Goal: Transaction & Acquisition: Purchase product/service

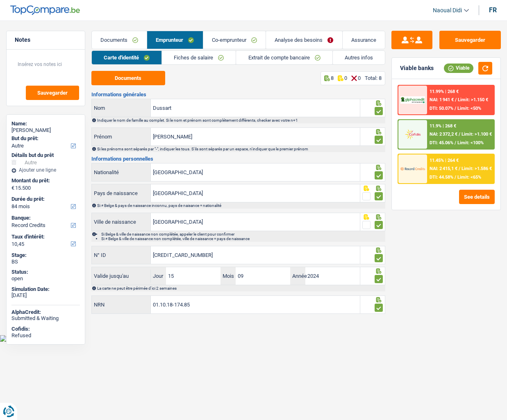
select select "other"
select select "84"
select select "record credits"
click at [228, 86] on div "Documents 8 0 0 Total: 8 Informations générales Dussart Nom Indiquer le nom de …" at bounding box center [238, 193] width 294 height 244
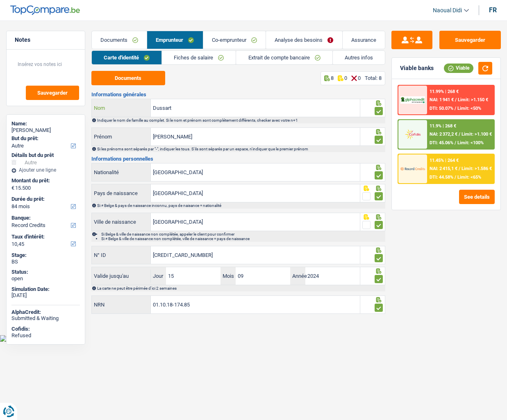
click at [190, 108] on input "Dussart" at bounding box center [255, 108] width 209 height 18
click at [232, 342] on html "Vous avez le contrôle de vos données Nous utilisons des cookies, tout comme nos…" at bounding box center [253, 171] width 507 height 342
click at [115, 45] on link "Documents" at bounding box center [119, 40] width 55 height 18
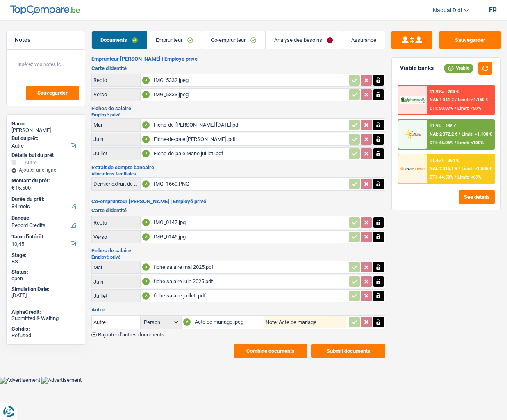
drag, startPoint x: 115, startPoint y: 45, endPoint x: 231, endPoint y: 60, distance: 117.0
click at [231, 60] on h2 "Emprunteur Marie Dussart | Employé privé" at bounding box center [238, 59] width 294 height 7
click at [171, 223] on div "IMG_0147.jpg" at bounding box center [250, 222] width 192 height 12
click at [169, 81] on div "IMG_5332.jpeg" at bounding box center [250, 80] width 192 height 12
click at [169, 41] on link "Emprunteur" at bounding box center [174, 40] width 55 height 18
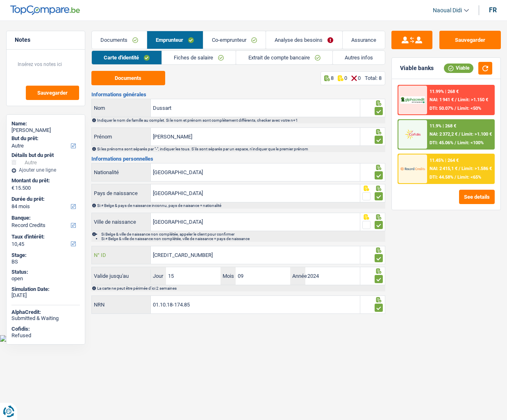
click at [203, 256] on input "595-2759978-55" at bounding box center [255, 255] width 209 height 18
click at [186, 58] on link "Fiches de salaire" at bounding box center [199, 58] width 74 height 14
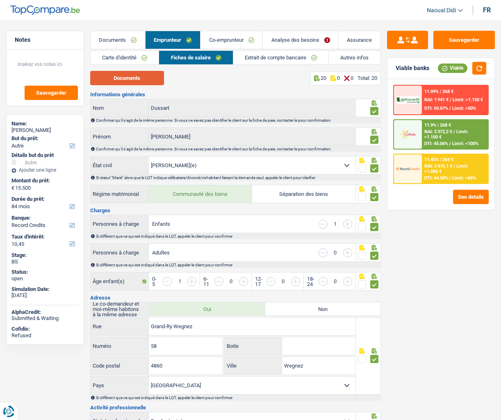
click at [148, 77] on button "Documents" at bounding box center [127, 78] width 74 height 14
click at [268, 61] on link "Extrait de compte bancaire" at bounding box center [280, 58] width 95 height 14
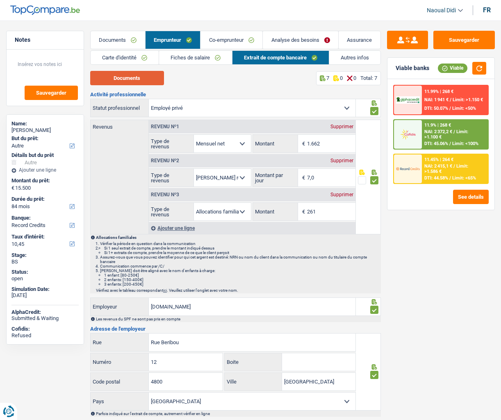
click at [128, 79] on button "Documents" at bounding box center [127, 78] width 74 height 14
click at [112, 36] on link "Documents" at bounding box center [118, 40] width 55 height 18
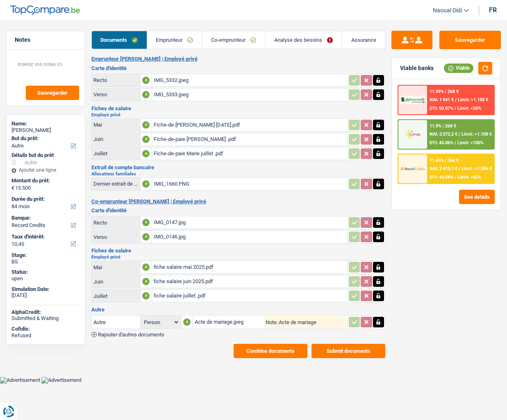
click at [222, 325] on div "Acte de mariage.jpeg" at bounding box center [230, 322] width 70 height 12
click at [174, 37] on link "Emprunteur" at bounding box center [174, 40] width 55 height 18
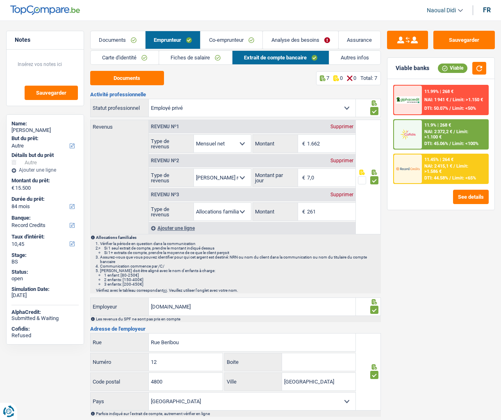
click at [190, 58] on link "Fiches de salaire" at bounding box center [195, 58] width 73 height 14
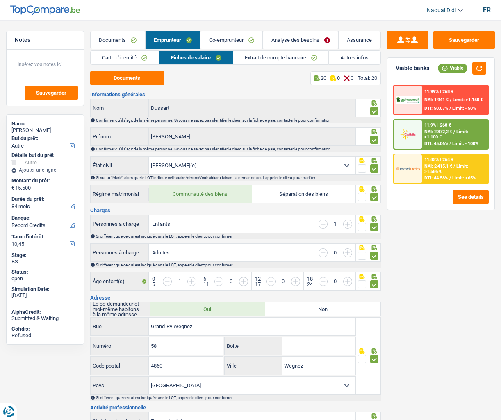
click at [107, 59] on link "Carte d'identité" at bounding box center [125, 58] width 68 height 14
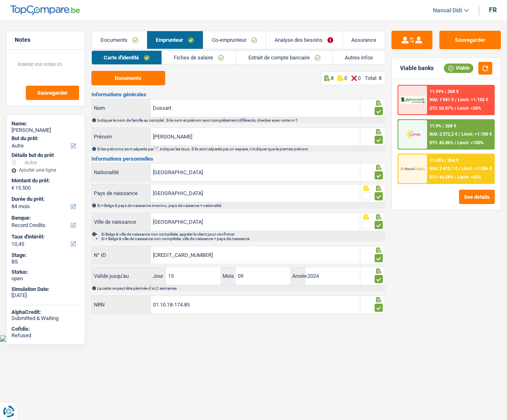
click at [179, 57] on link "Fiches de salaire" at bounding box center [199, 58] width 74 height 14
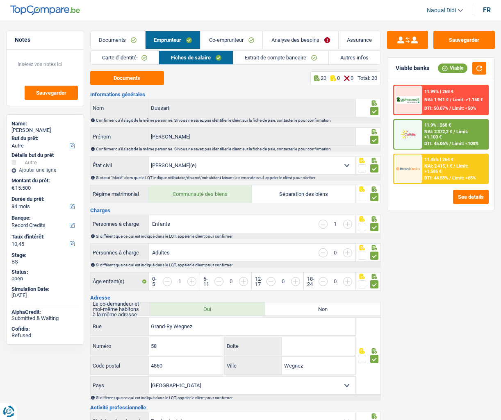
click at [225, 41] on link "Co-emprunteur" at bounding box center [231, 40] width 62 height 18
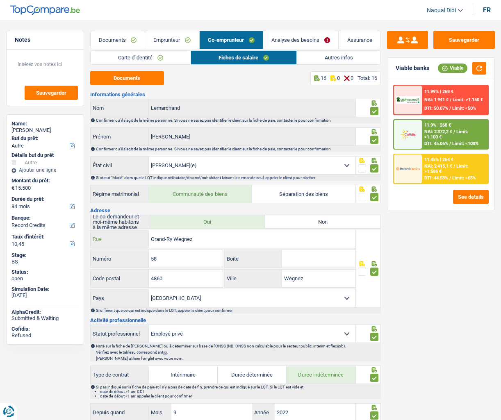
drag, startPoint x: 202, startPoint y: 241, endPoint x: 149, endPoint y: 237, distance: 52.6
click at [149, 237] on input "Grand-Ry Wegnez" at bounding box center [252, 239] width 207 height 18
click at [161, 41] on link "Emprunteur" at bounding box center [172, 40] width 54 height 18
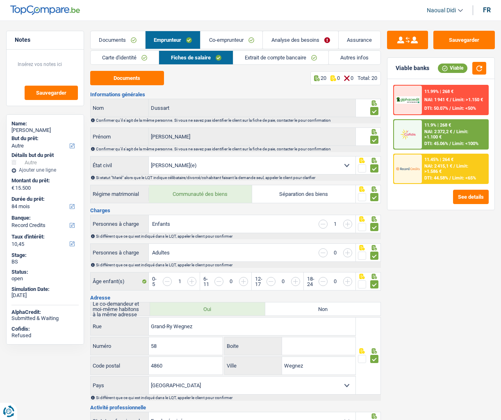
click at [173, 52] on link "Fiches de salaire" at bounding box center [195, 58] width 73 height 14
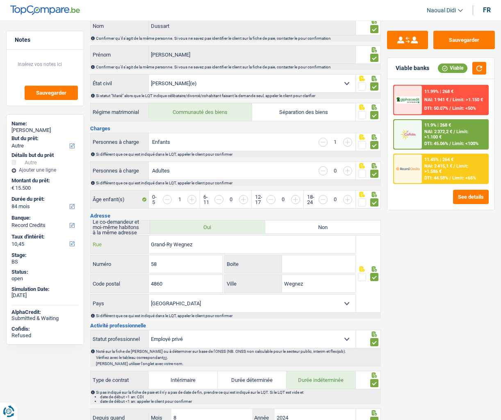
click at [196, 245] on input "Grand-Ry Wegnez" at bounding box center [252, 245] width 207 height 18
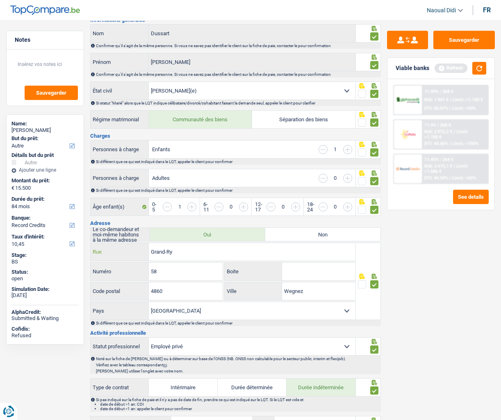
scroll to position [0, 0]
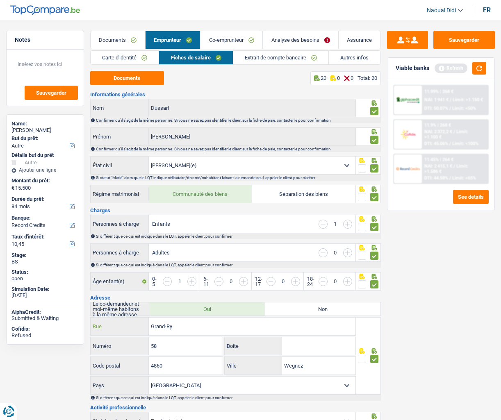
type input "Grand-Ry"
click at [227, 40] on link "Co-emprunteur" at bounding box center [231, 40] width 62 height 18
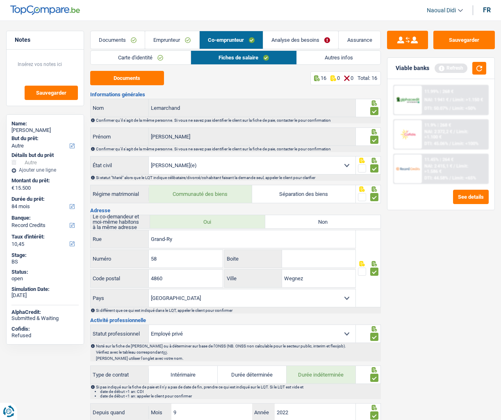
click at [328, 57] on link "Autres infos" at bounding box center [338, 58] width 83 height 14
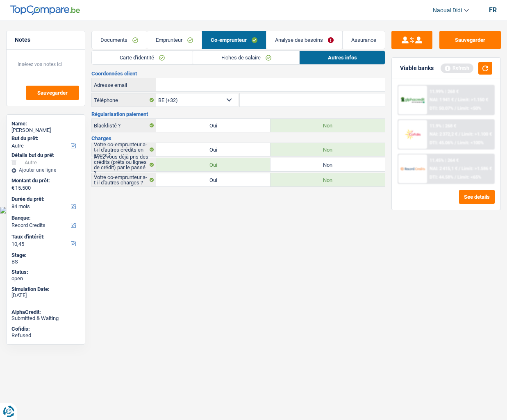
click at [289, 37] on link "Analyse des besoins" at bounding box center [304, 40] width 76 height 18
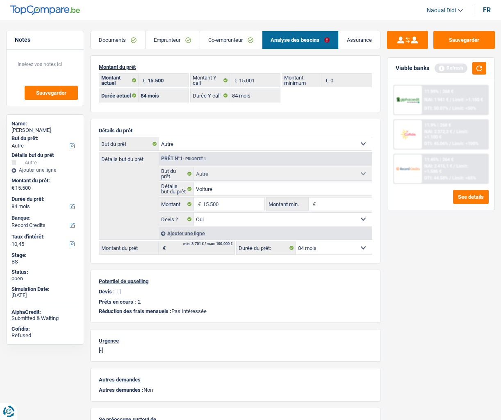
click at [157, 39] on link "Emprunteur" at bounding box center [172, 40] width 54 height 18
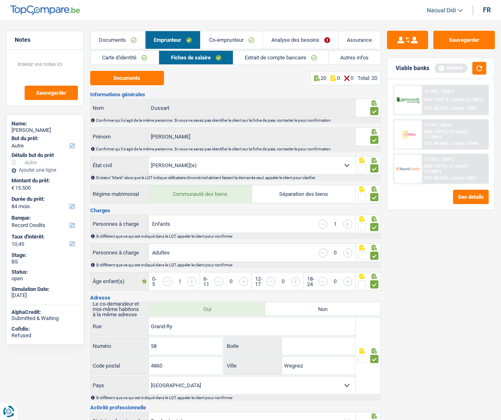
click at [272, 57] on link "Extrait de compte bancaire" at bounding box center [280, 58] width 95 height 14
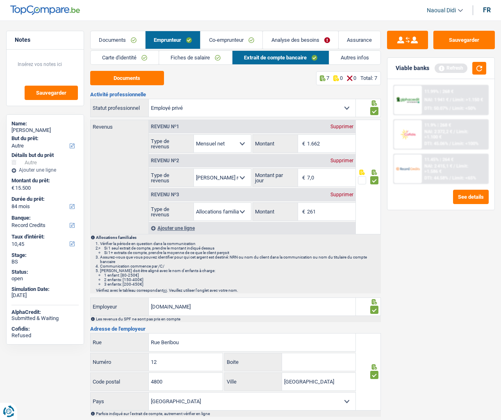
click at [219, 39] on link "Co-emprunteur" at bounding box center [231, 40] width 62 height 18
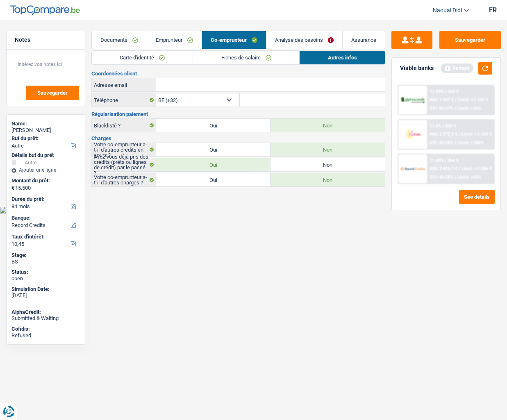
click at [235, 60] on link "Fiches de salaire" at bounding box center [246, 58] width 106 height 14
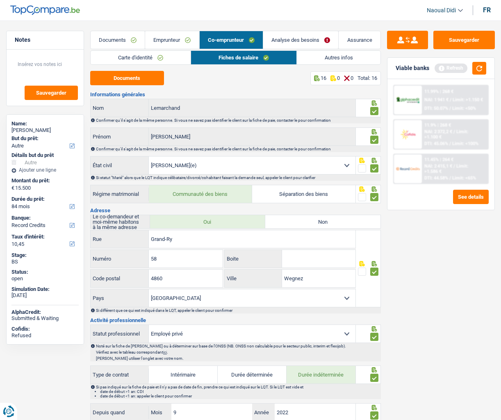
click at [129, 78] on button "Documents" at bounding box center [127, 78] width 74 height 14
click at [333, 58] on link "Autres infos" at bounding box center [338, 58] width 83 height 14
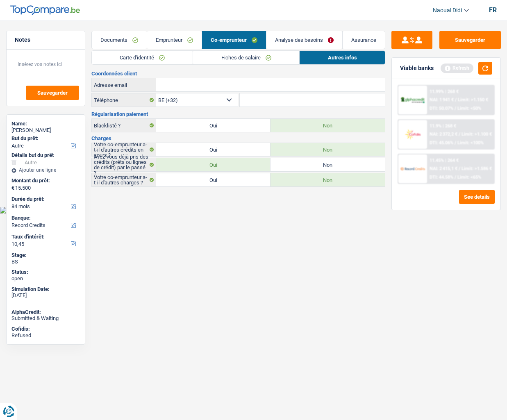
click at [305, 32] on link "Analyse des besoins" at bounding box center [304, 40] width 76 height 18
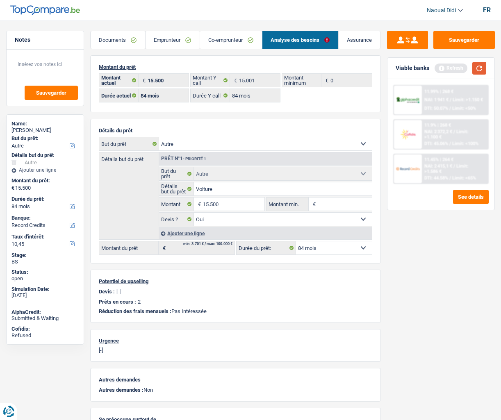
click at [482, 66] on button "button" at bounding box center [479, 68] width 14 height 13
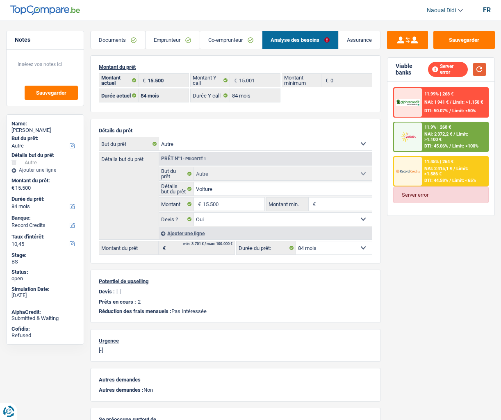
click at [485, 73] on button "button" at bounding box center [480, 69] width 14 height 13
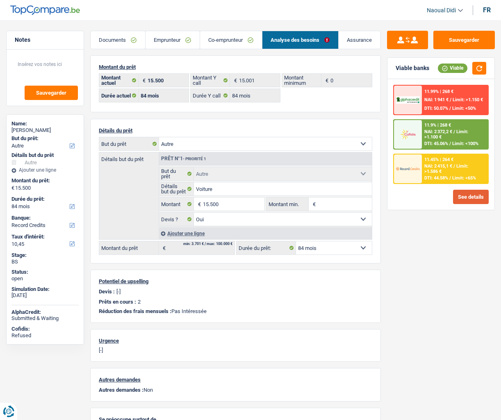
click at [457, 198] on button "See details" at bounding box center [471, 197] width 36 height 14
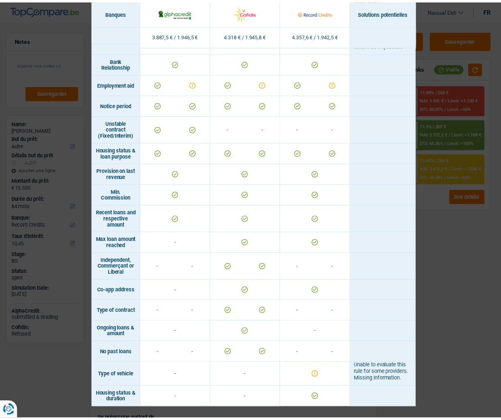
scroll to position [475, 0]
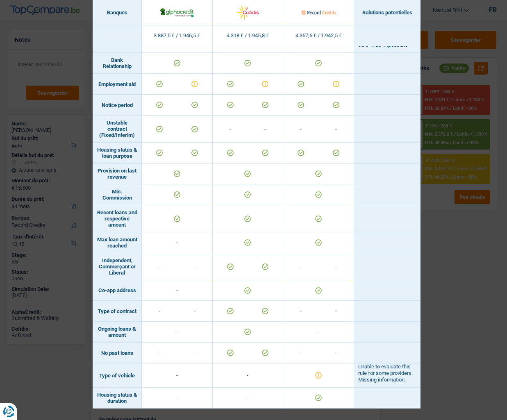
click at [444, 238] on div "Banks conditions × Banques Solutions potentielles Revenus / Charges 3.887,5 € /…" at bounding box center [253, 210] width 507 height 420
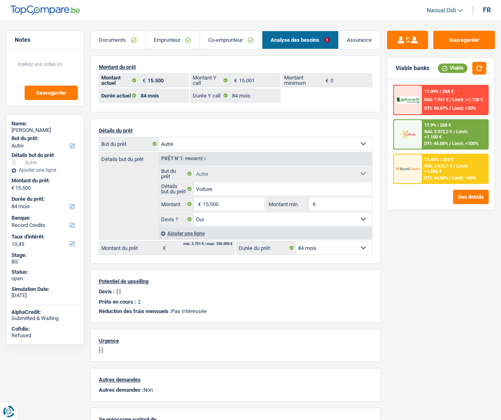
click at [424, 137] on span "Limit: >1.100 €" at bounding box center [446, 134] width 44 height 11
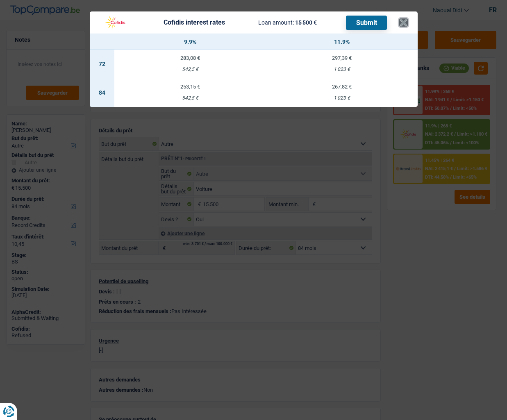
click at [403, 20] on button "×" at bounding box center [403, 22] width 9 height 8
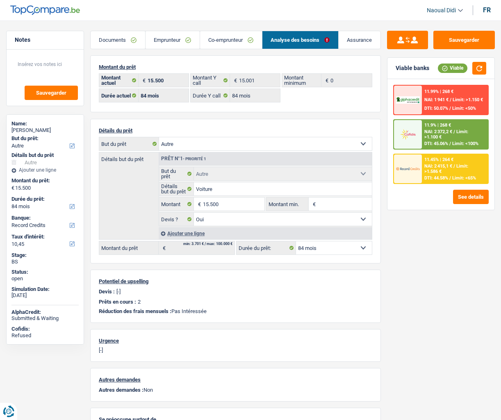
click at [449, 136] on div "NAI: 2 372,2 € / Limit: >1.100 €" at bounding box center [454, 134] width 61 height 11
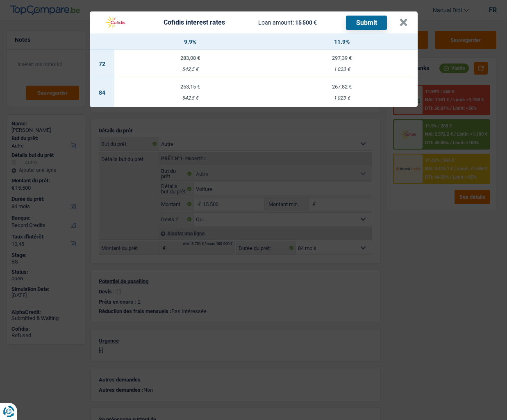
click at [340, 89] on div "267,82 €" at bounding box center [342, 86] width 152 height 5
select select "cofidis"
type input "11,90"
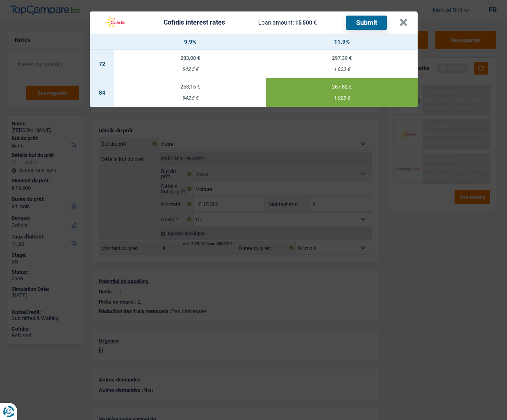
click at [367, 23] on button "Submit" at bounding box center [366, 23] width 41 height 14
click at [403, 24] on button "×" at bounding box center [403, 22] width 9 height 8
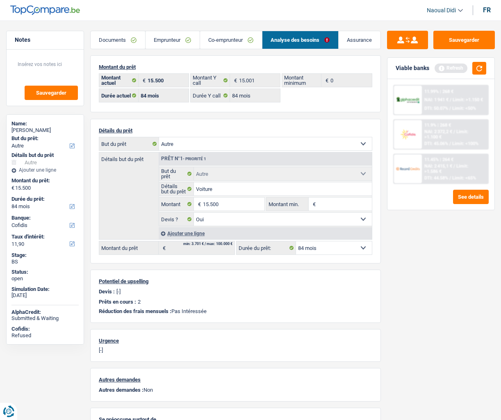
click at [154, 39] on link "Emprunteur" at bounding box center [172, 40] width 54 height 18
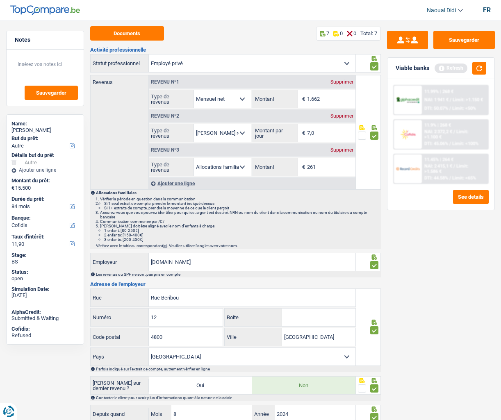
scroll to position [0, 0]
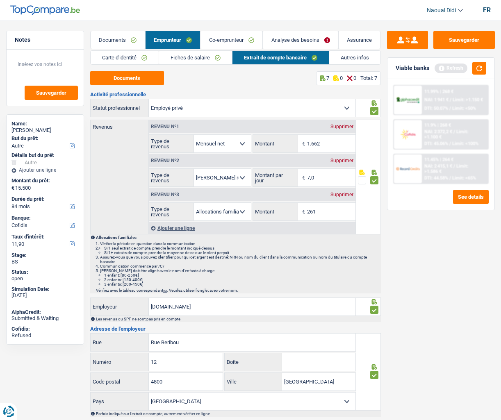
click at [123, 55] on link "Carte d'identité" at bounding box center [125, 58] width 68 height 14
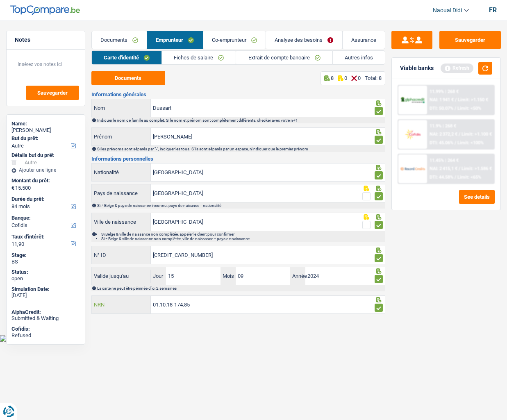
drag, startPoint x: 198, startPoint y: 307, endPoint x: 123, endPoint y: 293, distance: 76.4
click at [123, 293] on div "Informations générales Dussart Nom Indiquer le nom de famille au complet. Si le…" at bounding box center [238, 203] width 294 height 223
click at [486, 69] on button "button" at bounding box center [485, 68] width 14 height 13
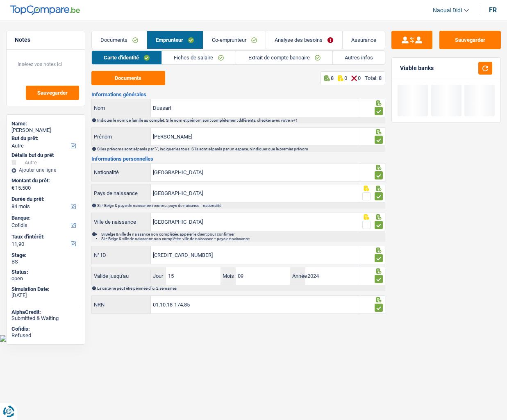
click at [293, 40] on link "Analyse des besoins" at bounding box center [304, 40] width 76 height 18
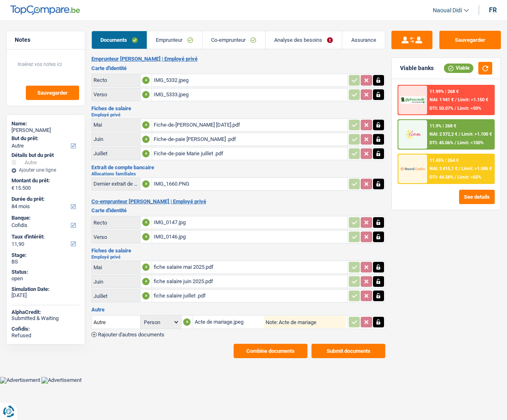
select select "other"
select select "84"
click at [455, 170] on div "NAI: 2 415,1 € / Limit: >1.586 €" at bounding box center [461, 168] width 62 height 5
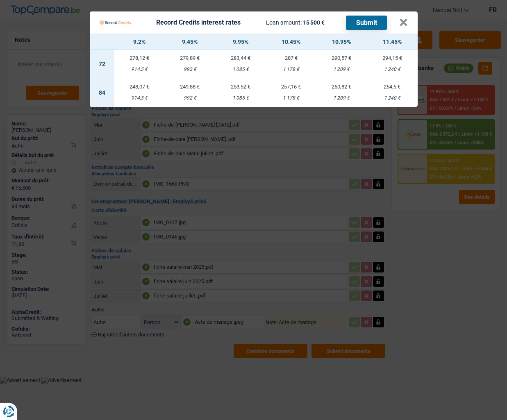
click at [191, 91] on td "249,88 € 992 €" at bounding box center [190, 92] width 50 height 29
select select "record credits"
type input "9,45"
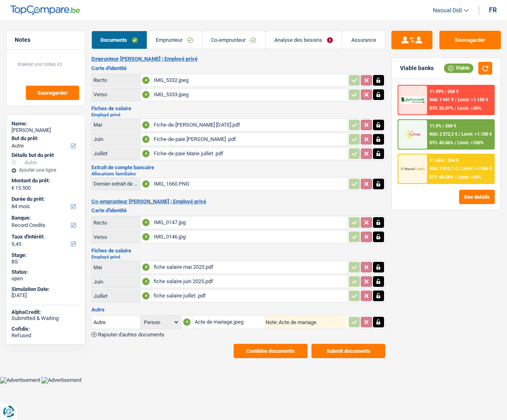
click at [426, 161] on div at bounding box center [412, 169] width 29 height 29
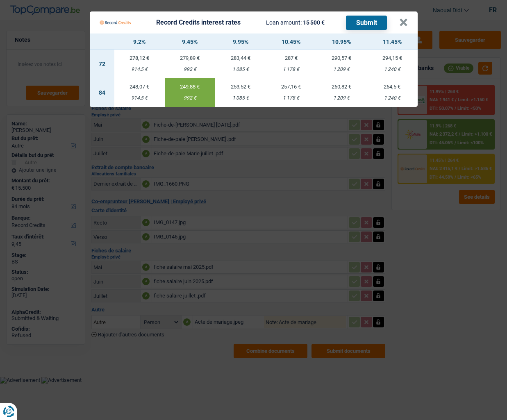
click at [373, 23] on button "Submit" at bounding box center [366, 23] width 41 height 14
click at [404, 24] on button "×" at bounding box center [403, 22] width 9 height 8
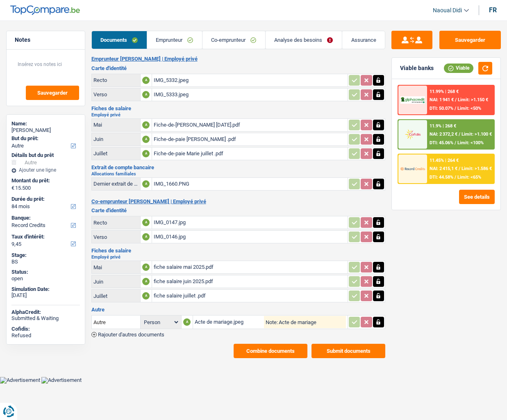
click at [121, 36] on link "Documents" at bounding box center [119, 40] width 55 height 18
click at [174, 80] on div "IMG_5332.jpeg" at bounding box center [250, 80] width 192 height 12
click at [294, 41] on link "Analyse des besoins" at bounding box center [304, 40] width 76 height 18
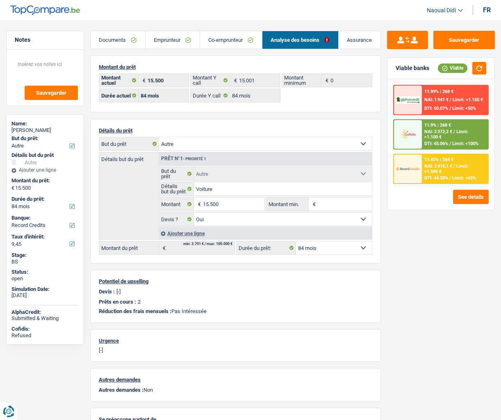
click at [166, 38] on link "Emprunteur" at bounding box center [172, 40] width 54 height 18
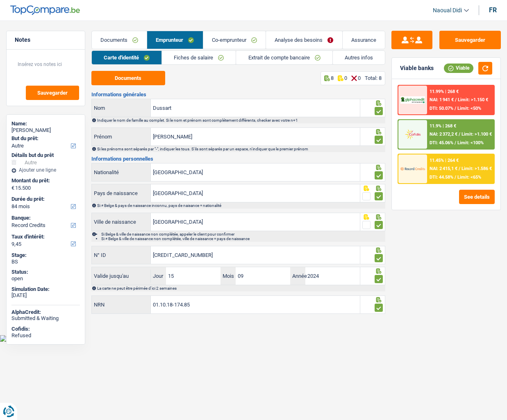
click at [362, 54] on link "Autres infos" at bounding box center [359, 58] width 52 height 14
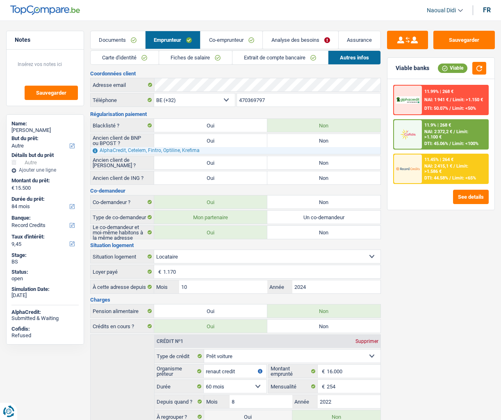
click at [286, 36] on link "Analyse des besoins" at bounding box center [300, 40] width 75 height 18
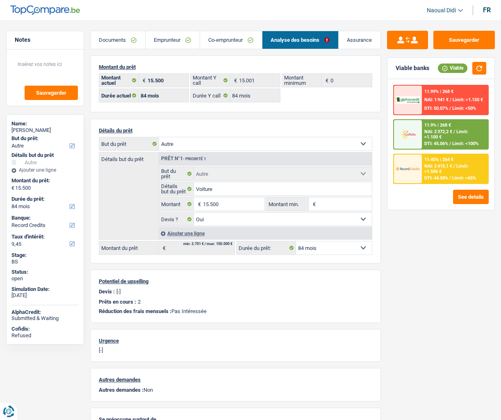
click at [167, 40] on link "Emprunteur" at bounding box center [172, 40] width 54 height 18
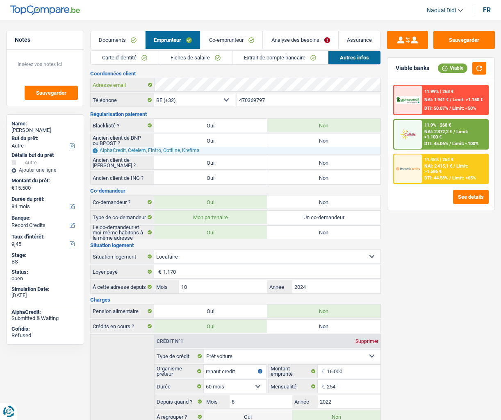
click at [120, 80] on div "Adresse email" at bounding box center [236, 84] width 290 height 13
click at [428, 371] on div "Sauvegarder Viable banks Viable 11.99% | 268 € NAI: 1 941 € / Limit: >1.150 € D…" at bounding box center [441, 218] width 120 height 374
click at [223, 37] on link "Co-emprunteur" at bounding box center [231, 40] width 62 height 18
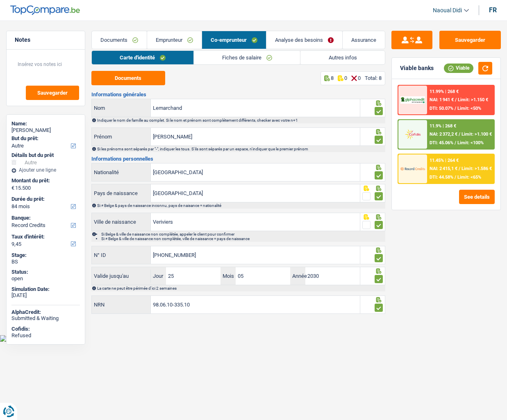
click at [330, 59] on link "Autres infos" at bounding box center [342, 58] width 84 height 14
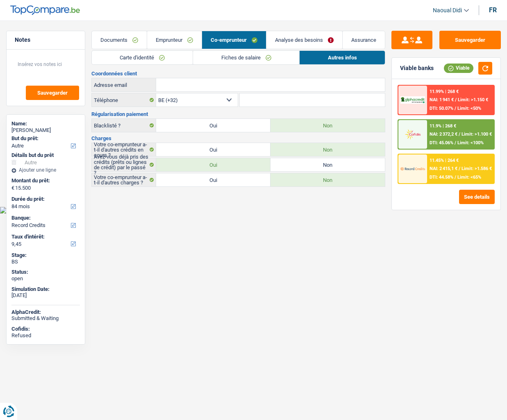
click at [298, 36] on link "Analyse des besoins" at bounding box center [304, 40] width 76 height 18
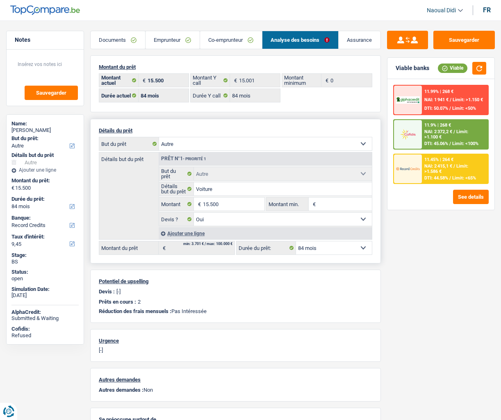
click at [340, 250] on select "12 mois 18 mois 24 mois 30 mois 36 mois 42 mois 48 mois 60 mois 72 mois 84 mois…" at bounding box center [334, 247] width 76 height 13
click at [405, 277] on div "Sauvegarder Viable banks Viable 11.99% | 268 € NAI: 1 941 € / Limit: >1.150 € D…" at bounding box center [441, 218] width 120 height 374
click at [210, 205] on input "15.500" at bounding box center [233, 204] width 61 height 13
click at [207, 203] on input "15.500" at bounding box center [233, 204] width 61 height 13
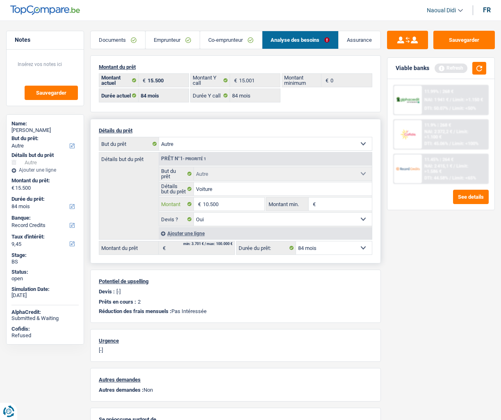
click at [211, 204] on input "10.500" at bounding box center [233, 204] width 61 height 13
type input "10.001"
select select "60"
type input "10.001"
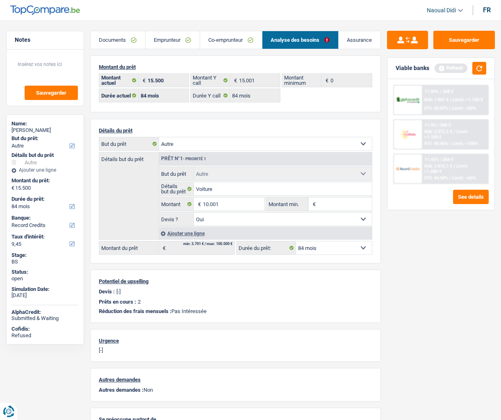
select select "60"
type input "10.001"
select select "60"
click at [431, 284] on div "Sauvegarder Viable banks Refresh 11.99% | 268 € NAI: 1 941 € / Limit: >1.150 € …" at bounding box center [441, 218] width 120 height 374
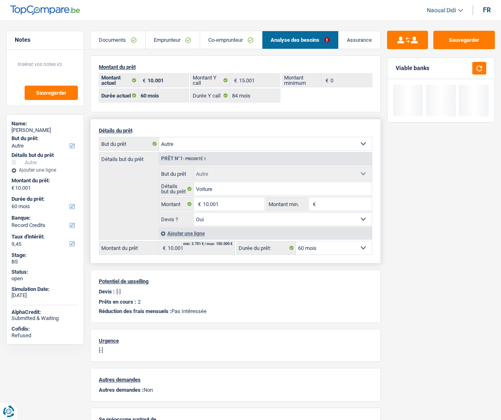
click at [344, 249] on select "12 mois 18 mois 24 mois 30 mois 36 mois 42 mois 48 mois 60 mois Sélectionner un…" at bounding box center [334, 247] width 76 height 13
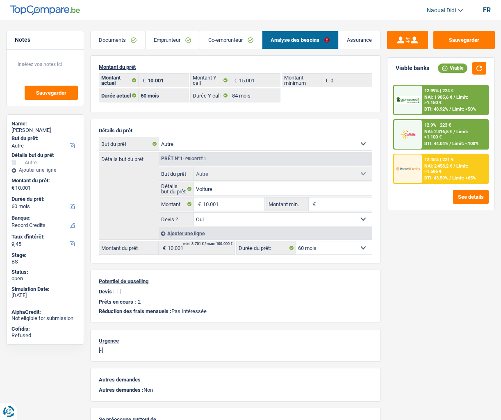
drag, startPoint x: 417, startPoint y: 379, endPoint x: 416, endPoint y: 375, distance: 4.7
click at [417, 379] on div "Sauvegarder Viable banks Viable 12.99% | 224 € NAI: 1 985,6 € / Limit: >1.150 €…" at bounding box center [441, 218] width 120 height 374
click at [434, 99] on span "NAI: 1 985,6 €" at bounding box center [438, 97] width 28 height 5
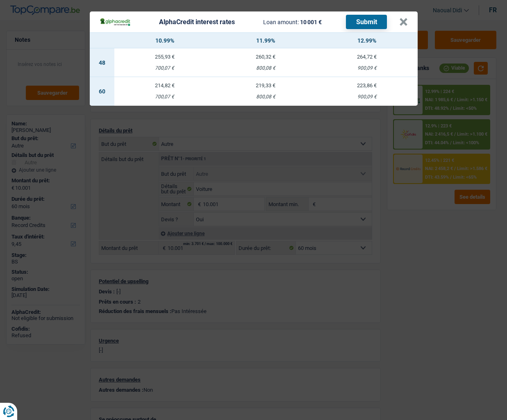
click at [268, 92] on td "219,33 € 800,08 €" at bounding box center [265, 91] width 101 height 29
select select "alphacredit"
type input "11,99"
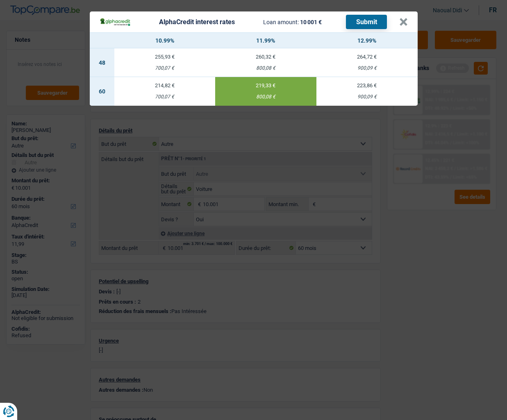
click at [362, 25] on button "Submit" at bounding box center [366, 22] width 41 height 14
click at [402, 23] on button "×" at bounding box center [403, 22] width 9 height 8
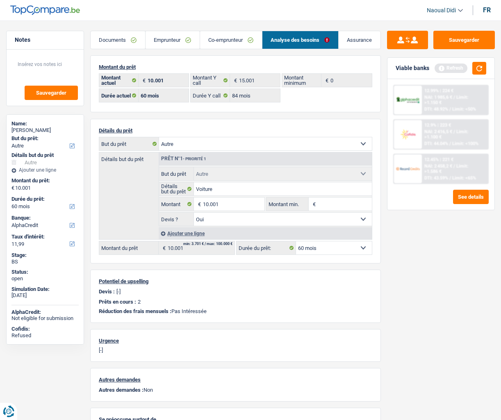
click at [391, 376] on div "Sauvegarder Viable banks Refresh 12.99% | 224 € NAI: 1 985,6 € / Limit: >1.150 …" at bounding box center [441, 218] width 120 height 374
click at [102, 37] on link "Documents" at bounding box center [118, 40] width 55 height 18
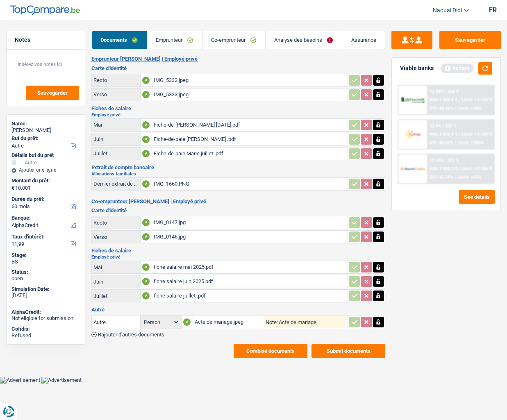
click at [172, 43] on link "Emprunteur" at bounding box center [174, 40] width 55 height 18
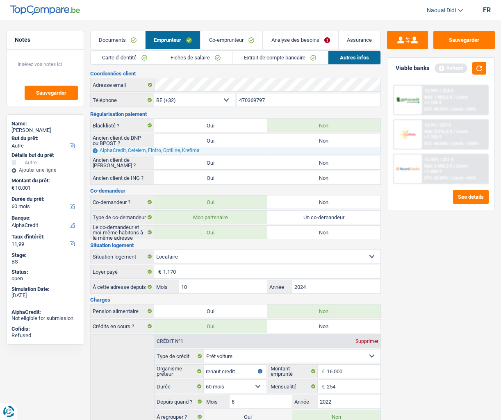
click at [118, 53] on link "Carte d'identité" at bounding box center [125, 58] width 68 height 14
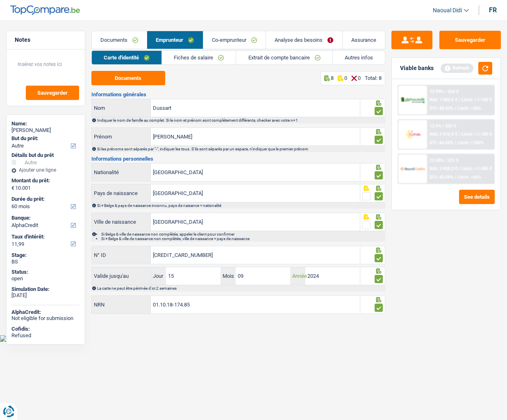
click at [326, 277] on input "2024" at bounding box center [332, 276] width 55 height 18
click at [114, 35] on link "Documents" at bounding box center [119, 40] width 55 height 18
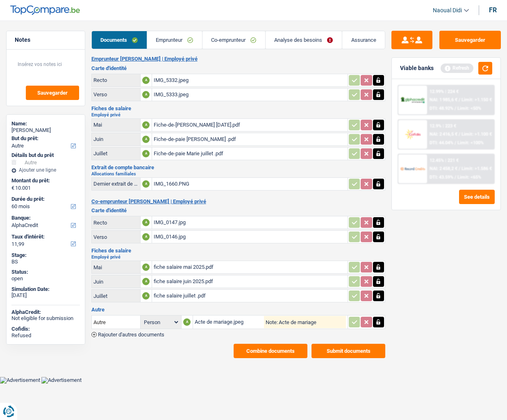
click at [172, 78] on div "IMG_5332.jpeg" at bounding box center [250, 80] width 192 height 12
click at [167, 43] on link "Emprunteur" at bounding box center [174, 40] width 55 height 18
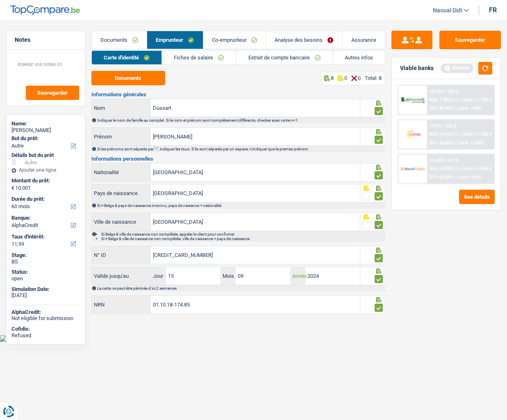
click at [329, 276] on input "2024" at bounding box center [332, 276] width 55 height 18
type input "2034"
click at [195, 275] on input "15" at bounding box center [193, 276] width 55 height 18
type input "10"
click at [229, 342] on html "Vous avez le contrôle de vos données Nous utilisons des cookies, tout comme nos…" at bounding box center [253, 171] width 507 height 342
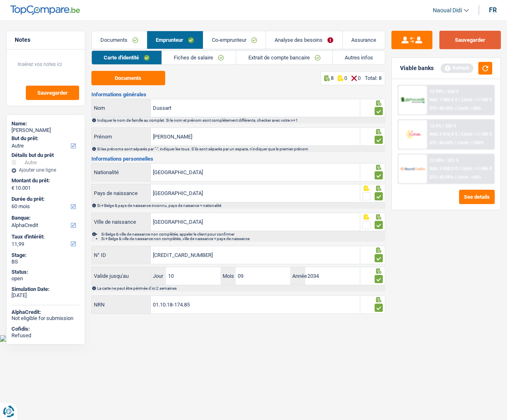
click at [484, 43] on button "Sauvegarder" at bounding box center [469, 40] width 61 height 18
click at [115, 36] on link "Documents" at bounding box center [119, 40] width 55 height 18
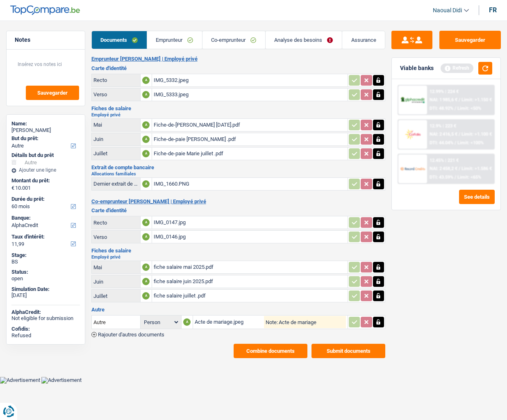
click at [269, 349] on button "Combine documents" at bounding box center [271, 351] width 74 height 14
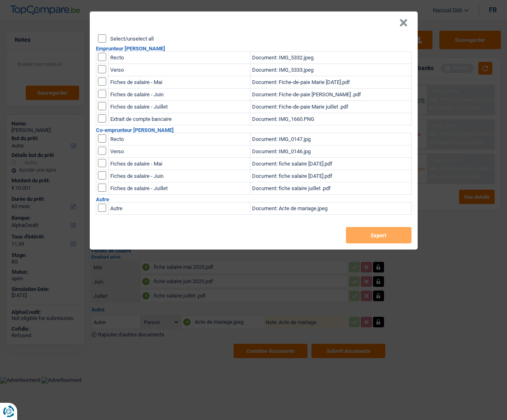
click at [405, 20] on button "×" at bounding box center [403, 23] width 9 height 8
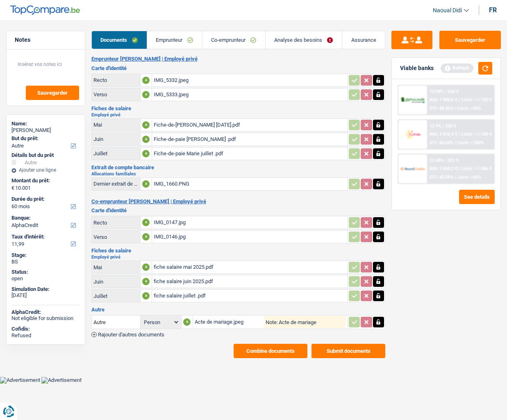
click at [155, 43] on link "Emprunteur" at bounding box center [174, 40] width 55 height 18
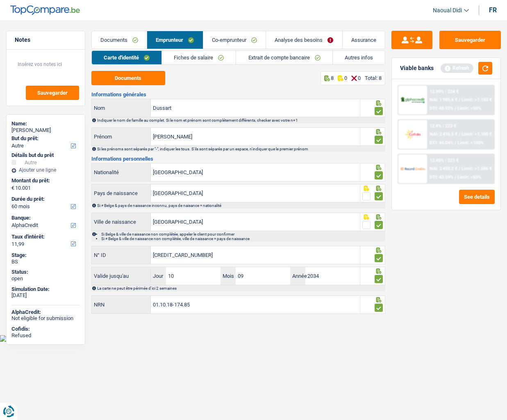
click at [109, 39] on link "Documents" at bounding box center [119, 40] width 55 height 18
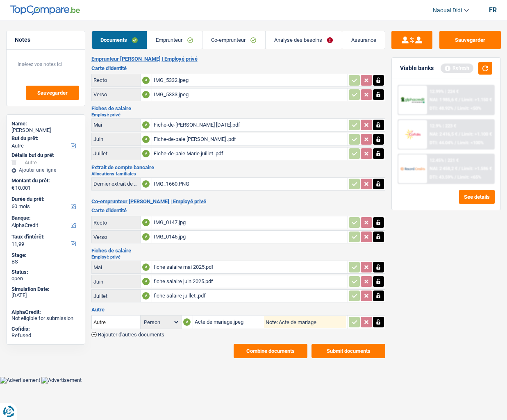
click at [277, 351] on button "Combine documents" at bounding box center [271, 351] width 74 height 14
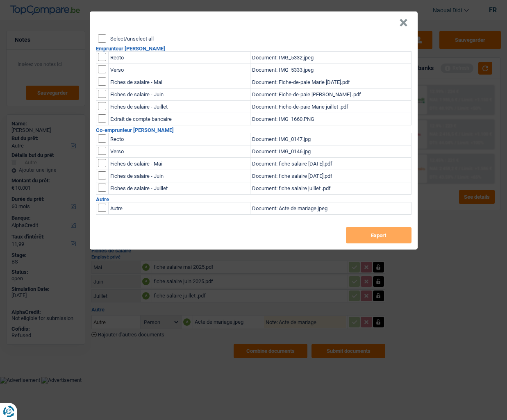
click at [101, 36] on input "Select/unselect all" at bounding box center [102, 38] width 8 height 8
checkbox input "true"
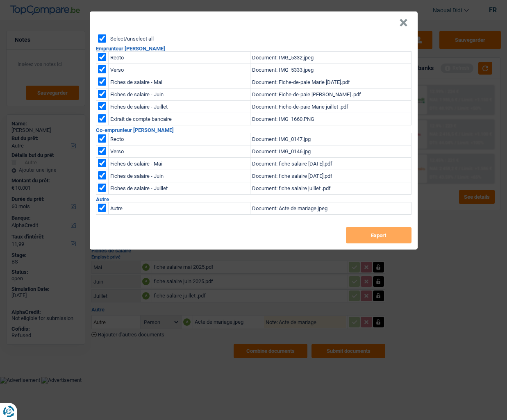
checkbox input "true"
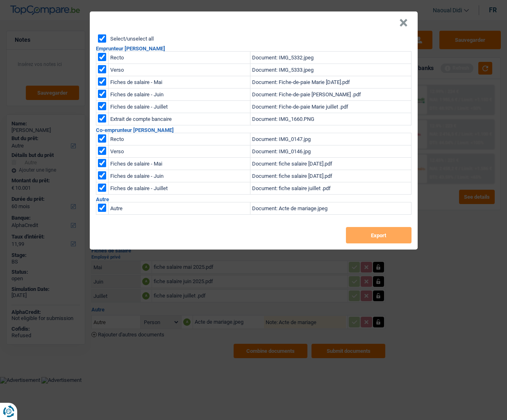
checkbox input "true"
click at [372, 234] on button "Export" at bounding box center [379, 235] width 66 height 16
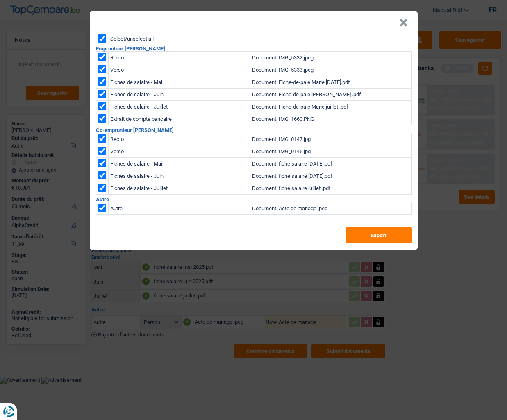
click at [403, 25] on button "×" at bounding box center [403, 23] width 9 height 8
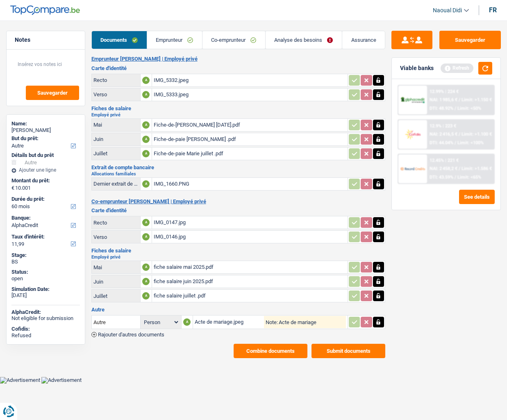
click at [289, 36] on link "Analyse des besoins" at bounding box center [304, 40] width 76 height 18
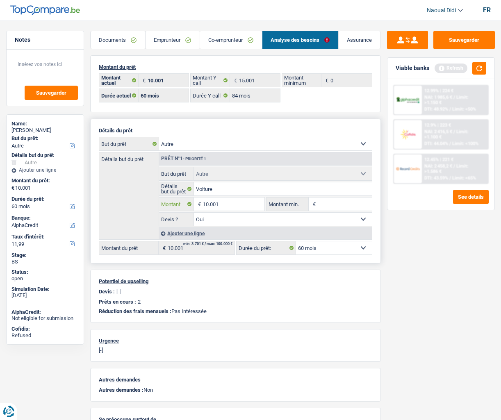
click at [208, 204] on input "10.001" at bounding box center [233, 204] width 61 height 13
type input "15.001"
select select "84"
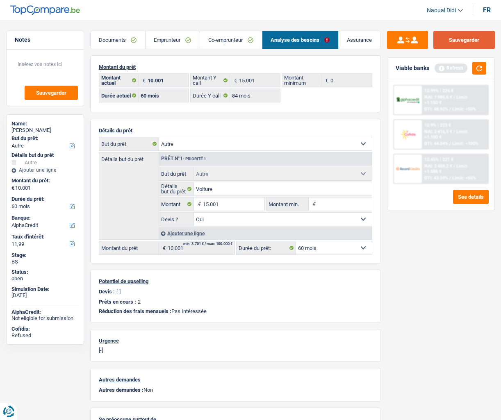
type input "15.001"
select select "84"
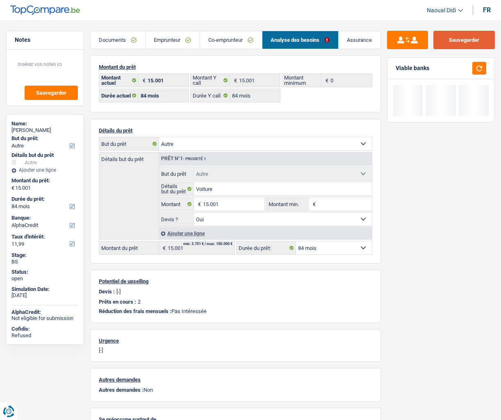
click at [464, 39] on button "Sauvegarder" at bounding box center [463, 40] width 61 height 18
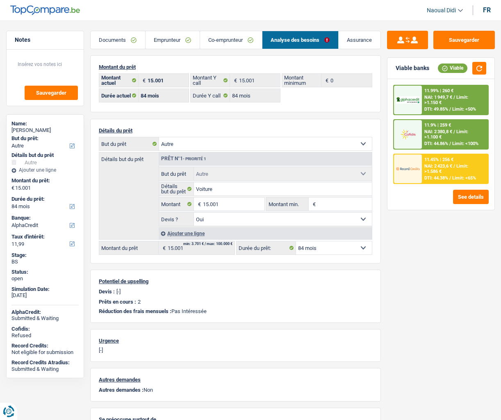
click at [435, 138] on span "Limit: >1.100 €" at bounding box center [446, 134] width 44 height 11
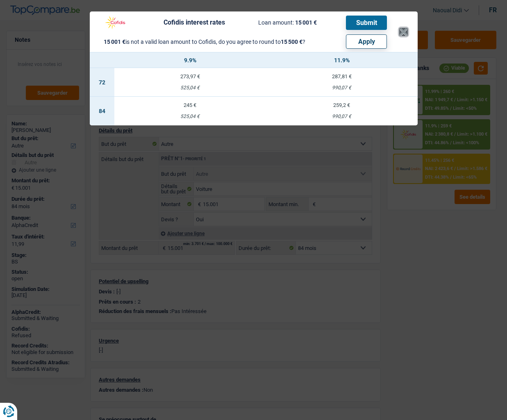
click at [405, 33] on button "×" at bounding box center [403, 32] width 9 height 8
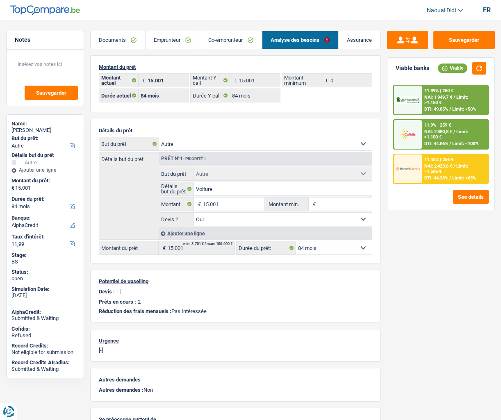
click at [439, 172] on span "Limit: >1.586 €" at bounding box center [446, 169] width 44 height 11
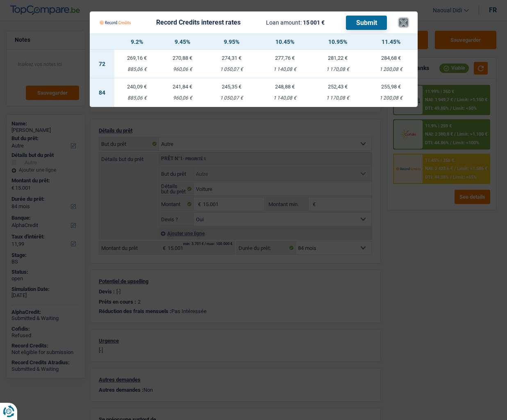
click at [400, 24] on button "×" at bounding box center [403, 22] width 9 height 8
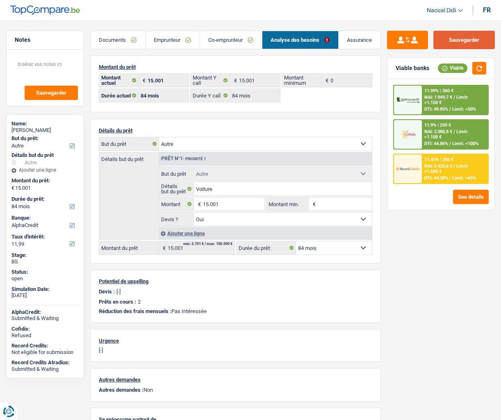
click at [479, 39] on button "Sauvegarder" at bounding box center [463, 40] width 61 height 18
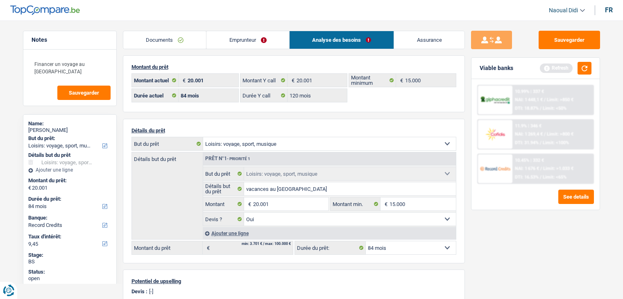
select select "hobbies"
select select "84"
select select "record credits"
select select "84"
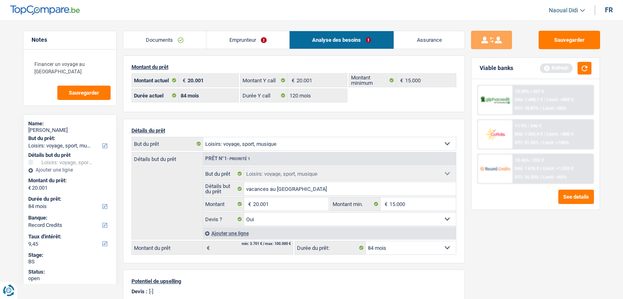
select select "120"
select select "hobbies"
select select "yes"
click at [583, 66] on button "button" at bounding box center [585, 68] width 14 height 13
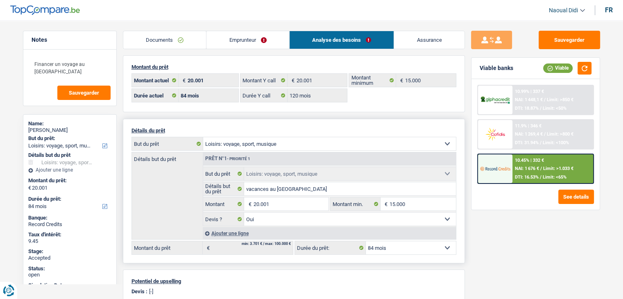
click at [397, 248] on select "12 mois 18 mois 24 mois 30 mois 36 mois 42 mois 48 mois 60 mois 72 mois 84 mois…" at bounding box center [411, 247] width 90 height 13
select select "120"
click at [366, 241] on select "12 mois 18 mois 24 mois 30 mois 36 mois 42 mois 48 mois 60 mois 72 mois 84 mois…" at bounding box center [411, 247] width 90 height 13
select select "120"
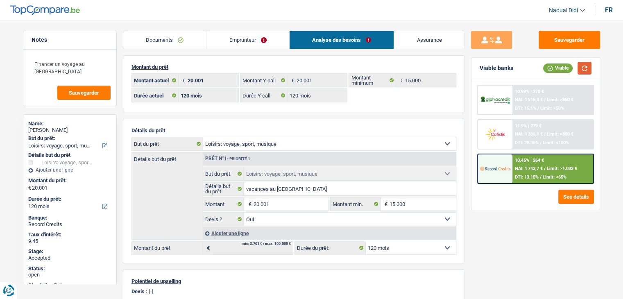
click at [587, 69] on button "button" at bounding box center [585, 68] width 14 height 13
click at [552, 67] on div "Viable" at bounding box center [558, 68] width 30 height 9
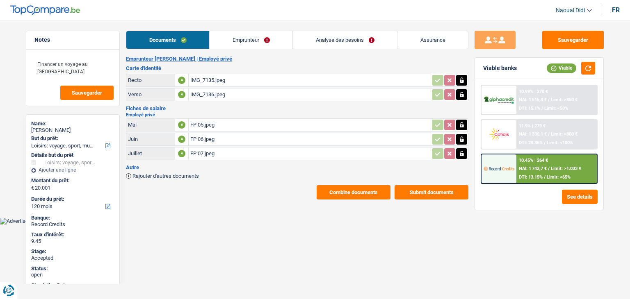
select select "hobbies"
select select "120"
click at [244, 41] on link "Emprunteur" at bounding box center [250, 40] width 83 height 18
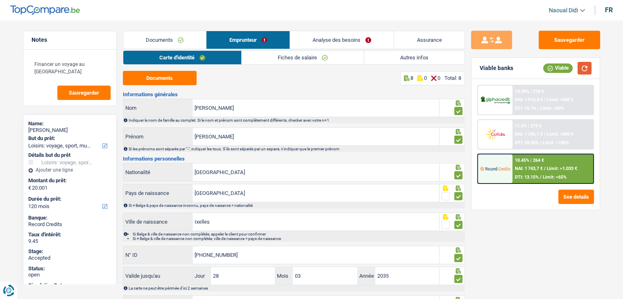
click at [583, 68] on button "button" at bounding box center [585, 68] width 14 height 13
click at [552, 99] on span "Limit: >850 €" at bounding box center [560, 99] width 27 height 5
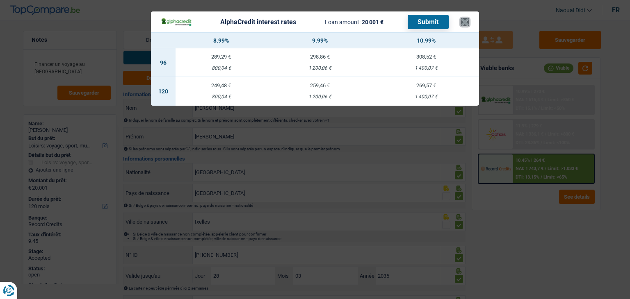
click at [464, 24] on button "×" at bounding box center [464, 22] width 9 height 8
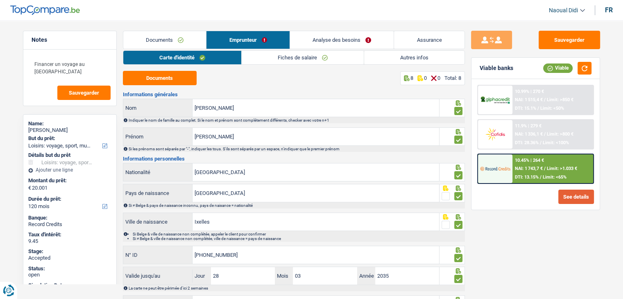
click at [578, 197] on button "See details" at bounding box center [577, 197] width 36 height 14
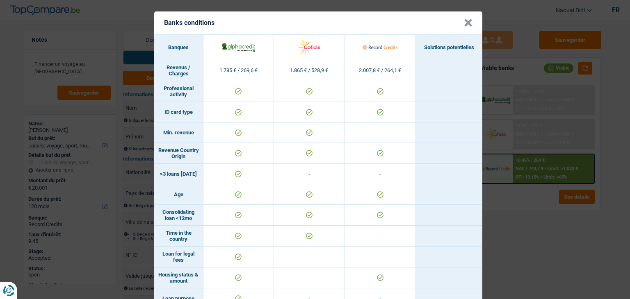
click at [466, 23] on button "×" at bounding box center [468, 23] width 9 height 8
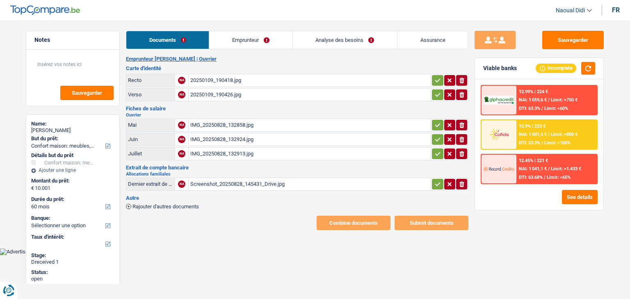
select select "household"
select select "60"
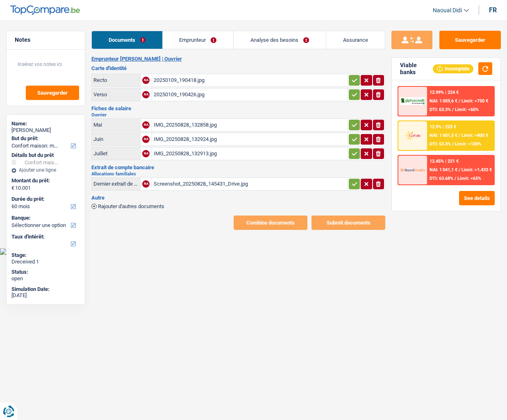
click at [201, 79] on div "20250109_190418.jpg" at bounding box center [250, 80] width 192 height 12
click at [178, 93] on div "20250109_190426.jpg" at bounding box center [250, 95] width 192 height 12
click at [179, 126] on div "IMG_20250828_132858.jpg" at bounding box center [250, 125] width 192 height 12
click at [183, 139] on div "IMG_20250828_132924.jpg" at bounding box center [250, 139] width 192 height 12
click at [191, 153] on div "IMG_20250828_132913.jpg" at bounding box center [250, 154] width 192 height 12
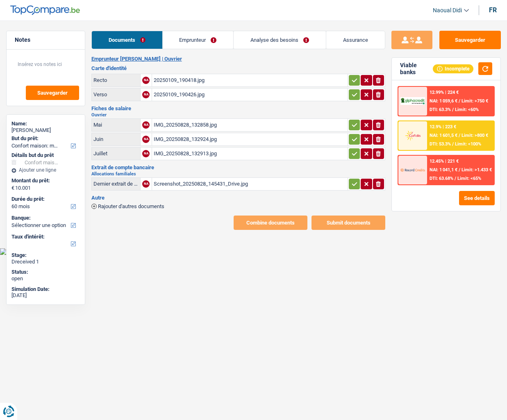
click at [205, 188] on div "Screenshot_20250828_145431_Drive.jpg" at bounding box center [250, 184] width 192 height 12
drag, startPoint x: 354, startPoint y: 81, endPoint x: 351, endPoint y: 95, distance: 14.7
click at [354, 81] on icon "button" at bounding box center [354, 80] width 5 height 4
click at [352, 95] on icon "button" at bounding box center [354, 95] width 5 height 4
drag, startPoint x: 349, startPoint y: 131, endPoint x: 351, endPoint y: 126, distance: 5.6
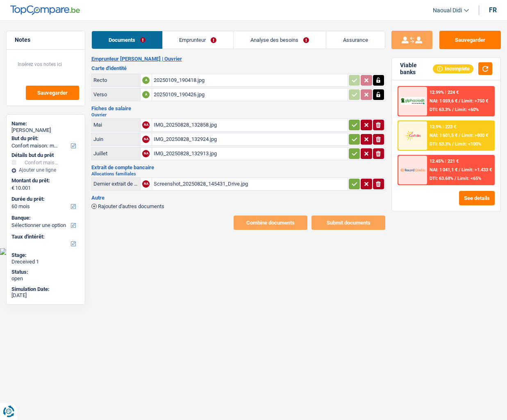
click at [349, 129] on td "ionicons-v5-e" at bounding box center [367, 124] width 38 height 13
click at [352, 125] on icon "button" at bounding box center [354, 125] width 5 height 4
click at [352, 143] on button "button" at bounding box center [354, 139] width 11 height 11
click at [353, 157] on button "button" at bounding box center [354, 153] width 11 height 11
click at [352, 184] on icon "button" at bounding box center [354, 184] width 5 height 4
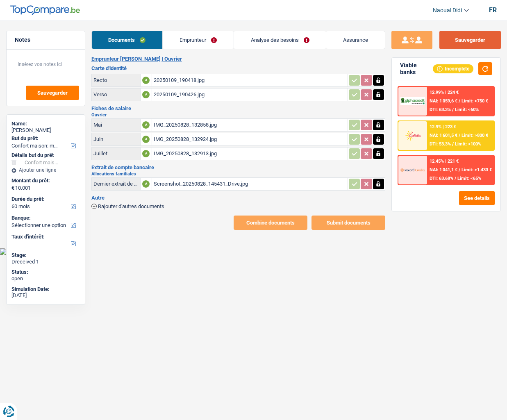
click at [462, 41] on button "Sauvegarder" at bounding box center [469, 40] width 61 height 18
click at [175, 42] on link "Emprunteur" at bounding box center [198, 40] width 71 height 18
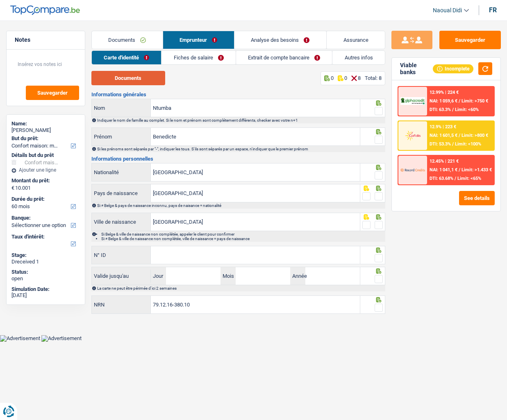
click at [135, 83] on button "Documents" at bounding box center [128, 78] width 74 height 14
click at [249, 298] on html "Vous avez le contrôle de vos données Nous utilisons des cookies, tout comme nos…" at bounding box center [253, 171] width 507 height 342
click at [185, 107] on input "Ntumba" at bounding box center [255, 108] width 209 height 18
click at [381, 112] on span at bounding box center [379, 111] width 8 height 8
click at [0, 0] on input "radio" at bounding box center [0, 0] width 0 height 0
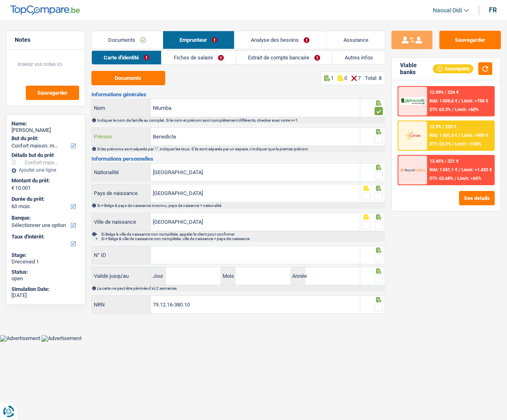
click at [224, 136] on input "Benedicte" at bounding box center [255, 137] width 209 height 18
click at [377, 141] on span at bounding box center [379, 140] width 8 height 8
click at [0, 0] on input "radio" at bounding box center [0, 0] width 0 height 0
click at [380, 175] on span at bounding box center [379, 175] width 8 height 8
click at [0, 0] on input "radio" at bounding box center [0, 0] width 0 height 0
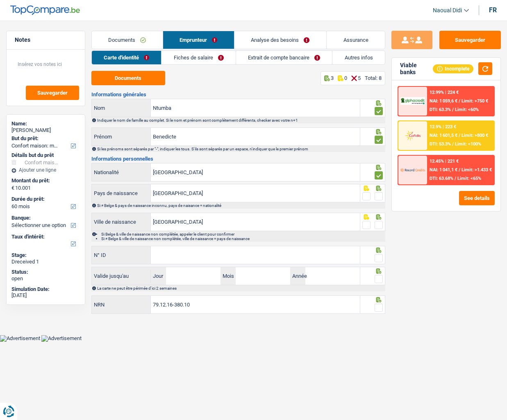
click at [378, 197] on span at bounding box center [379, 196] width 8 height 8
click at [0, 0] on input "radio" at bounding box center [0, 0] width 0 height 0
click at [377, 223] on span at bounding box center [379, 225] width 8 height 8
click at [0, 0] on input "radio" at bounding box center [0, 0] width 0 height 0
click at [201, 255] on input "N° ID" at bounding box center [255, 255] width 209 height 18
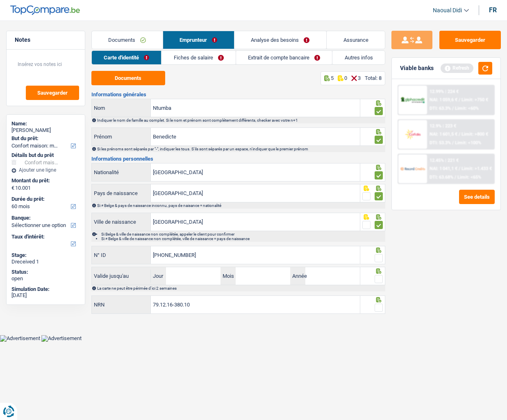
type input "595-2827859-36"
click at [185, 280] on input "Jour" at bounding box center [193, 276] width 55 height 18
type input "26"
type input "09"
type input "2034"
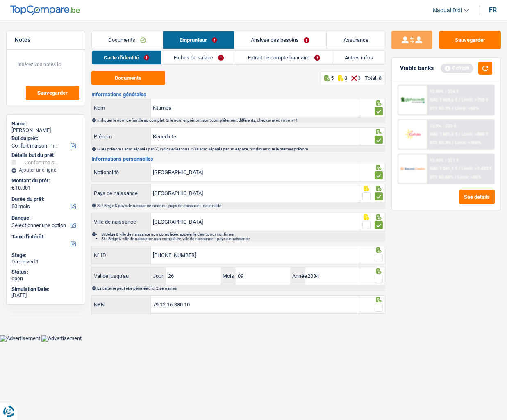
click at [382, 280] on span at bounding box center [379, 279] width 8 height 8
click at [0, 0] on input "radio" at bounding box center [0, 0] width 0 height 0
click at [380, 258] on span at bounding box center [379, 258] width 8 height 8
click at [0, 0] on input "radio" at bounding box center [0, 0] width 0 height 0
click at [374, 298] on fieldset at bounding box center [372, 308] width 20 height 10
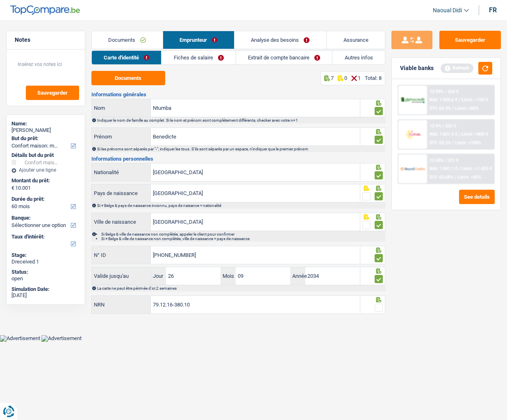
click at [377, 298] on span at bounding box center [379, 308] width 8 height 8
click at [0, 0] on input "radio" at bounding box center [0, 0] width 0 height 0
click at [234, 298] on input "79.12.16-380.10" at bounding box center [255, 305] width 209 height 18
click at [464, 45] on button "Sauvegarder" at bounding box center [469, 40] width 61 height 18
click at [215, 59] on link "Fiches de salaire" at bounding box center [199, 58] width 74 height 14
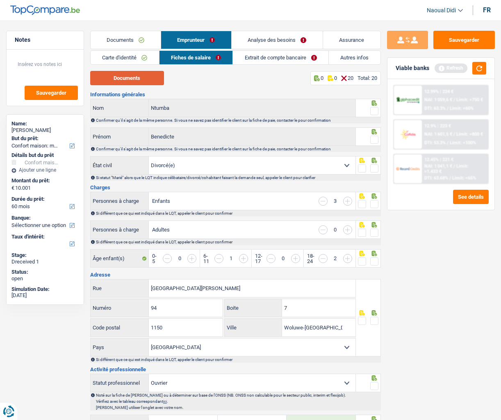
click at [116, 79] on button "Documents" at bounding box center [127, 78] width 74 height 14
click at [376, 110] on span at bounding box center [374, 111] width 8 height 8
click at [0, 0] on input "radio" at bounding box center [0, 0] width 0 height 0
click at [375, 139] on span at bounding box center [374, 140] width 8 height 8
click at [0, 0] on input "radio" at bounding box center [0, 0] width 0 height 0
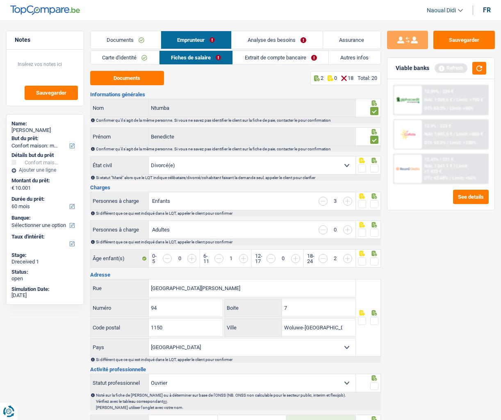
click at [343, 163] on select "Célibataire Marié(e) Cohabitant(e) légal(e) Divorcé(e) Veuf(ve) Séparé (de fait…" at bounding box center [252, 166] width 207 height 18
select select "single"
click at [149, 157] on select "Célibataire Marié(e) Cohabitant(e) légal(e) Divorcé(e) Veuf(ve) Séparé (de fait…" at bounding box center [252, 166] width 207 height 18
click at [375, 166] on span at bounding box center [374, 168] width 8 height 8
click at [0, 0] on input "radio" at bounding box center [0, 0] width 0 height 0
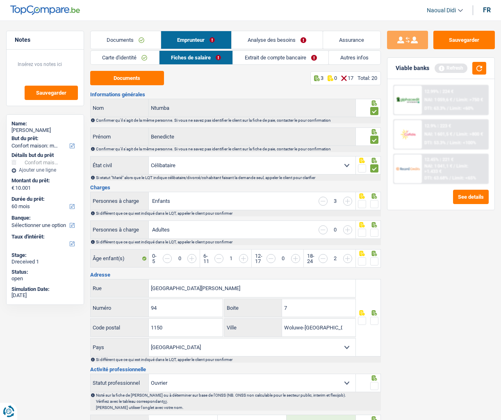
click at [372, 205] on span at bounding box center [374, 204] width 8 height 8
click at [0, 0] on input "radio" at bounding box center [0, 0] width 0 height 0
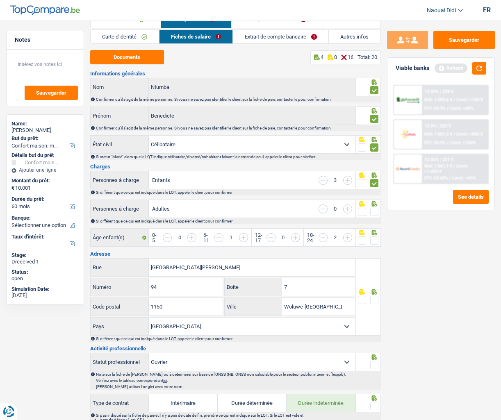
scroll to position [41, 0]
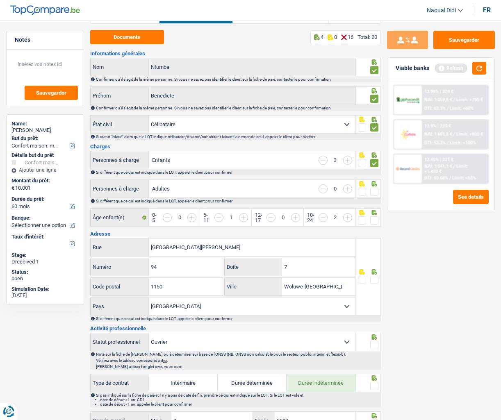
click at [373, 191] on span at bounding box center [374, 192] width 8 height 8
click at [0, 0] on input "radio" at bounding box center [0, 0] width 0 height 0
click at [373, 218] on span at bounding box center [374, 220] width 8 height 8
click at [0, 0] on input "radio" at bounding box center [0, 0] width 0 height 0
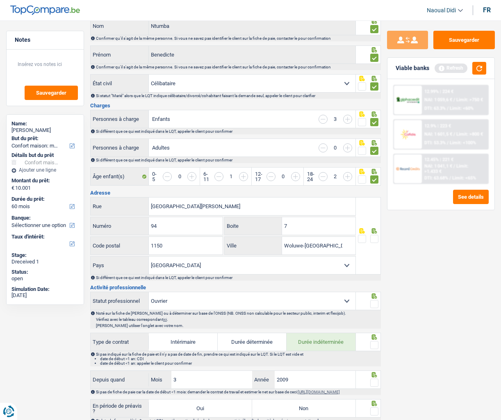
click at [374, 240] on span at bounding box center [374, 239] width 8 height 8
click at [0, 0] on input "radio" at bounding box center [0, 0] width 0 height 0
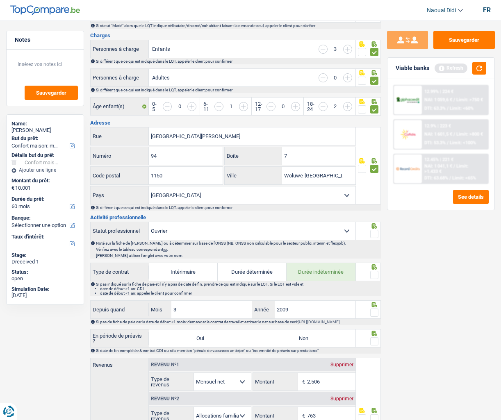
scroll to position [164, 0]
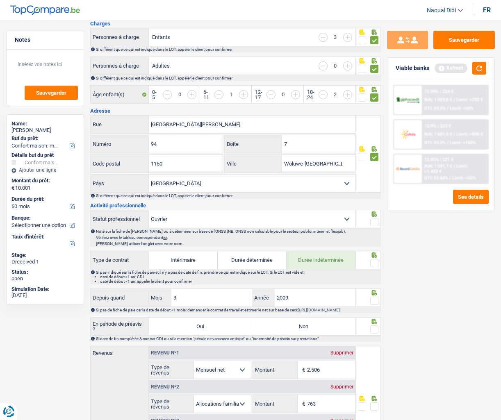
click at [374, 223] on span at bounding box center [374, 222] width 8 height 8
click at [0, 0] on input "radio" at bounding box center [0, 0] width 0 height 0
click at [373, 263] on span at bounding box center [374, 263] width 8 height 8
click at [0, 0] on input "radio" at bounding box center [0, 0] width 0 height 0
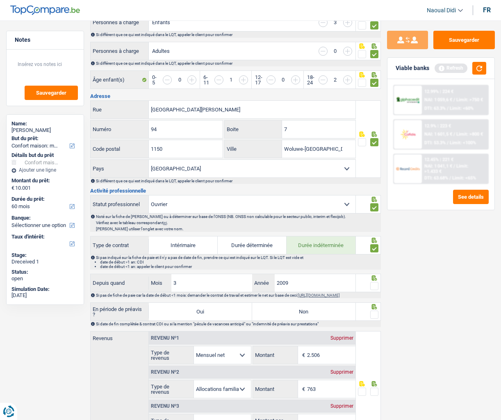
scroll to position [205, 0]
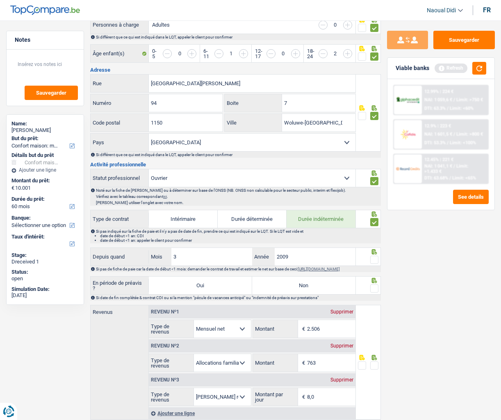
click at [373, 259] on span at bounding box center [374, 260] width 8 height 8
click at [0, 0] on input "radio" at bounding box center [0, 0] width 0 height 0
click at [325, 290] on label "Non" at bounding box center [303, 286] width 103 height 18
click at [325, 290] on input "Non" at bounding box center [303, 286] width 103 height 18
radio input "true"
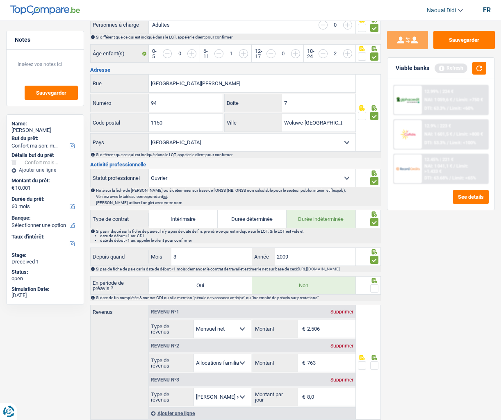
click at [375, 291] on span at bounding box center [374, 288] width 8 height 8
click at [0, 0] on input "radio" at bounding box center [0, 0] width 0 height 0
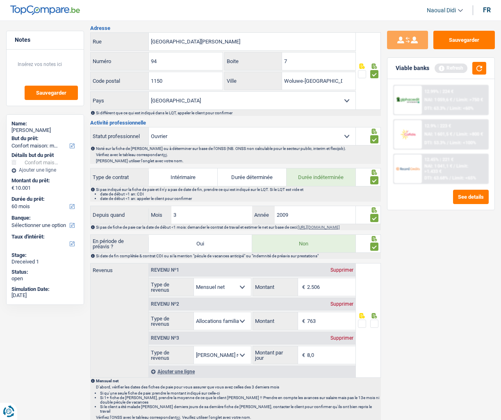
scroll to position [287, 0]
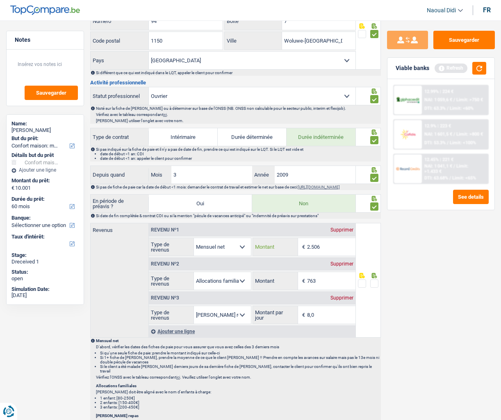
click at [327, 252] on input "2.506" at bounding box center [331, 247] width 48 height 18
drag, startPoint x: 351, startPoint y: 247, endPoint x: 395, endPoint y: 302, distance: 70.9
click at [396, 298] on div "Sauvegarder Viable banks Refresh 12.99% | 224 € NAI: 1 059,6 € / Limit: >750 € …" at bounding box center [441, 218] width 120 height 374
click at [326, 248] on input "222" at bounding box center [331, 247] width 48 height 18
click at [336, 245] on input "2.223" at bounding box center [331, 247] width 48 height 18
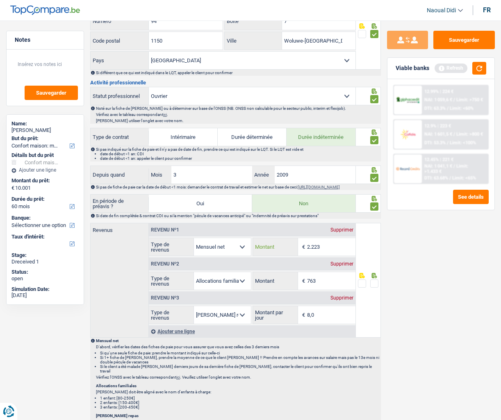
drag, startPoint x: 332, startPoint y: 252, endPoint x: 289, endPoint y: 247, distance: 43.3
click at [289, 247] on div "2.223 € Montant" at bounding box center [304, 247] width 102 height 18
type input "2.223"
click at [437, 293] on div "Sauvegarder Viable banks Refresh 12.99% | 224 € NAI: 1 059,6 € / Limit: >750 € …" at bounding box center [441, 218] width 120 height 374
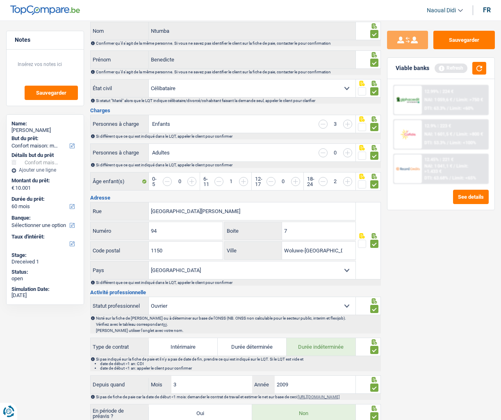
scroll to position [0, 0]
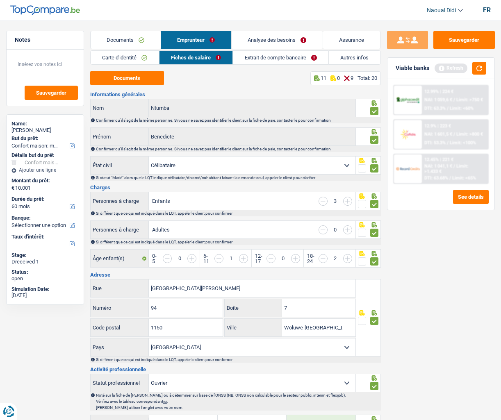
click at [267, 58] on link "Extrait de compte bancaire" at bounding box center [280, 58] width 95 height 14
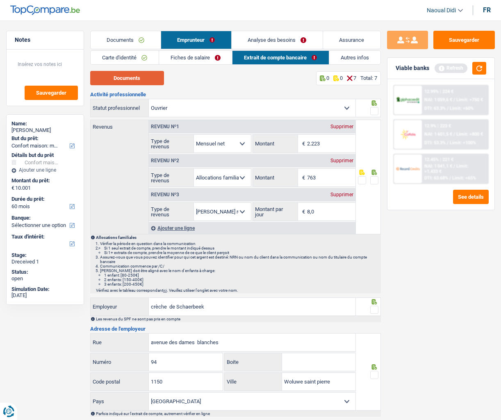
click at [146, 76] on button "Documents" at bounding box center [127, 78] width 74 height 14
click at [314, 177] on input "763" at bounding box center [331, 178] width 48 height 18
type input "7"
type input "470"
click at [372, 179] on span at bounding box center [374, 180] width 8 height 8
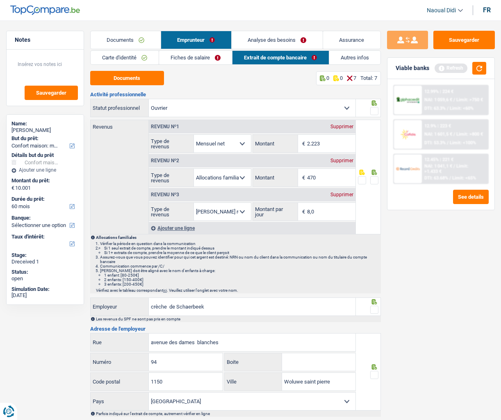
click at [0, 0] on input "radio" at bounding box center [0, 0] width 0 height 0
click at [371, 111] on span at bounding box center [374, 111] width 8 height 8
click at [0, 0] on input "radio" at bounding box center [0, 0] width 0 height 0
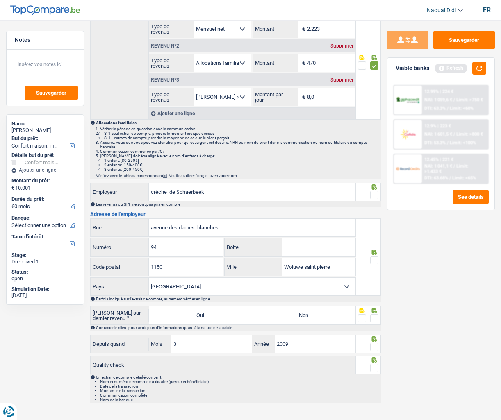
scroll to position [123, 0]
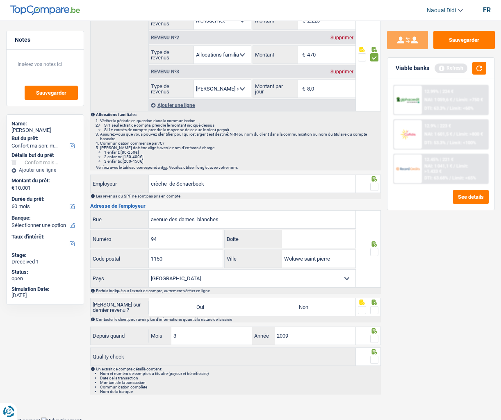
click at [375, 189] on span at bounding box center [374, 187] width 8 height 8
click at [0, 0] on input "radio" at bounding box center [0, 0] width 0 height 0
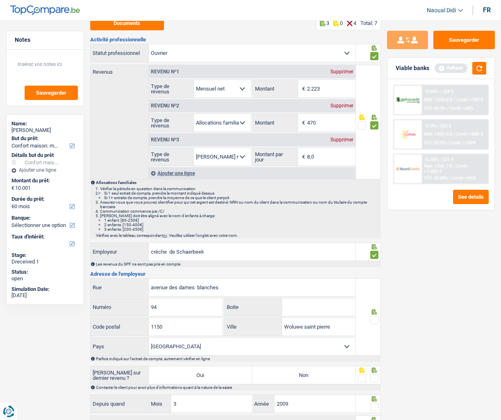
scroll to position [126, 0]
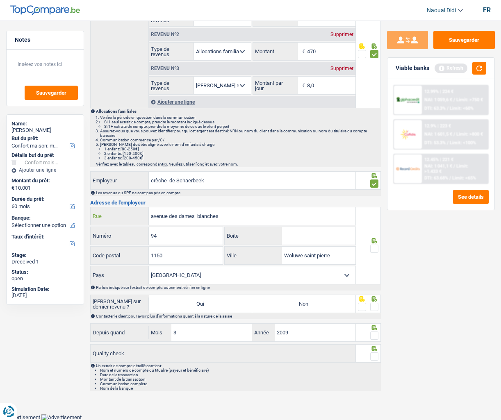
drag, startPoint x: 226, startPoint y: 217, endPoint x: 100, endPoint y: 210, distance: 126.0
click at [100, 210] on div "avenue des dames blanches Rue" at bounding box center [223, 216] width 265 height 18
paste input "E COLIGNON 1030 BRUXELLES 0 BRXLLS49 20 Numéro d'entreprise: 0413.249.296"
drag, startPoint x: 180, startPoint y: 216, endPoint x: 95, endPoint y: 215, distance: 85.3
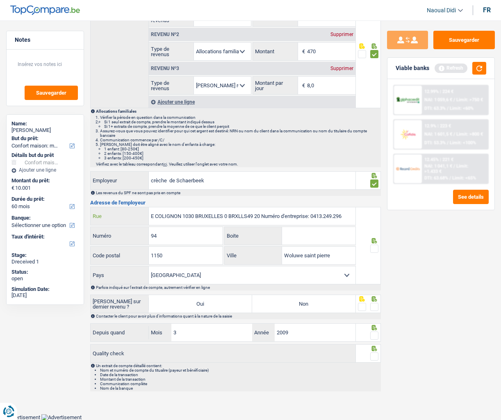
click at [95, 215] on div "E COLIGNON 1030 BRUXELLES 0 BRXLLS49 20 Numéro d'entreprise: 0413.249.296 Rue" at bounding box center [223, 216] width 265 height 18
click at [154, 214] on input "E COLIGNON 1030 BRUXELLES 0 BRXLLS49 20 Numéro d'entreprise: 0413.249.296" at bounding box center [252, 216] width 207 height 18
drag, startPoint x: 348, startPoint y: 215, endPoint x: 261, endPoint y: 211, distance: 87.0
click at [261, 211] on input "E COLIGNON 1030 BRUXELLES 0 BRXLLS49 20 Numéro d'entreprise: 0413.249.296" at bounding box center [252, 216] width 207 height 18
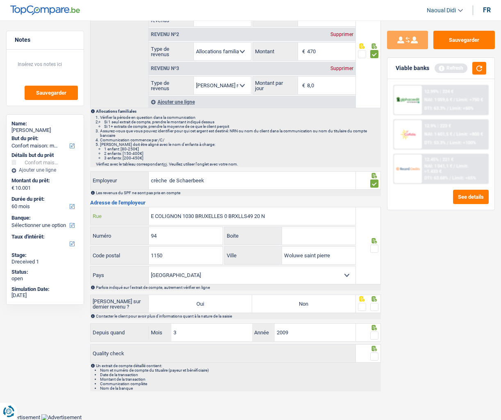
scroll to position [0, 0]
click at [153, 218] on input "E COLIGNON 1030" at bounding box center [252, 216] width 207 height 18
click at [150, 213] on input "COLIGNON" at bounding box center [252, 216] width 207 height 18
type input "PLACE COLIGNON"
drag, startPoint x: 164, startPoint y: 236, endPoint x: 118, endPoint y: 227, distance: 47.0
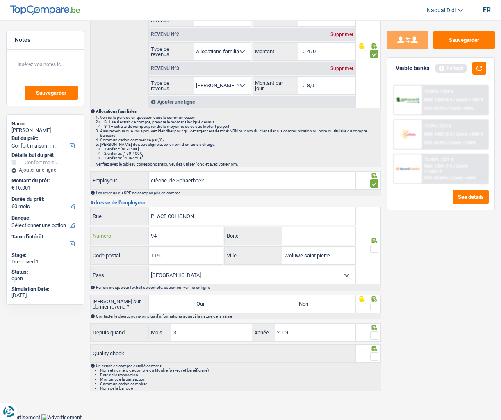
click at [118, 227] on div "94 Numéro" at bounding box center [157, 236] width 132 height 18
click at [303, 240] on input "Boite" at bounding box center [318, 236] width 73 height 18
click at [189, 255] on input "1150" at bounding box center [186, 256] width 74 height 18
type input "1030"
drag, startPoint x: 334, startPoint y: 257, endPoint x: 266, endPoint y: 253, distance: 68.1
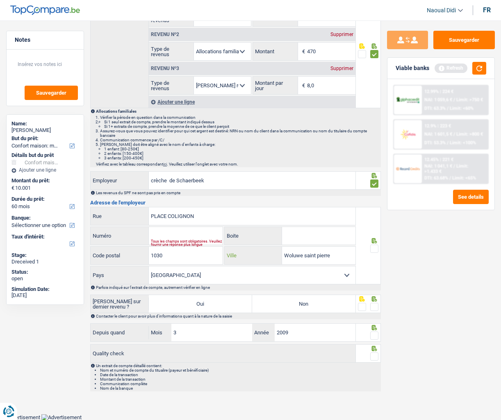
click at [266, 253] on div "Woluwe saint pierre Ville" at bounding box center [290, 256] width 131 height 18
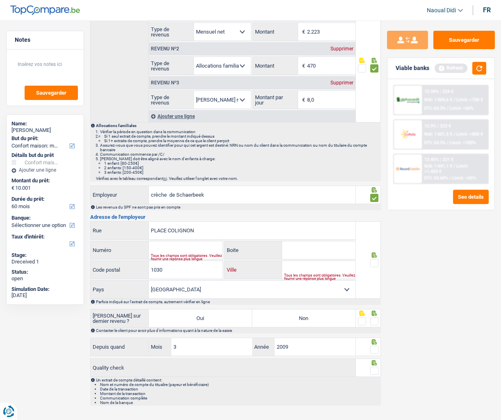
scroll to position [126, 0]
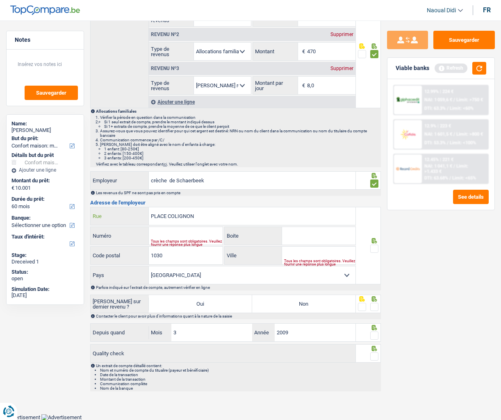
drag, startPoint x: 202, startPoint y: 216, endPoint x: 126, endPoint y: 207, distance: 76.3
click at [126, 207] on div "PLACE COLIGNON Rue" at bounding box center [223, 216] width 265 height 18
drag, startPoint x: 205, startPoint y: 215, endPoint x: 131, endPoint y: 202, distance: 75.0
click at [131, 202] on div "Activité professionnelle Ouvrier Employé privé Employé public Invalide Indépend…" at bounding box center [235, 179] width 291 height 426
click at [301, 257] on input "Ville" at bounding box center [318, 256] width 73 height 18
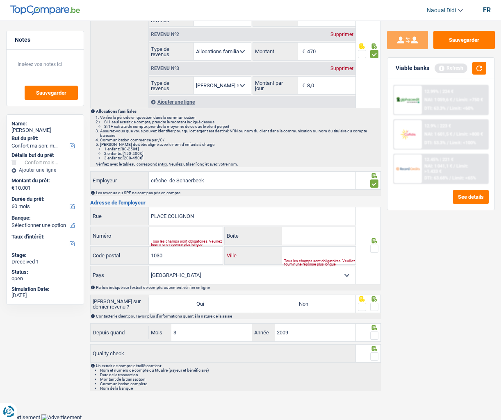
paste input "Schaerbeek."
type input "Schaerbeek."
click at [171, 234] on input "Numéro" at bounding box center [186, 236] width 74 height 18
click at [225, 217] on input "PLACE COLIGNON" at bounding box center [252, 216] width 207 height 18
click at [373, 250] on span at bounding box center [374, 249] width 8 height 8
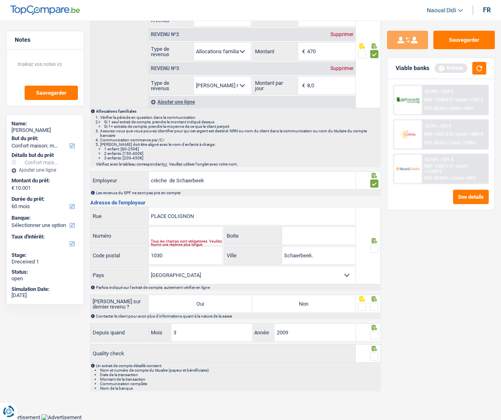
click at [0, 0] on input "radio" at bounding box center [0, 0] width 0 height 0
click at [464, 38] on button "Sauvegarder" at bounding box center [463, 40] width 61 height 18
click at [375, 298] on span at bounding box center [374, 307] width 8 height 8
click at [0, 0] on input "radio" at bounding box center [0, 0] width 0 height 0
click at [308, 298] on label "Non" at bounding box center [303, 304] width 103 height 18
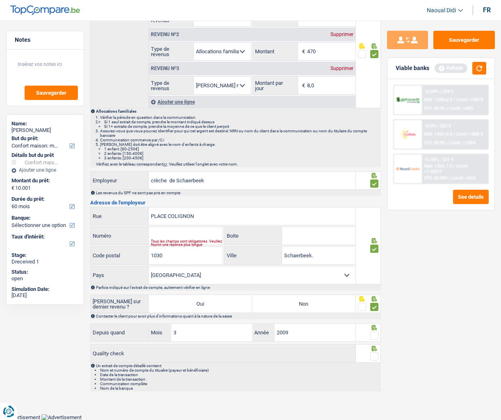
click at [308, 298] on input "Non" at bounding box center [303, 304] width 103 height 18
radio input "true"
drag, startPoint x: 376, startPoint y: 336, endPoint x: 373, endPoint y: 346, distance: 11.0
click at [375, 298] on span at bounding box center [374, 336] width 8 height 8
click at [0, 0] on input "radio" at bounding box center [0, 0] width 0 height 0
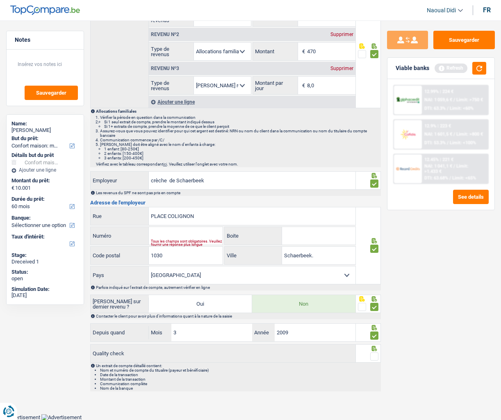
click at [375, 298] on span at bounding box center [374, 356] width 8 height 8
click at [0, 0] on input "radio" at bounding box center [0, 0] width 0 height 0
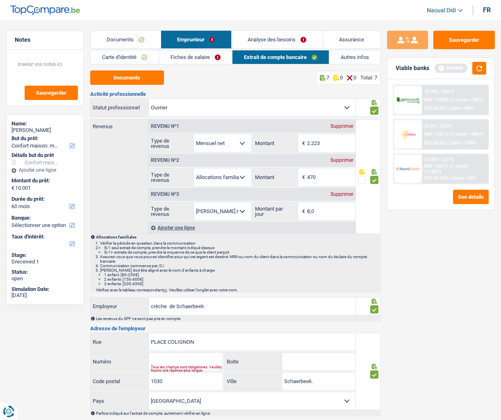
scroll to position [0, 0]
click at [203, 58] on link "Fiches de salaire" at bounding box center [195, 58] width 73 height 14
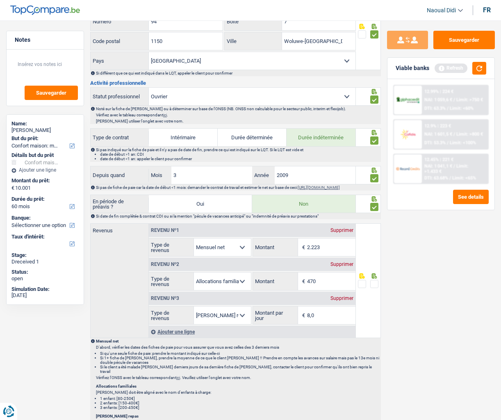
scroll to position [287, 0]
click at [374, 288] on span at bounding box center [374, 284] width 8 height 8
click at [0, 0] on input "radio" at bounding box center [0, 0] width 0 height 0
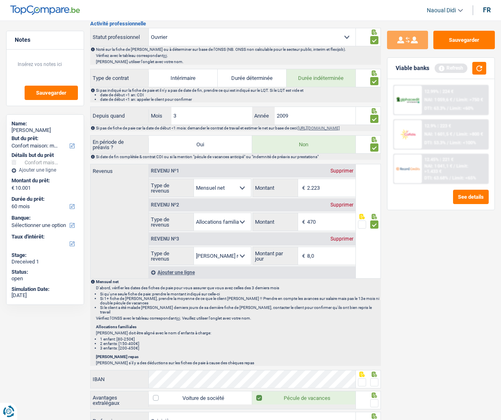
scroll to position [410, 0]
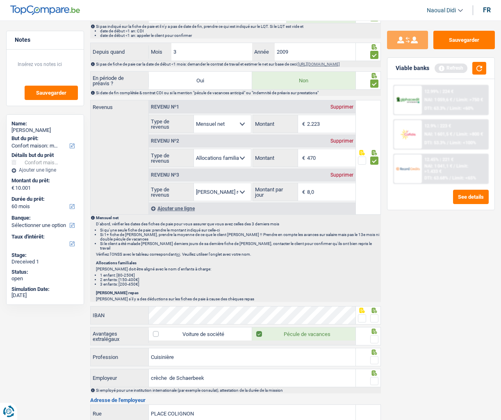
click at [373, 298] on span at bounding box center [374, 318] width 8 height 8
click at [0, 0] on input "radio" at bounding box center [0, 0] width 0 height 0
click at [375, 298] on span at bounding box center [374, 339] width 8 height 8
click at [0, 0] on input "radio" at bounding box center [0, 0] width 0 height 0
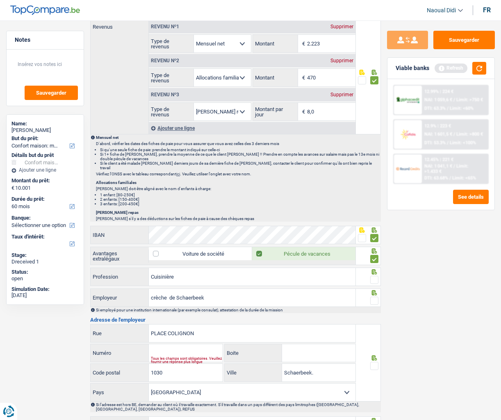
scroll to position [492, 0]
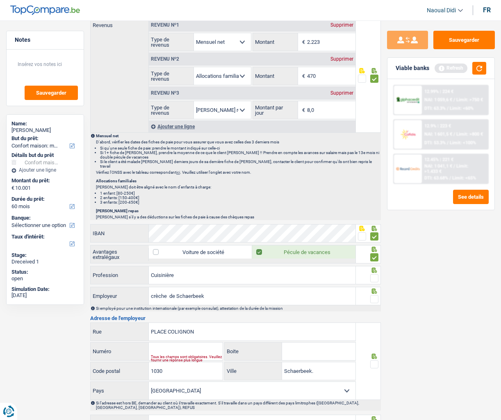
click at [375, 279] on span at bounding box center [374, 278] width 8 height 8
click at [0, 0] on input "radio" at bounding box center [0, 0] width 0 height 0
click at [374, 298] on span at bounding box center [374, 299] width 8 height 8
click at [0, 0] on input "radio" at bounding box center [0, 0] width 0 height 0
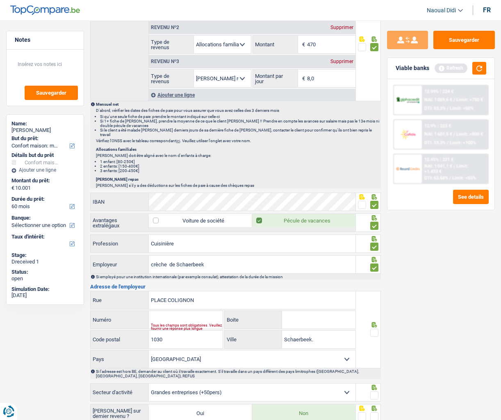
scroll to position [574, 0]
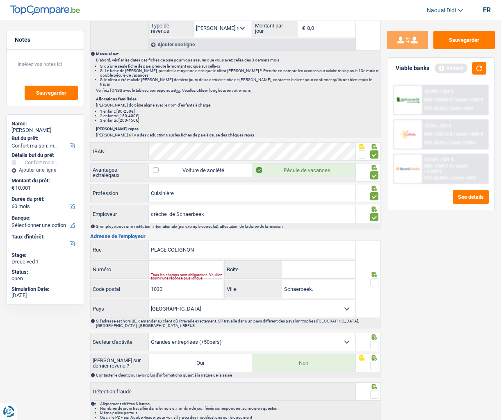
click at [373, 285] on span at bounding box center [374, 282] width 8 height 8
click at [0, 0] on input "radio" at bounding box center [0, 0] width 0 height 0
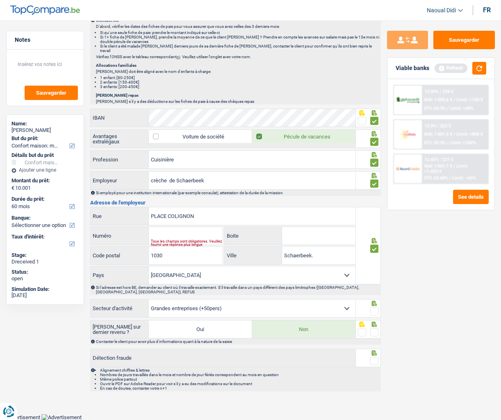
drag, startPoint x: 374, startPoint y: 310, endPoint x: 371, endPoint y: 327, distance: 16.6
click at [373, 298] on span at bounding box center [374, 311] width 8 height 8
click at [0, 0] on input "radio" at bounding box center [0, 0] width 0 height 0
click at [374, 298] on span at bounding box center [374, 332] width 8 height 8
click at [0, 0] on input "radio" at bounding box center [0, 0] width 0 height 0
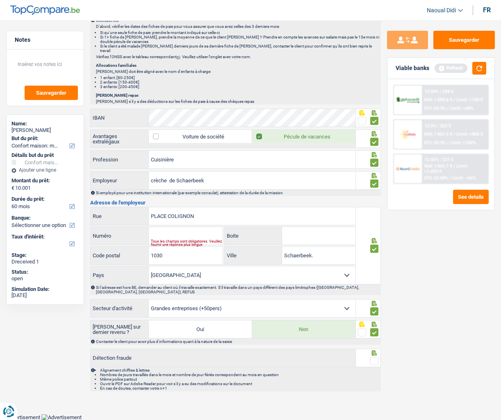
click at [372, 298] on span at bounding box center [374, 361] width 8 height 8
click at [0, 0] on input "radio" at bounding box center [0, 0] width 0 height 0
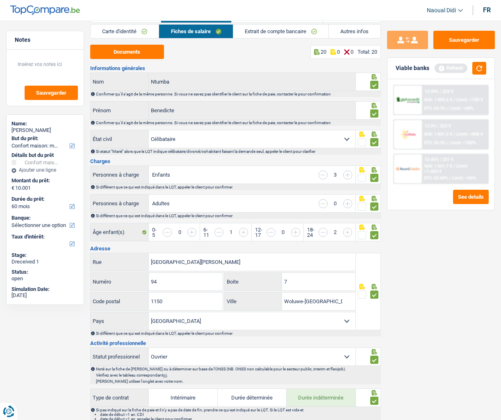
scroll to position [0, 0]
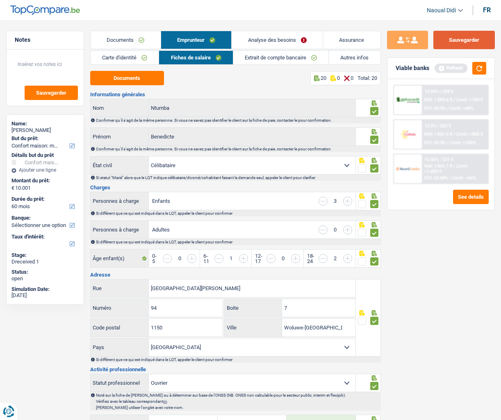
click at [451, 45] on button "Sauvegarder" at bounding box center [463, 40] width 61 height 18
click at [277, 59] on link "Extrait de compte bancaire" at bounding box center [280, 58] width 95 height 14
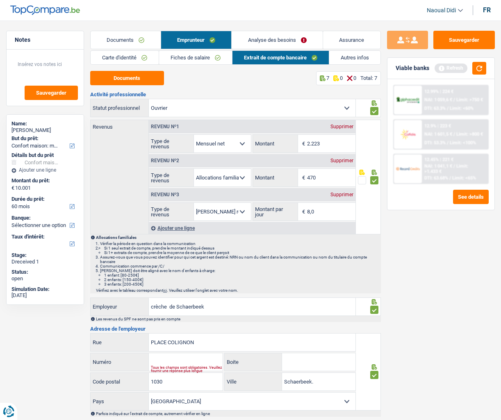
click at [357, 58] on link "Autres infos" at bounding box center [354, 58] width 51 height 14
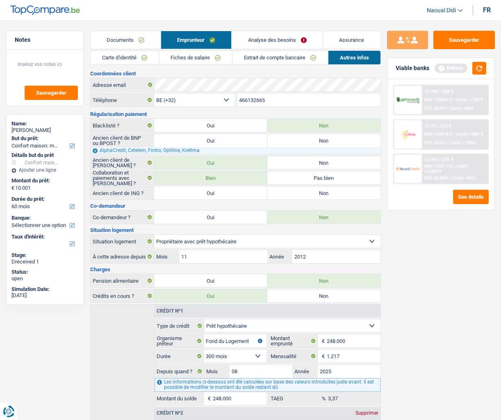
click at [295, 38] on link "Analyse des besoins" at bounding box center [277, 40] width 91 height 18
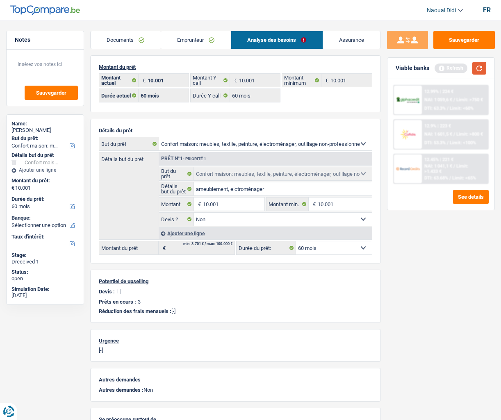
click at [482, 68] on button "button" at bounding box center [479, 68] width 14 height 13
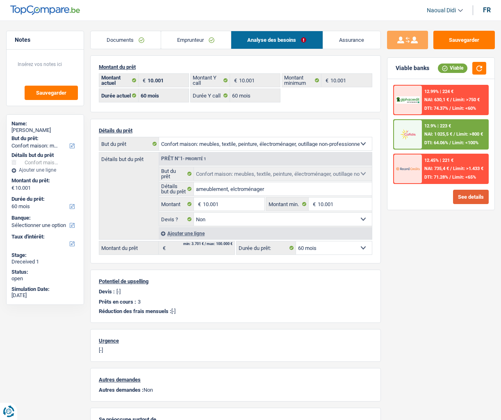
click at [469, 202] on button "See details" at bounding box center [471, 197] width 36 height 14
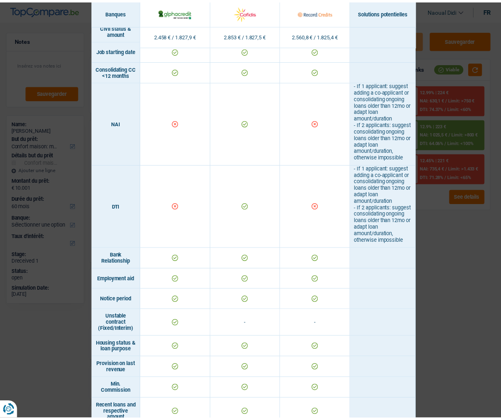
scroll to position [237, 0]
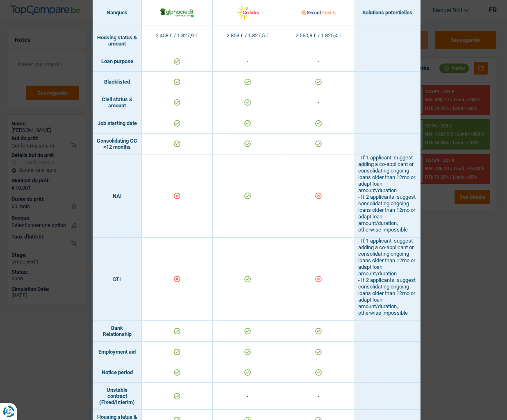
click at [442, 218] on div "Banks conditions × Banques Solutions potentielles Revenus / Charges 2.458 € / 1…" at bounding box center [253, 210] width 507 height 420
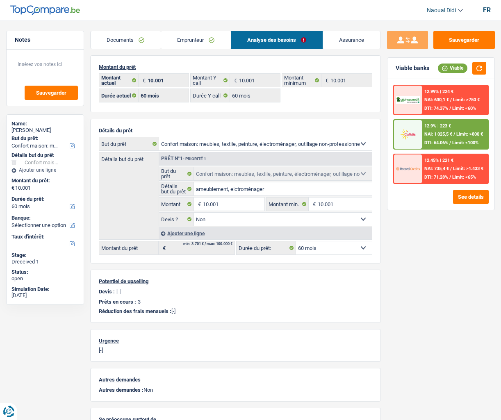
click at [441, 132] on span "NAI: 1 025,5 €" at bounding box center [438, 134] width 28 height 5
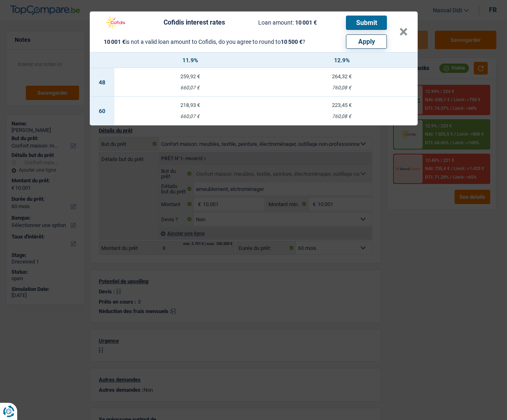
click at [358, 42] on button "Apply" at bounding box center [366, 41] width 41 height 14
type input "10.500"
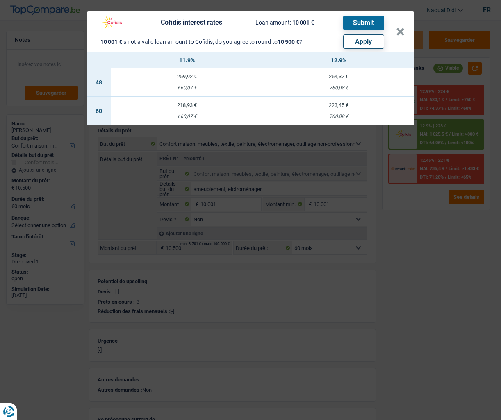
select select "other"
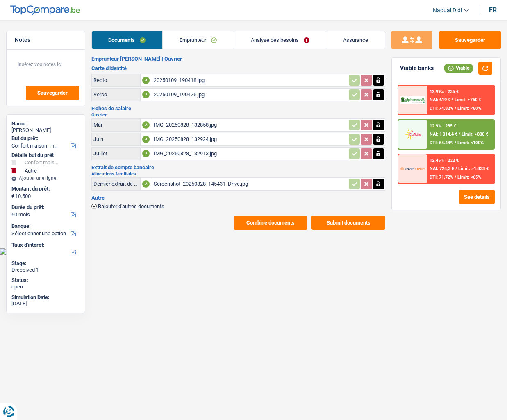
select select "household"
select select "other"
select select "60"
click at [440, 133] on span "NAI: 1 014,4 €" at bounding box center [444, 134] width 28 height 5
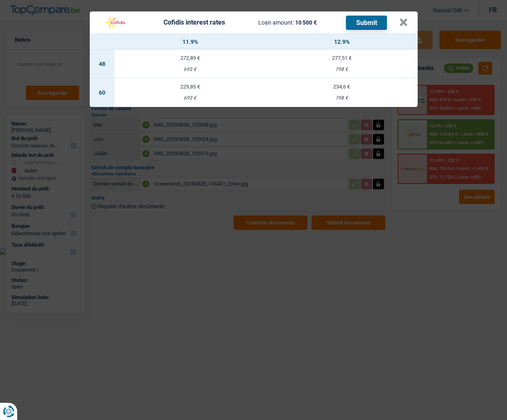
click at [368, 20] on button "Submit" at bounding box center [366, 23] width 41 height 14
click at [184, 92] on td "229,85 € 693 €" at bounding box center [190, 92] width 152 height 29
select select "cofidis"
type input "11,90"
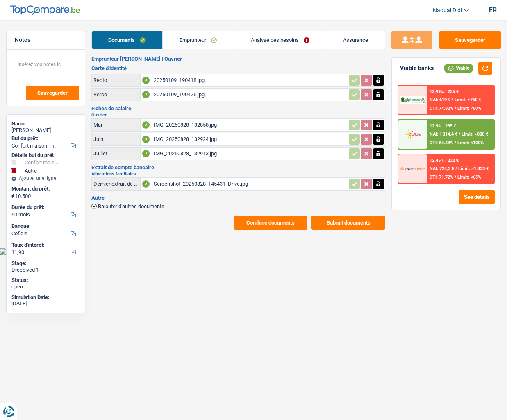
click at [439, 138] on div "12.9% | 235 € NAI: 1 014,4 € / Limit: >800 € DTI: 64.44% / Limit: <100%" at bounding box center [460, 134] width 67 height 29
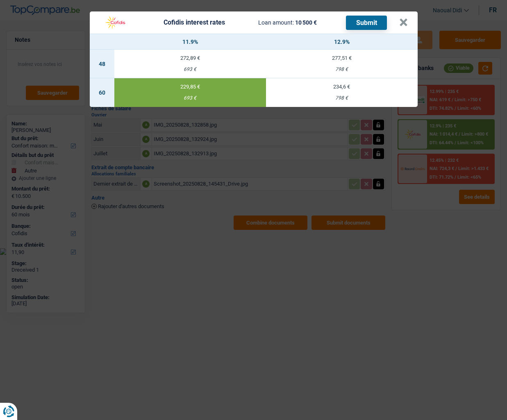
click at [357, 21] on button "Submit" at bounding box center [366, 23] width 41 height 14
click at [407, 23] on button "×" at bounding box center [403, 22] width 9 height 8
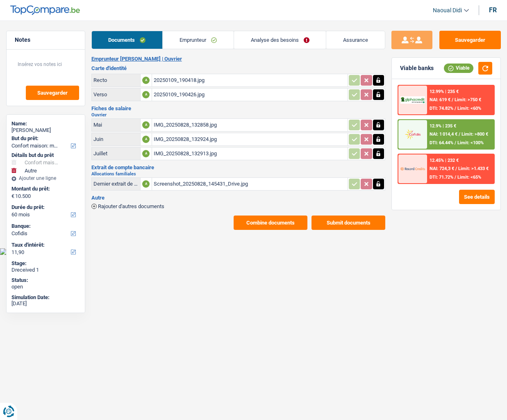
click at [271, 41] on link "Analyse des besoins" at bounding box center [280, 40] width 92 height 18
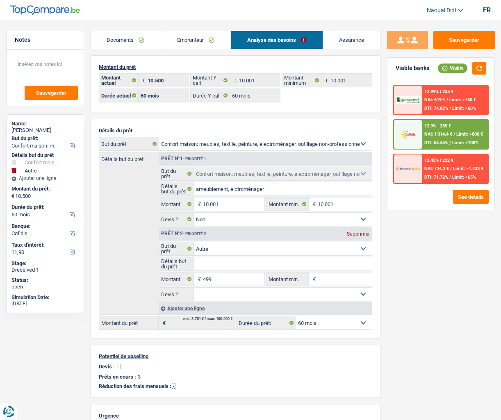
click at [193, 41] on link "Emprunteur" at bounding box center [196, 40] width 70 height 18
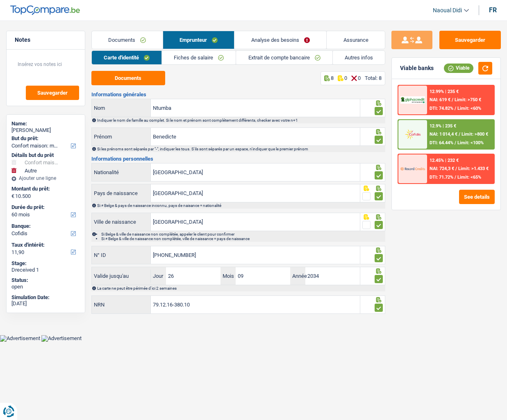
click at [191, 57] on link "Fiches de salaire" at bounding box center [199, 58] width 74 height 14
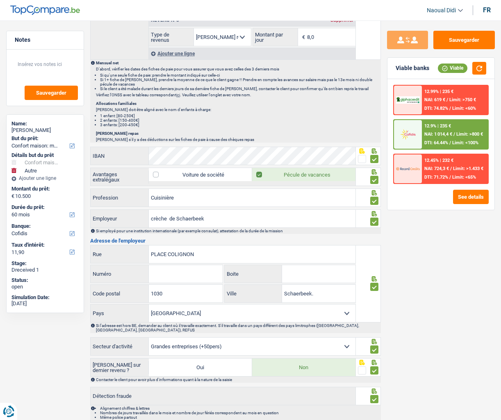
scroll to position [607, 0]
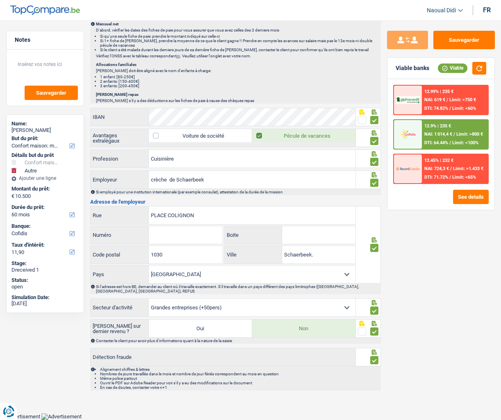
click at [182, 240] on input "Numéro" at bounding box center [186, 235] width 74 height 18
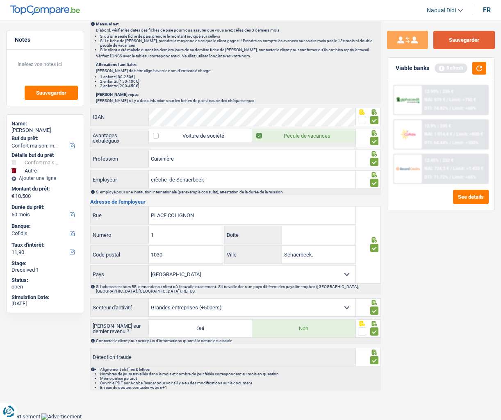
type input "1"
click at [472, 35] on button "Sauvegarder" at bounding box center [463, 40] width 61 height 18
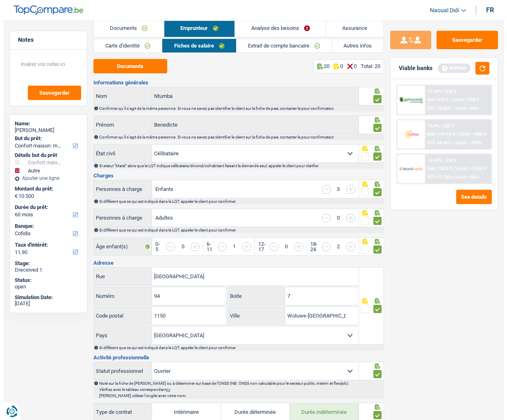
scroll to position [0, 0]
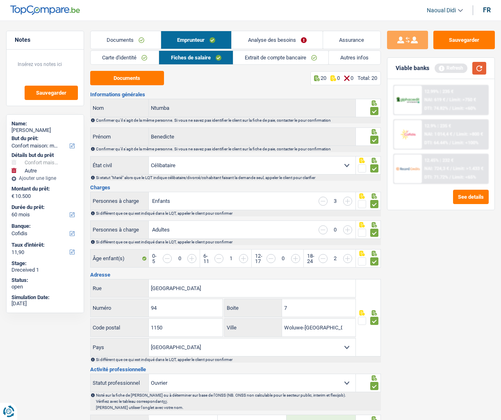
click at [484, 70] on button "button" at bounding box center [479, 68] width 14 height 13
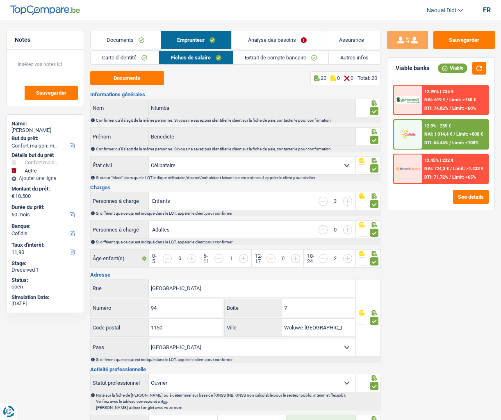
click at [443, 141] on span "DTI: 64.44%" at bounding box center [436, 142] width 24 height 5
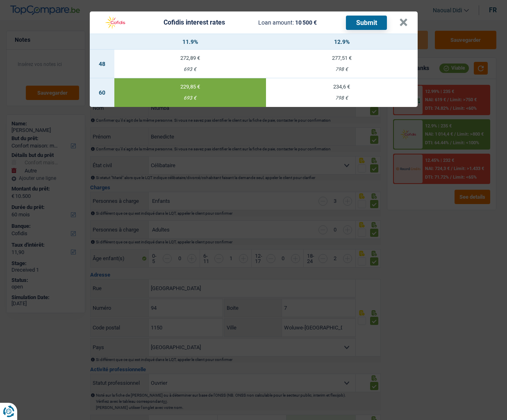
click at [377, 20] on button "Submit" at bounding box center [366, 23] width 41 height 14
click at [403, 25] on button "×" at bounding box center [403, 22] width 9 height 8
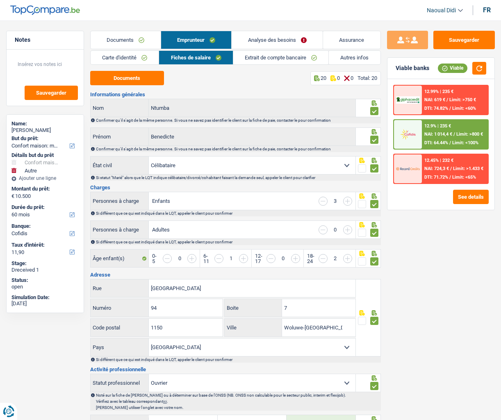
click at [128, 56] on link "Carte d'identité" at bounding box center [125, 58] width 68 height 14
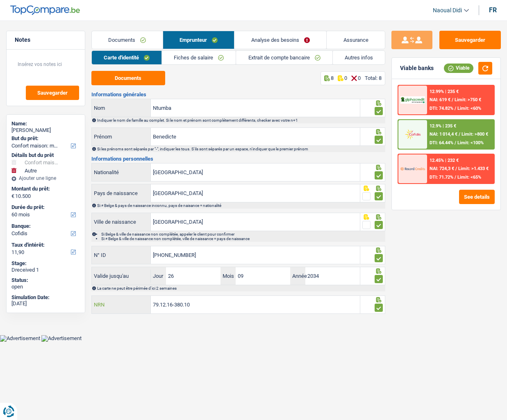
drag, startPoint x: 148, startPoint y: 287, endPoint x: 126, endPoint y: 286, distance: 22.2
click at [126, 286] on div "Informations générales Ntumba Nom Indiquer le nom de famille au complet. Si le …" at bounding box center [238, 203] width 294 height 223
click at [259, 42] on link "Analyse des besoins" at bounding box center [280, 40] width 92 height 18
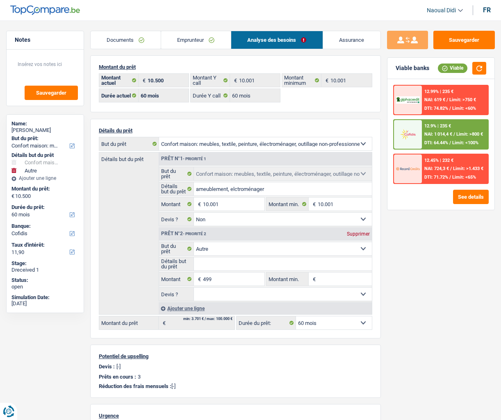
click at [202, 38] on link "Emprunteur" at bounding box center [196, 40] width 70 height 18
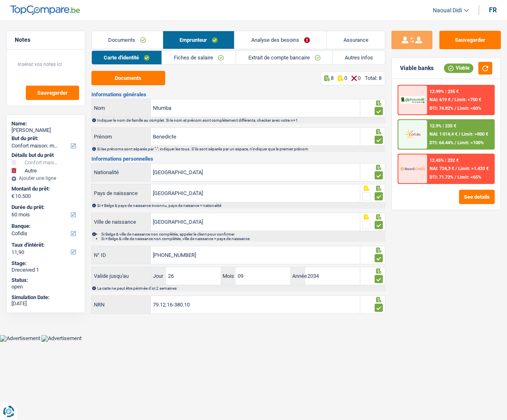
click at [302, 43] on link "Analyse des besoins" at bounding box center [280, 40] width 92 height 18
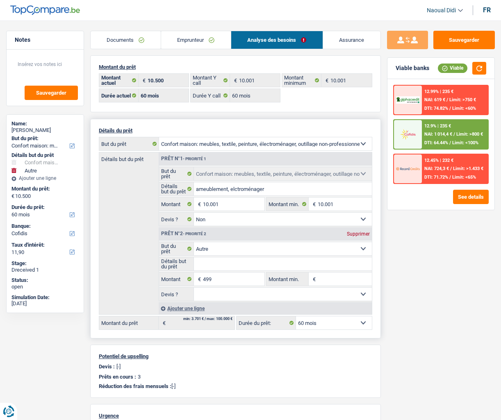
click at [356, 235] on div "Supprimer" at bounding box center [358, 234] width 27 height 5
type input "10.001"
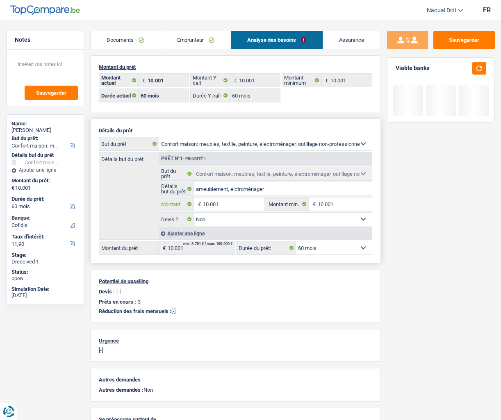
click at [229, 205] on input "10.001" at bounding box center [233, 204] width 61 height 13
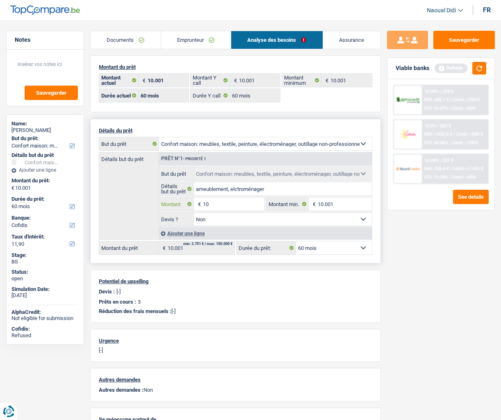
type input "1"
type input "9.000"
select select "48"
type input "9.000"
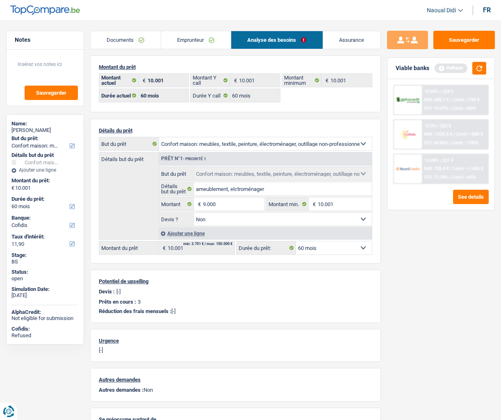
select select "48"
type input "9.000"
select select "48"
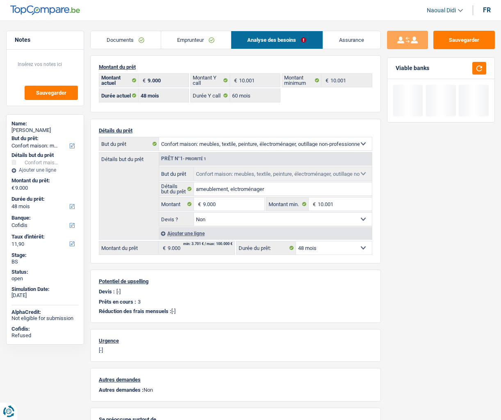
click at [407, 232] on div "Sauvegarder Viable banks" at bounding box center [441, 218] width 120 height 374
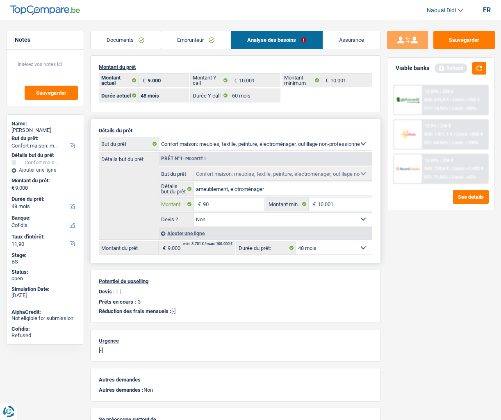
type input "9"
type input "8.000"
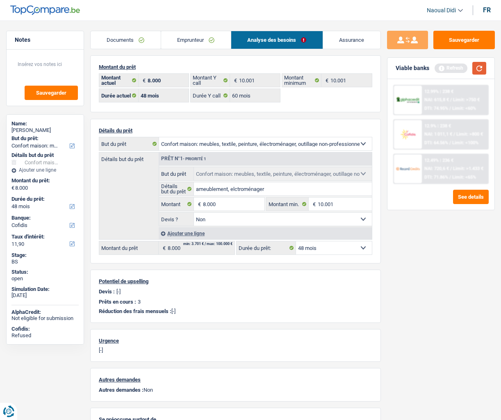
click at [481, 69] on button "button" at bounding box center [479, 68] width 14 height 13
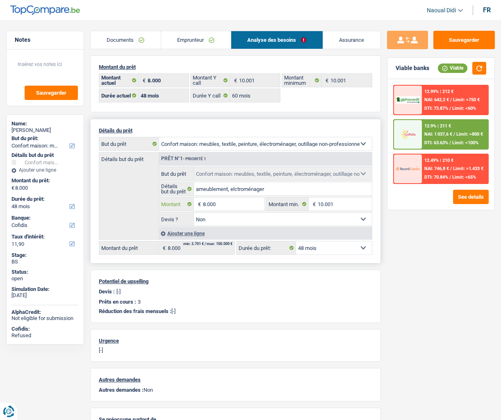
click at [226, 205] on input "8.000" at bounding box center [233, 204] width 61 height 13
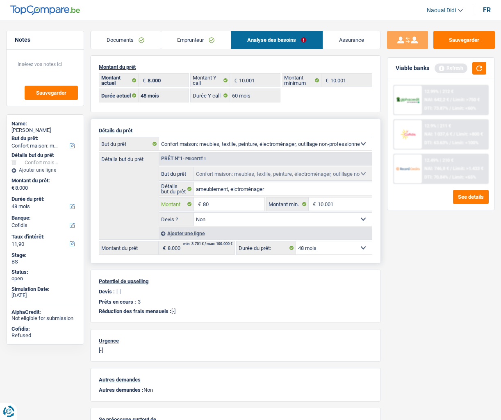
type input "8"
type input "7.501"
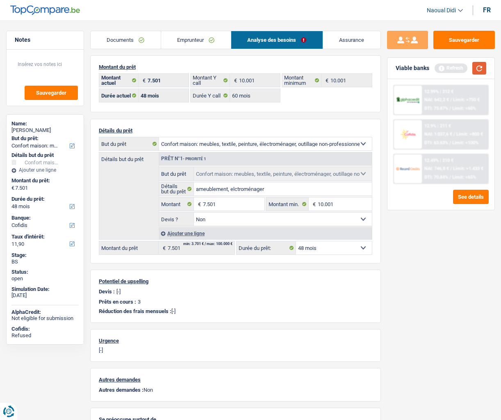
click at [478, 66] on button "button" at bounding box center [479, 68] width 14 height 13
type input "7"
type input "5.000"
select select "36"
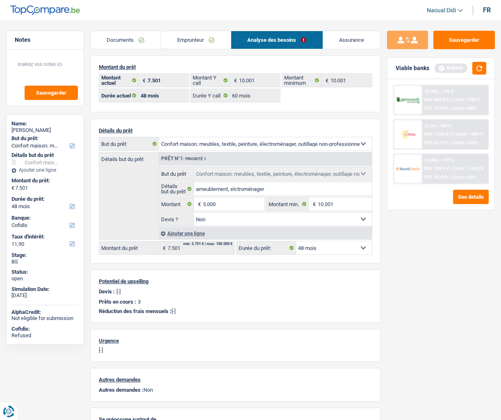
type input "5.000"
select select "36"
type input "5.000"
select select "36"
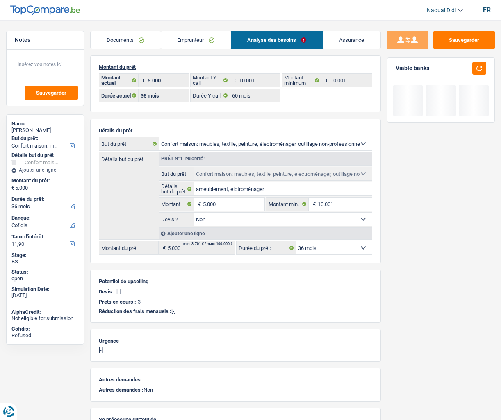
click at [435, 266] on div "Sauvegarder Viable banks" at bounding box center [441, 218] width 120 height 374
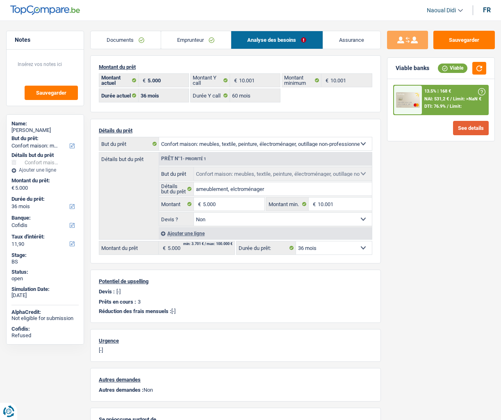
click at [472, 131] on button "See details" at bounding box center [471, 128] width 36 height 14
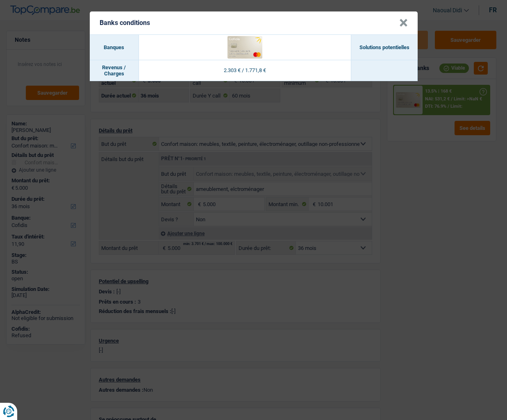
click at [404, 23] on button "×" at bounding box center [403, 23] width 9 height 8
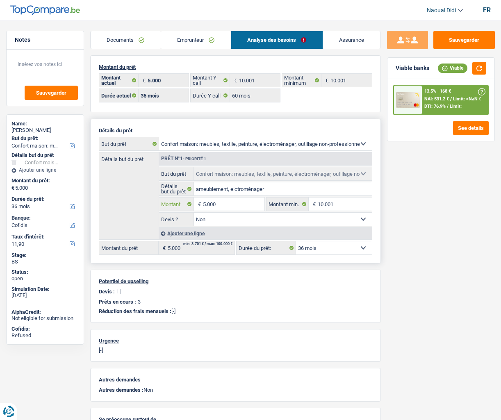
click at [237, 208] on input "5.000" at bounding box center [233, 204] width 61 height 13
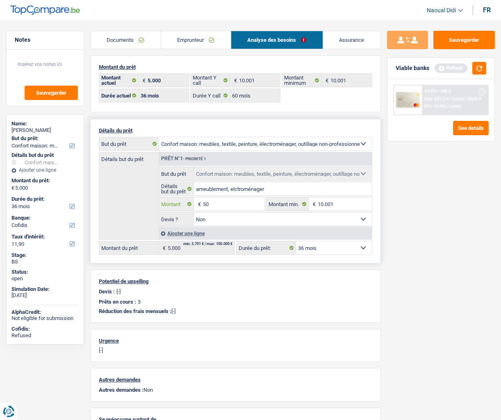
type input "5"
type input "10.001"
select select "60"
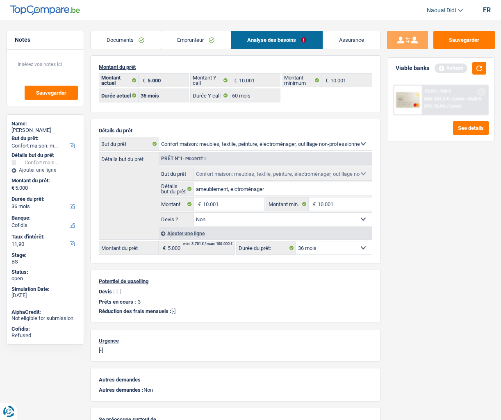
type input "10.001"
click at [422, 213] on div "Sauvegarder Viable banks Refresh 13.5% | 168 € NAI: 531,2 € / Limit: >NaN € DTI…" at bounding box center [441, 218] width 120 height 374
select select "60"
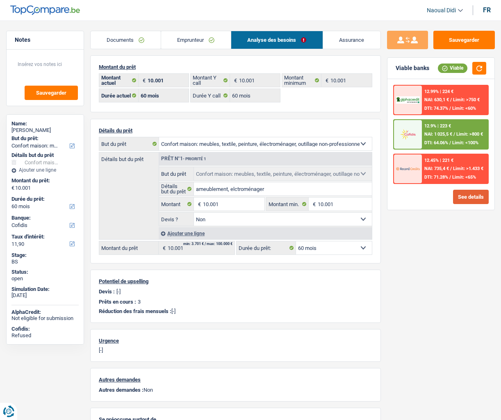
click at [457, 197] on button "See details" at bounding box center [471, 197] width 36 height 14
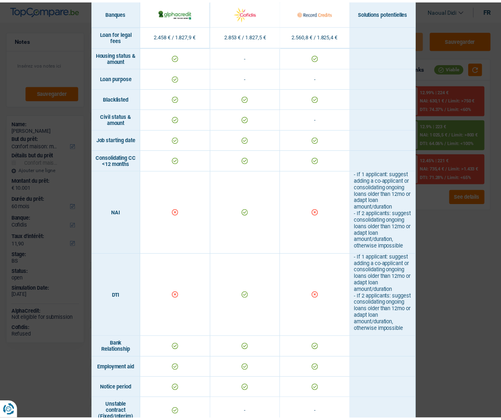
scroll to position [287, 0]
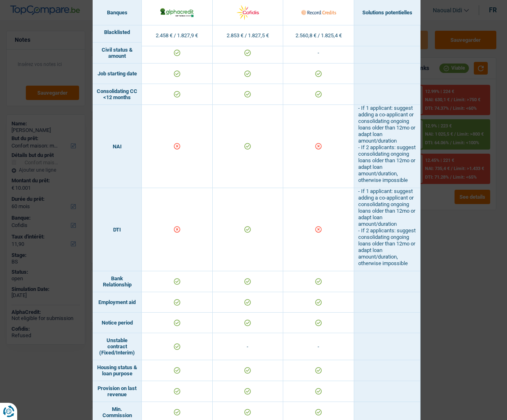
click at [461, 25] on div "Banks conditions × Banques Solutions potentielles Revenus / Charges 2.458 € / 1…" at bounding box center [253, 210] width 507 height 420
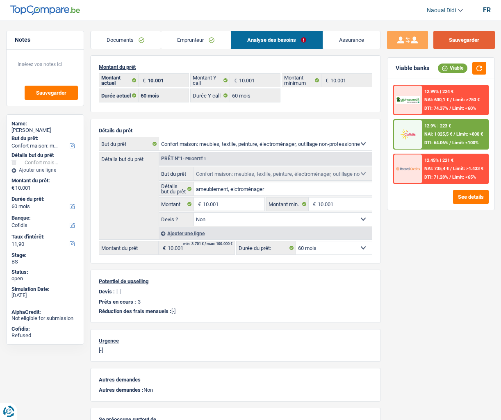
click at [461, 39] on button "Sauvegarder" at bounding box center [463, 40] width 61 height 18
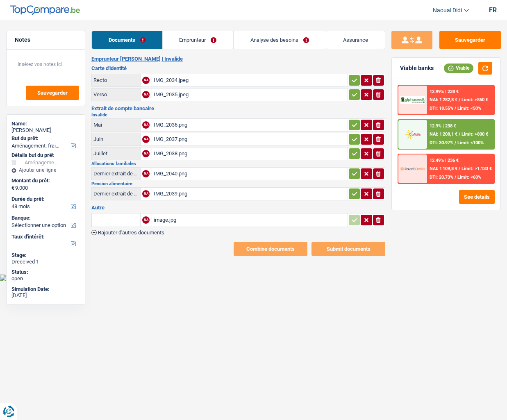
select select "movingOrInstallation"
select select "48"
click at [164, 77] on div "IMG_2034.jpeg" at bounding box center [250, 80] width 192 height 12
click at [175, 91] on div "IMG_2035.jpeg" at bounding box center [250, 95] width 192 height 12
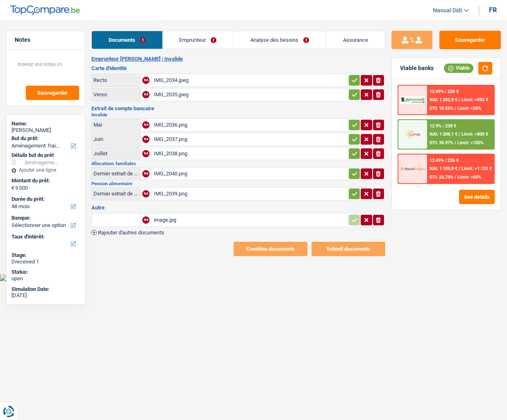
click at [172, 123] on div "IMG_2036.png" at bounding box center [250, 125] width 192 height 12
click at [177, 139] on div "IMG_2037.png" at bounding box center [250, 139] width 192 height 12
click at [175, 174] on div "IMG_2040.png" at bounding box center [250, 174] width 192 height 12
click at [171, 195] on div "IMG_2039.png" at bounding box center [250, 194] width 192 height 12
click at [163, 222] on div "image.jpg" at bounding box center [250, 220] width 192 height 12
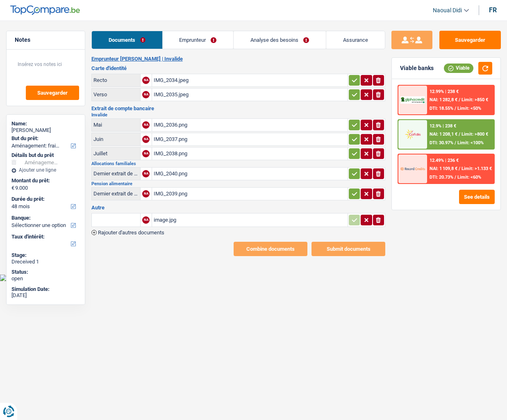
click at [174, 94] on div "IMG_2035.jpeg" at bounding box center [250, 95] width 192 height 12
click at [189, 41] on link "Emprunteur" at bounding box center [198, 40] width 71 height 18
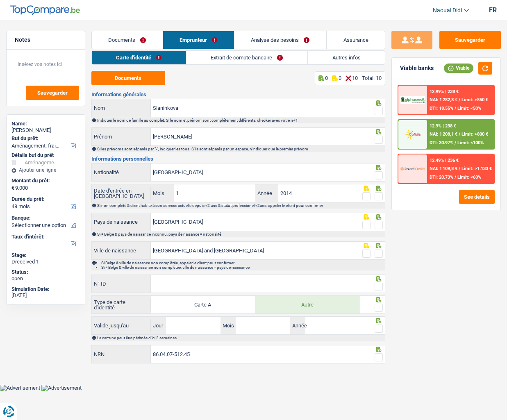
click at [137, 59] on link "Carte d'identité" at bounding box center [139, 58] width 94 height 14
click at [137, 80] on button "Documents" at bounding box center [128, 78] width 74 height 14
click at [195, 107] on input "Slaninkova" at bounding box center [255, 108] width 209 height 18
click at [379, 111] on span at bounding box center [379, 111] width 8 height 8
click at [0, 0] on input "radio" at bounding box center [0, 0] width 0 height 0
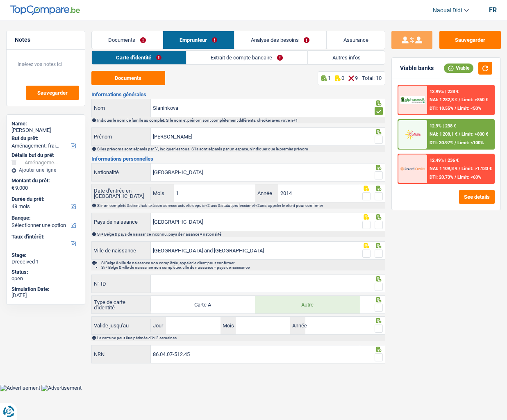
click at [380, 140] on span at bounding box center [379, 140] width 8 height 8
click at [0, 0] on input "radio" at bounding box center [0, 0] width 0 height 0
click at [380, 177] on span at bounding box center [379, 175] width 8 height 8
click at [0, 0] on input "radio" at bounding box center [0, 0] width 0 height 0
click at [380, 197] on span at bounding box center [379, 196] width 8 height 8
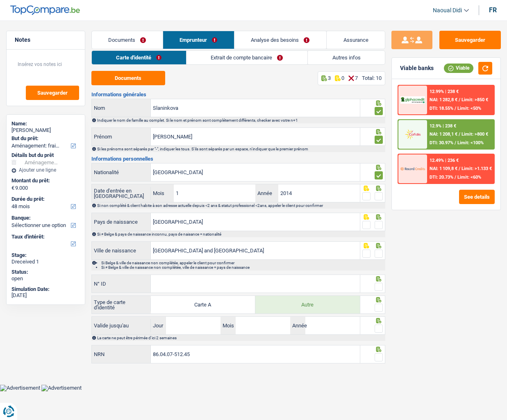
click at [0, 0] on input "radio" at bounding box center [0, 0] width 0 height 0
click at [380, 230] on div at bounding box center [379, 225] width 8 height 10
click at [380, 225] on span at bounding box center [379, 225] width 8 height 8
click at [0, 0] on input "radio" at bounding box center [0, 0] width 0 height 0
click at [378, 255] on span at bounding box center [379, 254] width 8 height 8
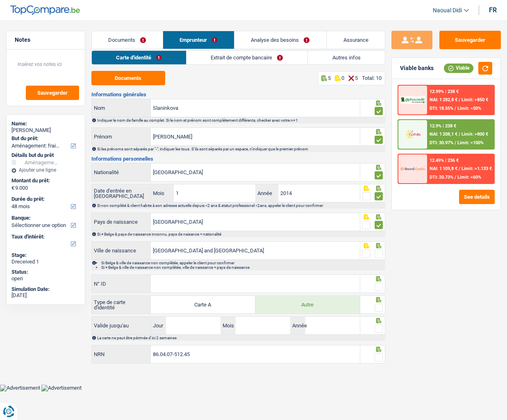
click at [0, 0] on input "radio" at bounding box center [0, 0] width 0 height 0
click at [177, 286] on input "N° ID" at bounding box center [255, 284] width 209 height 18
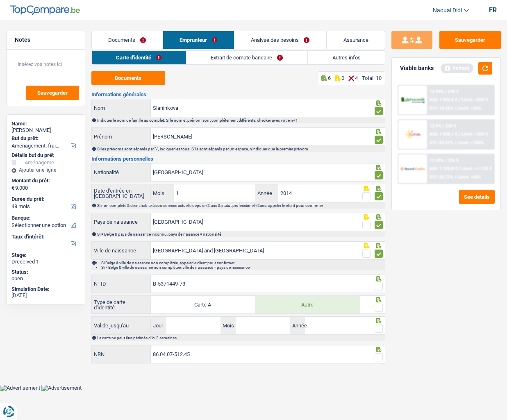
click at [177, 281] on input "B-5371449-73" at bounding box center [255, 284] width 209 height 18
click at [190, 285] on input "B-5371448-73" at bounding box center [255, 284] width 209 height 18
type input "B-5371448-73"
click at [376, 287] on span at bounding box center [379, 287] width 8 height 8
click at [0, 0] on input "radio" at bounding box center [0, 0] width 0 height 0
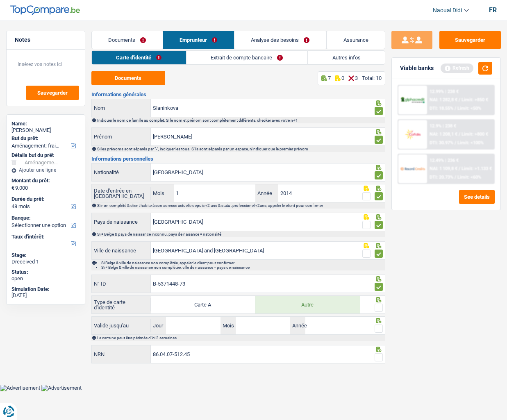
click at [379, 308] on span at bounding box center [379, 308] width 8 height 8
click at [0, 0] on input "radio" at bounding box center [0, 0] width 0 height 0
click at [200, 320] on input "Jour" at bounding box center [193, 326] width 55 height 18
type input "31"
type input "03"
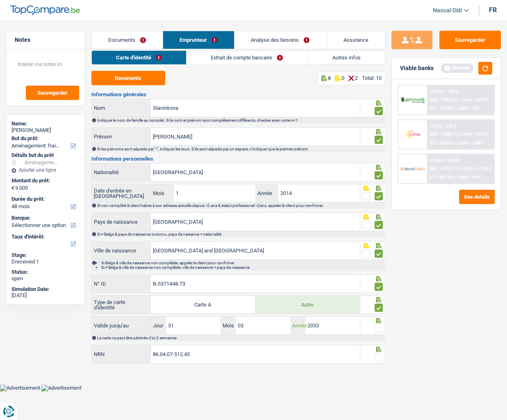
type input "2033"
click at [142, 41] on link "Documents" at bounding box center [127, 40] width 71 height 18
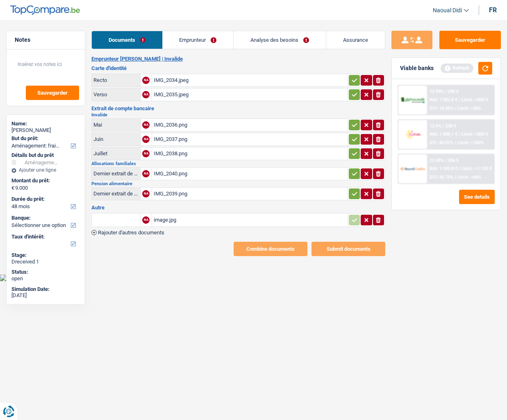
click at [162, 222] on div "image.jpg" at bounding box center [250, 220] width 192 height 12
click at [186, 45] on link "Emprunteur" at bounding box center [198, 40] width 71 height 18
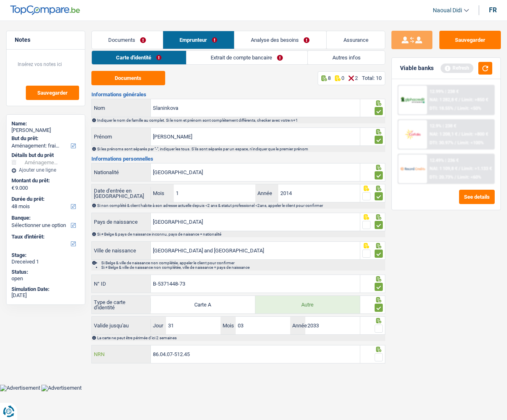
click at [205, 356] on input "86.04.07-512.45" at bounding box center [255, 355] width 209 height 18
click at [341, 327] on input "2033" at bounding box center [332, 326] width 55 height 18
click at [207, 355] on input "86.04.07-512.45" at bounding box center [255, 355] width 209 height 18
click at [380, 357] on span at bounding box center [379, 357] width 8 height 8
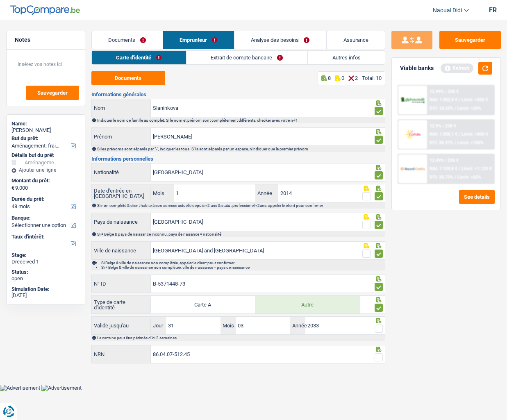
click at [0, 0] on input "radio" at bounding box center [0, 0] width 0 height 0
click at [380, 327] on span at bounding box center [379, 329] width 8 height 8
click at [0, 0] on input "radio" at bounding box center [0, 0] width 0 height 0
click at [470, 45] on button "Sauvegarder" at bounding box center [469, 40] width 61 height 18
click at [472, 43] on button "Sauvegarder" at bounding box center [469, 40] width 61 height 18
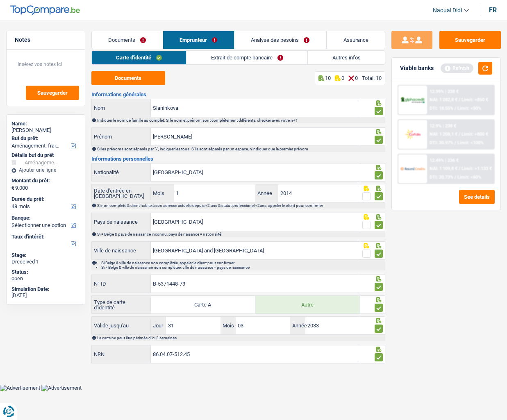
click at [228, 61] on link "Extrait de compte bancaire" at bounding box center [246, 58] width 121 height 14
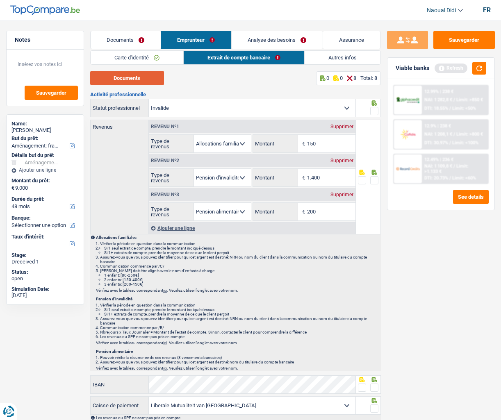
click at [142, 74] on button "Documents" at bounding box center [127, 78] width 74 height 14
click at [346, 108] on select "Ouvrier Employé privé Employé public Invalide Indépendant Pensionné Chômeur Mut…" at bounding box center [252, 108] width 207 height 18
click at [337, 107] on select "Ouvrier Employé privé Employé public Invalide Indépendant Pensionné Chômeur Mut…" at bounding box center [252, 108] width 207 height 18
click at [375, 111] on span at bounding box center [374, 111] width 8 height 8
click at [0, 0] on input "radio" at bounding box center [0, 0] width 0 height 0
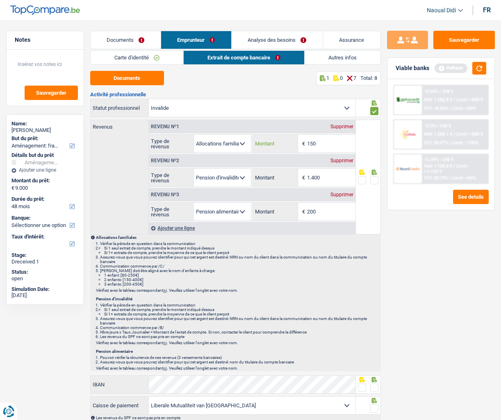
click at [323, 146] on input "150" at bounding box center [331, 144] width 48 height 18
type input "1"
type input "212"
click at [336, 212] on input "200" at bounding box center [331, 212] width 48 height 18
type input "2"
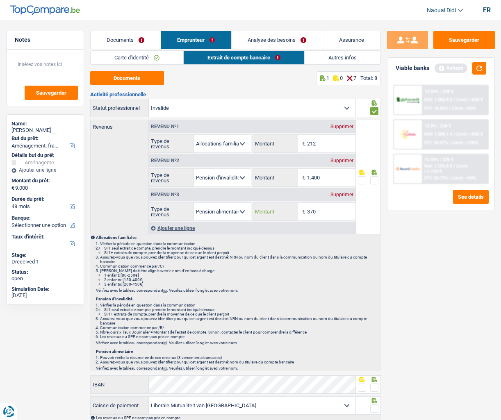
type input "370"
click at [375, 179] on span at bounding box center [374, 180] width 8 height 8
click at [0, 0] on input "radio" at bounding box center [0, 0] width 0 height 0
click at [332, 174] on input "1.400" at bounding box center [331, 178] width 48 height 18
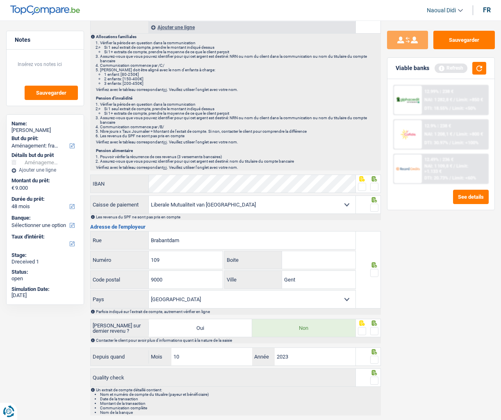
scroll to position [205, 0]
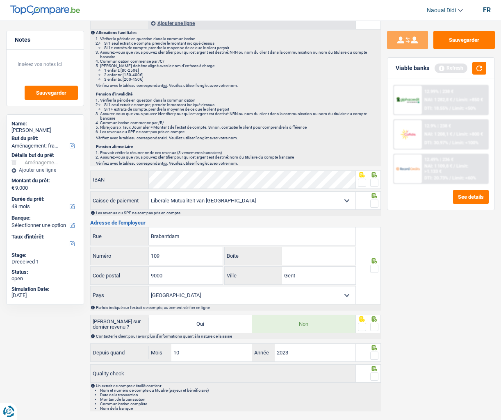
type input "1.264"
drag, startPoint x: 376, startPoint y: 182, endPoint x: 377, endPoint y: 189, distance: 7.0
click at [376, 182] on span at bounding box center [374, 183] width 8 height 8
click at [0, 0] on input "radio" at bounding box center [0, 0] width 0 height 0
click at [377, 202] on span at bounding box center [374, 204] width 8 height 8
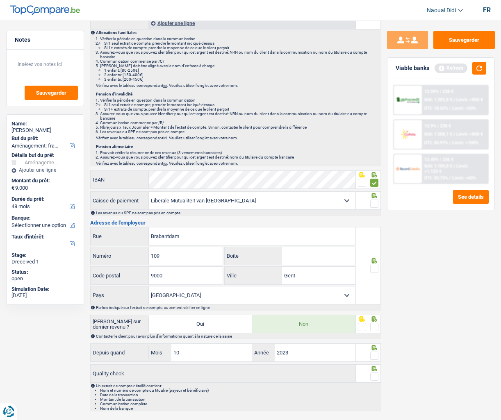
click at [0, 0] on input "radio" at bounding box center [0, 0] width 0 height 0
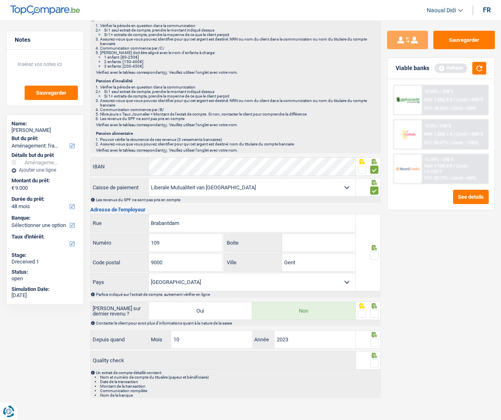
scroll to position [225, 0]
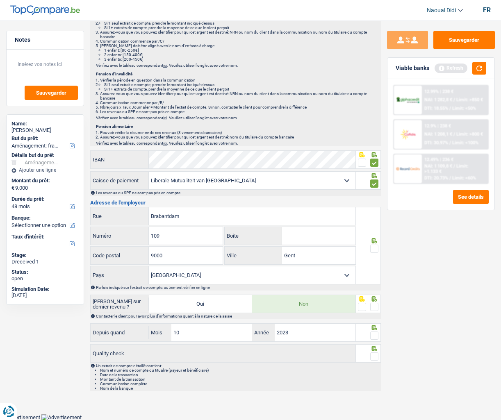
click at [375, 251] on span at bounding box center [374, 249] width 8 height 8
click at [0, 0] on input "radio" at bounding box center [0, 0] width 0 height 0
click at [376, 308] on span at bounding box center [374, 307] width 8 height 8
click at [0, 0] on input "radio" at bounding box center [0, 0] width 0 height 0
click at [375, 337] on span at bounding box center [374, 336] width 8 height 8
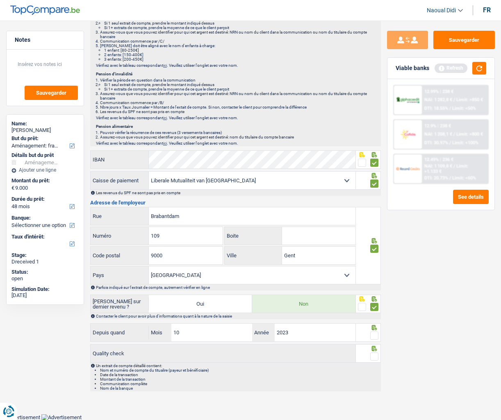
click at [0, 0] on input "radio" at bounding box center [0, 0] width 0 height 0
click at [375, 360] on span at bounding box center [374, 356] width 8 height 8
click at [0, 0] on input "radio" at bounding box center [0, 0] width 0 height 0
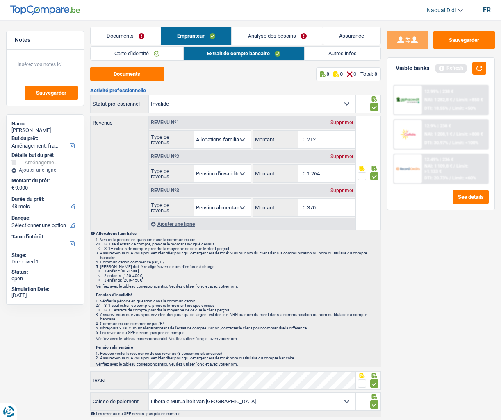
scroll to position [0, 0]
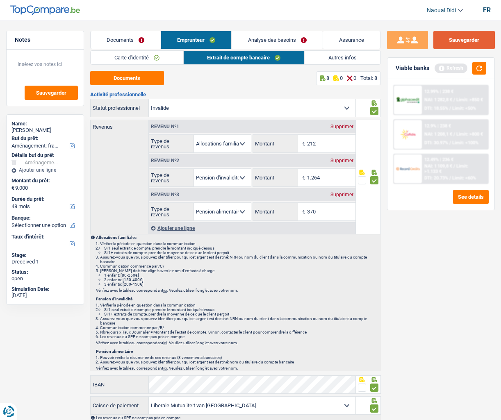
click at [455, 43] on button "Sauvegarder" at bounding box center [463, 40] width 61 height 18
click at [343, 58] on link "Autres infos" at bounding box center [343, 58] width 76 height 14
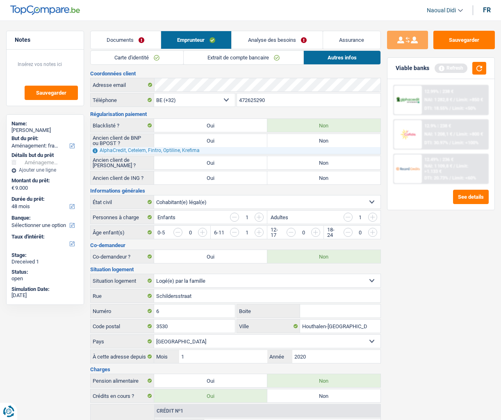
click at [285, 39] on link "Analyse des besoins" at bounding box center [277, 40] width 91 height 18
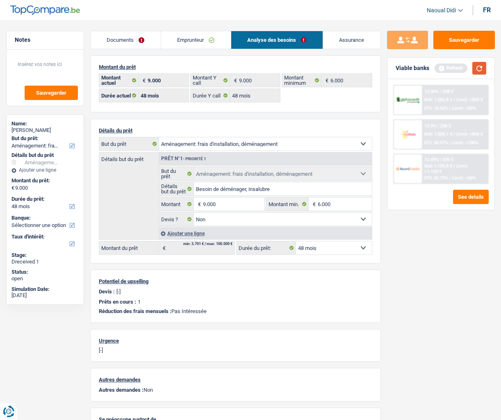
click at [484, 67] on button "button" at bounding box center [479, 68] width 14 height 13
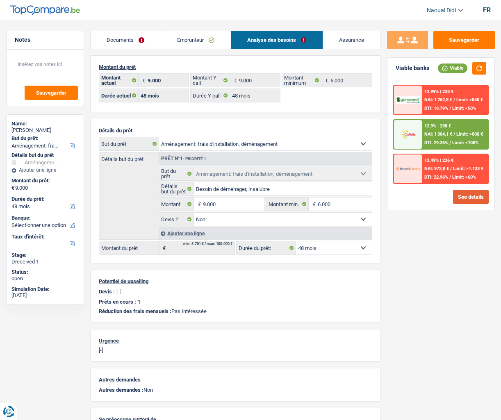
click at [465, 198] on button "See details" at bounding box center [471, 197] width 36 height 14
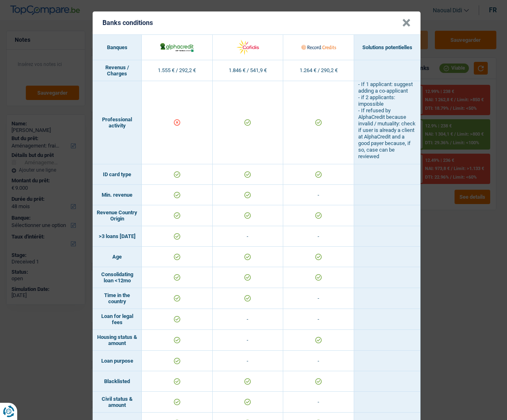
click at [402, 21] on button "×" at bounding box center [406, 23] width 9 height 8
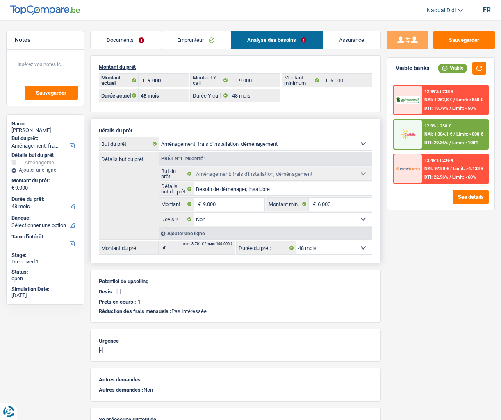
click at [324, 248] on select "12 mois 18 mois 24 mois 30 mois 36 mois 42 mois 48 mois Sélectionner une option" at bounding box center [334, 247] width 76 height 13
click at [227, 203] on input "9.000" at bounding box center [233, 204] width 61 height 13
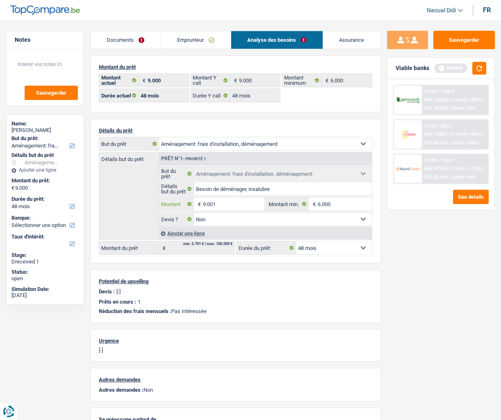
type input "9.001"
click at [403, 287] on div "Sauvegarder Viable banks Refresh 12.99% | 238 € NAI: 1 262,8 € / Limit: >850 € …" at bounding box center [441, 218] width 120 height 374
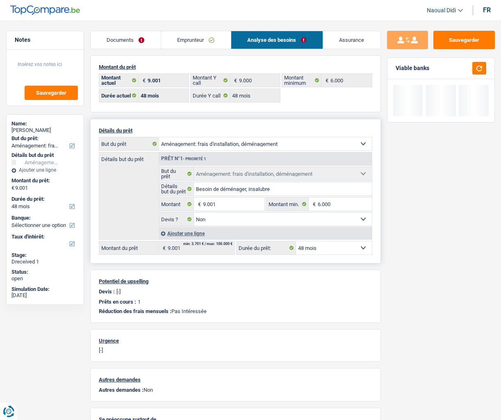
click at [334, 252] on select "12 mois 18 mois 24 mois 30 mois 36 mois 42 mois 48 mois Sélectionner une option" at bounding box center [334, 247] width 76 height 13
drag, startPoint x: 334, startPoint y: 252, endPoint x: 324, endPoint y: 248, distance: 11.7
click at [334, 252] on select "12 mois 18 mois 24 mois 30 mois 36 mois 42 mois 48 mois Sélectionner une option" at bounding box center [334, 247] width 76 height 13
click at [223, 203] on input "9.001" at bounding box center [233, 204] width 61 height 13
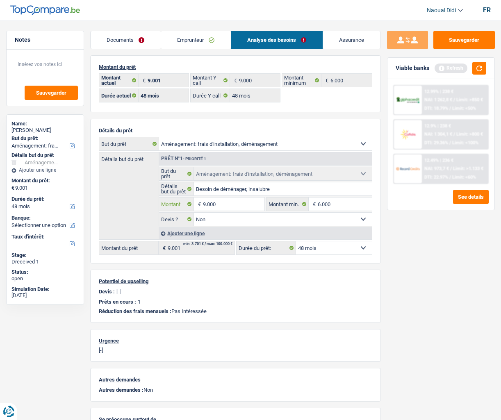
type input "9.000"
click at [408, 271] on div "Sauvegarder Viable banks Refresh 12.99% | 238 € NAI: 1 262,8 € / Limit: >850 € …" at bounding box center [441, 218] width 120 height 374
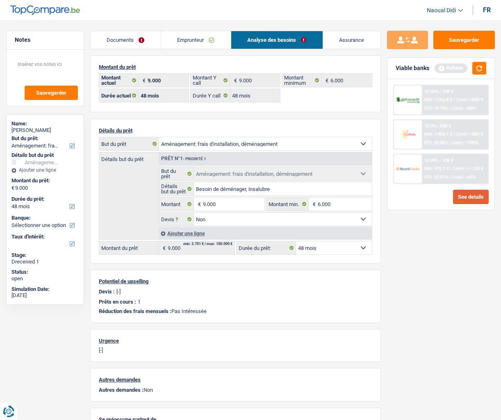
click at [475, 199] on button "See details" at bounding box center [471, 197] width 36 height 14
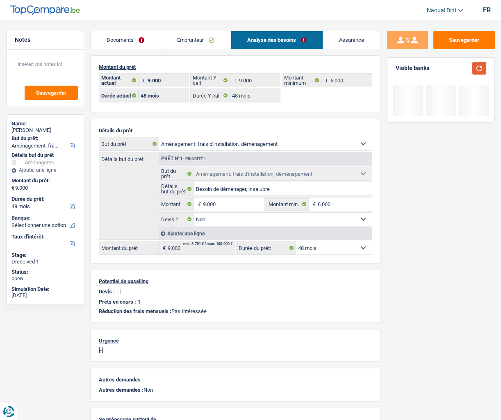
click at [480, 69] on button "button" at bounding box center [479, 68] width 14 height 13
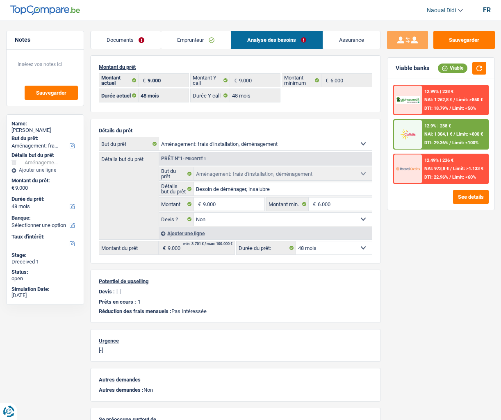
click at [449, 193] on div "See details" at bounding box center [440, 197] width 95 height 14
click at [463, 198] on button "See details" at bounding box center [471, 197] width 36 height 14
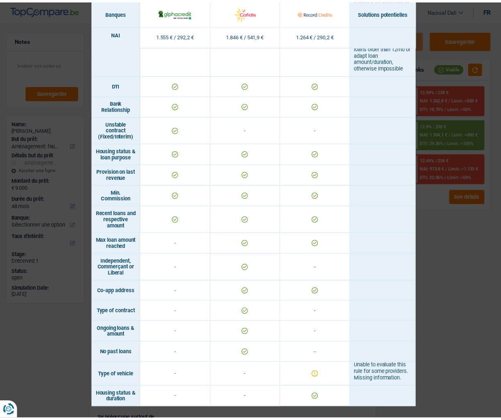
scroll to position [483, 0]
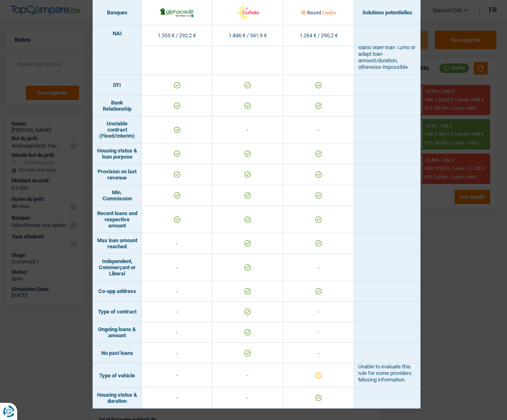
click at [448, 248] on div "Banks conditions × Banques Solutions potentielles Revenus / Charges 1.555 € / 2…" at bounding box center [253, 210] width 507 height 420
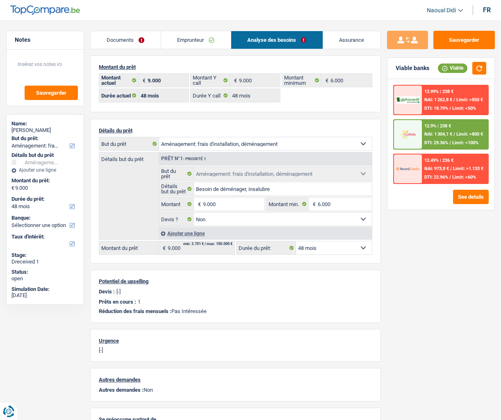
click at [448, 136] on span "NAI: 1 304,1 €" at bounding box center [438, 134] width 28 height 5
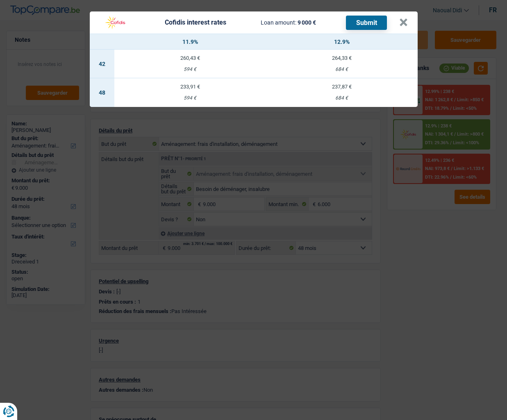
click at [194, 91] on td "233,91 € 594 €" at bounding box center [190, 92] width 152 height 29
select select "cofidis"
type input "11,90"
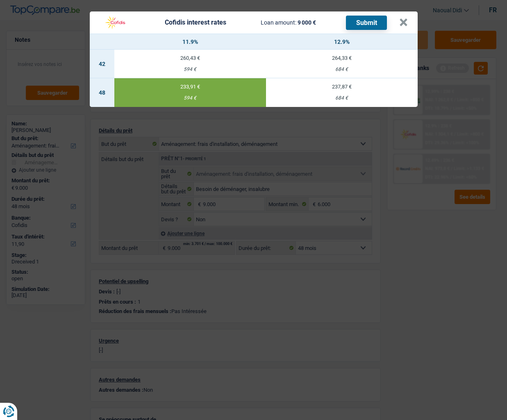
click at [372, 25] on button "Submit" at bounding box center [366, 23] width 41 height 14
click at [403, 23] on button "×" at bounding box center [403, 22] width 9 height 8
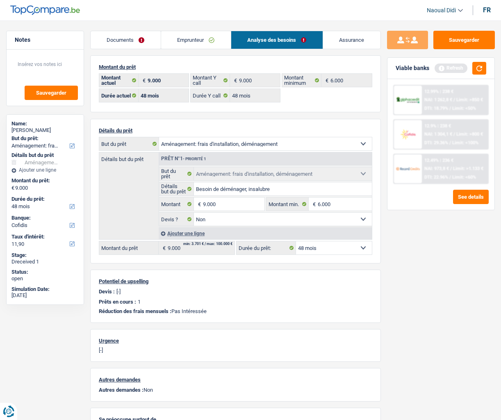
click at [194, 34] on link "Emprunteur" at bounding box center [196, 40] width 70 height 18
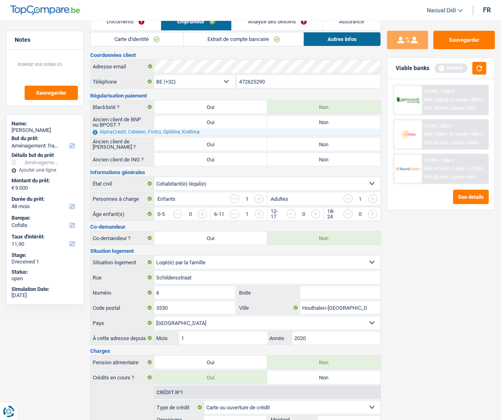
scroll to position [0, 0]
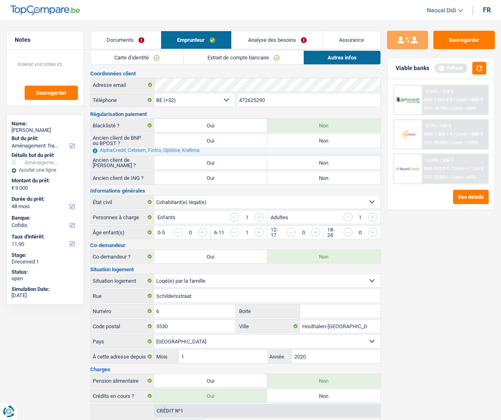
click at [129, 58] on link "Carte d'identité" at bounding box center [137, 58] width 93 height 14
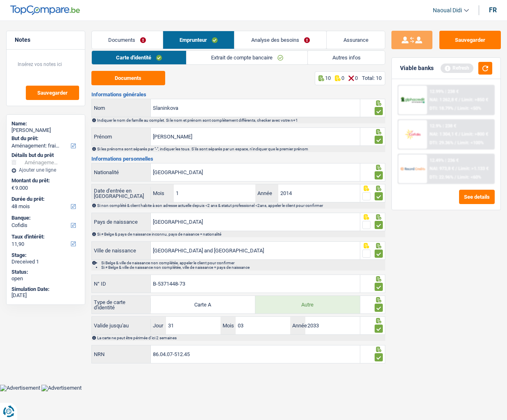
click at [223, 63] on link "Extrait de compte bancaire" at bounding box center [246, 58] width 121 height 14
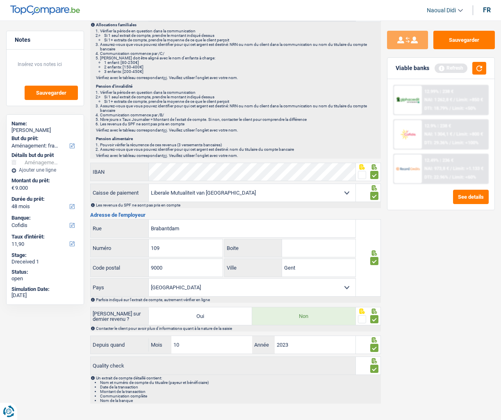
scroll to position [225, 0]
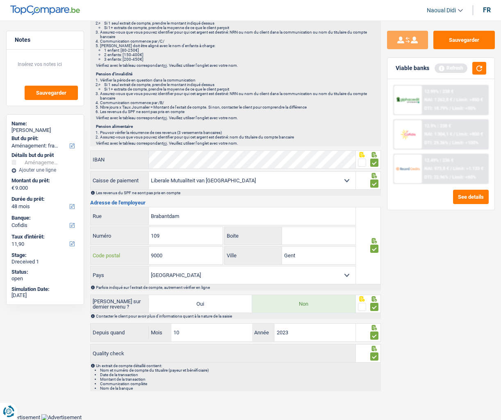
drag, startPoint x: 175, startPoint y: 252, endPoint x: 144, endPoint y: 244, distance: 32.1
click at [144, 244] on div "Brabantdam Rue 109 Numéro Boite 9000 Code postal Gent Ville Belgique Luxembourg…" at bounding box center [223, 245] width 266 height 77
drag, startPoint x: 288, startPoint y: 254, endPoint x: 265, endPoint y: 250, distance: 23.0
click at [265, 250] on div "Gent Ville" at bounding box center [290, 256] width 131 height 18
paste input "h"
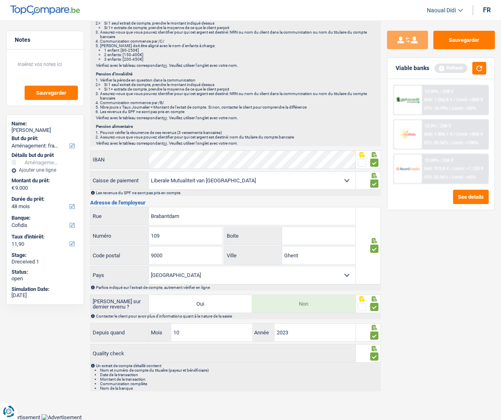
click at [427, 286] on div "Sauvegarder Viable banks Refresh 12.99% | 238 € NAI: 1 262,8 € / Limit: >850 € …" at bounding box center [441, 218] width 120 height 374
click at [464, 45] on button "Sauvegarder" at bounding box center [463, 40] width 61 height 18
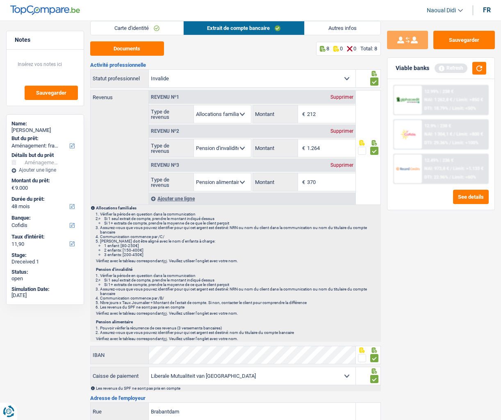
scroll to position [0, 0]
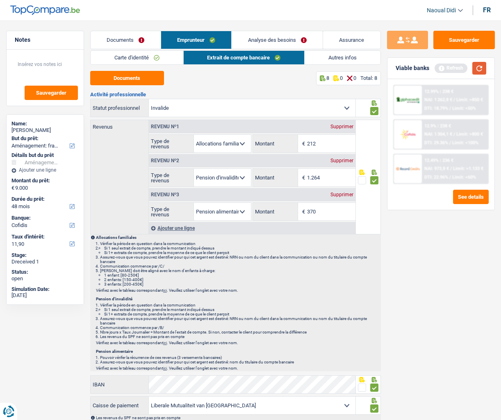
click at [480, 68] on button "button" at bounding box center [479, 68] width 14 height 13
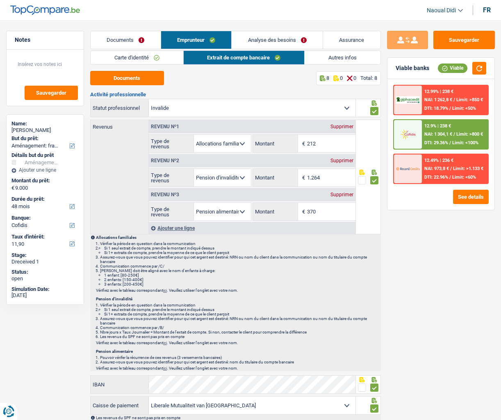
click at [441, 138] on div "12.9% | 238 € NAI: 1 304,1 € / Limit: >800 € DTI: 29.36% / Limit: <100%" at bounding box center [455, 134] width 66 height 29
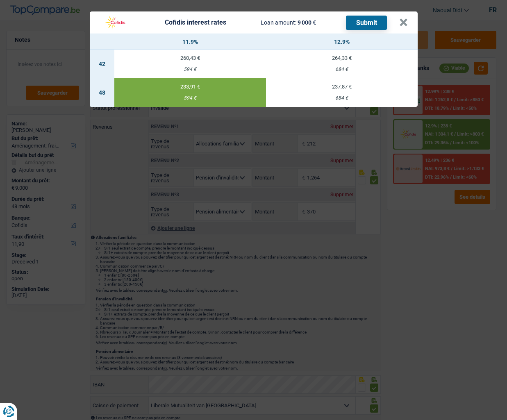
click at [370, 22] on button "Submit" at bounding box center [366, 23] width 41 height 14
click at [403, 22] on button "×" at bounding box center [403, 22] width 9 height 8
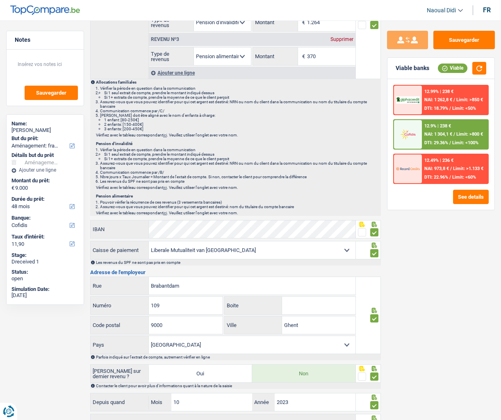
scroll to position [225, 0]
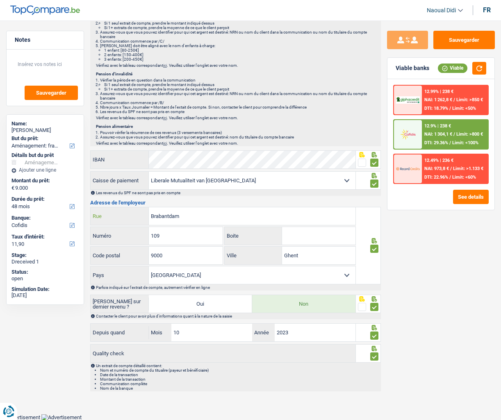
drag, startPoint x: 184, startPoint y: 216, endPoint x: 96, endPoint y: 205, distance: 88.4
click at [96, 205] on div "Activité professionnelle Ouvrier Employé privé Employé public Invalide Indépend…" at bounding box center [235, 129] width 291 height 525
drag, startPoint x: 161, startPoint y: 235, endPoint x: 120, endPoint y: 230, distance: 41.0
click at [120, 230] on div "109 Numéro" at bounding box center [157, 236] width 132 height 18
click at [291, 257] on input "Ghent" at bounding box center [318, 256] width 73 height 18
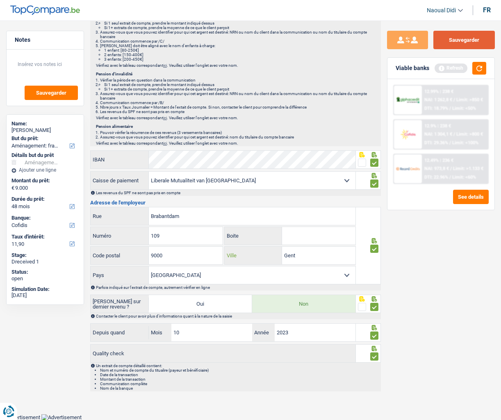
type input "Gent"
click at [466, 36] on button "Sauvegarder" at bounding box center [463, 40] width 61 height 18
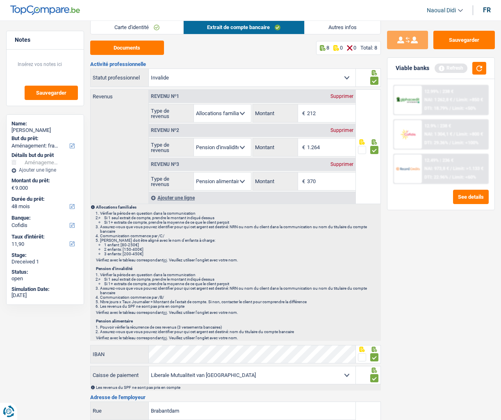
scroll to position [0, 0]
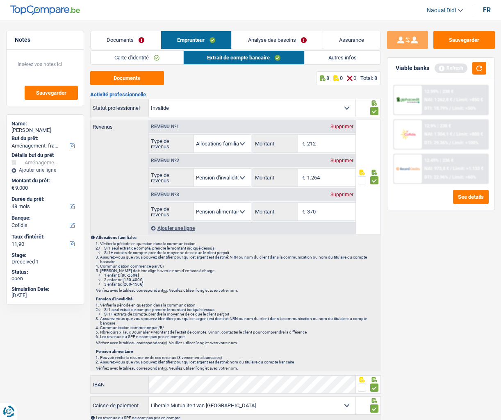
click at [130, 57] on link "Carte d'identité" at bounding box center [137, 58] width 93 height 14
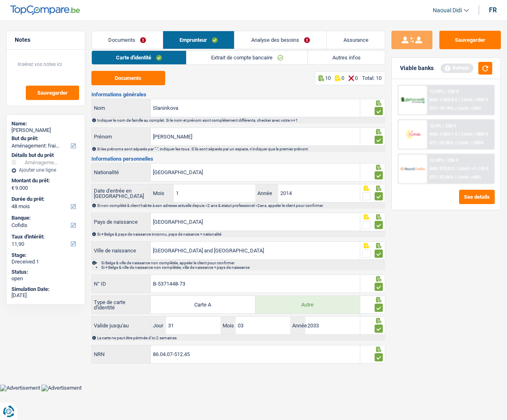
click at [231, 59] on link "Extrait de compte bancaire" at bounding box center [246, 58] width 121 height 14
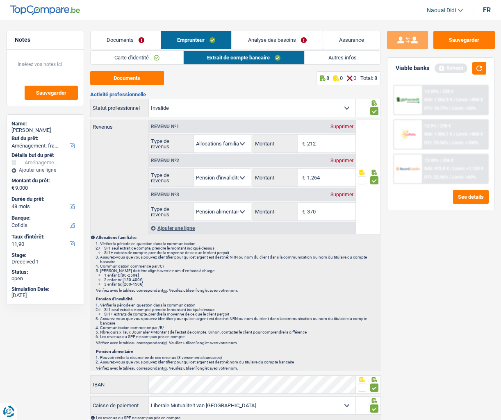
click at [348, 56] on link "Autres infos" at bounding box center [343, 58] width 76 height 14
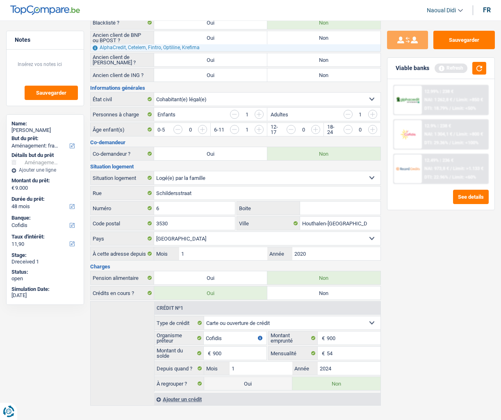
scroll to position [114, 0]
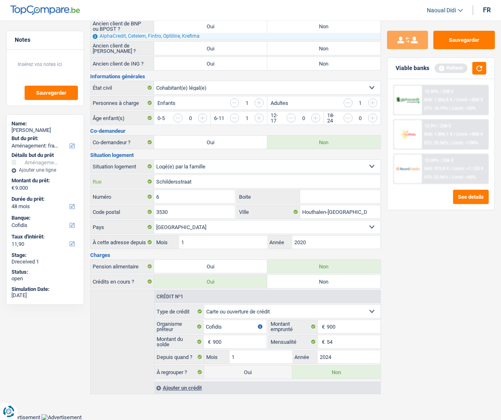
drag, startPoint x: 202, startPoint y: 182, endPoint x: 59, endPoint y: 179, distance: 143.1
click at [59, 179] on div "Notes Sauvegarder Name: Marianna Slaninkova But du prêt: Confort maison: meuble…" at bounding box center [250, 155] width 501 height 479
drag, startPoint x: 179, startPoint y: 212, endPoint x: 99, endPoint y: 205, distance: 80.2
click at [99, 205] on div "3530 Code postal" at bounding box center [163, 211] width 144 height 13
drag, startPoint x: 366, startPoint y: 214, endPoint x: 264, endPoint y: 200, distance: 103.8
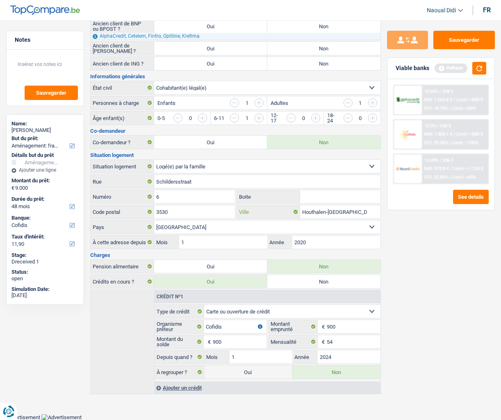
click at [264, 200] on div "Schildersstraat Rue 6 Numéro Boite 3530 Code postal Houthalen-Helchteren Ville …" at bounding box center [235, 204] width 291 height 59
click at [357, 214] on input "Houthalen-Helchteren" at bounding box center [340, 211] width 80 height 13
drag, startPoint x: 357, startPoint y: 214, endPoint x: 305, endPoint y: 210, distance: 51.7
click at [305, 210] on input "Houthalen-Helchteren" at bounding box center [340, 211] width 80 height 13
drag, startPoint x: 207, startPoint y: 184, endPoint x: 127, endPoint y: 181, distance: 79.2
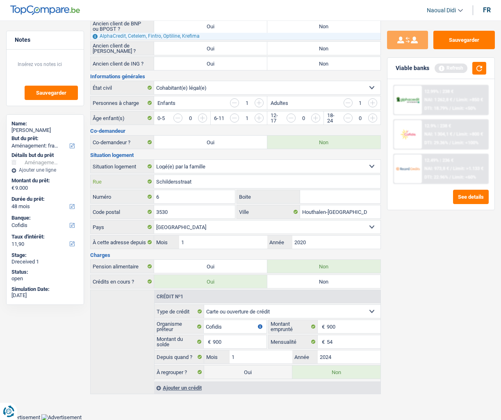
click at [127, 181] on div "Schildersstraat Rue" at bounding box center [236, 181] width 290 height 13
paste input "6"
type input "Schildersstraat"
click at [462, 39] on button "Sauvegarder" at bounding box center [463, 40] width 61 height 18
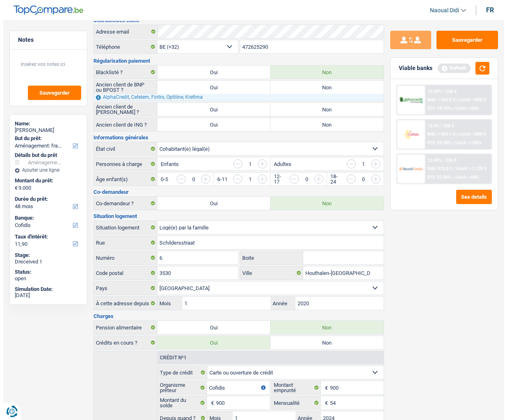
scroll to position [0, 0]
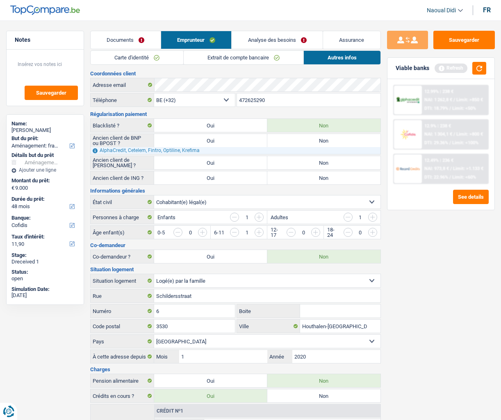
click at [141, 57] on link "Carte d'identité" at bounding box center [137, 58] width 93 height 14
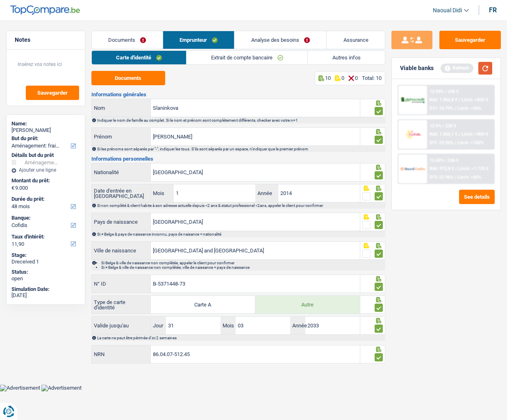
click at [484, 72] on button "button" at bounding box center [485, 68] width 14 height 13
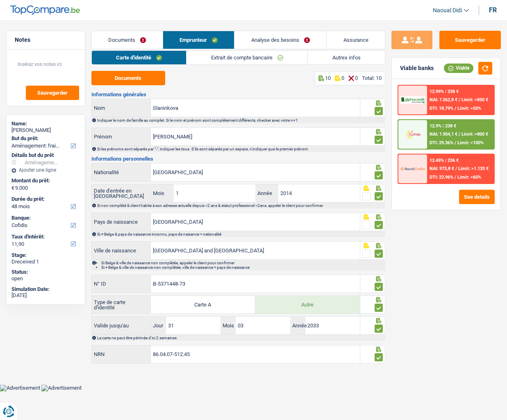
click at [451, 135] on span "NAI: 1 304,1 €" at bounding box center [444, 134] width 28 height 5
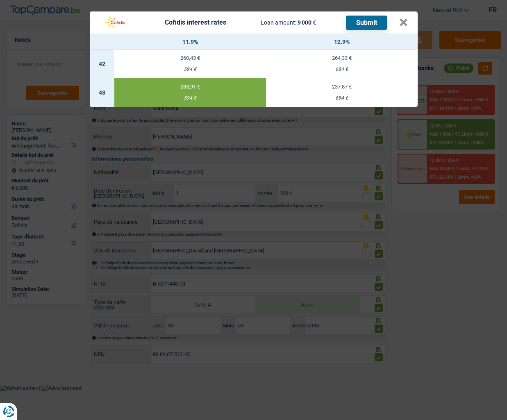
click at [368, 22] on button "Submit" at bounding box center [366, 23] width 41 height 14
click at [402, 24] on button "×" at bounding box center [403, 22] width 9 height 8
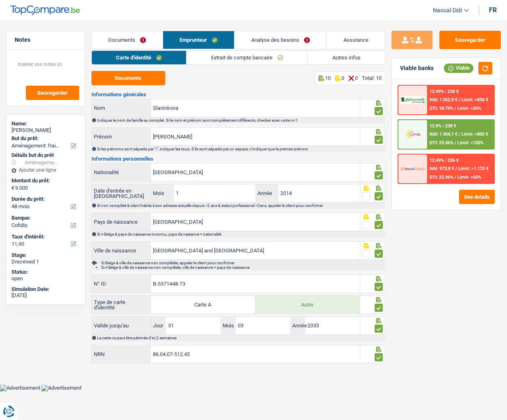
click at [395, 70] on div "Viable banks Viable" at bounding box center [446, 68] width 109 height 21
drag, startPoint x: 192, startPoint y: 355, endPoint x: 140, endPoint y: 345, distance: 53.1
click at [140, 345] on div "86.04.07-512.45 NRN" at bounding box center [225, 354] width 269 height 18
click at [485, 43] on button "Sauvegarder" at bounding box center [469, 40] width 61 height 18
click at [287, 37] on link "Analyse des besoins" at bounding box center [280, 40] width 92 height 18
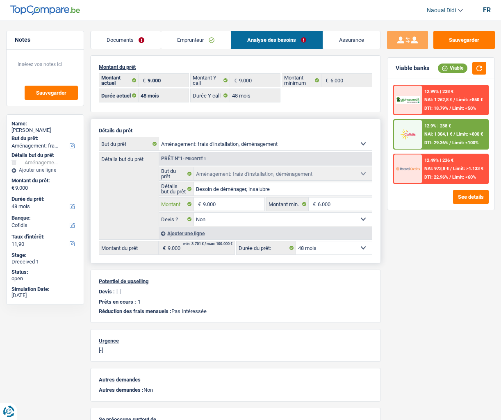
click at [225, 207] on input "9.000" at bounding box center [233, 204] width 61 height 13
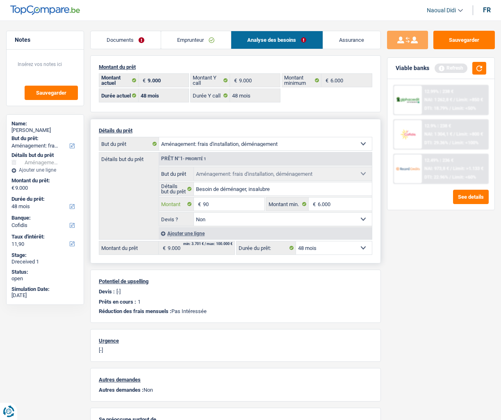
type input "9"
type input "6.000"
select select "42"
type input "6.000"
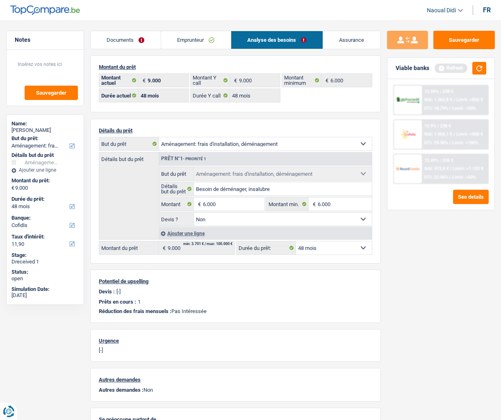
select select "42"
type input "6.000"
select select "42"
click at [478, 75] on div "Viable banks Refresh" at bounding box center [440, 68] width 107 height 21
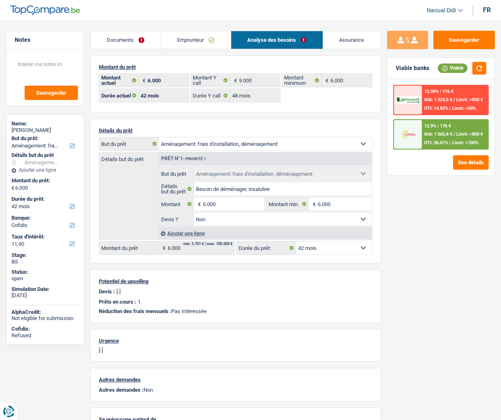
click at [120, 40] on link "Documents" at bounding box center [126, 40] width 70 height 18
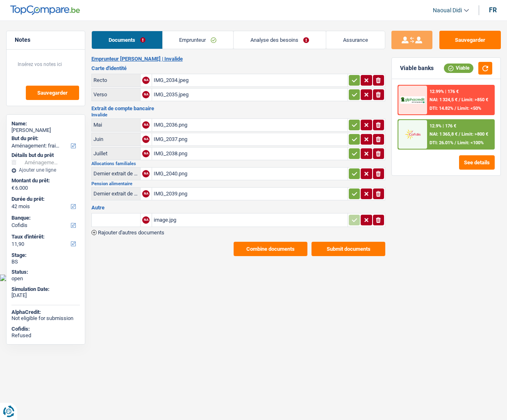
click at [171, 85] on div "IMG_2034.jpeg" at bounding box center [250, 80] width 192 height 12
click at [450, 40] on button "Sauvegarder" at bounding box center [469, 40] width 61 height 18
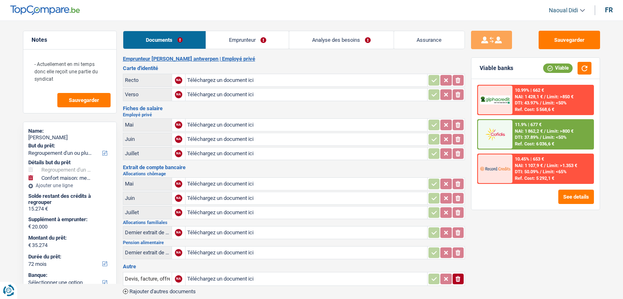
select select "refinancing"
select select "household"
select select "72"
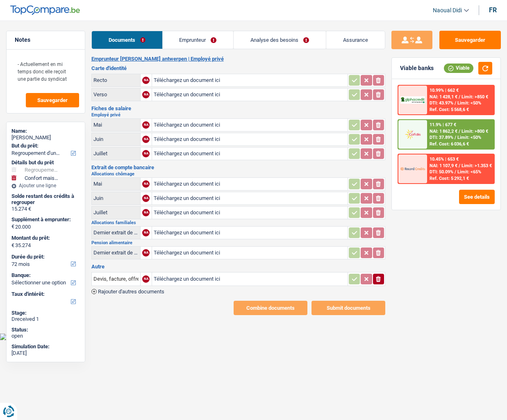
click at [200, 83] on input "Téléchargez un document ici" at bounding box center [250, 80] width 192 height 12
type input "C:\fakepath\1000001798.jpg"
click at [191, 93] on input "Téléchargez un document ici" at bounding box center [250, 95] width 192 height 12
type input "C:\fakepath\1000001799.jpg"
click at [195, 36] on link "Emprunteur" at bounding box center [198, 40] width 71 height 18
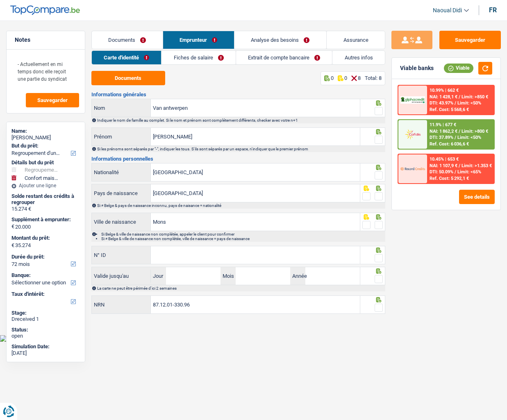
click at [184, 59] on link "Fiches de salaire" at bounding box center [198, 58] width 74 height 14
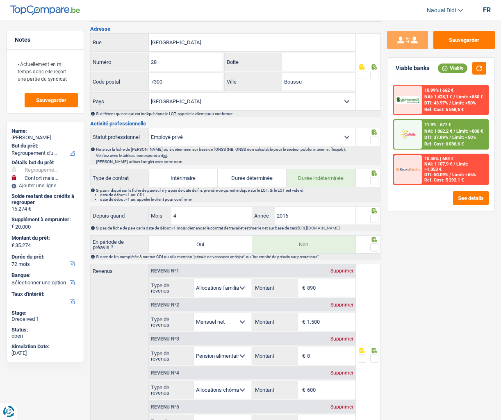
scroll to position [369, 0]
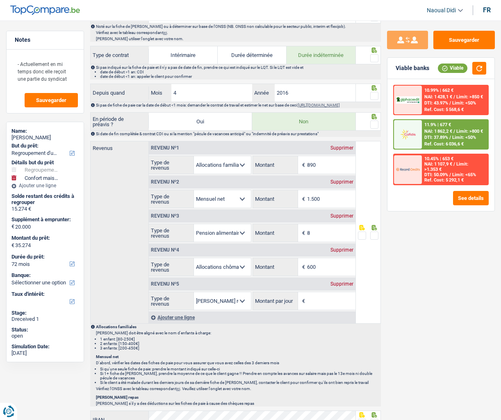
click at [341, 286] on div "Supprimer" at bounding box center [341, 284] width 27 height 5
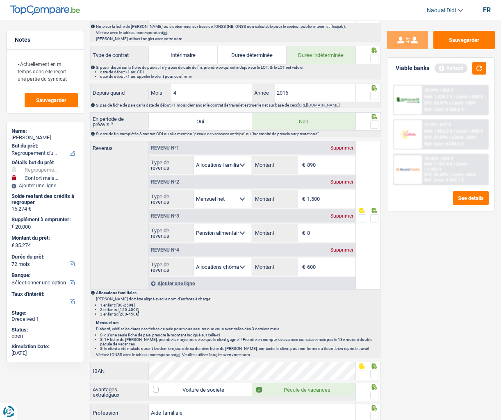
click at [413, 256] on div "Sauvegarder Viable banks Refresh 10.99% | 662 € NAI: 1 428,1 € / Limit: >850 € …" at bounding box center [441, 218] width 120 height 374
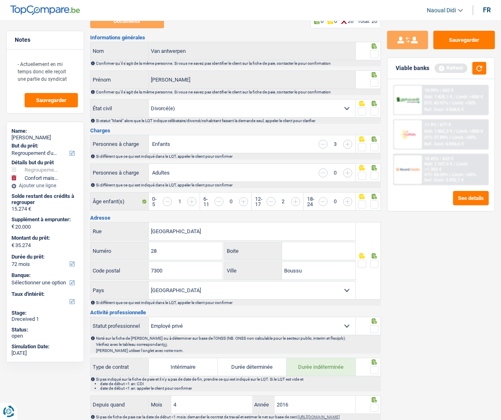
scroll to position [0, 0]
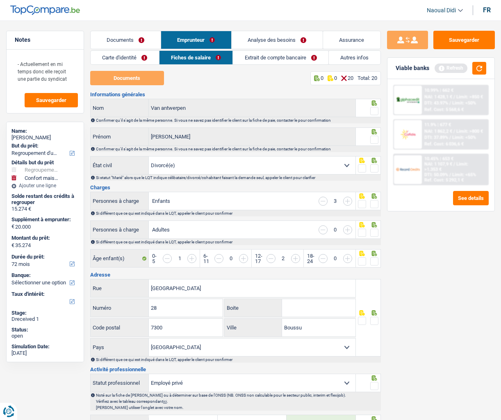
click at [134, 36] on link "Documents" at bounding box center [126, 40] width 70 height 18
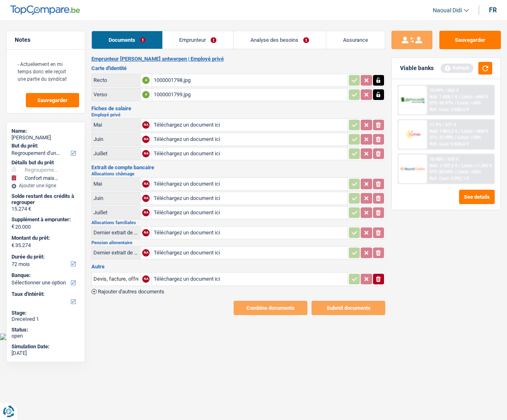
click at [182, 125] on input "Téléchargez un document ici" at bounding box center [250, 125] width 192 height 12
type input "C:\fakepath\FP 06.jpg"
click at [192, 140] on input "Téléchargez un document ici" at bounding box center [250, 139] width 192 height 12
type input "C:\fakepath\FP 07.jpg"
click at [180, 184] on input "Téléchargez un document ici" at bounding box center [250, 184] width 192 height 12
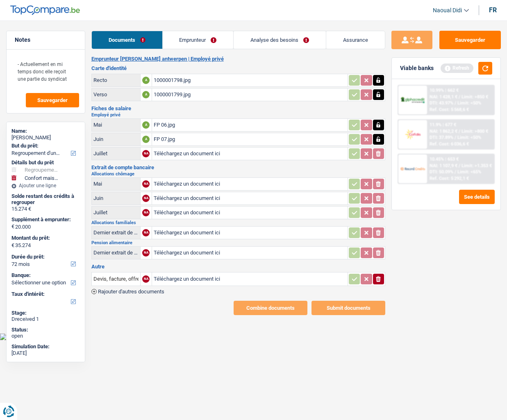
type input "C:\fakepath\CSC 05.png"
click at [166, 199] on input "Téléchargez un document ici" at bounding box center [250, 198] width 192 height 12
type input "C:\fakepath\CSC 06.png"
click at [179, 214] on input "Téléchargez un document ici" at bounding box center [250, 213] width 192 height 12
type input "C:\fakepath\CSC 07.png"
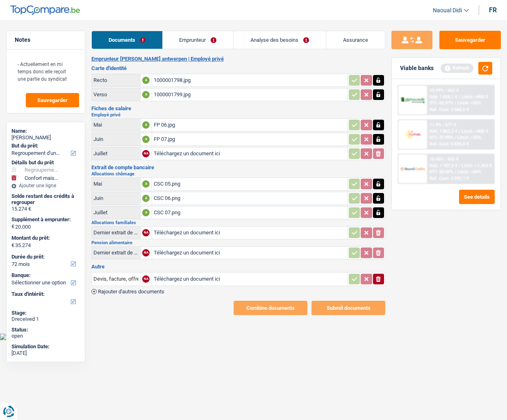
click at [184, 232] on input "Téléchargez un document ici" at bounding box center [250, 233] width 192 height 12
type input "C:\fakepath\Allocs 06.png"
click at [171, 253] on input "Téléchargez un document ici" at bounding box center [250, 253] width 192 height 12
type input "C:\fakepath\P ALIM 08.png"
click at [171, 281] on input "Téléchargez un document ici" at bounding box center [250, 279] width 192 height 12
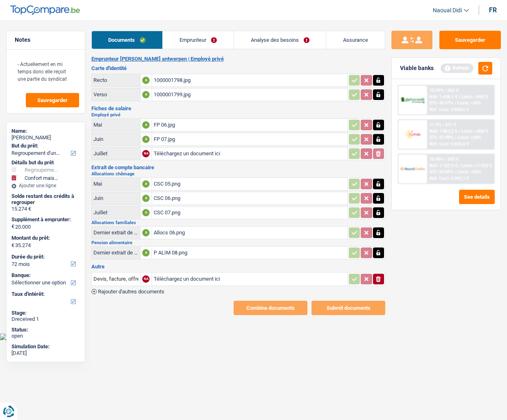
type input "C:\fakepath\CSC 08 2.png"
click at [377, 186] on icon "button" at bounding box center [379, 183] width 4 height 5
click at [378, 182] on icon "button" at bounding box center [378, 184] width 5 height 6
click at [377, 197] on icon "button" at bounding box center [379, 198] width 4 height 5
click at [377, 197] on icon "button" at bounding box center [378, 199] width 5 height 6
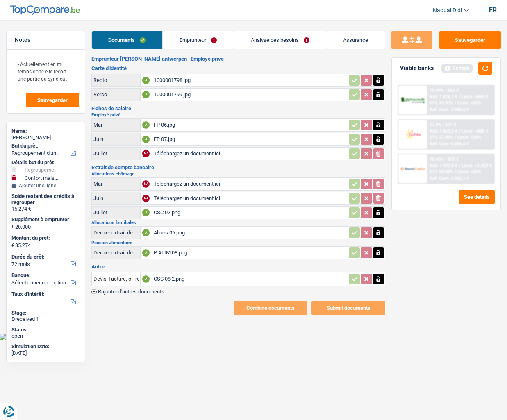
click at [379, 210] on icon "button" at bounding box center [379, 212] width 4 height 5
click at [378, 211] on icon "button" at bounding box center [378, 213] width 5 height 6
click at [214, 182] on input "Téléchargez un document ici" at bounding box center [250, 184] width 192 height 12
type input "C:\fakepath\CSC 06.png"
click at [170, 199] on input "Téléchargez un document ici" at bounding box center [250, 198] width 192 height 12
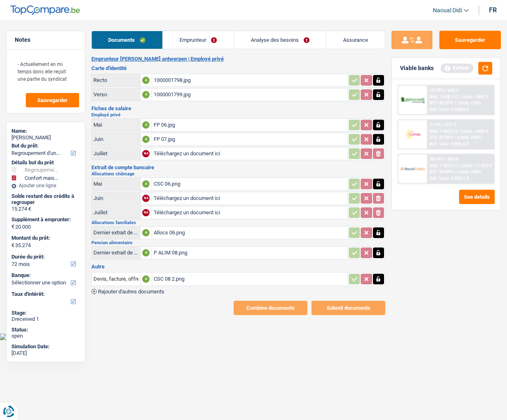
type input "C:\fakepath\CSC 07.png"
click at [175, 212] on input "Téléchargez un document ici" at bounding box center [250, 213] width 192 height 12
type input "C:\fakepath\CSC 08.png"
click at [448, 40] on button "Sauvegarder" at bounding box center [469, 40] width 61 height 18
click at [203, 38] on link "Emprunteur" at bounding box center [198, 40] width 71 height 18
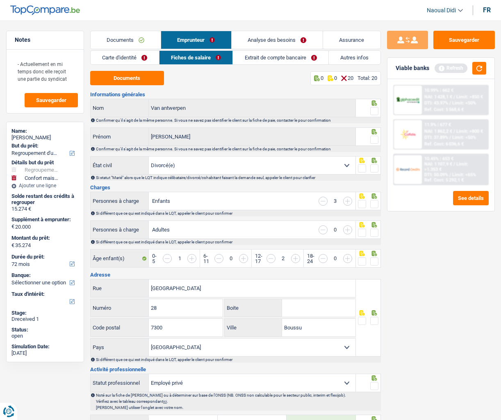
click at [111, 56] on link "Carte d'identité" at bounding box center [125, 58] width 68 height 14
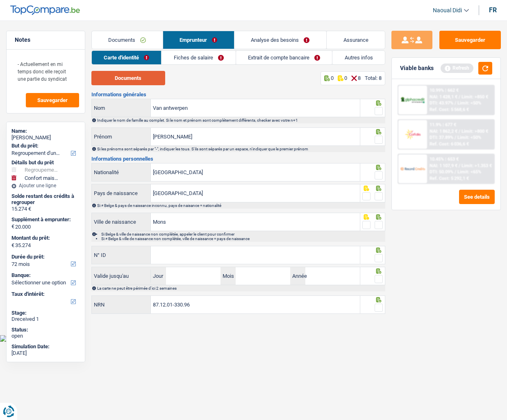
click at [128, 78] on button "Documents" at bounding box center [128, 78] width 74 height 14
click at [202, 107] on input "Van antwerpen" at bounding box center [255, 108] width 209 height 18
click at [197, 136] on input "[PERSON_NAME]" at bounding box center [255, 137] width 209 height 18
click at [379, 111] on span at bounding box center [379, 111] width 8 height 8
click at [0, 0] on input "radio" at bounding box center [0, 0] width 0 height 0
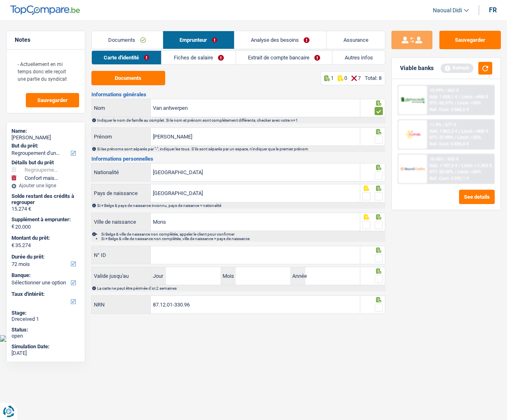
click at [378, 138] on span at bounding box center [379, 140] width 8 height 8
click at [0, 0] on input "radio" at bounding box center [0, 0] width 0 height 0
click at [379, 177] on span at bounding box center [379, 175] width 8 height 8
click at [0, 0] on input "radio" at bounding box center [0, 0] width 0 height 0
click at [377, 200] on span at bounding box center [379, 196] width 8 height 8
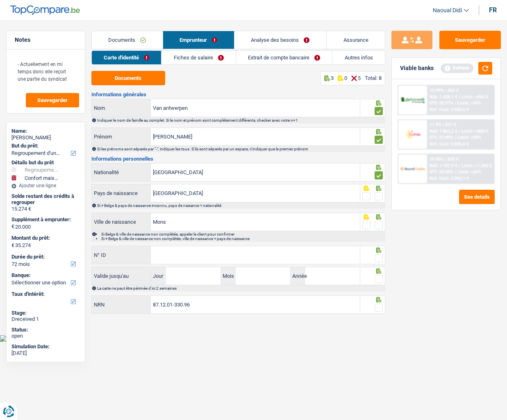
click at [0, 0] on input "radio" at bounding box center [0, 0] width 0 height 0
click at [380, 223] on span at bounding box center [379, 225] width 8 height 8
click at [0, 0] on input "radio" at bounding box center [0, 0] width 0 height 0
click at [319, 254] on input "N° ID" at bounding box center [255, 255] width 209 height 18
type input "[PHONE_NUMBER]"
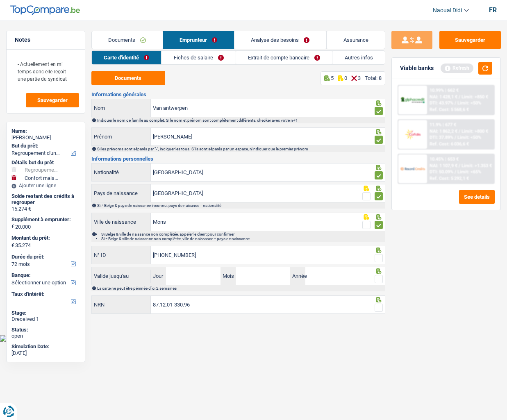
click at [376, 259] on span at bounding box center [379, 258] width 8 height 8
click at [0, 0] on input "radio" at bounding box center [0, 0] width 0 height 0
click at [173, 274] on input "Jour" at bounding box center [193, 276] width 55 height 18
type input "05"
type input "04"
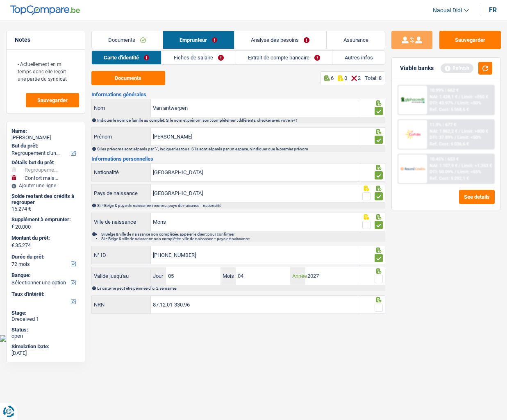
type input "2027"
click at [380, 280] on span at bounding box center [379, 279] width 8 height 8
click at [0, 0] on input "radio" at bounding box center [0, 0] width 0 height 0
click at [236, 299] on input "87.12.01-330.96" at bounding box center [255, 305] width 209 height 18
click at [381, 299] on span at bounding box center [379, 308] width 8 height 8
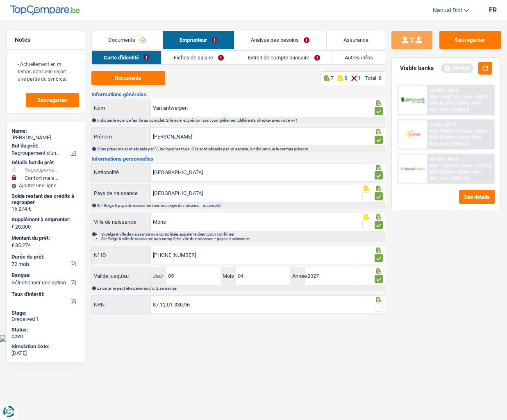
click at [0, 0] on input "radio" at bounding box center [0, 0] width 0 height 0
click at [473, 37] on button "Sauvegarder" at bounding box center [469, 40] width 61 height 18
click at [197, 59] on link "Fiches de salaire" at bounding box center [199, 58] width 74 height 14
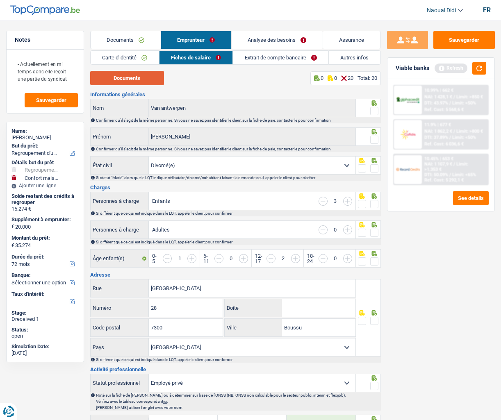
click at [121, 81] on button "Documents" at bounding box center [127, 78] width 74 height 14
click at [267, 57] on link "Extrait de compte bancaire" at bounding box center [280, 58] width 95 height 14
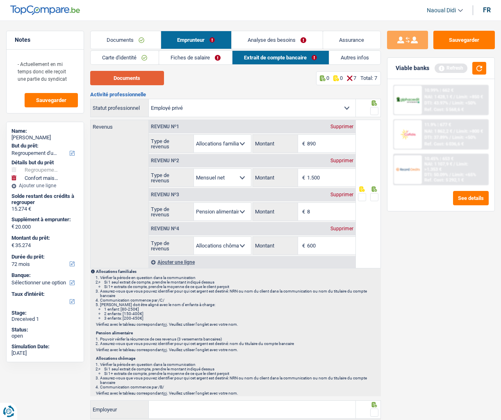
click at [137, 81] on button "Documents" at bounding box center [127, 78] width 74 height 14
click at [179, 58] on link "Fiches de salaire" at bounding box center [195, 58] width 73 height 14
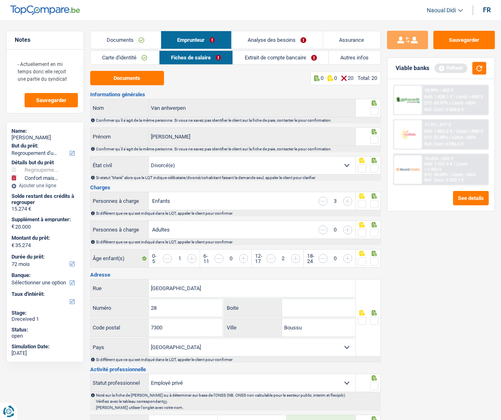
click at [374, 111] on span at bounding box center [374, 111] width 8 height 8
click at [0, 0] on input "radio" at bounding box center [0, 0] width 0 height 0
click at [375, 138] on span at bounding box center [374, 140] width 8 height 8
click at [0, 0] on input "radio" at bounding box center [0, 0] width 0 height 0
click at [375, 168] on span at bounding box center [374, 168] width 8 height 8
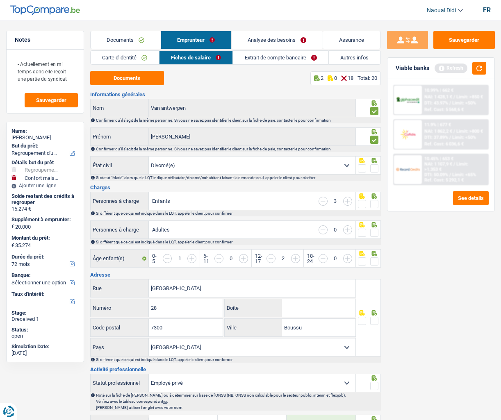
click at [0, 0] on input "radio" at bounding box center [0, 0] width 0 height 0
drag, startPoint x: 376, startPoint y: 204, endPoint x: 375, endPoint y: 214, distance: 10.3
click at [375, 204] on span at bounding box center [374, 204] width 8 height 8
click at [0, 0] on input "radio" at bounding box center [0, 0] width 0 height 0
click at [375, 232] on span at bounding box center [374, 233] width 8 height 8
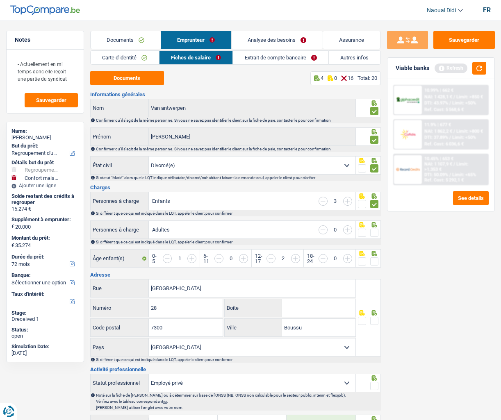
click at [0, 0] on input "radio" at bounding box center [0, 0] width 0 height 0
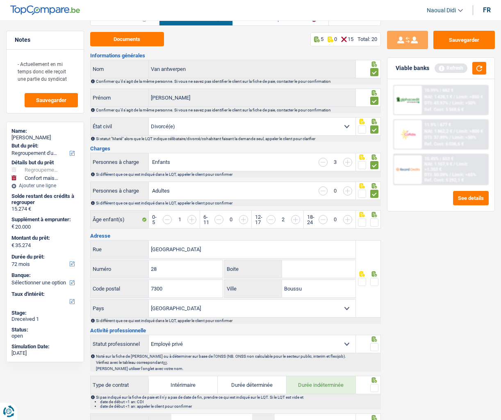
scroll to position [41, 0]
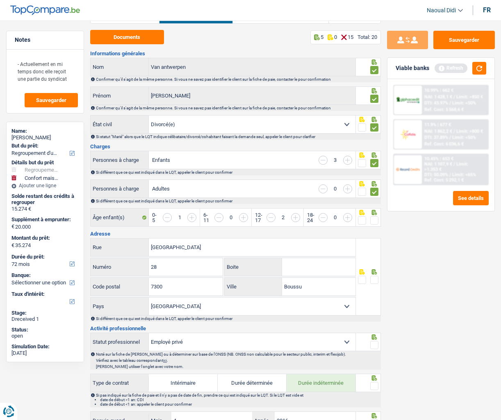
click at [375, 218] on span at bounding box center [374, 220] width 8 height 8
click at [0, 0] on input "radio" at bounding box center [0, 0] width 0 height 0
click at [375, 281] on span at bounding box center [374, 280] width 8 height 8
click at [0, 0] on input "radio" at bounding box center [0, 0] width 0 height 0
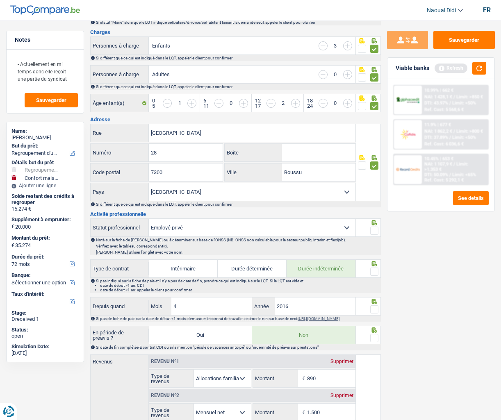
scroll to position [164, 0]
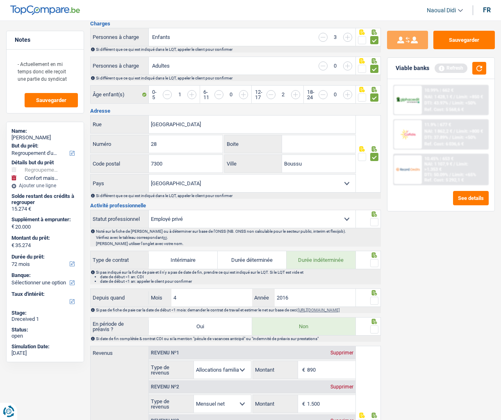
click at [375, 223] on span at bounding box center [374, 222] width 8 height 8
click at [0, 0] on input "radio" at bounding box center [0, 0] width 0 height 0
click at [375, 260] on span at bounding box center [374, 263] width 8 height 8
click at [0, 0] on input "radio" at bounding box center [0, 0] width 0 height 0
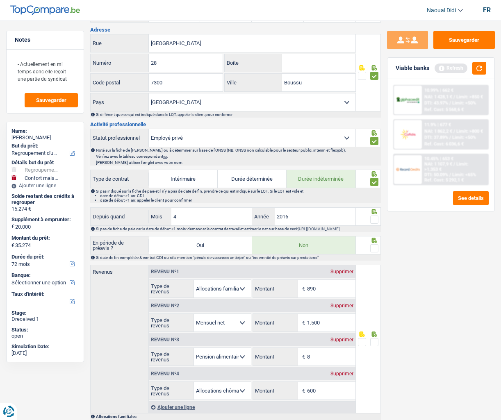
scroll to position [246, 0]
click at [374, 220] on span at bounding box center [374, 219] width 8 height 8
click at [0, 0] on input "radio" at bounding box center [0, 0] width 0 height 0
click at [375, 250] on span at bounding box center [374, 247] width 8 height 8
click at [0, 0] on input "radio" at bounding box center [0, 0] width 0 height 0
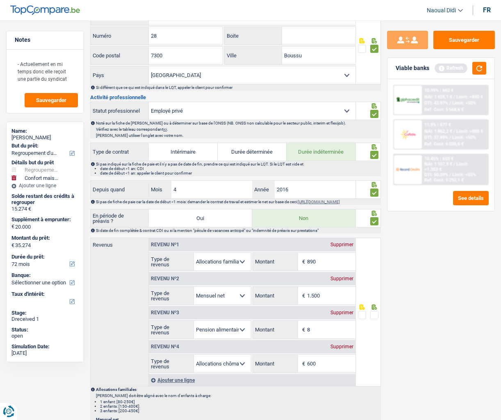
scroll to position [287, 0]
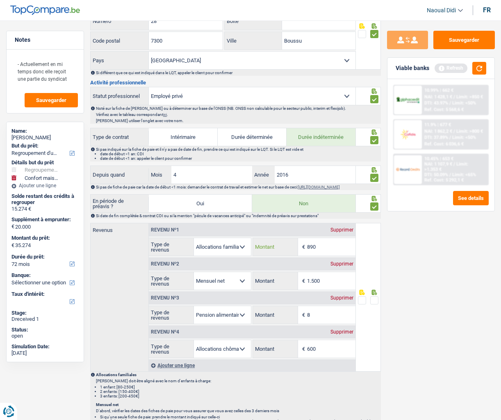
click at [330, 255] on input "890" at bounding box center [331, 247] width 48 height 18
type input "893"
click at [330, 287] on input "1.500" at bounding box center [331, 281] width 48 height 18
type input "1.605"
click at [316, 299] on input "8" at bounding box center [331, 315] width 48 height 18
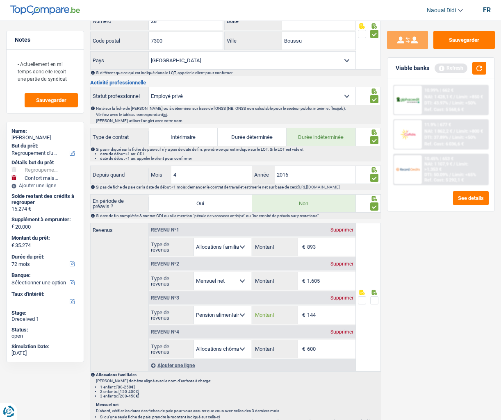
type input "144"
click at [320, 299] on input "600" at bounding box center [331, 349] width 48 height 18
click at [329, 299] on input "600" at bounding box center [331, 349] width 48 height 18
type input "6"
type input "584"
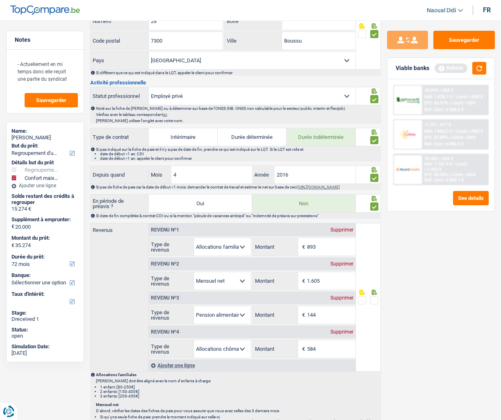
click at [374, 299] on span at bounding box center [374, 300] width 8 height 8
click at [0, 0] on input "radio" at bounding box center [0, 0] width 0 height 0
click at [472, 36] on button "Sauvegarder" at bounding box center [463, 40] width 61 height 18
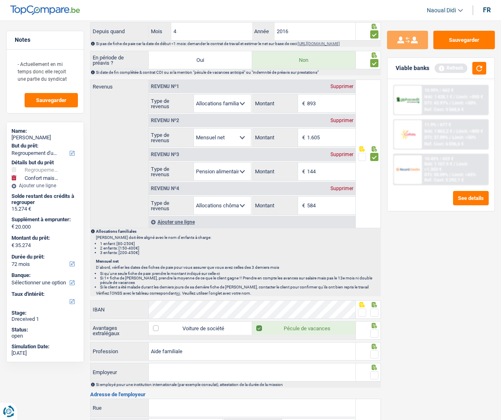
scroll to position [451, 0]
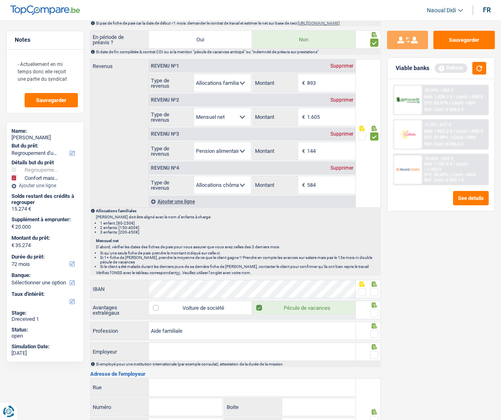
click at [374, 296] on span at bounding box center [374, 292] width 8 height 8
click at [0, 0] on input "radio" at bounding box center [0, 0] width 0 height 0
click at [373, 299] on span at bounding box center [374, 313] width 8 height 8
click at [0, 0] on input "radio" at bounding box center [0, 0] width 0 height 0
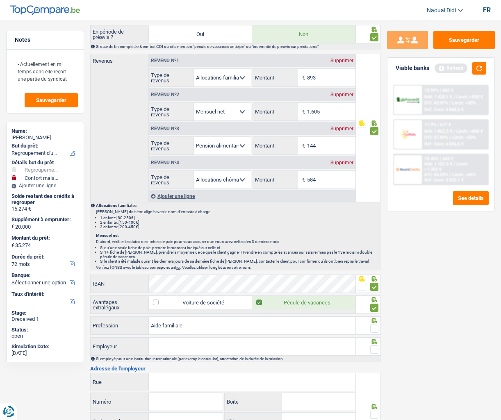
scroll to position [533, 0]
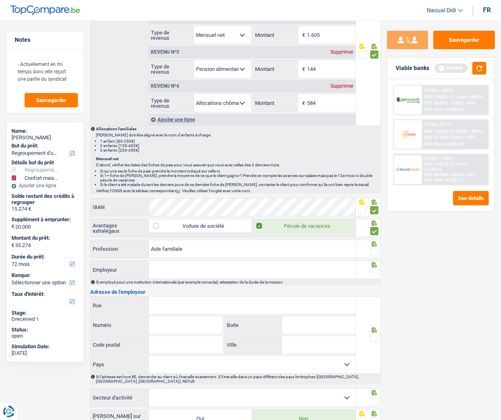
click at [374, 256] on span at bounding box center [374, 252] width 8 height 8
click at [0, 0] on input "radio" at bounding box center [0, 0] width 0 height 0
click at [315, 275] on input "Employeur" at bounding box center [252, 270] width 207 height 18
click at [180, 277] on input "Employeur" at bounding box center [252, 270] width 207 height 18
paste input "Service Aides aux Familles"
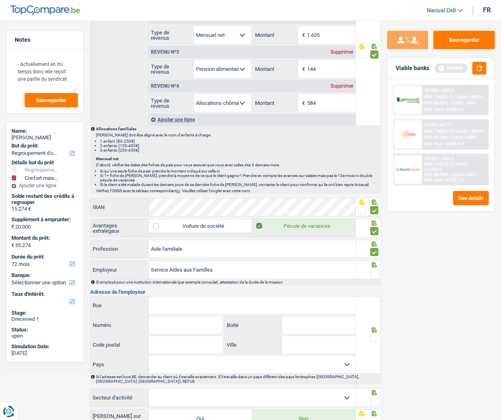
type input "Service Aides aux Familles"
click at [199, 299] on input "Rue" at bounding box center [252, 306] width 207 height 18
click at [229, 299] on input "Rue" at bounding box center [252, 306] width 207 height 18
paste input "Rue Jacques Brel, 8 B-7080 FRAMERIES"
drag, startPoint x: 257, startPoint y: 313, endPoint x: 218, endPoint y: 306, distance: 40.0
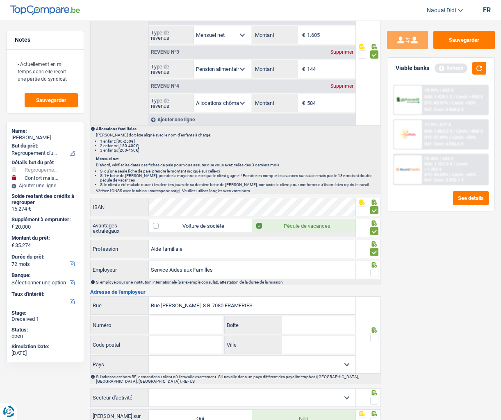
click at [218, 299] on input "Rue Jacques Brel, 8 B-7080 FRAMERIES" at bounding box center [252, 306] width 207 height 18
type input "Rue Jacques Brel, 8 B-7080"
click at [305, 299] on input "Ville" at bounding box center [318, 345] width 73 height 18
paste input "FRAMERIES"
type input "FRAMERIES"
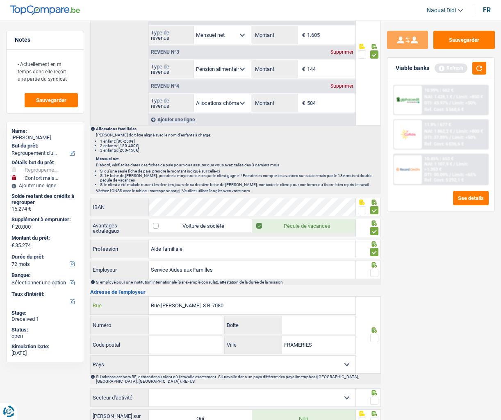
drag, startPoint x: 226, startPoint y: 310, endPoint x: 203, endPoint y: 308, distance: 23.5
click at [203, 299] on input "Rue Jacques Brel, 8 B-7080" at bounding box center [252, 306] width 207 height 18
type input "Rue Jacques Brel, 8 B-"
click at [181, 299] on input "Code postal" at bounding box center [186, 345] width 74 height 18
paste input "7080"
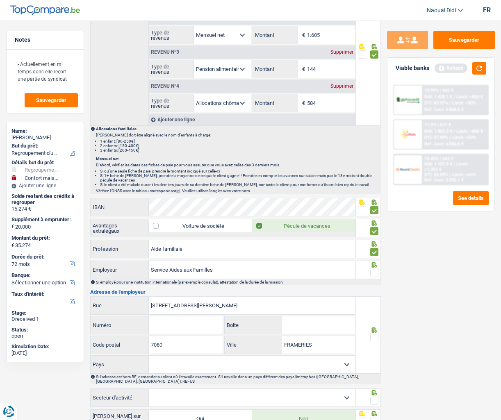
type input "7080"
click at [181, 299] on input "Numéro" at bounding box center [186, 325] width 74 height 18
type input "8"
click at [208, 299] on input "Rue Jacques Brel, 8 B-" at bounding box center [252, 306] width 207 height 18
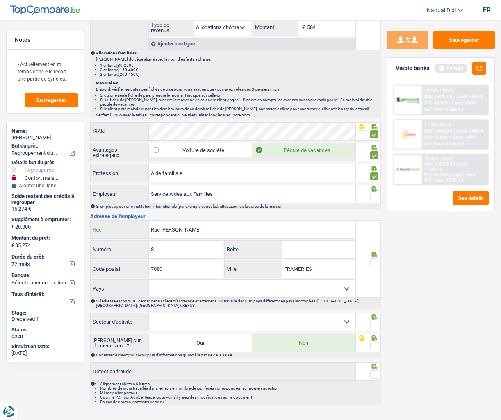
scroll to position [615, 0]
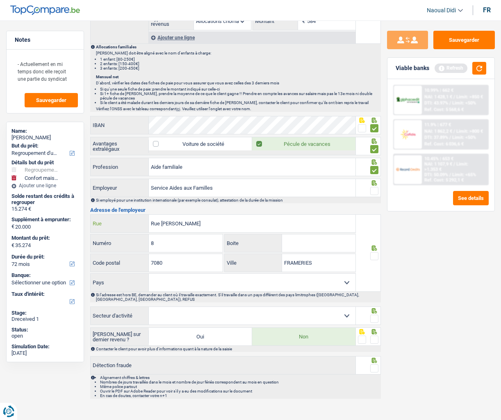
type input "Rue Jacques Brel"
click at [376, 258] on span at bounding box center [374, 256] width 8 height 8
click at [0, 0] on input "radio" at bounding box center [0, 0] width 0 height 0
click at [371, 192] on span at bounding box center [374, 191] width 8 height 8
click at [0, 0] on input "radio" at bounding box center [0, 0] width 0 height 0
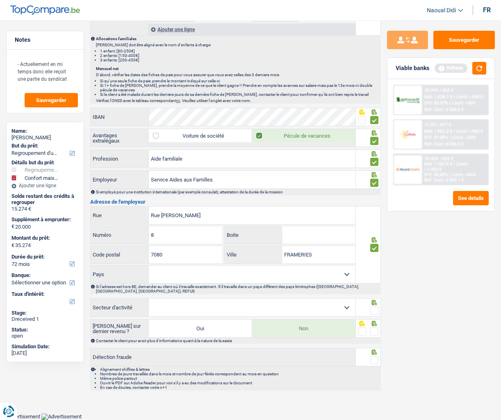
scroll to position [627, 0]
click at [255, 299] on select "Agriculture/Pêche Industrie Horeca Courier/Fitness/Taxi Construction Banques/As…" at bounding box center [252, 308] width 207 height 18
select select "bigCompanies"
click at [149, 299] on select "Agriculture/Pêche Industrie Horeca Courier/Fitness/Taxi Construction Banques/As…" at bounding box center [252, 308] width 207 height 18
click at [372, 299] on span at bounding box center [374, 311] width 8 height 8
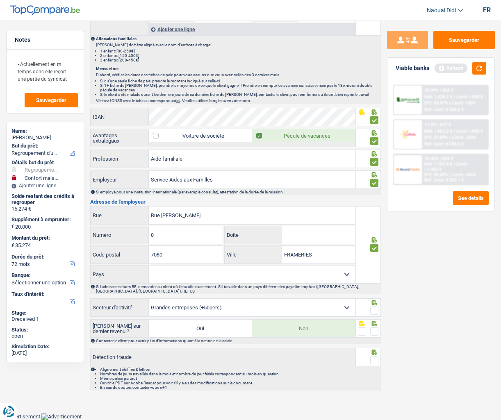
click at [0, 0] on input "radio" at bounding box center [0, 0] width 0 height 0
click at [374, 299] on span at bounding box center [374, 331] width 8 height 8
click at [0, 0] on input "radio" at bounding box center [0, 0] width 0 height 0
click at [374, 299] on span at bounding box center [374, 360] width 8 height 8
click at [0, 0] on input "radio" at bounding box center [0, 0] width 0 height 0
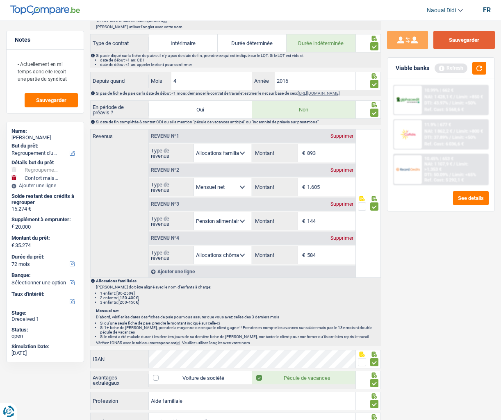
click at [444, 44] on button "Sauvegarder" at bounding box center [463, 40] width 61 height 18
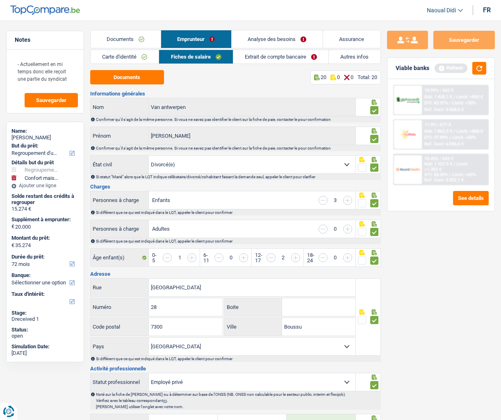
scroll to position [0, 0]
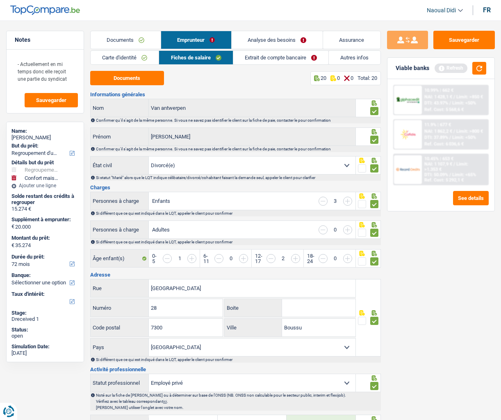
click at [273, 60] on link "Extrait de compte bancaire" at bounding box center [280, 58] width 95 height 14
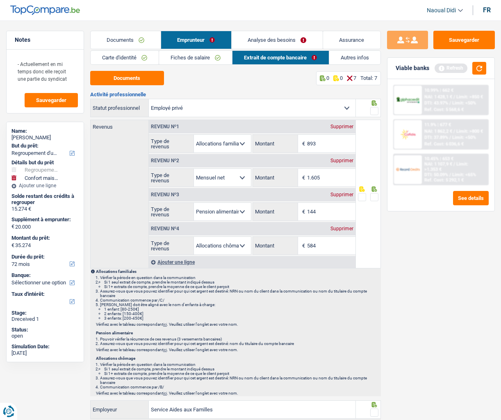
click at [374, 109] on span at bounding box center [374, 111] width 8 height 8
click at [0, 0] on input "radio" at bounding box center [0, 0] width 0 height 0
drag, startPoint x: 376, startPoint y: 197, endPoint x: 375, endPoint y: 201, distance: 4.3
click at [375, 198] on span at bounding box center [374, 197] width 8 height 8
click at [0, 0] on input "radio" at bounding box center [0, 0] width 0 height 0
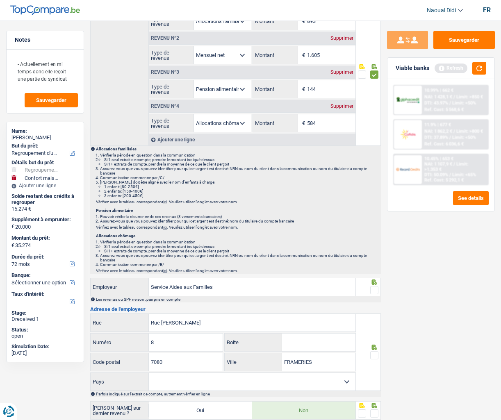
scroll to position [123, 0]
click at [378, 289] on div at bounding box center [368, 286] width 25 height 18
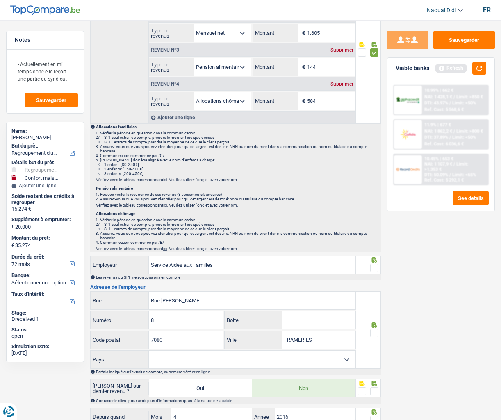
scroll to position [164, 0]
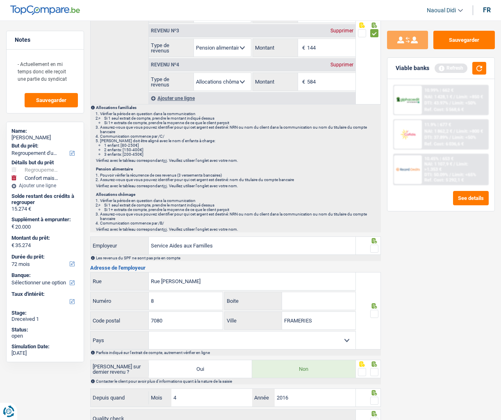
click at [372, 248] on span at bounding box center [374, 249] width 8 height 8
click at [0, 0] on input "radio" at bounding box center [0, 0] width 0 height 0
click at [375, 299] on span at bounding box center [374, 314] width 8 height 8
click at [0, 0] on input "radio" at bounding box center [0, 0] width 0 height 0
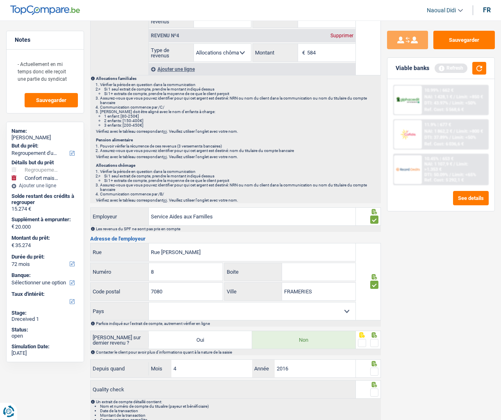
scroll to position [229, 0]
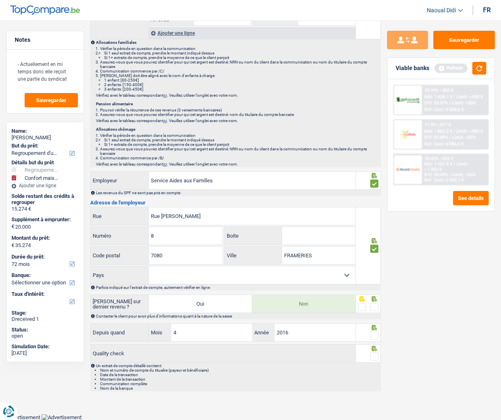
click at [375, 299] on span at bounding box center [374, 307] width 8 height 8
click at [0, 0] on input "radio" at bounding box center [0, 0] width 0 height 0
click at [376, 299] on span at bounding box center [374, 336] width 8 height 8
click at [0, 0] on input "radio" at bounding box center [0, 0] width 0 height 0
click at [377, 299] on span at bounding box center [374, 356] width 8 height 8
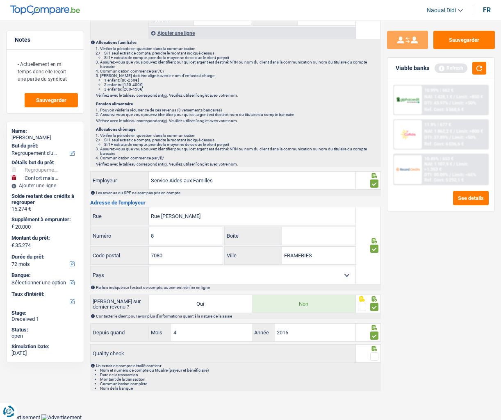
click at [0, 0] on input "radio" at bounding box center [0, 0] width 0 height 0
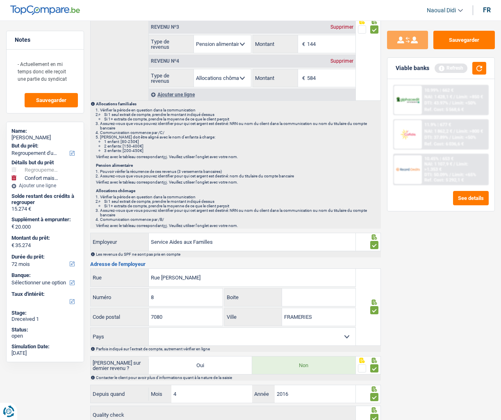
scroll to position [65, 0]
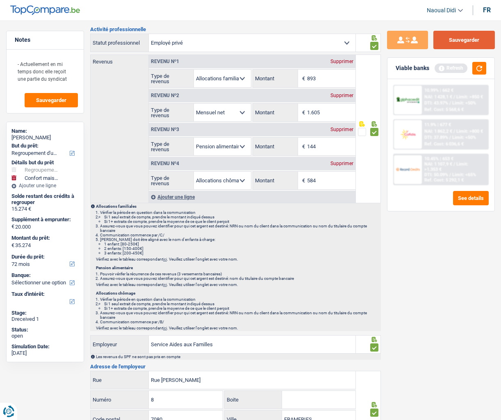
click at [457, 33] on button "Sauvegarder" at bounding box center [463, 40] width 61 height 18
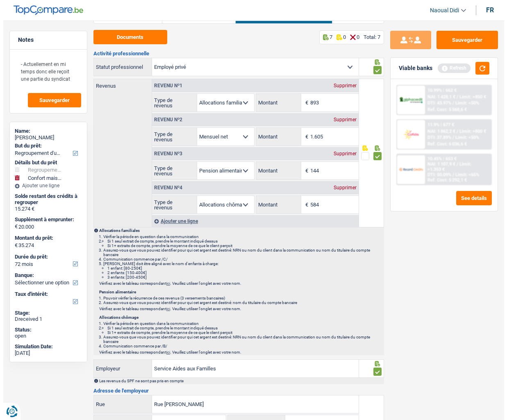
scroll to position [0, 0]
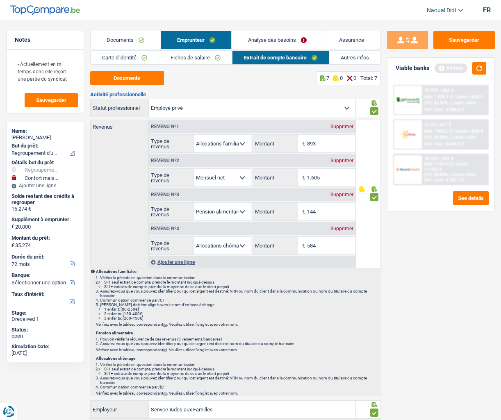
click at [250, 42] on link "Analyse des besoins" at bounding box center [277, 40] width 91 height 18
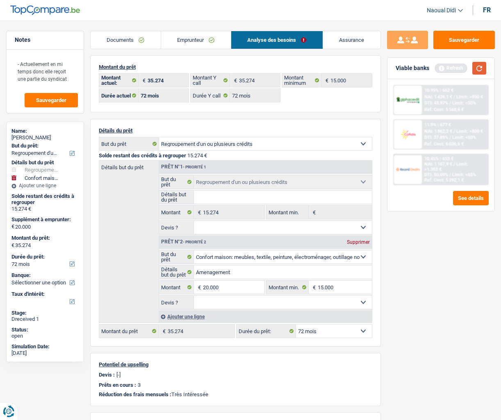
click at [475, 68] on button "button" at bounding box center [479, 68] width 14 height 13
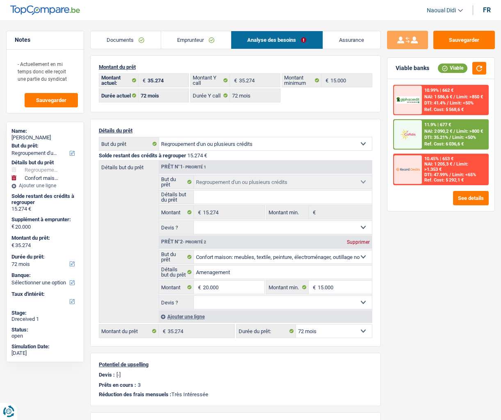
click at [192, 38] on link "Emprunteur" at bounding box center [196, 40] width 70 height 18
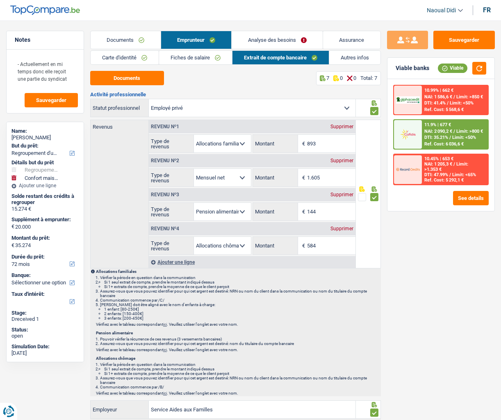
click at [358, 59] on link "Autres infos" at bounding box center [354, 58] width 51 height 14
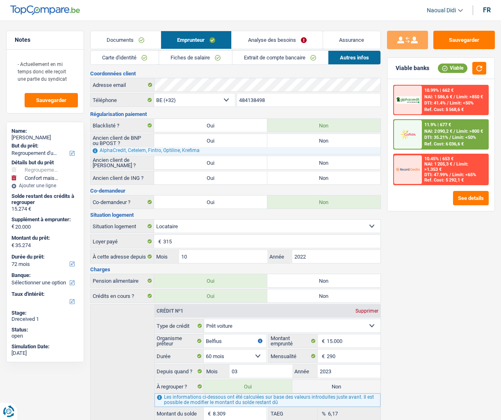
click at [261, 41] on link "Analyse des besoins" at bounding box center [277, 40] width 91 height 18
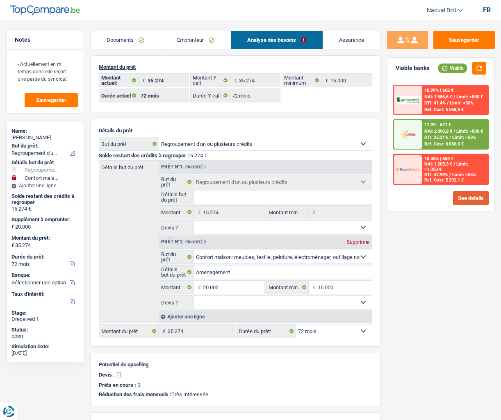
click at [462, 201] on button "See details" at bounding box center [471, 198] width 36 height 14
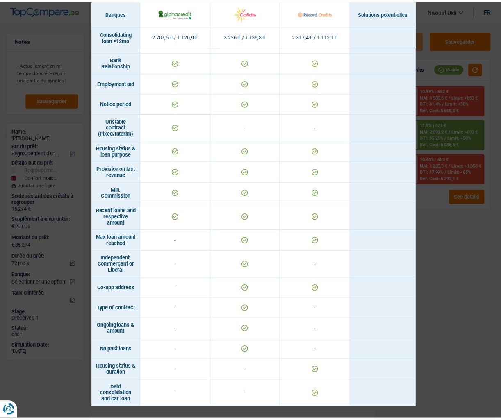
scroll to position [283, 0]
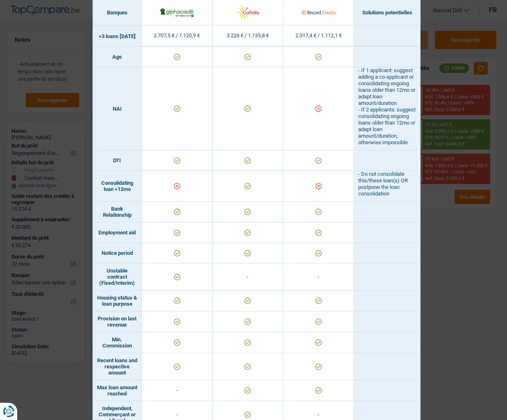
click at [447, 250] on div "Banks conditions × Banques Solutions potentielles Revenus / Charges 2.707,5 € /…" at bounding box center [253, 210] width 507 height 420
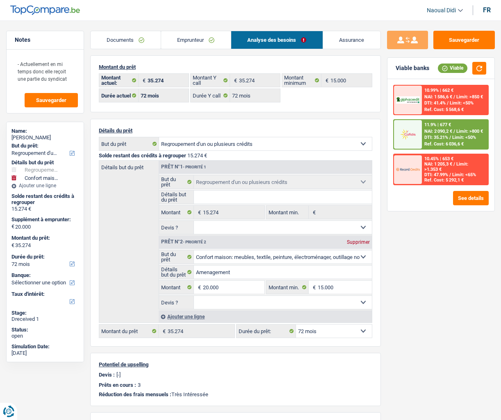
click at [164, 35] on link "Emprunteur" at bounding box center [196, 40] width 70 height 18
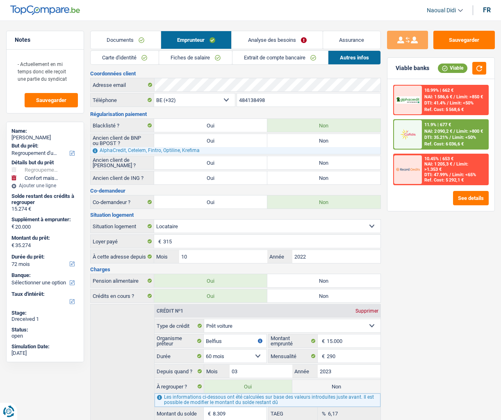
click at [261, 40] on link "Analyse des besoins" at bounding box center [277, 40] width 91 height 18
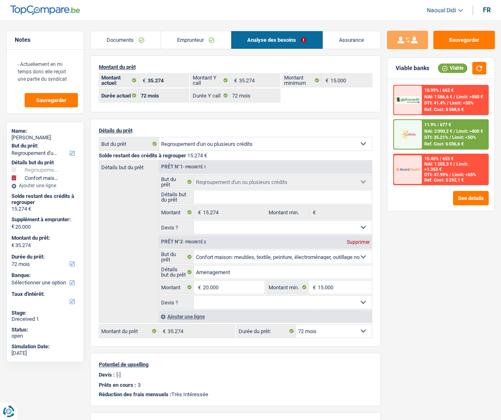
click at [179, 42] on link "Emprunteur" at bounding box center [196, 40] width 70 height 18
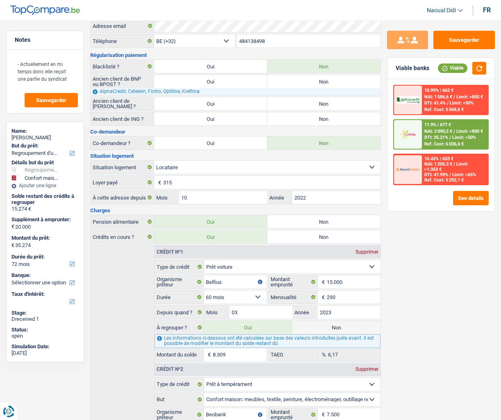
scroll to position [0, 0]
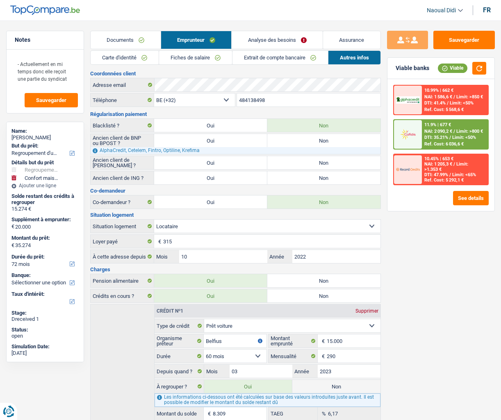
click at [289, 36] on link "Analyse des besoins" at bounding box center [277, 40] width 91 height 18
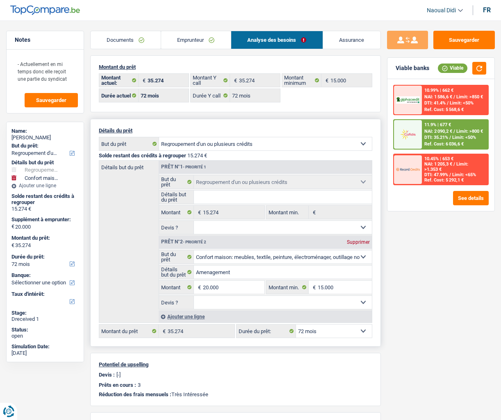
click at [336, 299] on select "12 mois 18 mois 24 mois 30 mois 36 mois 42 mois 48 mois 60 mois 72 mois 84 mois…" at bounding box center [334, 331] width 76 height 13
click at [443, 267] on div "Sauvegarder Viable banks Viable 10.99% | 662 € NAI: 1 586,6 € / Limit: >850 € D…" at bounding box center [441, 218] width 120 height 374
click at [454, 132] on span "/" at bounding box center [454, 131] width 2 height 5
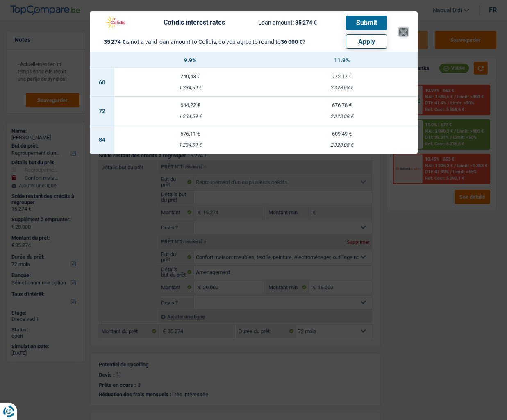
click at [405, 36] on button "×" at bounding box center [403, 32] width 9 height 8
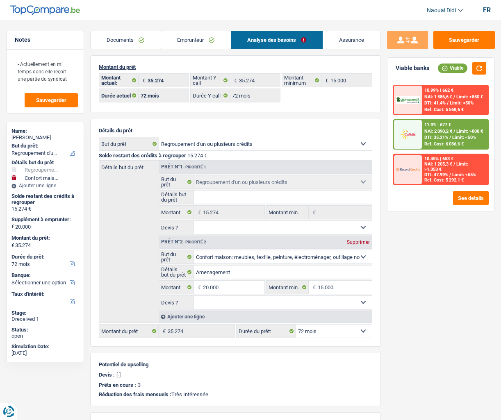
click at [436, 136] on span "DTI: 35.21%" at bounding box center [436, 137] width 24 height 5
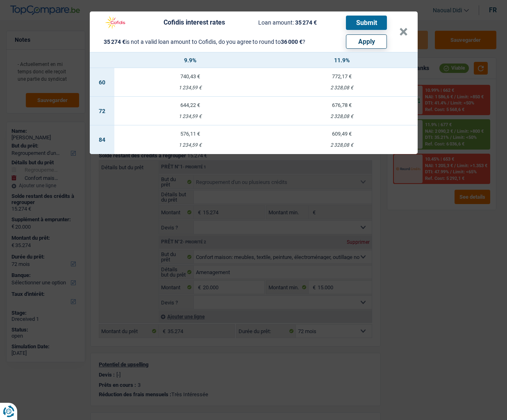
click at [357, 40] on button "Apply" at bounding box center [366, 41] width 41 height 14
type input "20.726"
type input "36.000"
select select "120"
type input "36.000"
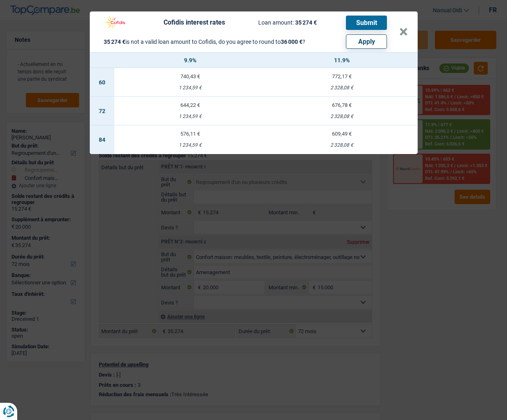
select select "120"
type input "36.000"
select select "120"
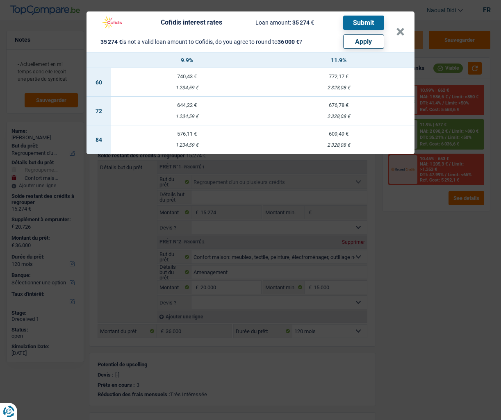
select select "other"
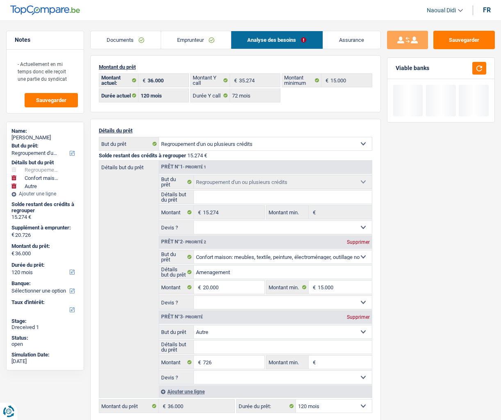
click at [450, 196] on div "Sauvegarder Viable banks" at bounding box center [441, 218] width 120 height 374
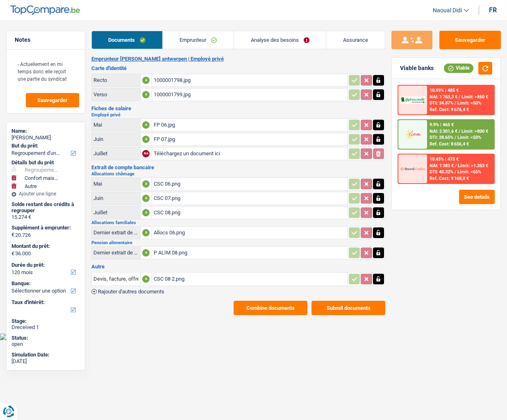
select select "refinancing"
select select "household"
select select "other"
select select "120"
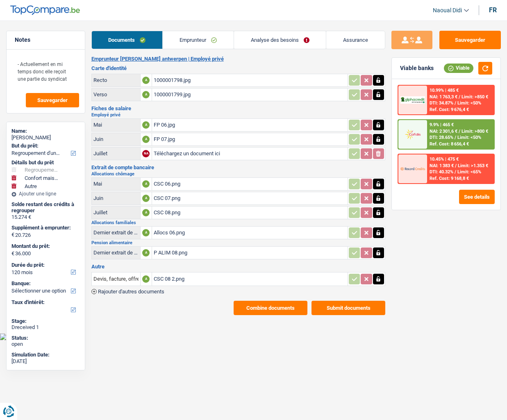
click at [451, 133] on span "NAI: 2 301,6 €" at bounding box center [444, 131] width 28 height 5
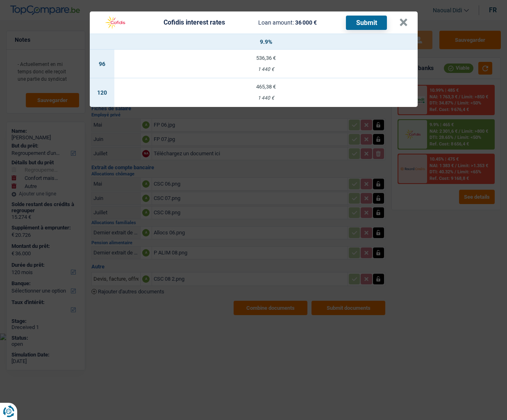
click at [369, 23] on button "Submit" at bounding box center [366, 23] width 41 height 14
click at [400, 23] on button "×" at bounding box center [403, 22] width 9 height 8
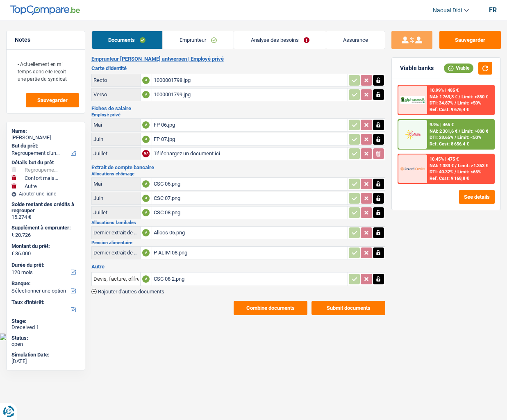
click at [277, 41] on link "Analyse des besoins" at bounding box center [280, 40] width 92 height 18
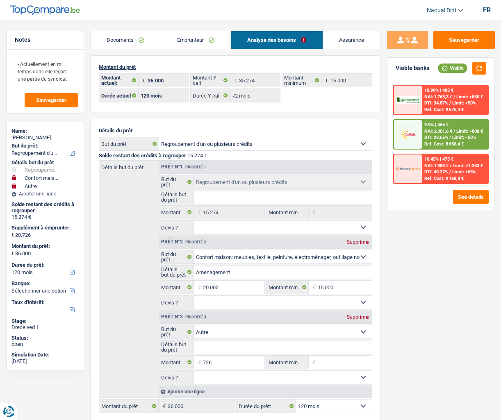
click at [452, 129] on span "NAI: 2 301,6 €" at bounding box center [438, 131] width 28 height 5
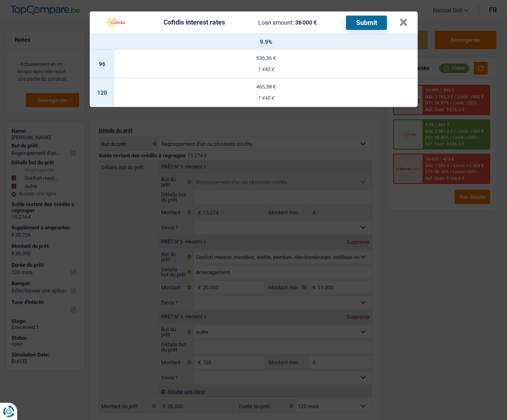
click at [268, 87] on div "465,38 €" at bounding box center [265, 86] width 303 height 5
select select "cofidis"
type input "9,90"
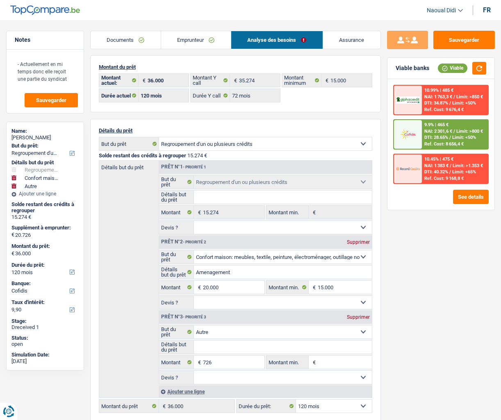
click at [443, 130] on span "NAI: 2 301,6 €" at bounding box center [438, 131] width 28 height 5
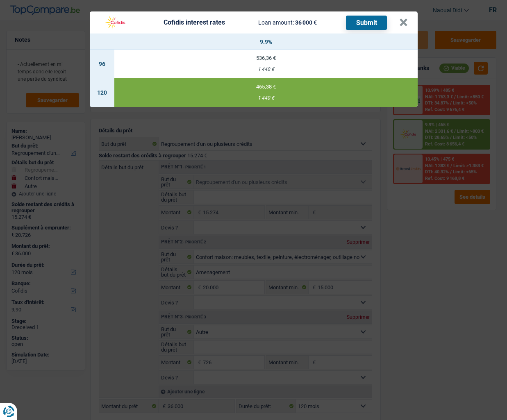
click at [367, 20] on button "Submit" at bounding box center [366, 23] width 41 height 14
click at [402, 27] on button "×" at bounding box center [403, 22] width 9 height 8
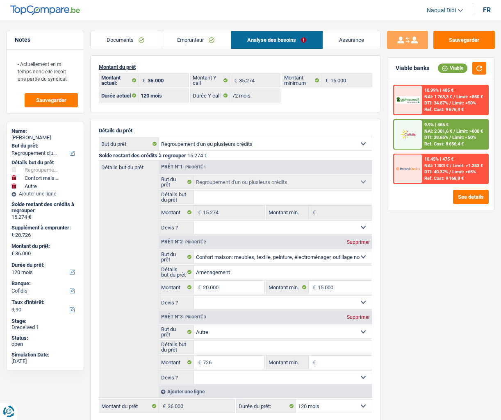
click at [185, 40] on link "Emprunteur" at bounding box center [196, 40] width 70 height 18
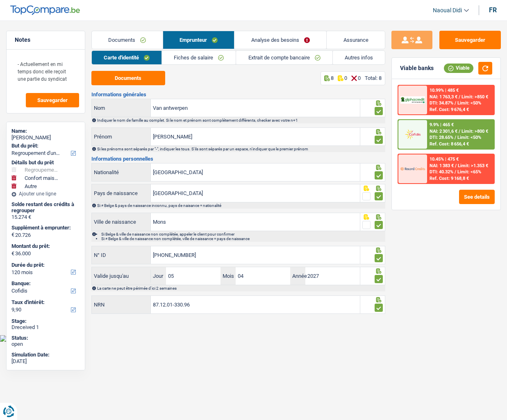
click at [133, 41] on link "Documents" at bounding box center [127, 40] width 71 height 18
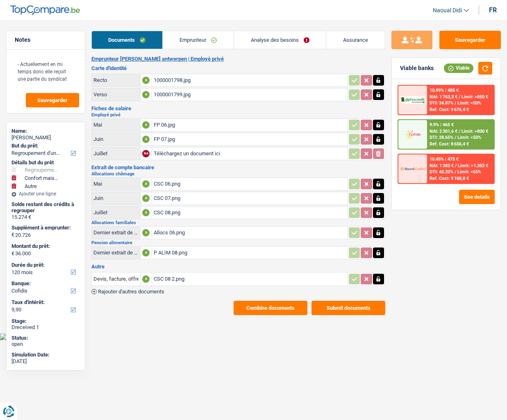
click at [121, 255] on div "Dernier extrait de compte pour la pension alimentaire" at bounding box center [115, 253] width 45 height 6
click at [121, 254] on div "Dernier extrait de compte pour la pension alimentaire" at bounding box center [115, 253] width 45 height 6
click at [123, 256] on td "Dernier extrait de compte pour la pension alimentaire" at bounding box center [115, 252] width 49 height 13
click at [127, 282] on input "Devis, facture, offre, bon de commande" at bounding box center [115, 279] width 45 height 13
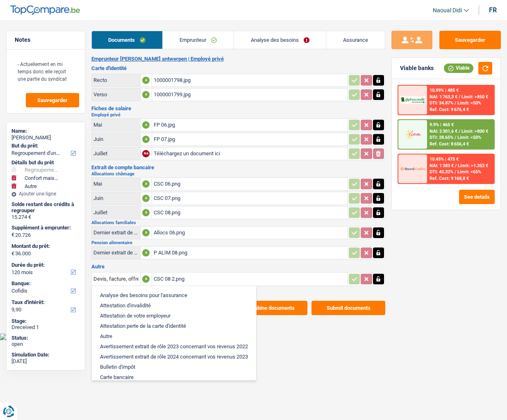
click at [107, 338] on li "Autre" at bounding box center [174, 336] width 156 height 10
type input "Autre"
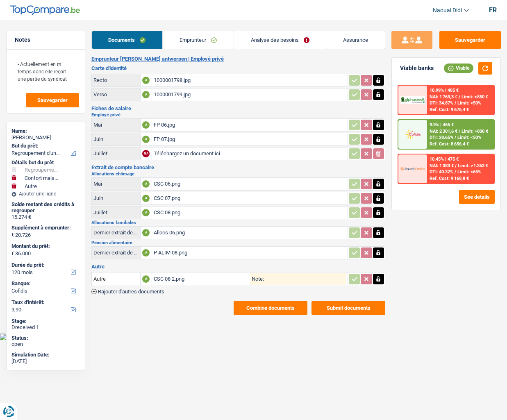
click at [271, 277] on input "Note:" at bounding box center [305, 279] width 82 height 12
type input "Complément chômage"
click at [474, 38] on button "Sauvegarder" at bounding box center [469, 40] width 61 height 18
click at [195, 37] on link "Emprunteur" at bounding box center [198, 40] width 71 height 18
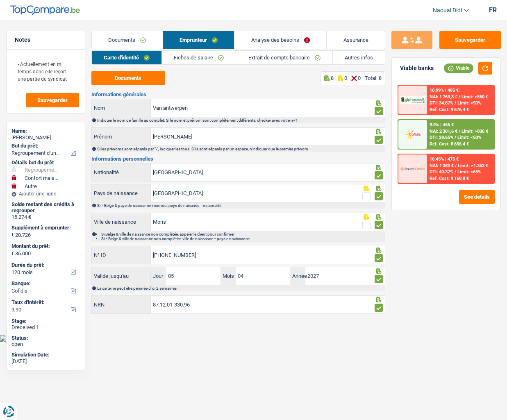
click at [186, 61] on link "Fiches de salaire" at bounding box center [199, 58] width 74 height 14
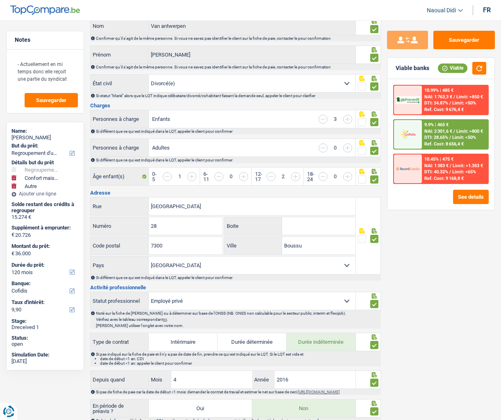
scroll to position [123, 0]
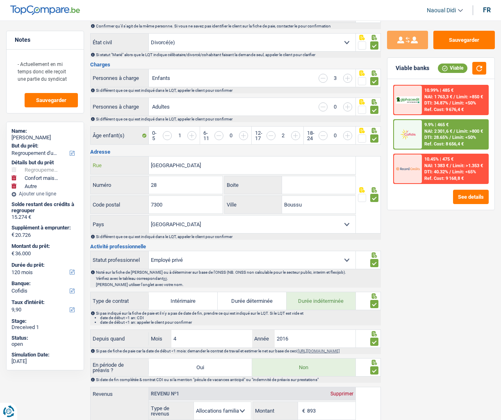
drag, startPoint x: 227, startPoint y: 164, endPoint x: 86, endPoint y: 162, distance: 141.4
click at [86, 162] on div "Notes - Actuellement en mi temps donc elle reçoit une partie du syndicat Sauveg…" at bounding box center [250, 428] width 501 height 1040
drag, startPoint x: 166, startPoint y: 183, endPoint x: 137, endPoint y: 181, distance: 29.2
click at [137, 181] on div "28 Numéro" at bounding box center [157, 185] width 132 height 18
drag, startPoint x: 307, startPoint y: 204, endPoint x: 254, endPoint y: 197, distance: 53.3
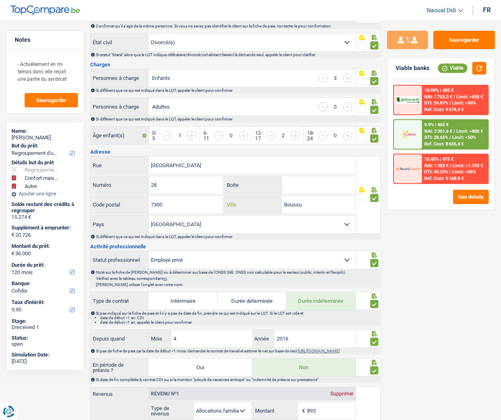
click at [254, 197] on div "Boussu Ville" at bounding box center [290, 205] width 131 height 18
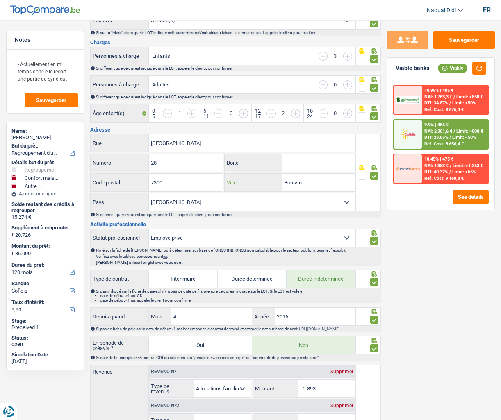
scroll to position [164, 0]
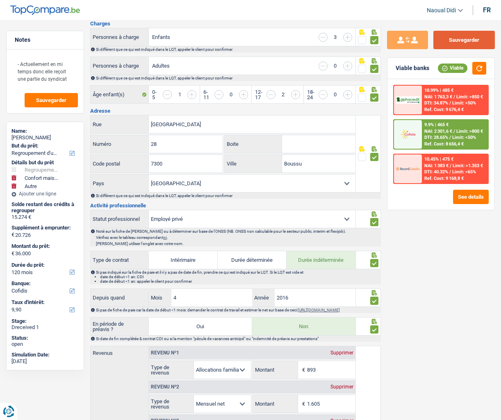
click at [479, 37] on button "Sauvegarder" at bounding box center [463, 40] width 61 height 18
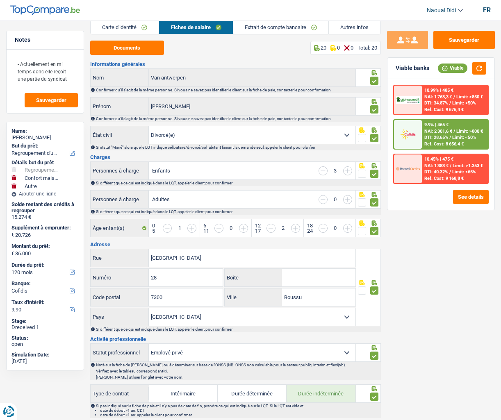
scroll to position [0, 0]
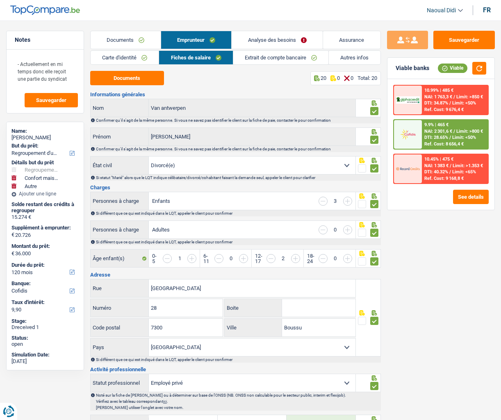
click at [275, 57] on link "Extrait de compte bancaire" at bounding box center [280, 58] width 95 height 14
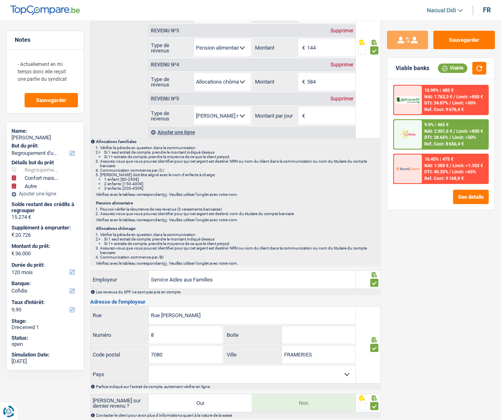
scroll to position [263, 0]
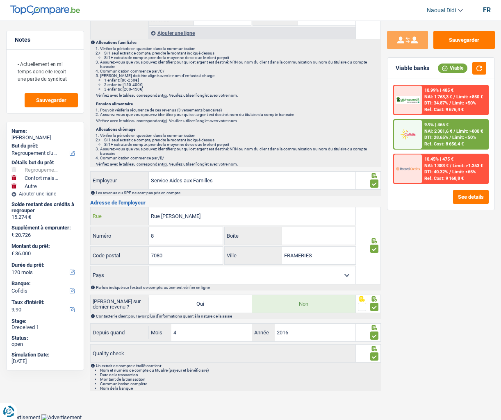
drag, startPoint x: 208, startPoint y: 218, endPoint x: 109, endPoint y: 216, distance: 98.8
click at [109, 216] on div "Rue [PERSON_NAME]" at bounding box center [223, 216] width 265 height 18
click at [225, 221] on input "Rue [PERSON_NAME]" at bounding box center [252, 216] width 207 height 18
drag, startPoint x: 189, startPoint y: 214, endPoint x: 130, endPoint y: 211, distance: 59.1
click at [130, 211] on div "Rue [PERSON_NAME]" at bounding box center [223, 216] width 265 height 18
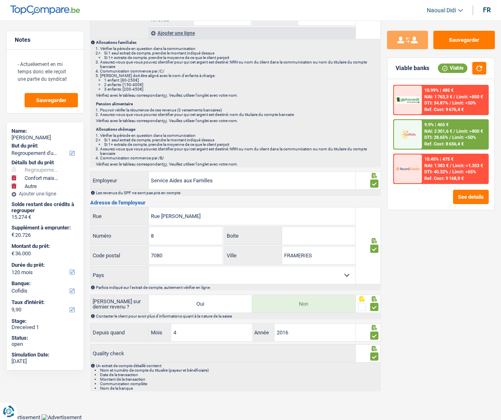
click at [215, 279] on select "[GEOGRAPHIC_DATA] [GEOGRAPHIC_DATA] [GEOGRAPHIC_DATA] [GEOGRAPHIC_DATA] [GEOGRA…" at bounding box center [252, 275] width 207 height 18
select select "BE"
click at [149, 266] on select "[GEOGRAPHIC_DATA] [GEOGRAPHIC_DATA] [GEOGRAPHIC_DATA] [GEOGRAPHIC_DATA] [GEOGRA…" at bounding box center [252, 275] width 207 height 18
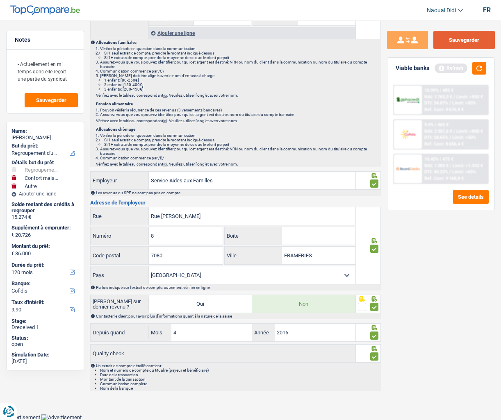
click at [466, 46] on button "Sauvegarder" at bounding box center [463, 40] width 61 height 18
click at [481, 67] on button "button" at bounding box center [479, 68] width 14 height 13
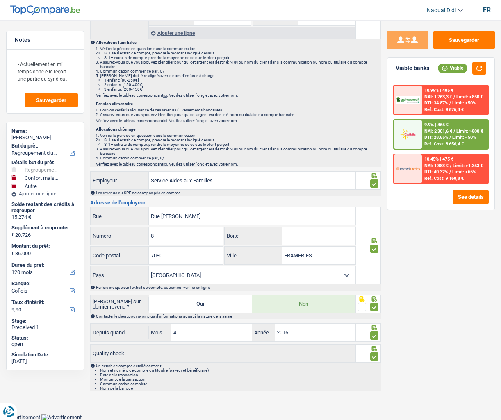
click at [441, 135] on span "DTI: 28.65%" at bounding box center [436, 137] width 24 height 5
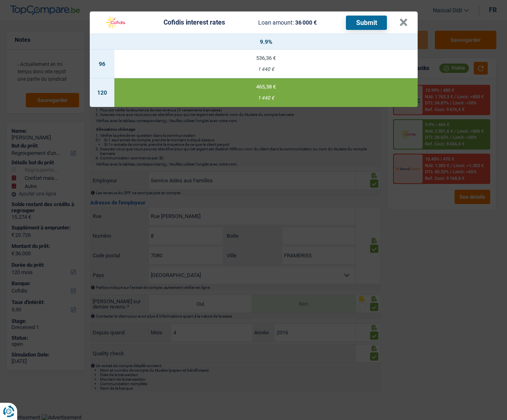
click at [361, 25] on button "Submit" at bounding box center [366, 23] width 41 height 14
click at [399, 24] on button "×" at bounding box center [403, 22] width 9 height 8
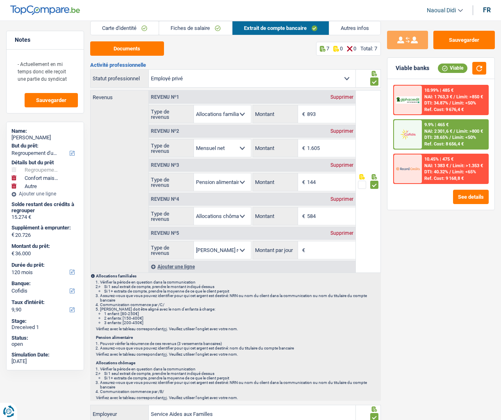
scroll to position [0, 0]
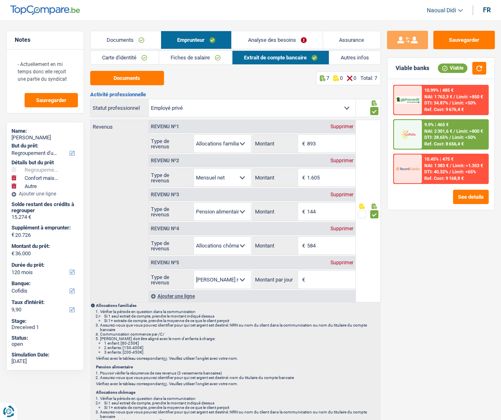
click at [343, 264] on div "Supprimer" at bounding box center [341, 262] width 27 height 5
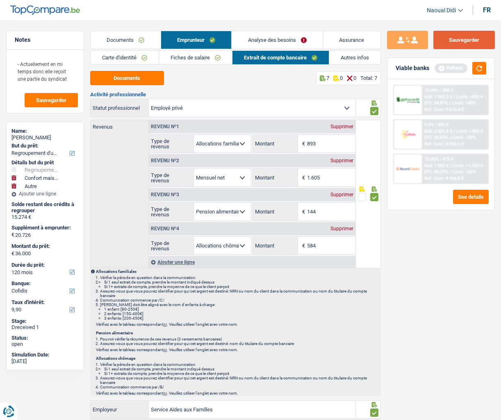
click at [471, 38] on button "Sauvegarder" at bounding box center [463, 40] width 61 height 18
click at [353, 57] on link "Autres infos" at bounding box center [354, 58] width 51 height 14
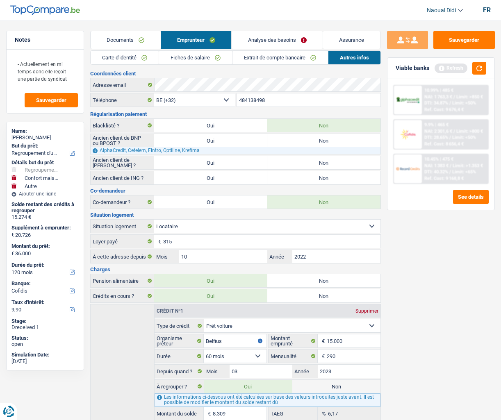
click at [196, 58] on link "Fiches de salaire" at bounding box center [195, 58] width 73 height 14
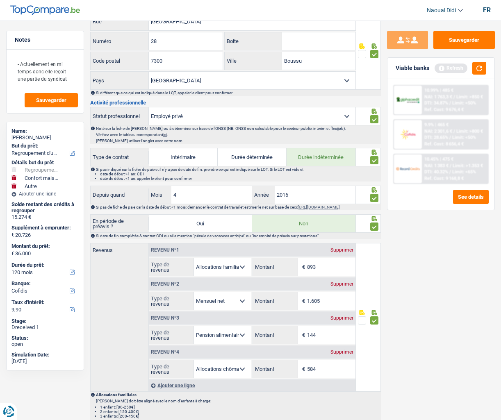
scroll to position [258, 0]
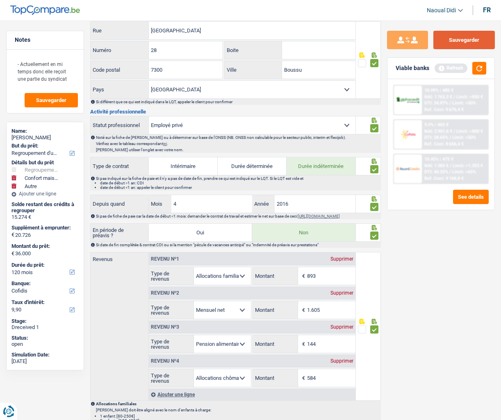
click at [461, 39] on button "Sauvegarder" at bounding box center [463, 40] width 61 height 18
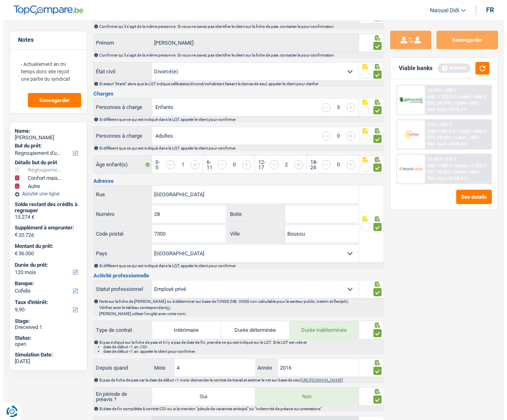
scroll to position [0, 0]
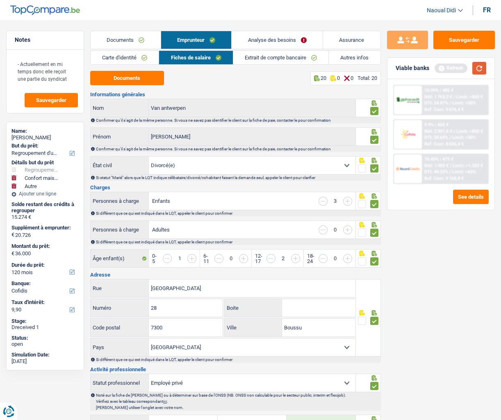
click at [473, 68] on button "button" at bounding box center [479, 68] width 14 height 13
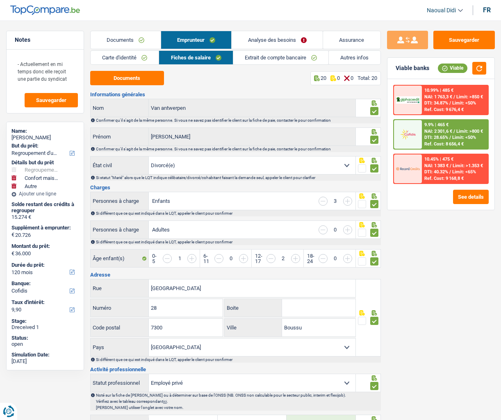
click at [136, 56] on link "Carte d'identité" at bounding box center [125, 58] width 68 height 14
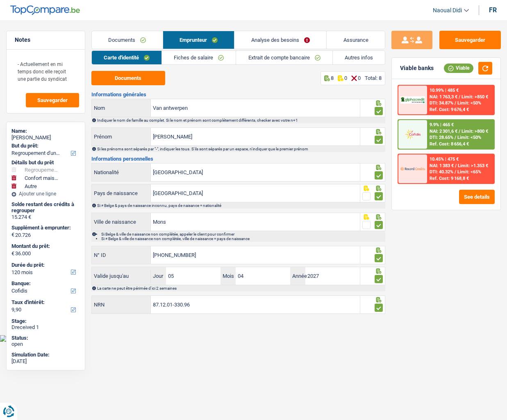
click at [446, 132] on span "NAI: 2 301,6 €" at bounding box center [444, 131] width 28 height 5
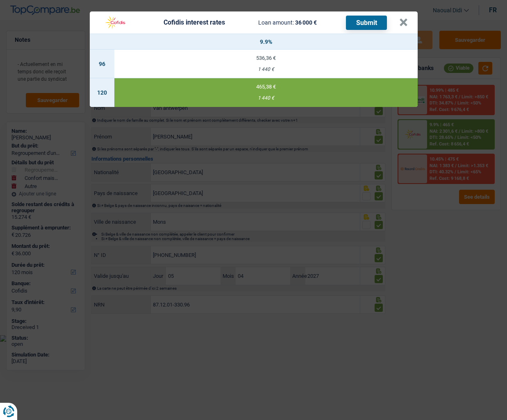
click at [367, 18] on button "Submit" at bounding box center [366, 23] width 41 height 14
click at [403, 24] on button "×" at bounding box center [403, 22] width 9 height 8
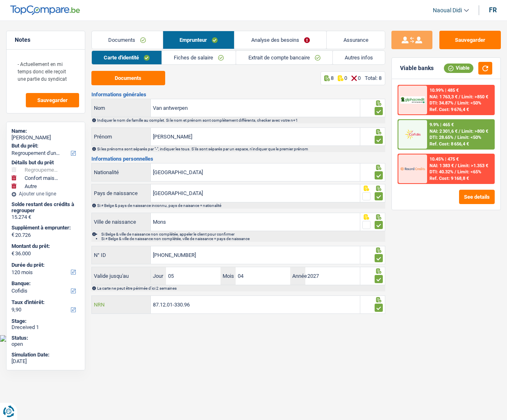
drag, startPoint x: 199, startPoint y: 305, endPoint x: 117, endPoint y: 300, distance: 82.1
click at [117, 300] on div "87.12.01-330.96 NRN" at bounding box center [226, 305] width 268 height 18
click at [105, 38] on link "Documents" at bounding box center [127, 40] width 71 height 18
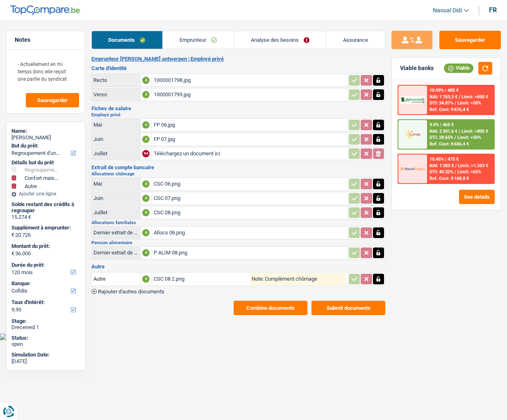
click at [344, 311] on button "Submit documents" at bounding box center [348, 308] width 74 height 14
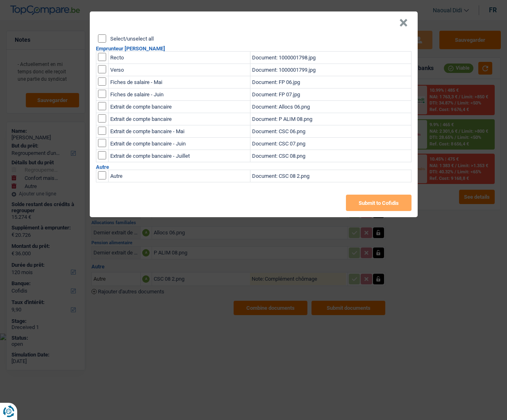
click at [104, 40] on input "Select/unselect all" at bounding box center [102, 38] width 8 height 8
checkbox input "true"
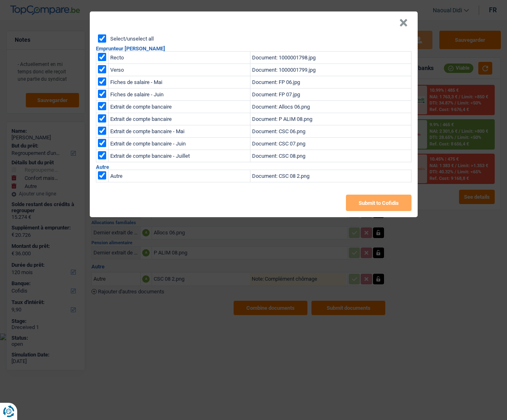
checkbox input "true"
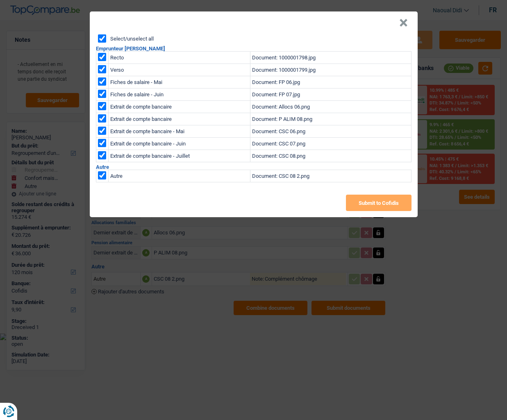
checkbox input "true"
click at [392, 205] on button "Submit to Cofidis" at bounding box center [379, 203] width 66 height 16
click at [401, 25] on button "×" at bounding box center [403, 23] width 9 height 8
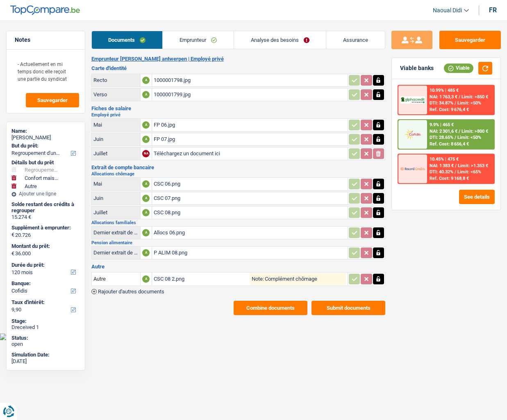
click at [284, 306] on button "Combine documents" at bounding box center [271, 308] width 74 height 14
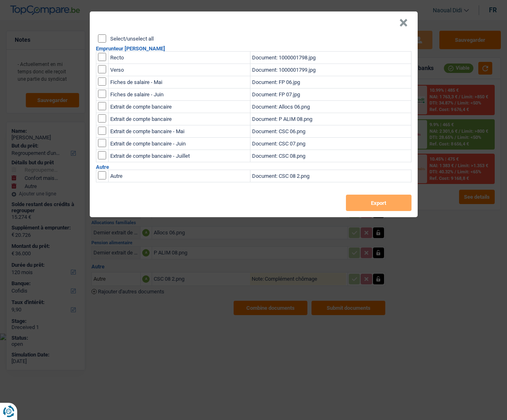
click at [99, 38] on input "Select/unselect all" at bounding box center [102, 38] width 8 height 8
checkbox input "true"
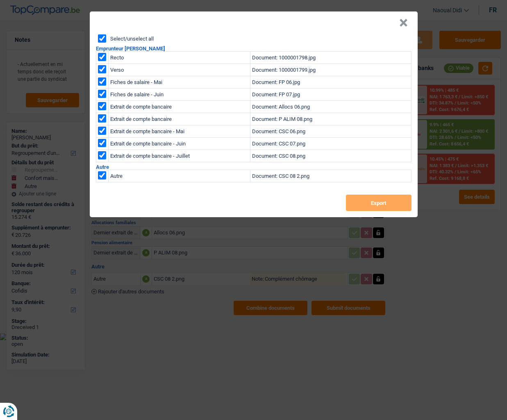
checkbox input "true"
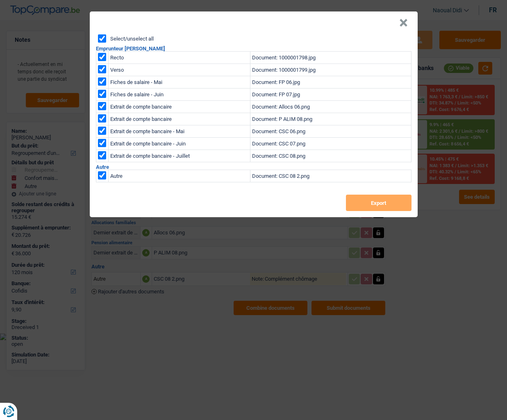
checkbox input "true"
click at [378, 202] on button "Export" at bounding box center [379, 203] width 66 height 16
click at [400, 23] on button "×" at bounding box center [403, 23] width 9 height 8
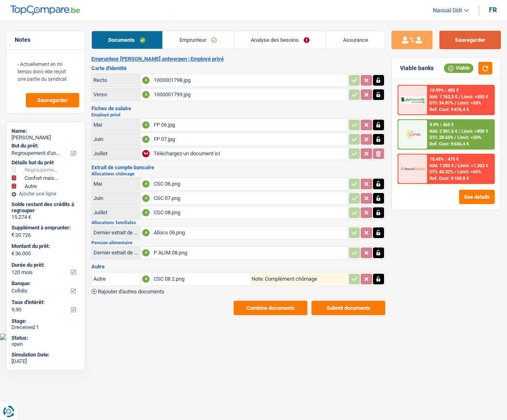
drag, startPoint x: 462, startPoint y: 38, endPoint x: 457, endPoint y: 37, distance: 5.0
click at [462, 37] on button "Sauvegarder" at bounding box center [469, 40] width 61 height 18
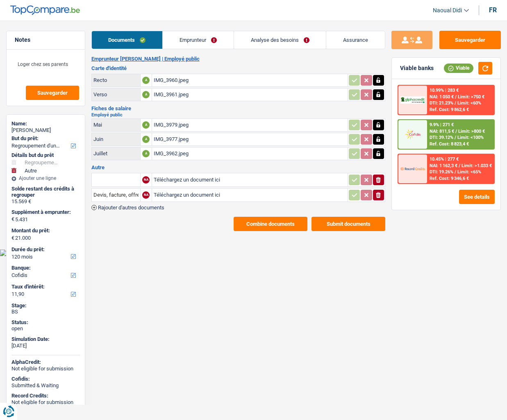
select select "refinancing"
select select "other"
select select "120"
select select "cofidis"
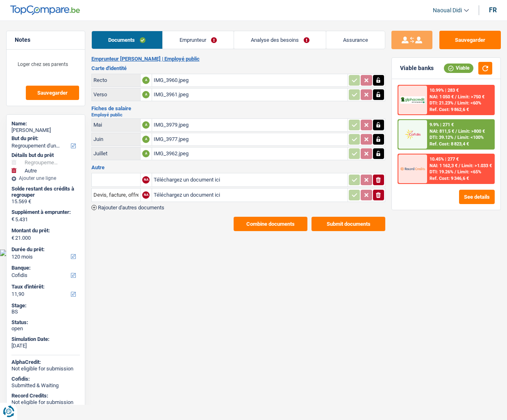
click at [293, 40] on link "Analyse des besoins" at bounding box center [280, 40] width 92 height 18
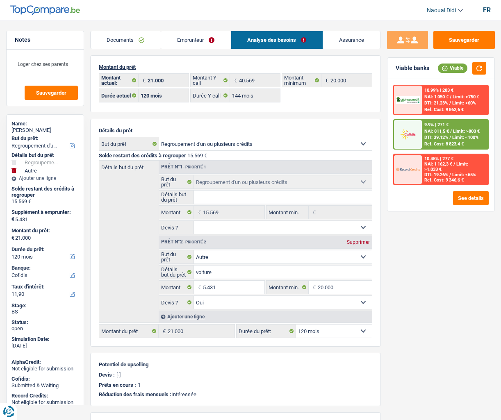
click at [178, 36] on link "Emprunteur" at bounding box center [196, 40] width 70 height 18
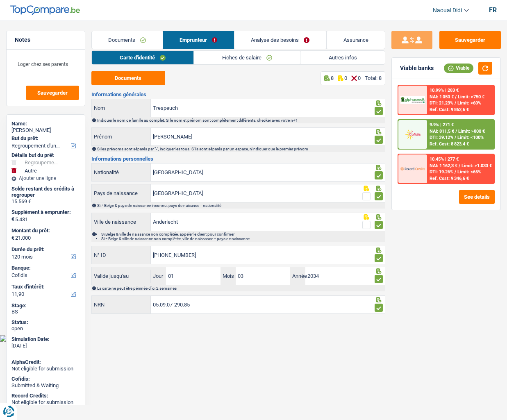
click at [351, 55] on link "Autres infos" at bounding box center [342, 58] width 84 height 14
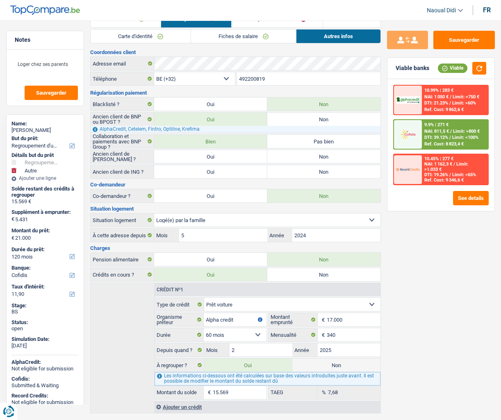
scroll to position [41, 0]
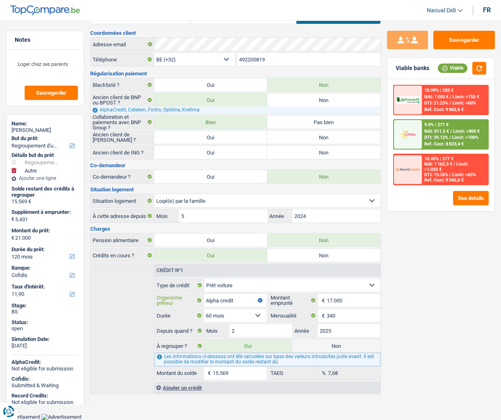
click at [247, 302] on input "Alpha credit" at bounding box center [235, 300] width 63 height 13
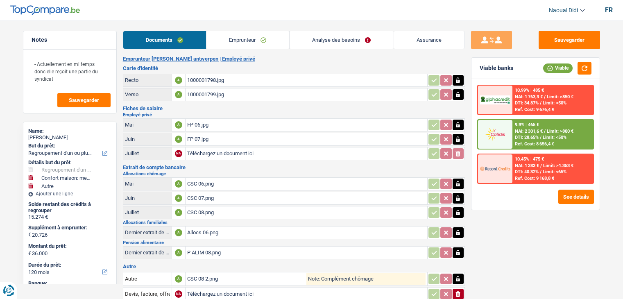
select select "refinancing"
select select "household"
select select "other"
select select "120"
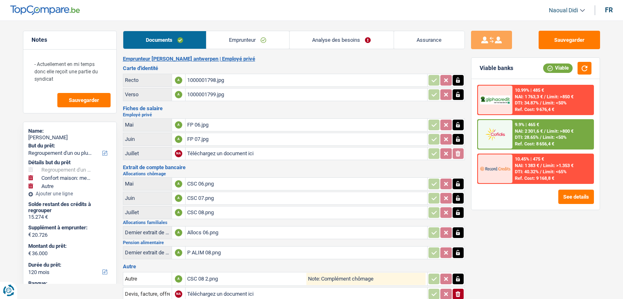
select select "cofidis"
select select "120"
select select "72"
select select "refinancing"
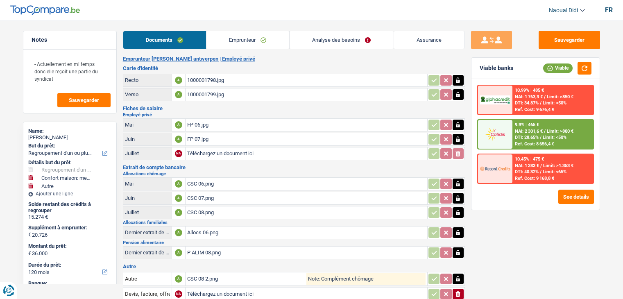
select select "household"
select select "other"
select select "120"
click at [345, 40] on link "Analyse des besoins" at bounding box center [342, 40] width 104 height 18
select select "refinancing"
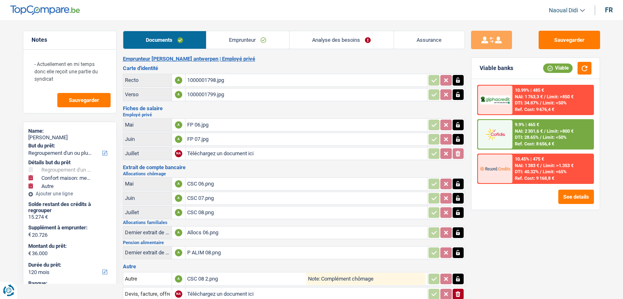
select select "refinancing"
select select "household"
select select "other"
select select "120"
select select "cofidis"
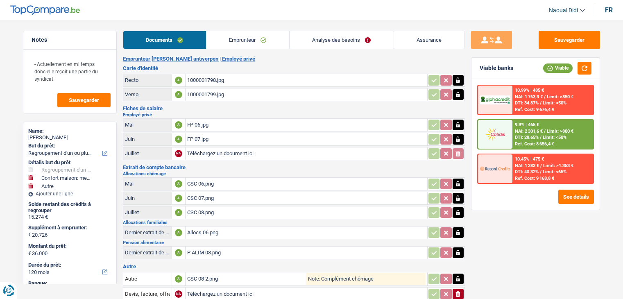
select select "divorced"
select select "BE"
select select "privateEmployee"
select select "familyAllowances"
select select "netSalary"
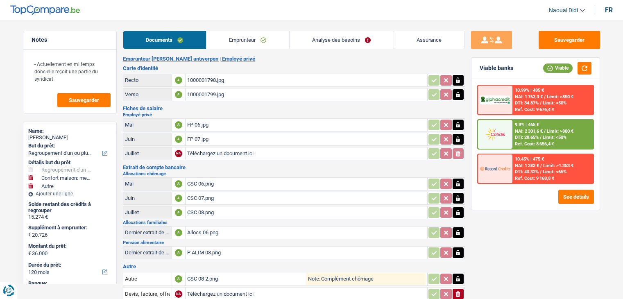
select select "alimony"
select select "unemployment"
select select "mealVouchers"
select select "BE"
select select "bigCompanies"
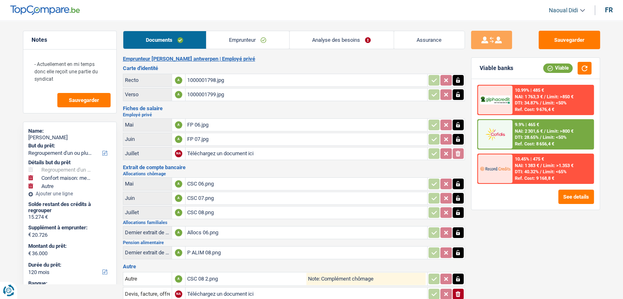
click at [228, 38] on link "Emprunteur" at bounding box center [248, 40] width 83 height 18
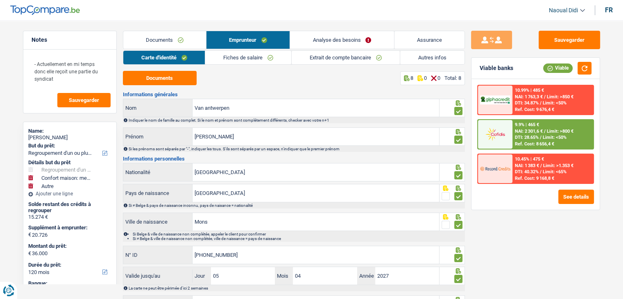
click at [226, 58] on link "Fiches de salaire" at bounding box center [248, 58] width 86 height 14
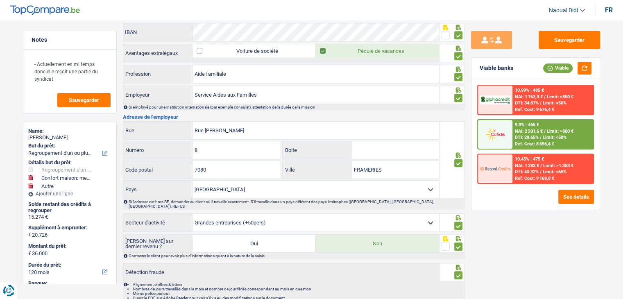
scroll to position [778, 0]
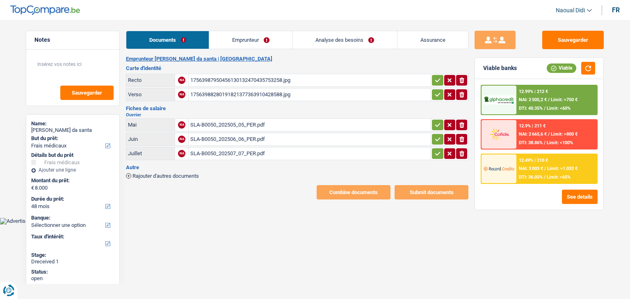
select select "medical"
select select "48"
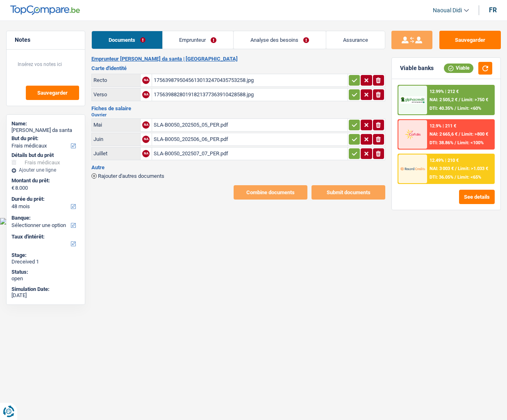
click at [187, 37] on link "Emprunteur" at bounding box center [198, 40] width 71 height 18
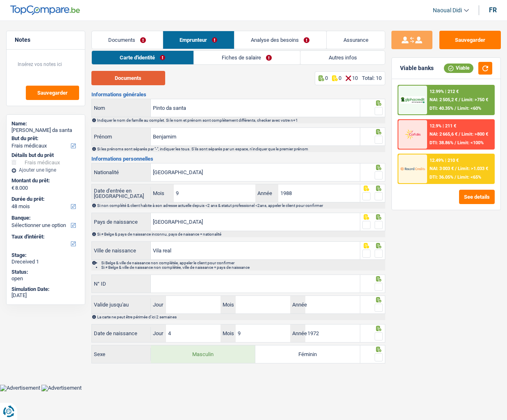
click at [129, 79] on button "Documents" at bounding box center [128, 78] width 74 height 14
click at [198, 108] on input "Pinto da santa" at bounding box center [255, 108] width 209 height 18
click at [380, 108] on span at bounding box center [379, 111] width 8 height 8
click at [0, 0] on input "radio" at bounding box center [0, 0] width 0 height 0
click at [190, 138] on input "Benjamim" at bounding box center [255, 137] width 209 height 18
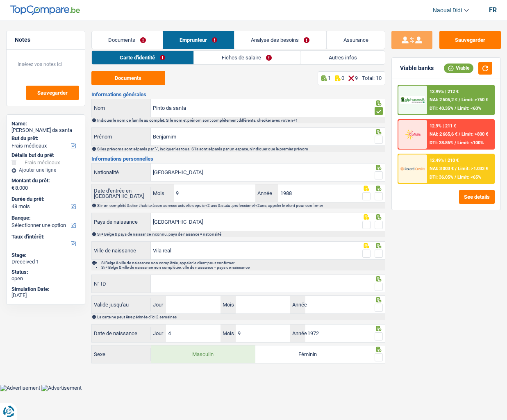
click at [379, 143] on span at bounding box center [379, 140] width 8 height 8
click at [0, 0] on input "radio" at bounding box center [0, 0] width 0 height 0
click at [205, 171] on input "Portugal" at bounding box center [255, 173] width 209 height 18
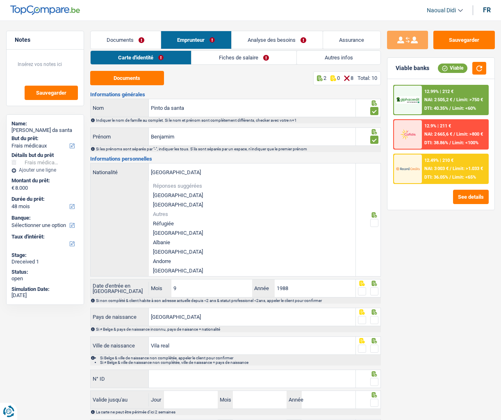
click at [399, 230] on div "Sauvegarder Viable banks Viable 12.99% | 212 € NAI: 2 505,2 € / Limit: >750 € D…" at bounding box center [441, 218] width 120 height 374
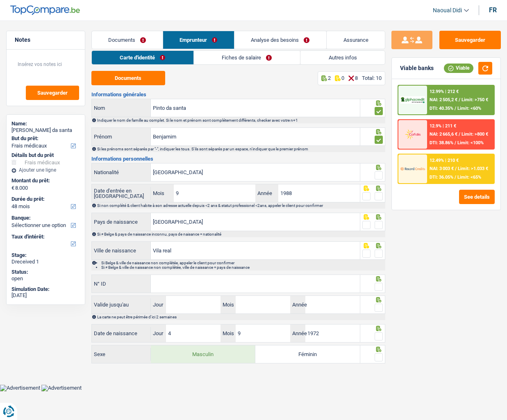
click at [377, 174] on span at bounding box center [379, 175] width 8 height 8
click at [0, 0] on input "radio" at bounding box center [0, 0] width 0 height 0
click at [380, 200] on span at bounding box center [379, 196] width 8 height 8
click at [0, 0] on input "radio" at bounding box center [0, 0] width 0 height 0
click at [379, 224] on span at bounding box center [379, 225] width 8 height 8
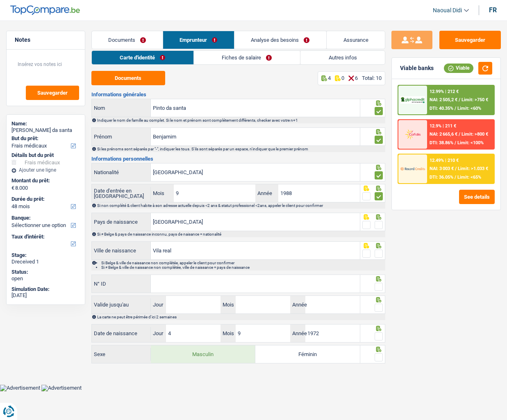
click at [0, 0] on input "radio" at bounding box center [0, 0] width 0 height 0
drag, startPoint x: 381, startPoint y: 256, endPoint x: 319, endPoint y: 257, distance: 61.5
click at [380, 256] on span at bounding box center [379, 254] width 8 height 8
click at [0, 0] on input "radio" at bounding box center [0, 0] width 0 height 0
click at [225, 281] on input "N° ID" at bounding box center [255, 284] width 209 height 18
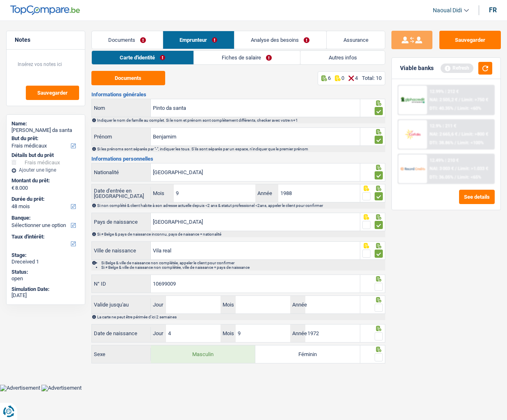
type input "10699009"
click at [377, 286] on span at bounding box center [379, 287] width 8 height 8
click at [0, 0] on input "radio" at bounding box center [0, 0] width 0 height 0
click at [193, 291] on input "10699009" at bounding box center [255, 284] width 209 height 18
click at [189, 299] on input "Jour" at bounding box center [193, 305] width 55 height 18
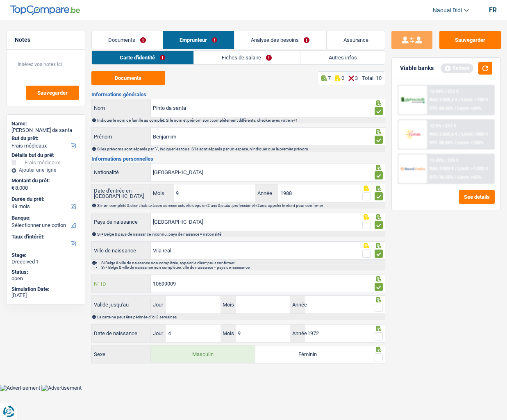
click at [186, 284] on input "10699009" at bounding box center [255, 284] width 209 height 18
click at [189, 299] on input "Jour" at bounding box center [193, 305] width 55 height 18
type input "07"
type input "05"
type input "2028"
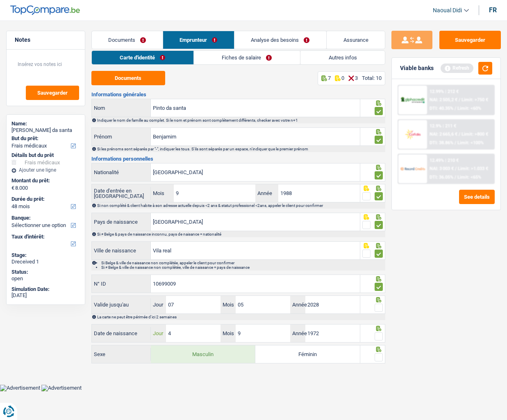
click at [184, 299] on input "4" at bounding box center [193, 334] width 55 height 18
click at [377, 299] on span at bounding box center [379, 357] width 8 height 8
click at [0, 0] on input "radio" at bounding box center [0, 0] width 0 height 0
drag, startPoint x: 379, startPoint y: 336, endPoint x: 378, endPoint y: 309, distance: 27.9
click at [379, 299] on span at bounding box center [379, 336] width 8 height 8
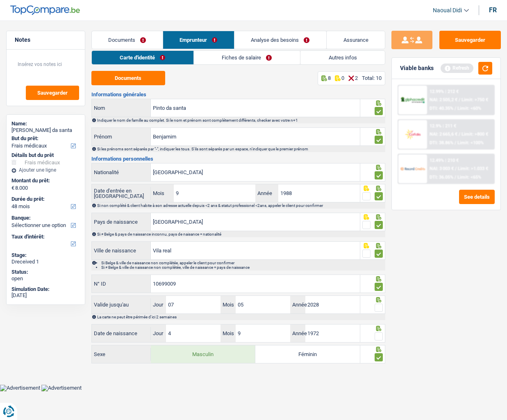
click at [0, 0] on input "radio" at bounding box center [0, 0] width 0 height 0
click at [376, 299] on span at bounding box center [379, 308] width 8 height 8
click at [0, 0] on input "radio" at bounding box center [0, 0] width 0 height 0
click at [462, 35] on button "Sauvegarder" at bounding box center [469, 40] width 61 height 18
click at [231, 58] on link "Fiches de salaire" at bounding box center [247, 58] width 106 height 14
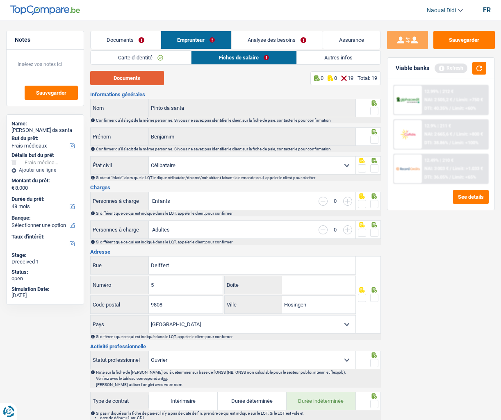
click at [136, 77] on button "Documents" at bounding box center [127, 78] width 74 height 14
click at [374, 111] on span at bounding box center [374, 111] width 8 height 8
click at [0, 0] on input "radio" at bounding box center [0, 0] width 0 height 0
click at [375, 141] on span at bounding box center [374, 140] width 8 height 8
click at [0, 0] on input "radio" at bounding box center [0, 0] width 0 height 0
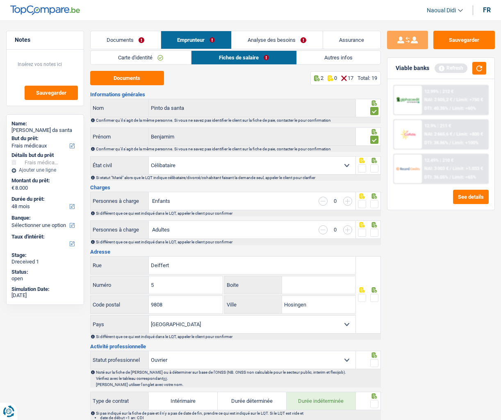
click at [438, 299] on div "Sauvegarder Viable banks Refresh 12.99% | 212 € NAI: 2 505,2 € / Limit: >750 € …" at bounding box center [441, 218] width 120 height 374
click at [375, 169] on span at bounding box center [374, 168] width 8 height 8
click at [0, 0] on input "radio" at bounding box center [0, 0] width 0 height 0
click at [376, 204] on span at bounding box center [374, 204] width 8 height 8
click at [0, 0] on input "radio" at bounding box center [0, 0] width 0 height 0
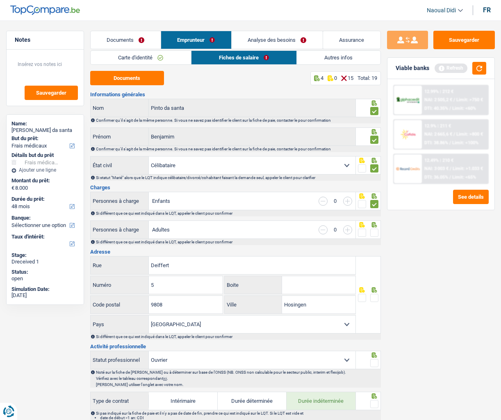
click at [374, 233] on span at bounding box center [374, 233] width 8 height 8
click at [0, 0] on input "radio" at bounding box center [0, 0] width 0 height 0
click at [293, 287] on input "Boite" at bounding box center [318, 285] width 73 height 18
click at [184, 299] on input "9808" at bounding box center [186, 305] width 74 height 18
click at [376, 299] on span at bounding box center [374, 298] width 8 height 8
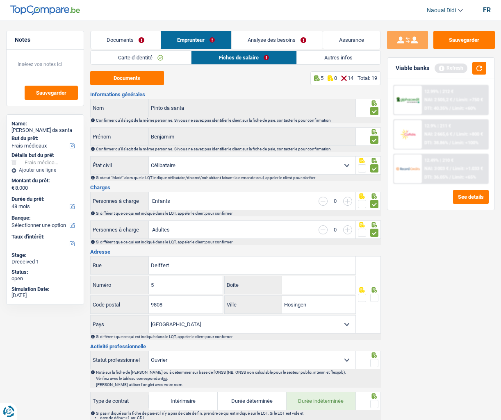
click at [0, 0] on input "radio" at bounding box center [0, 0] width 0 height 0
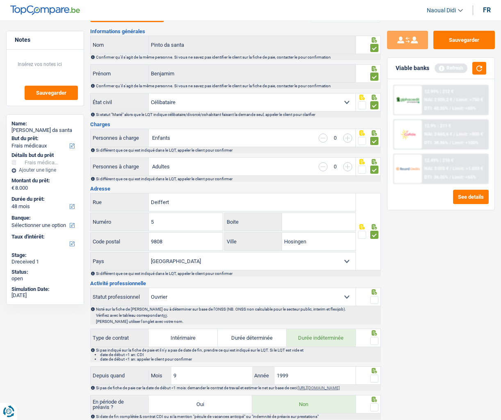
scroll to position [82, 0]
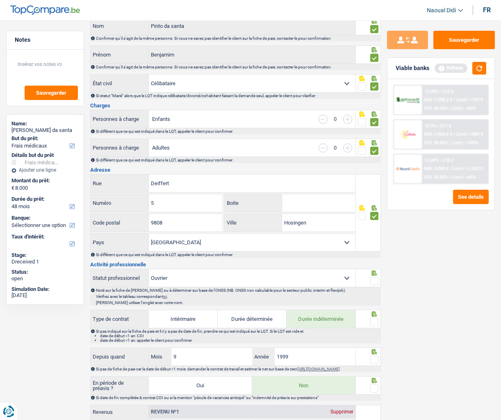
click at [376, 282] on span at bounding box center [374, 281] width 8 height 8
click at [0, 0] on input "radio" at bounding box center [0, 0] width 0 height 0
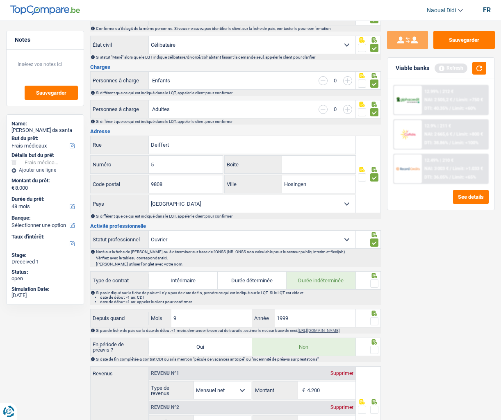
scroll to position [164, 0]
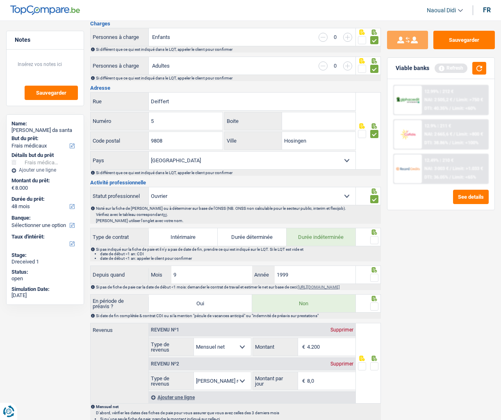
click at [372, 240] on span at bounding box center [374, 240] width 8 height 8
click at [0, 0] on input "radio" at bounding box center [0, 0] width 0 height 0
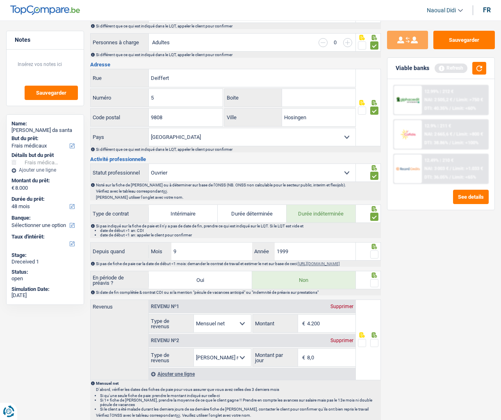
scroll to position [246, 0]
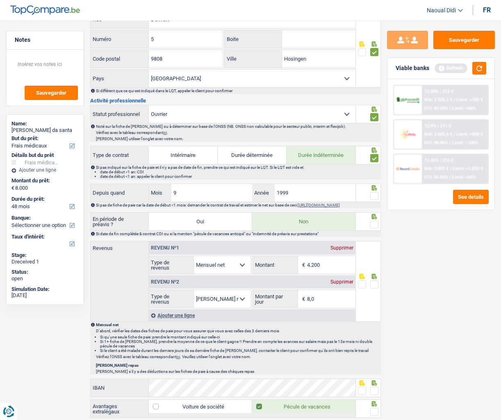
click at [372, 229] on span at bounding box center [374, 225] width 8 height 8
click at [0, 0] on input "radio" at bounding box center [0, 0] width 0 height 0
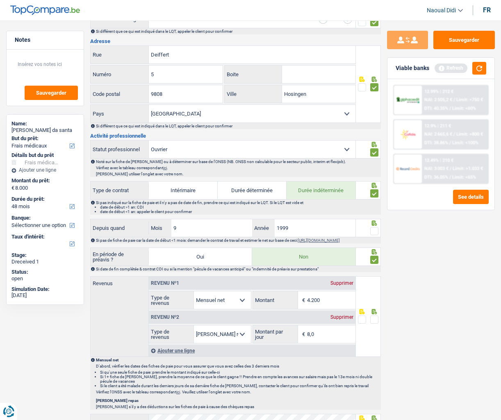
scroll to position [205, 0]
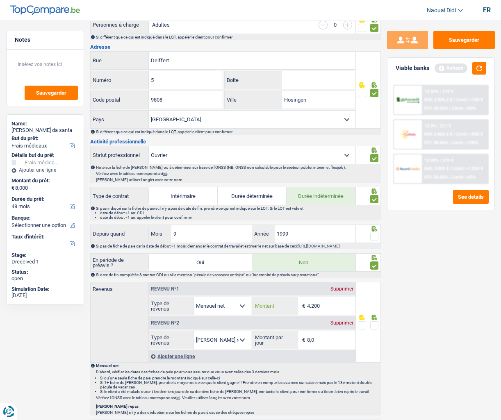
click at [332, 299] on input "4.200" at bounding box center [331, 306] width 48 height 18
type input "4.086"
click at [374, 299] on span at bounding box center [374, 325] width 8 height 8
click at [0, 0] on input "radio" at bounding box center [0, 0] width 0 height 0
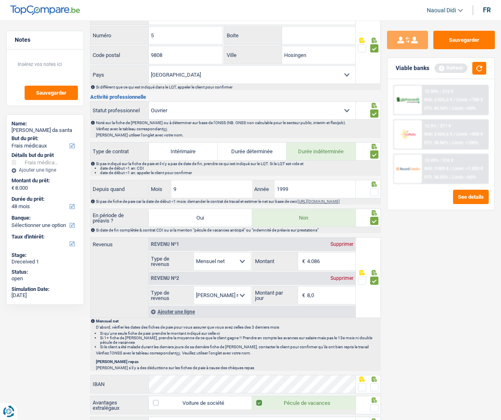
scroll to position [328, 0]
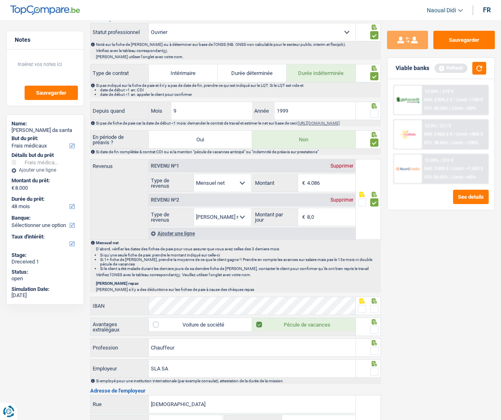
click at [372, 299] on span at bounding box center [374, 309] width 8 height 8
click at [0, 0] on input "radio" at bounding box center [0, 0] width 0 height 0
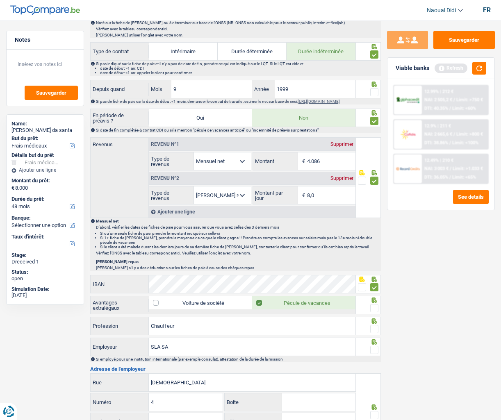
scroll to position [369, 0]
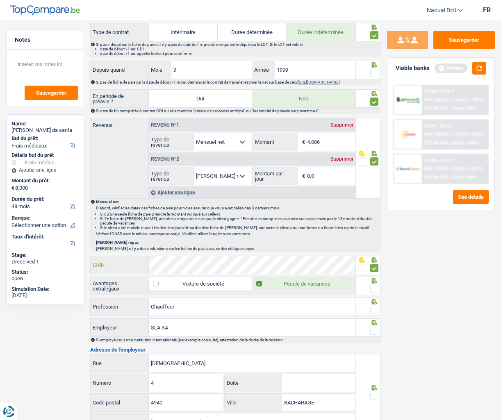
click at [136, 254] on div "Informations générales Pinto da santa Nom Confirmer qu'il s'agit de la même per…" at bounding box center [235, 131] width 291 height 816
click at [373, 293] on span at bounding box center [374, 289] width 8 height 8
click at [0, 0] on input "radio" at bounding box center [0, 0] width 0 height 0
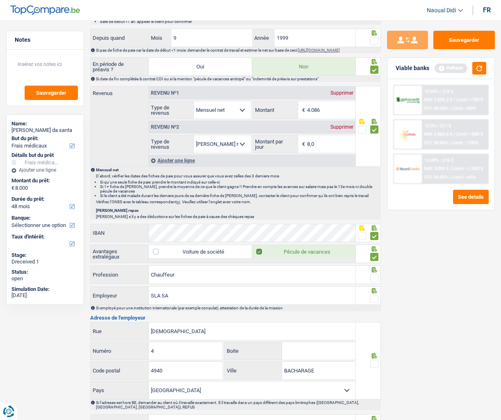
scroll to position [451, 0]
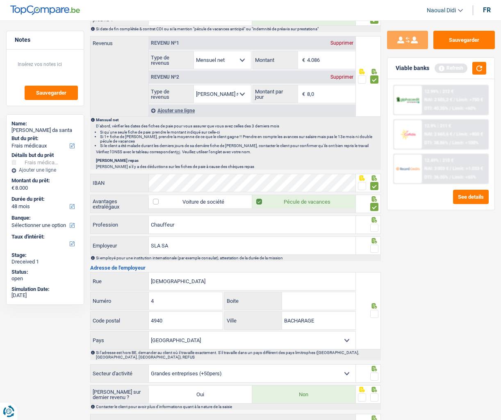
click at [372, 232] on span at bounding box center [374, 228] width 8 height 8
click at [0, 0] on input "radio" at bounding box center [0, 0] width 0 height 0
click at [372, 253] on span at bounding box center [374, 249] width 8 height 8
click at [0, 0] on input "radio" at bounding box center [0, 0] width 0 height 0
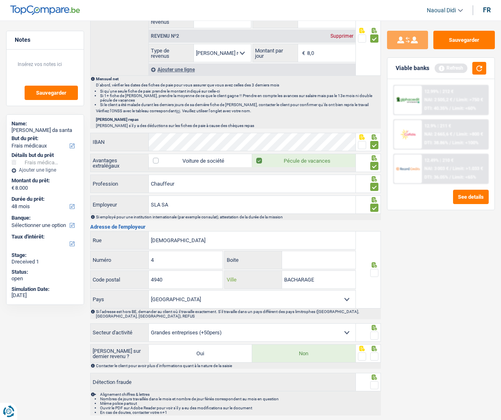
click at [291, 281] on input "BACHARAGE" at bounding box center [318, 280] width 73 height 18
type input "BASCHARAGE"
click at [430, 266] on div "Sauvegarder Viable banks Refresh 12.99% | 212 € NAI: 2 505,2 € / Limit: >750 € …" at bounding box center [441, 218] width 120 height 374
click at [375, 276] on span at bounding box center [374, 273] width 8 height 8
click at [0, 0] on input "radio" at bounding box center [0, 0] width 0 height 0
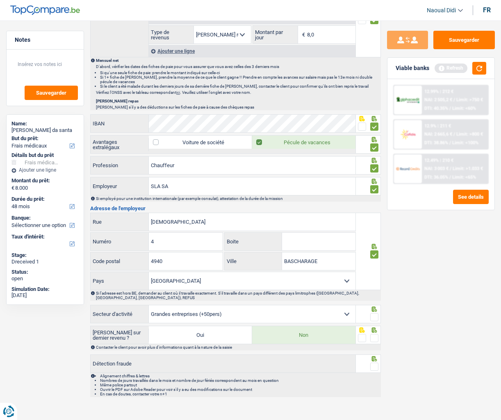
scroll to position [521, 0]
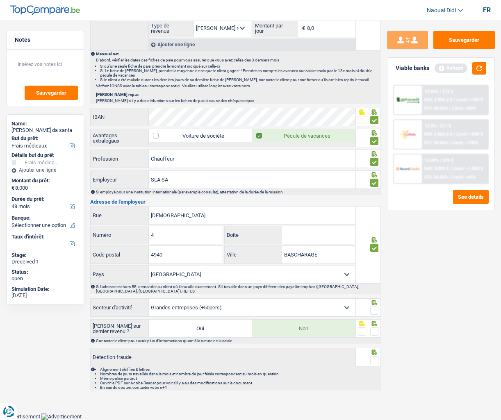
click at [372, 299] on span at bounding box center [374, 311] width 8 height 8
click at [0, 0] on input "radio" at bounding box center [0, 0] width 0 height 0
click at [374, 299] on span at bounding box center [374, 331] width 8 height 8
click at [0, 0] on input "radio" at bounding box center [0, 0] width 0 height 0
click at [374, 299] on span at bounding box center [374, 360] width 8 height 8
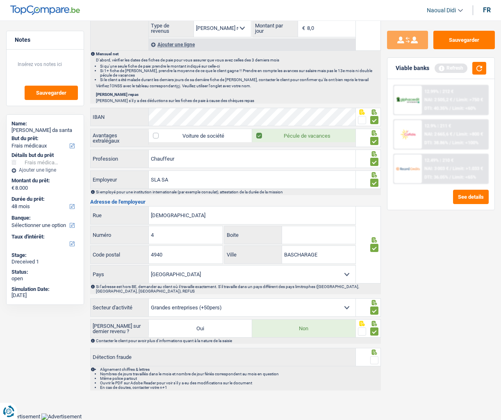
click at [0, 0] on input "radio" at bounding box center [0, 0] width 0 height 0
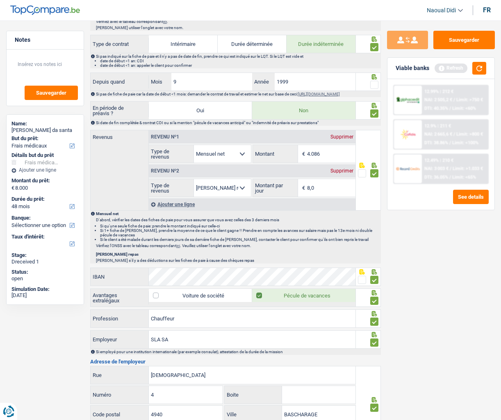
scroll to position [357, 0]
click at [467, 39] on button "Sauvegarder" at bounding box center [463, 40] width 61 height 18
click at [372, 85] on span at bounding box center [374, 85] width 8 height 8
click at [0, 0] on input "radio" at bounding box center [0, 0] width 0 height 0
click at [441, 46] on button "Sauvegarder" at bounding box center [463, 40] width 61 height 18
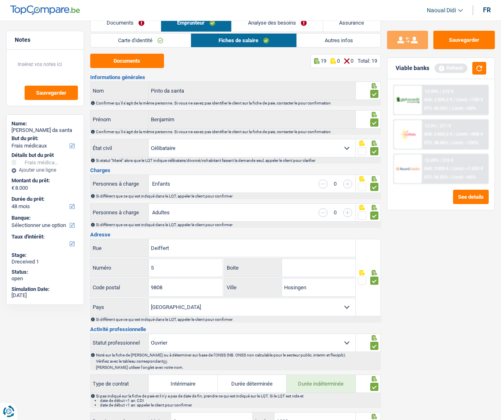
scroll to position [0, 0]
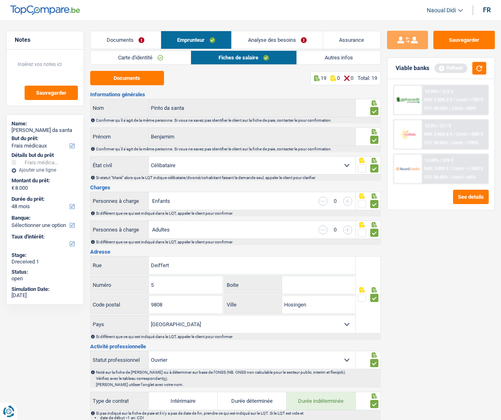
click at [339, 59] on link "Autres infos" at bounding box center [338, 58] width 83 height 14
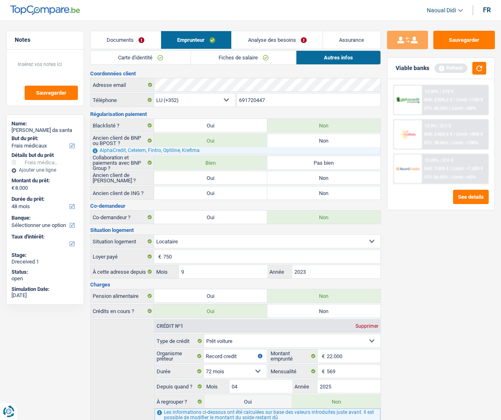
click at [282, 34] on link "Analyse des besoins" at bounding box center [277, 40] width 91 height 18
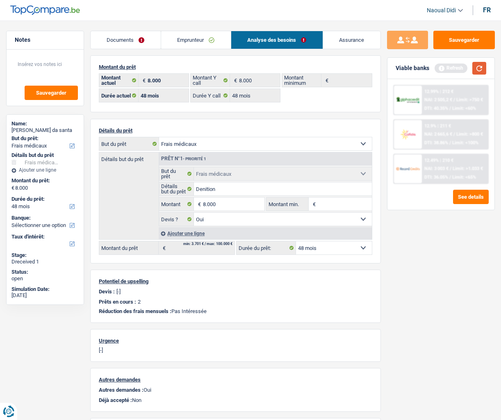
click at [482, 64] on button "button" at bounding box center [479, 68] width 14 height 13
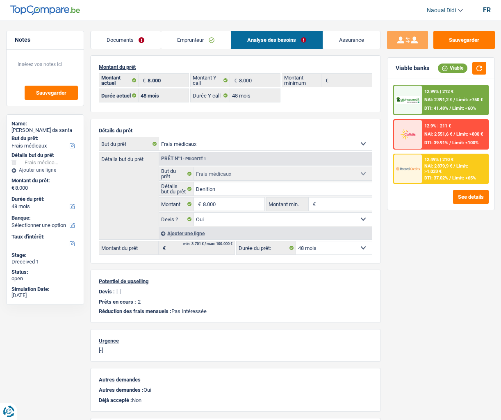
click at [439, 101] on span "NAI: 2 391,2 €" at bounding box center [438, 99] width 28 height 5
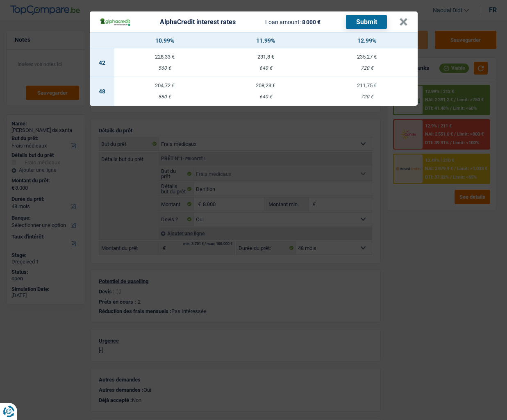
click at [367, 92] on td "211,75 € 720 €" at bounding box center [366, 91] width 101 height 29
select select "alphacredit"
type input "12,99"
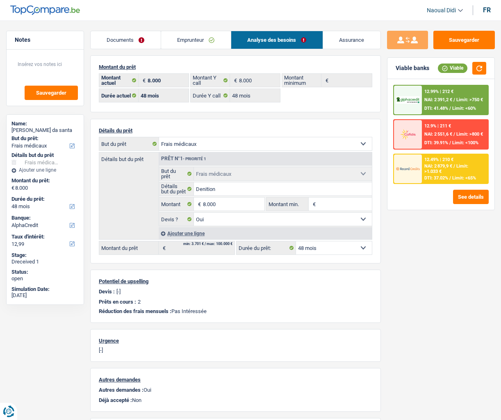
click at [410, 99] on img at bounding box center [408, 99] width 24 height 7
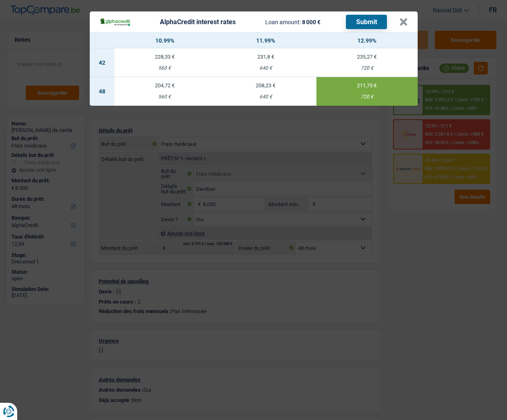
click at [377, 24] on button "Submit" at bounding box center [366, 22] width 41 height 14
click at [406, 20] on button "×" at bounding box center [403, 22] width 9 height 8
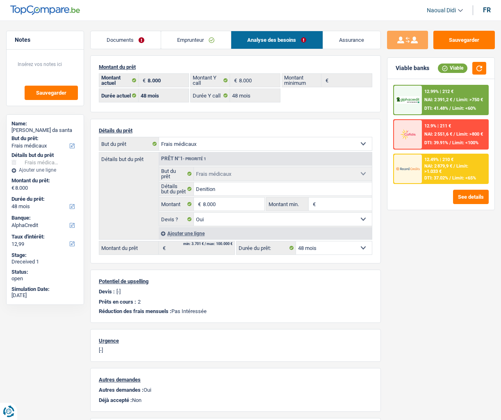
click at [434, 171] on span "Limit: >1.033 €" at bounding box center [446, 169] width 44 height 11
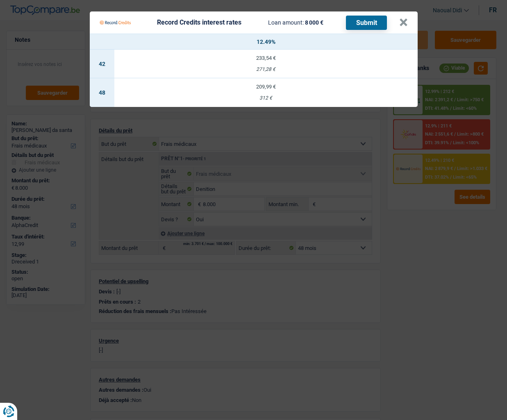
click at [267, 94] on td "209,99 € 312 €" at bounding box center [265, 92] width 303 height 29
select select "record credits"
type input "12,49"
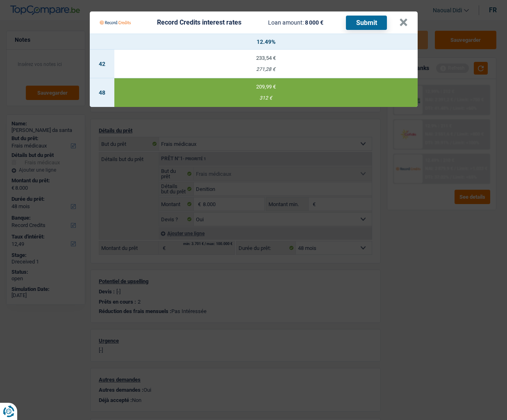
click at [370, 23] on button "Submit" at bounding box center [366, 23] width 41 height 14
click at [401, 20] on button "×" at bounding box center [403, 22] width 9 height 8
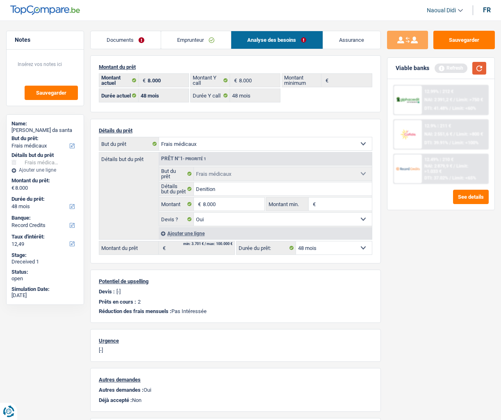
click at [480, 68] on button "button" at bounding box center [479, 68] width 14 height 13
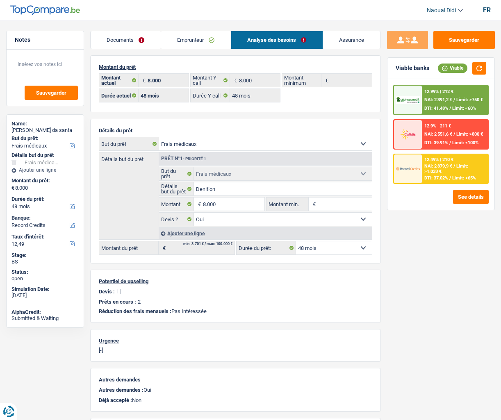
click at [452, 137] on div "12.9% | 211 € NAI: 2 551,6 € / Limit: >800 € DTI: 39.91% / Limit: <100%" at bounding box center [455, 134] width 66 height 29
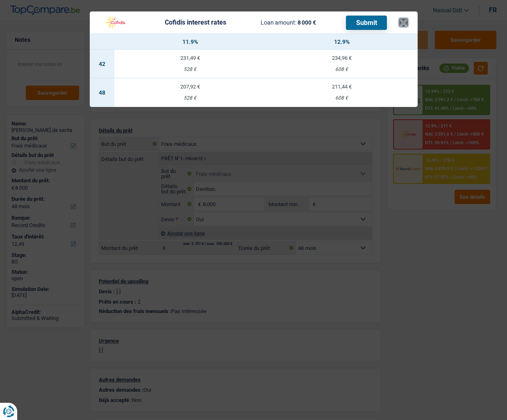
click at [403, 24] on button "×" at bounding box center [403, 22] width 9 height 8
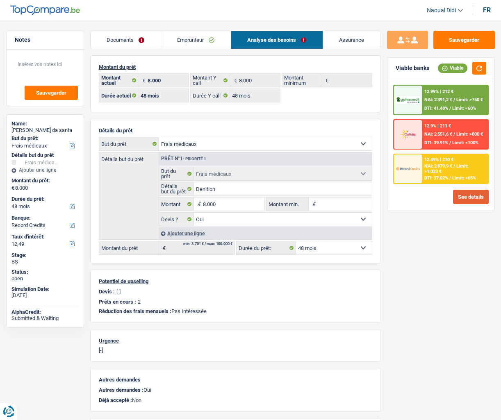
click at [473, 197] on button "See details" at bounding box center [471, 197] width 36 height 14
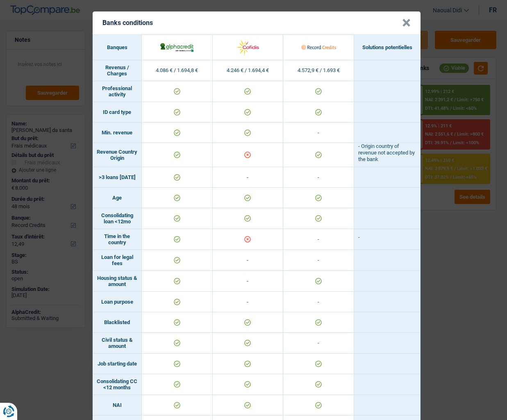
click at [405, 23] on button "×" at bounding box center [406, 23] width 9 height 8
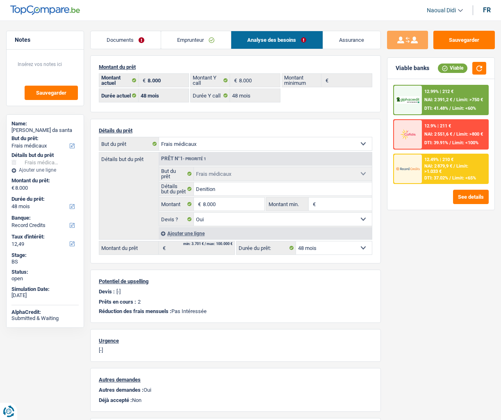
click at [192, 39] on link "Emprunteur" at bounding box center [196, 40] width 70 height 18
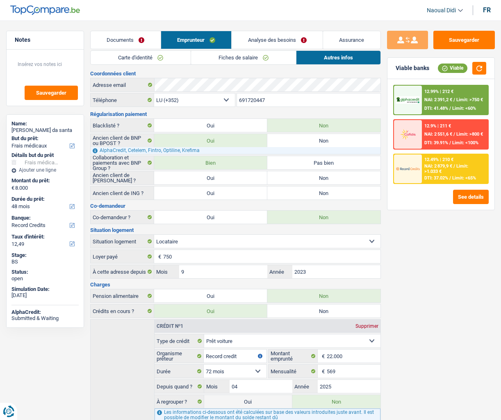
click at [257, 42] on link "Analyse des besoins" at bounding box center [277, 40] width 91 height 18
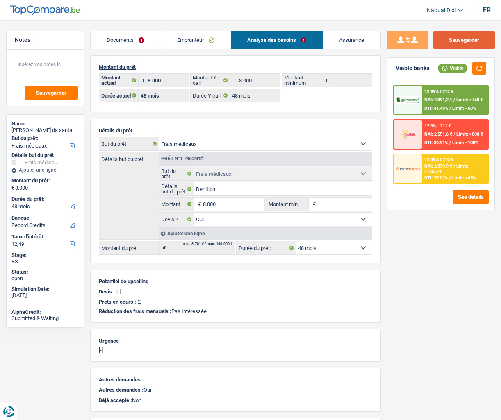
drag, startPoint x: 472, startPoint y: 36, endPoint x: 442, endPoint y: 28, distance: 31.5
click at [472, 36] on button "Sauvegarder" at bounding box center [463, 40] width 61 height 18
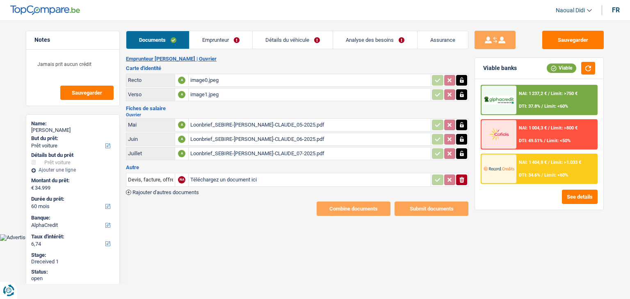
select select "car"
select select "60"
select select "alphacredit"
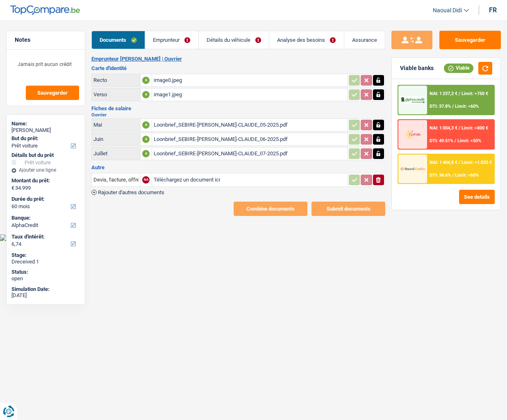
click at [164, 180] on input "Téléchargez un document ici" at bounding box center [250, 180] width 192 height 12
type input "C:\fakepath\Adobe Scan [DATE].pdf"
click at [487, 44] on button "Sauvegarder" at bounding box center [469, 40] width 61 height 18
click at [169, 41] on link "Emprunteur" at bounding box center [171, 40] width 53 height 18
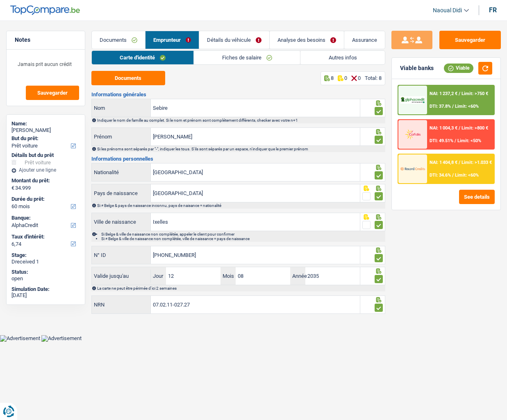
click at [229, 39] on link "Détails du véhicule" at bounding box center [234, 40] width 70 height 18
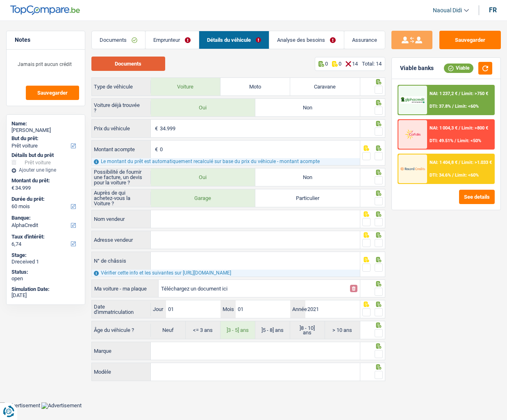
click at [124, 68] on button "Documents" at bounding box center [128, 64] width 74 height 14
click at [173, 41] on link "Emprunteur" at bounding box center [171, 40] width 53 height 18
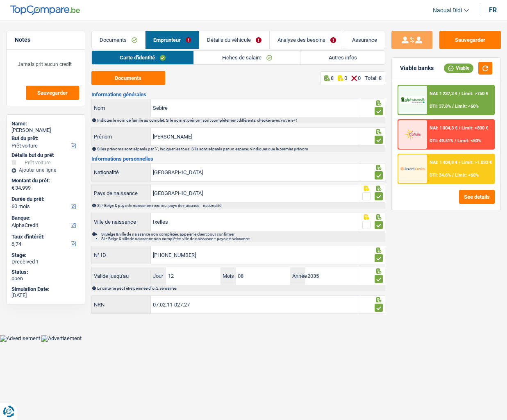
click at [239, 60] on link "Fiches de salaire" at bounding box center [247, 58] width 106 height 14
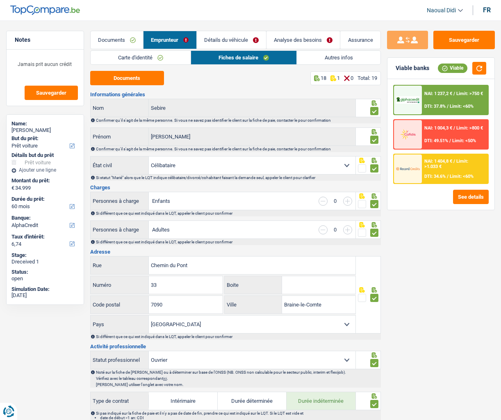
click at [225, 39] on link "Détails du véhicule" at bounding box center [231, 40] width 69 height 18
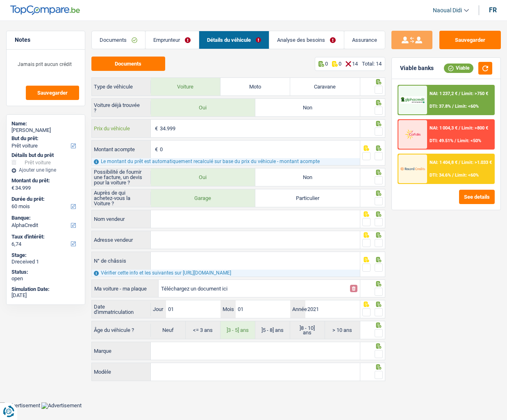
click at [193, 124] on input "34.999" at bounding box center [260, 129] width 200 height 18
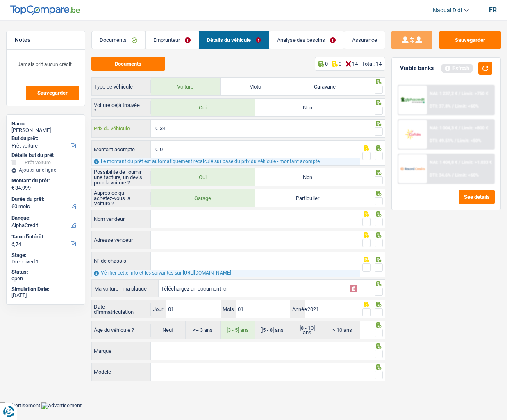
click at [178, 130] on input "34" at bounding box center [260, 129] width 200 height 18
type input "34.490"
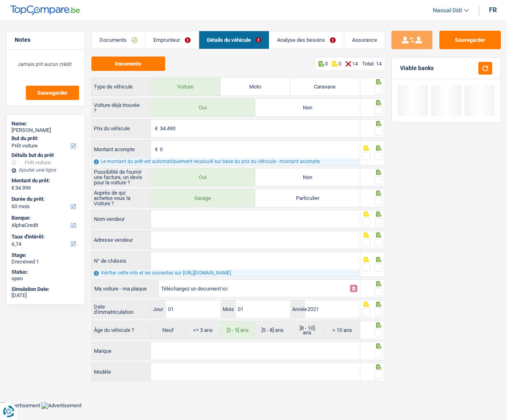
type input "34.490"
click at [193, 216] on input "Nom vendeur" at bounding box center [255, 219] width 209 height 18
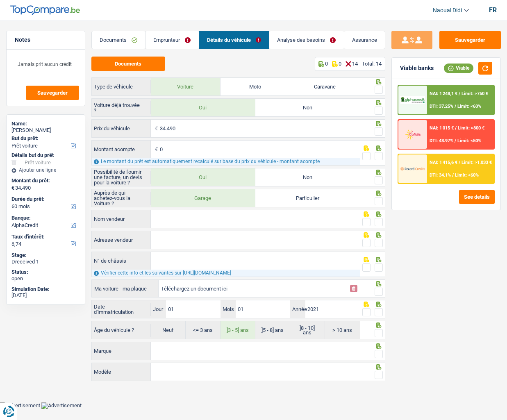
click at [379, 91] on span at bounding box center [379, 90] width 8 height 8
click at [0, 0] on input "radio" at bounding box center [0, 0] width 0 height 0
click at [379, 112] on span at bounding box center [379, 111] width 8 height 8
click at [0, 0] on input "radio" at bounding box center [0, 0] width 0 height 0
click at [377, 130] on span at bounding box center [379, 131] width 8 height 8
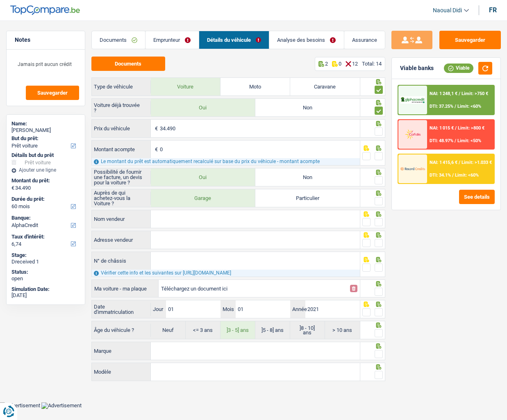
click at [0, 0] on input "radio" at bounding box center [0, 0] width 0 height 0
click at [376, 157] on span at bounding box center [379, 156] width 8 height 8
click at [0, 0] on input "radio" at bounding box center [0, 0] width 0 height 0
click at [380, 182] on span at bounding box center [379, 180] width 8 height 8
click at [0, 0] on input "radio" at bounding box center [0, 0] width 0 height 0
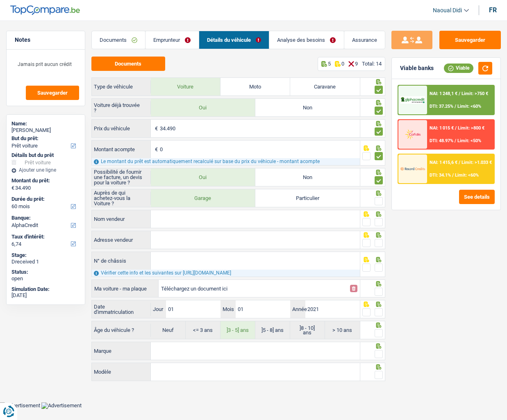
click at [380, 200] on span at bounding box center [379, 201] width 8 height 8
click at [0, 0] on input "radio" at bounding box center [0, 0] width 0 height 0
click at [198, 218] on input "Nom vendeur" at bounding box center [255, 219] width 209 height 18
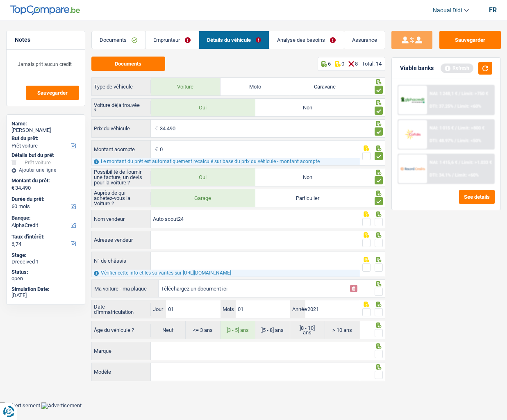
type input "Auto scout24"
click at [190, 241] on input "Adresse vendeur" at bounding box center [255, 240] width 209 height 18
click at [175, 245] on input "Adresse vendeur" at bounding box center [255, 240] width 209 height 18
paste input "• lntemationalelaan 55, RNerside. gebouw G • 1070 Bru!.5el"
click at [259, 240] on input "• lntemationalelaan 55, RNerside. gebouw G • 1070 Bru!.5el" at bounding box center [255, 240] width 209 height 18
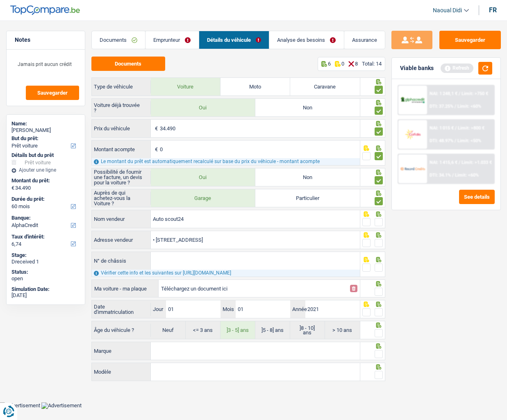
click at [250, 239] on input "• lntemationalelaan 55, 1070 Bru!.5el" at bounding box center [255, 240] width 209 height 18
click at [155, 241] on input "• lntemationalelaan 55, 1070" at bounding box center [255, 240] width 209 height 18
click at [207, 243] on input "lntemationalelaan 55, 1070" at bounding box center [255, 240] width 209 height 18
click at [205, 234] on input "lntemationalelaan 55 1070" at bounding box center [255, 240] width 209 height 18
click at [210, 239] on input "lntemationalelaan 55 1070" at bounding box center [255, 240] width 209 height 18
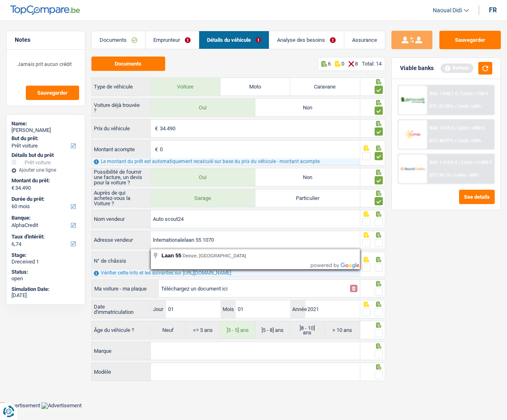
click at [210, 239] on input "lntemationalelaan 55 1070" at bounding box center [255, 240] width 209 height 18
click at [229, 241] on input "lntemationalelaan 55 1070" at bounding box center [255, 240] width 209 height 18
drag, startPoint x: 274, startPoint y: 235, endPoint x: 51, endPoint y: 220, distance: 223.9
click at [51, 220] on div "Notes Jamais prit aucun crédit Sauvegarder Name: Jonathan claude Sebire But du …" at bounding box center [253, 207] width 507 height 353
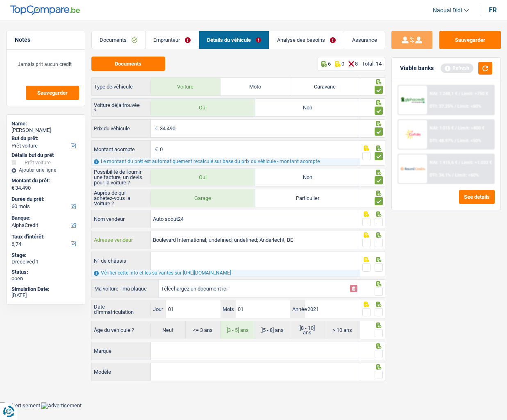
click at [221, 240] on input "Boulevard International; undefined; undefined; Anderlecht; BE" at bounding box center [255, 240] width 209 height 18
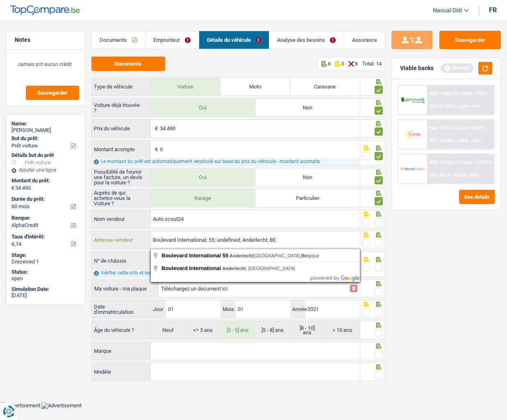
click at [230, 238] on input "Boulevard International; 55; undefined; Anderlecht; BE" at bounding box center [255, 240] width 209 height 18
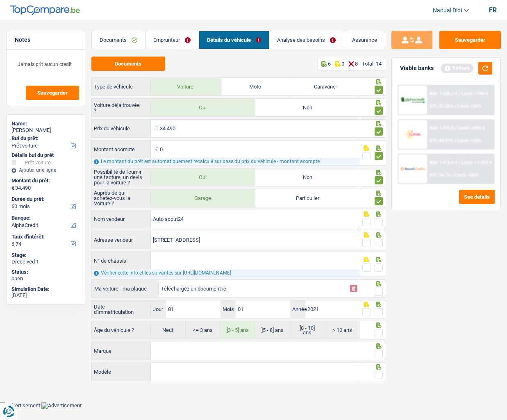
type input "Boulevard International; 55; 1070; Bruxelles; BE"
click at [379, 223] on span at bounding box center [379, 222] width 8 height 8
click at [0, 0] on input "radio" at bounding box center [0, 0] width 0 height 0
click at [377, 243] on span at bounding box center [379, 243] width 8 height 8
click at [0, 0] on input "radio" at bounding box center [0, 0] width 0 height 0
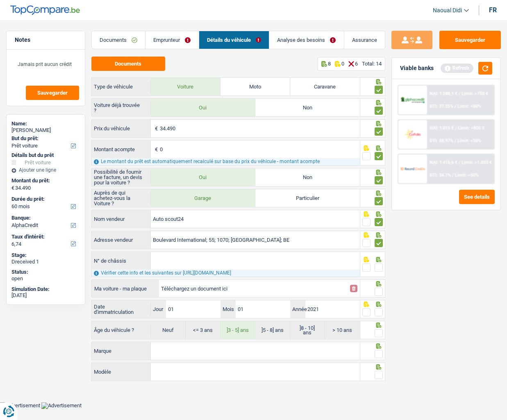
click at [339, 267] on input "N° de châssis" at bounding box center [255, 261] width 209 height 18
click at [199, 286] on input "Téléchargez un document ici" at bounding box center [253, 288] width 184 height 12
type input "C:\fakepath\CHASSIS.png"
click at [172, 261] on input "N° de châssis" at bounding box center [255, 261] width 209 height 18
paste input "KNARM81HDM5061191"
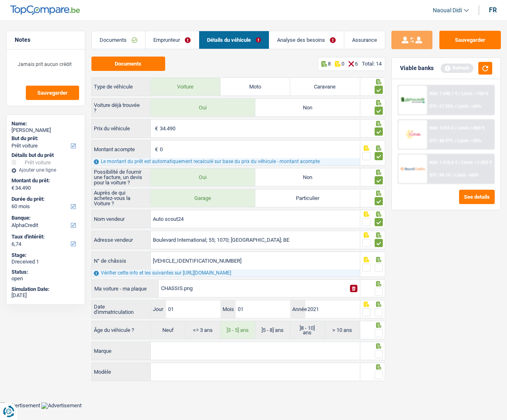
click at [259, 266] on input "KNARM81HDM5061191" at bounding box center [255, 261] width 209 height 18
type input "KNARM81HDM5061191"
click at [368, 268] on span at bounding box center [366, 268] width 8 height 8
click at [0, 0] on input "radio" at bounding box center [0, 0] width 0 height 0
click at [379, 268] on span at bounding box center [379, 268] width 8 height 8
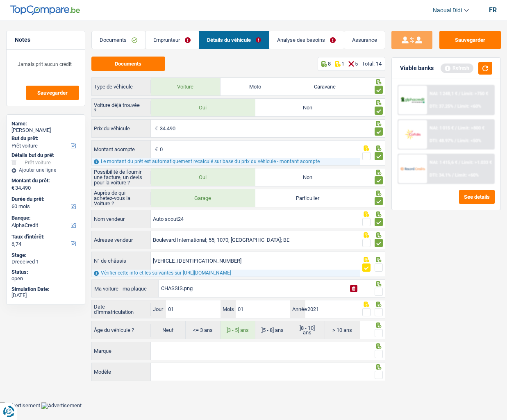
click at [0, 0] on input "radio" at bounding box center [0, 0] width 0 height 0
click at [348, 299] on div "Auprès de qui achetez-vous la Voiture ? Garage Particulier Auto scout24 Nom ven…" at bounding box center [238, 265] width 294 height 152
click at [250, 299] on input "Marque" at bounding box center [255, 351] width 209 height 18
click at [380, 293] on span at bounding box center [379, 292] width 8 height 8
click at [0, 0] on input "radio" at bounding box center [0, 0] width 0 height 0
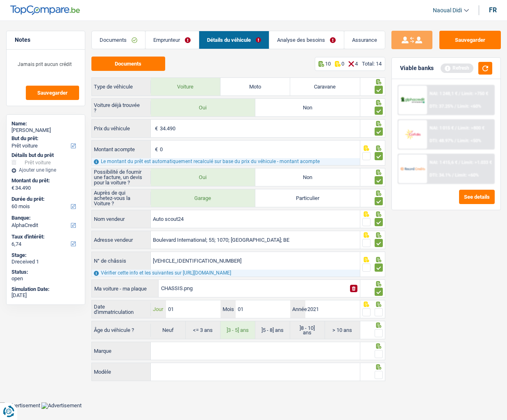
drag, startPoint x: 189, startPoint y: 309, endPoint x: 65, endPoint y: 331, distance: 126.5
click at [65, 299] on div "Notes Jamais prit aucun crédit Sauvegarder Name: Jonathan claude Sebire But du …" at bounding box center [253, 207] width 507 height 353
type input "16"
type input "0"
type input "12"
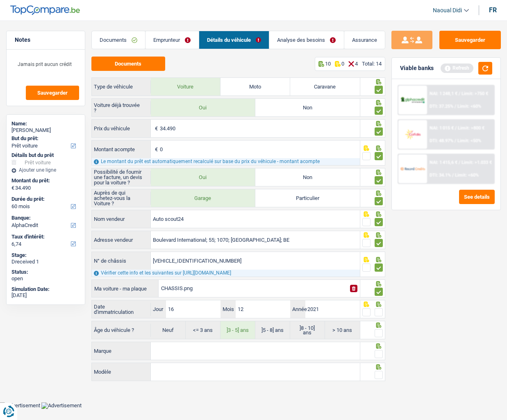
click at [377, 299] on span at bounding box center [379, 312] width 8 height 8
click at [0, 0] on input "radio" at bounding box center [0, 0] width 0 height 0
click at [239, 299] on input "Marque" at bounding box center [255, 351] width 209 height 18
type input "KIA"
click at [44, 23] on main "Notes Jamais prit aucun crédit Sauvegarder Name: Jonathan claude Sebire But du …" at bounding box center [253, 207] width 507 height 390
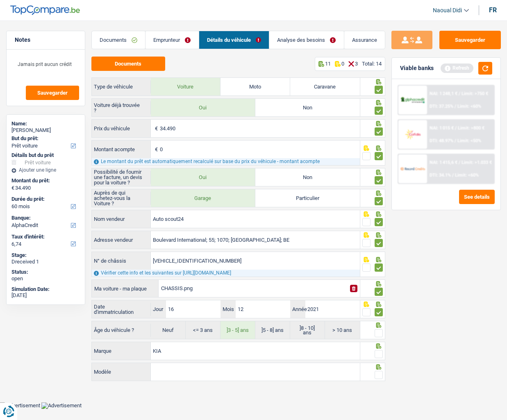
click at [271, 299] on input "Modèle" at bounding box center [255, 372] width 209 height 18
type input "SORENTO"
click at [379, 299] on div at bounding box center [379, 375] width 8 height 10
click at [379, 299] on span at bounding box center [379, 354] width 8 height 8
click at [0, 0] on input "radio" at bounding box center [0, 0] width 0 height 0
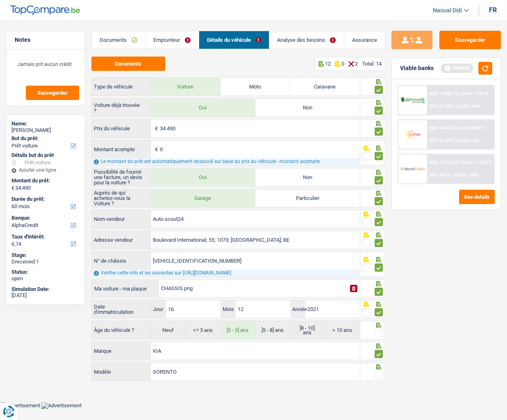
click at [380, 299] on span at bounding box center [379, 354] width 8 height 8
click at [0, 0] on input "radio" at bounding box center [0, 0] width 0 height 0
drag, startPoint x: 378, startPoint y: 375, endPoint x: 378, endPoint y: 371, distance: 4.1
click at [378, 299] on span at bounding box center [379, 375] width 8 height 8
click at [0, 0] on input "radio" at bounding box center [0, 0] width 0 height 0
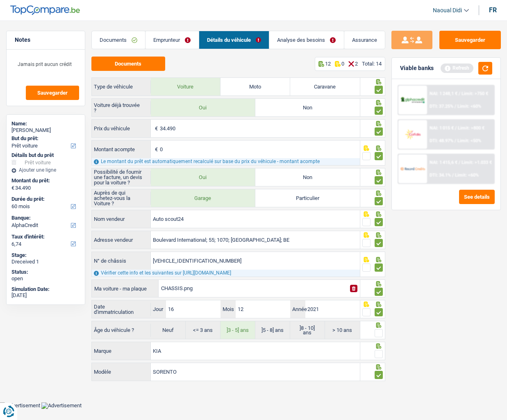
click at [379, 299] on span at bounding box center [379, 354] width 8 height 8
click at [0, 0] on input "radio" at bounding box center [0, 0] width 0 height 0
click at [377, 299] on span at bounding box center [379, 333] width 8 height 8
click at [0, 0] on input "radio" at bounding box center [0, 0] width 0 height 0
click at [466, 38] on button "Sauvegarder" at bounding box center [469, 40] width 61 height 18
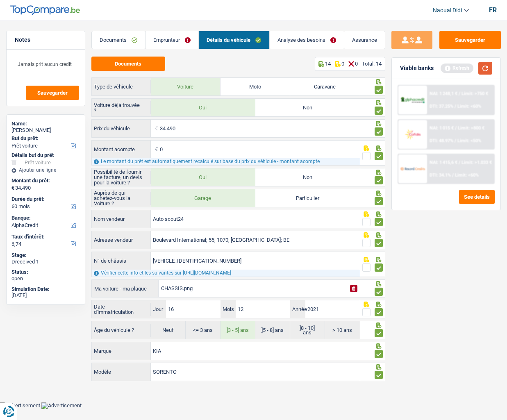
click at [484, 69] on button "button" at bounding box center [485, 68] width 14 height 13
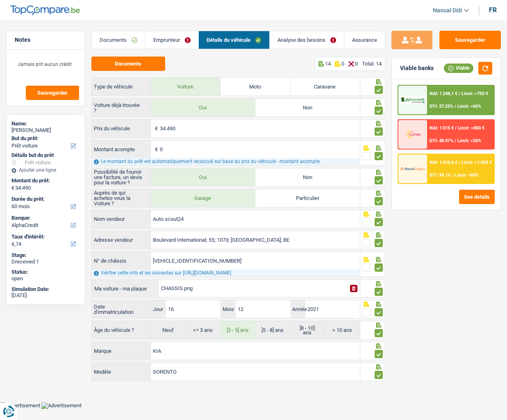
click at [305, 39] on link "Analyse des besoins" at bounding box center [307, 40] width 74 height 18
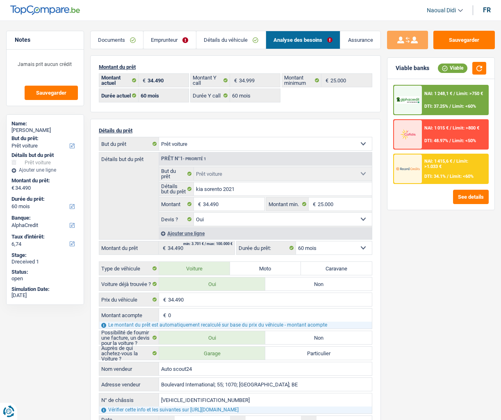
click at [443, 105] on span "DTI: 37.25%" at bounding box center [436, 106] width 24 height 5
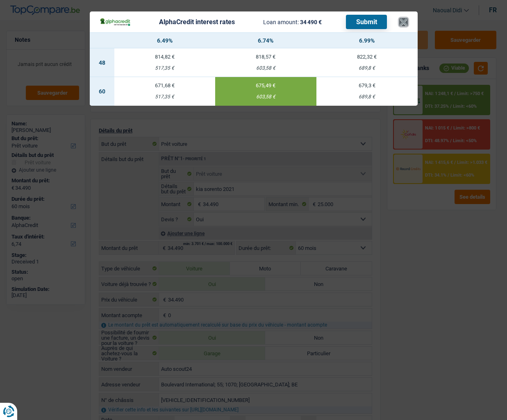
click at [407, 24] on button "×" at bounding box center [403, 22] width 9 height 8
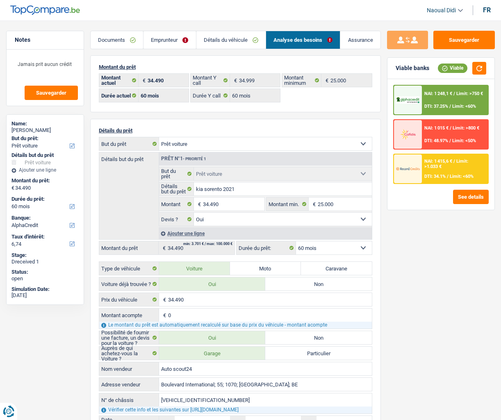
click at [316, 36] on link "Analyse des besoins" at bounding box center [303, 40] width 74 height 18
click at [434, 101] on div "NAI: 1 248,1 € / Limit: >750 € DTI: 37.25% / Limit: <60%" at bounding box center [455, 100] width 66 height 29
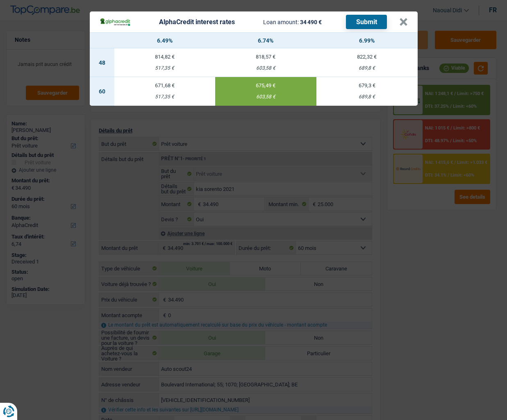
click at [362, 23] on button "Submit" at bounding box center [366, 22] width 41 height 14
click at [401, 20] on button "×" at bounding box center [403, 22] width 9 height 8
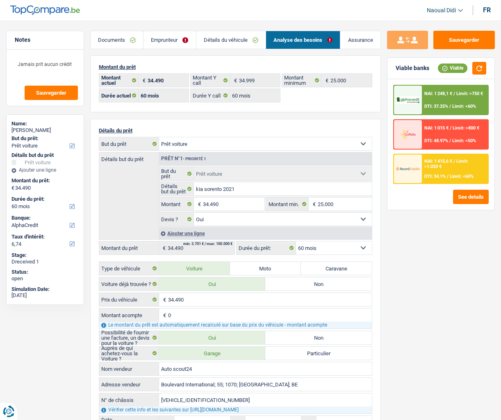
click at [443, 164] on div "NAI: 1 415,6 € / Limit: >1.033 €" at bounding box center [454, 164] width 61 height 11
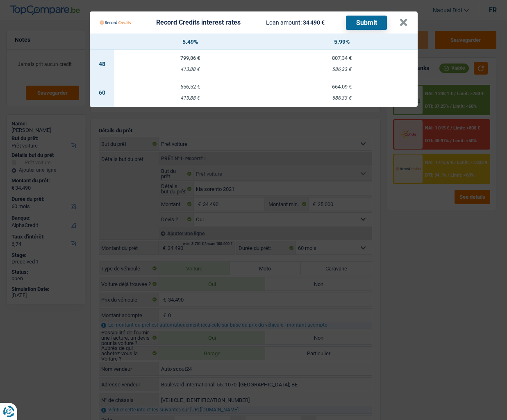
click at [344, 93] on td "664,09 € 586,33 €" at bounding box center [342, 92] width 152 height 29
select select "record credits"
type input "5,99"
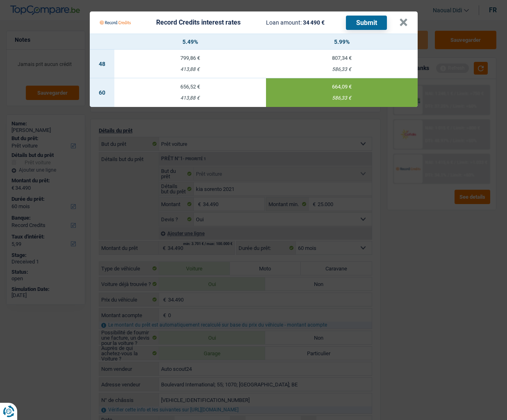
click at [375, 23] on button "Submit" at bounding box center [366, 23] width 41 height 14
click at [405, 25] on button "×" at bounding box center [403, 22] width 9 height 8
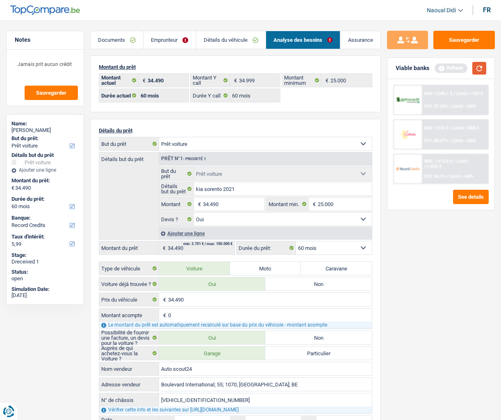
click at [480, 70] on button "button" at bounding box center [479, 68] width 14 height 13
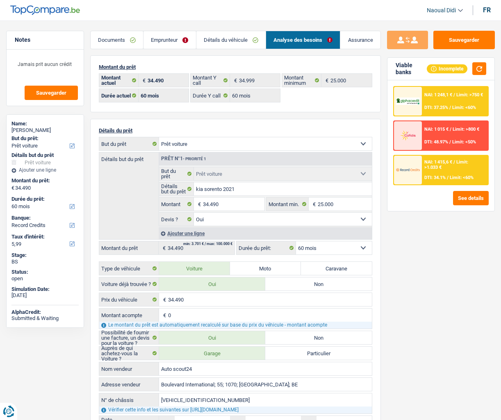
click at [434, 140] on span "DTI: 48.97%" at bounding box center [436, 141] width 24 height 5
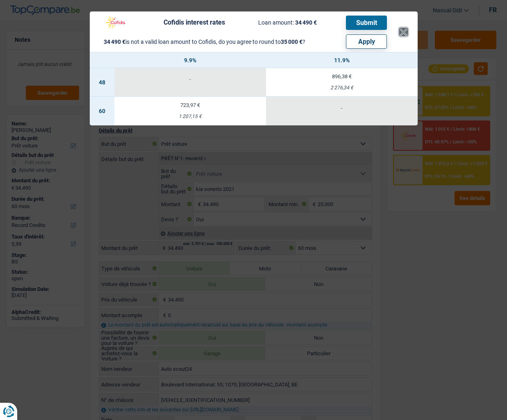
click at [405, 29] on button "×" at bounding box center [403, 32] width 9 height 8
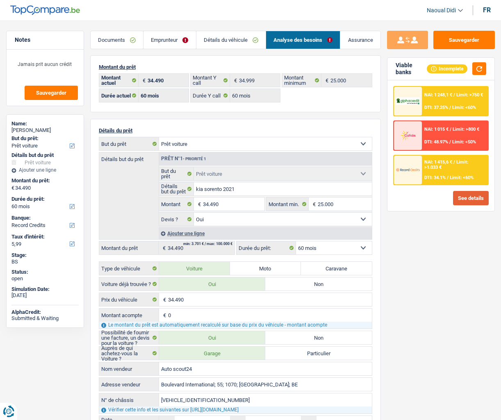
click at [478, 196] on button "See details" at bounding box center [471, 198] width 36 height 14
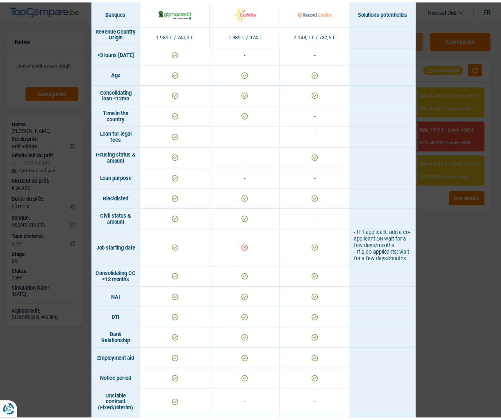
scroll to position [123, 0]
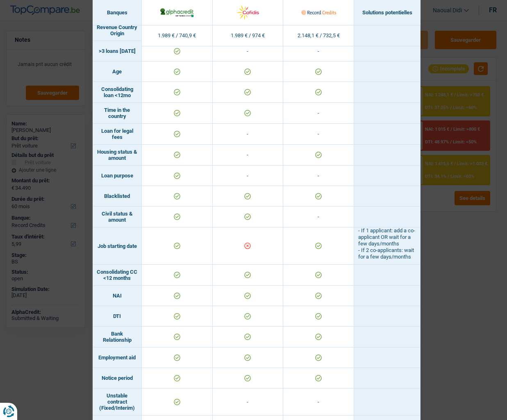
click at [446, 273] on div "Banks conditions × Banques Solutions potentielles Revenus / Charges 1.989 € / 7…" at bounding box center [253, 210] width 507 height 420
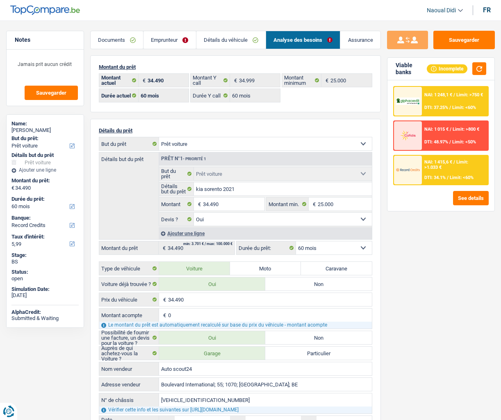
click at [461, 299] on div "Sauvegarder Viable banks Incomplete NAI: 1 248,1 € / Limit: >750 € DTI: 37.25% …" at bounding box center [441, 218] width 120 height 374
click at [443, 39] on button "Sauvegarder" at bounding box center [463, 40] width 61 height 18
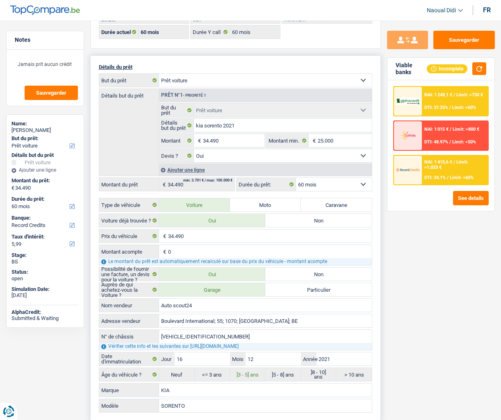
scroll to position [82, 0]
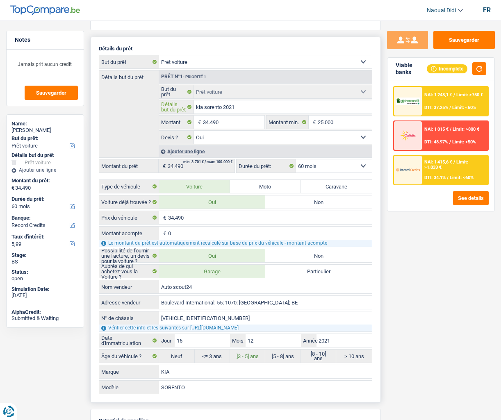
click at [253, 107] on input "kia sorento 2021" at bounding box center [283, 106] width 178 height 13
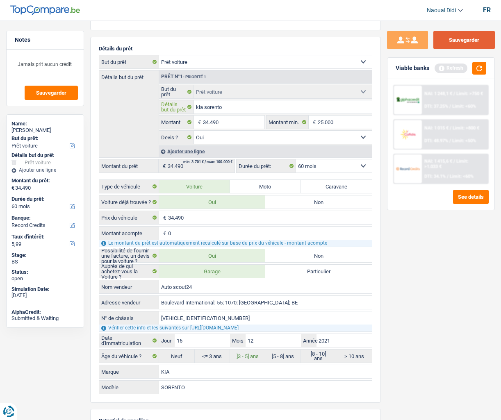
type input "kia sorento"
click at [448, 46] on button "Sauvegarder" at bounding box center [463, 40] width 61 height 18
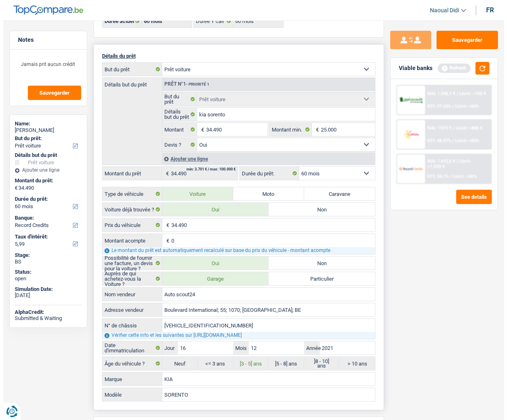
scroll to position [0, 0]
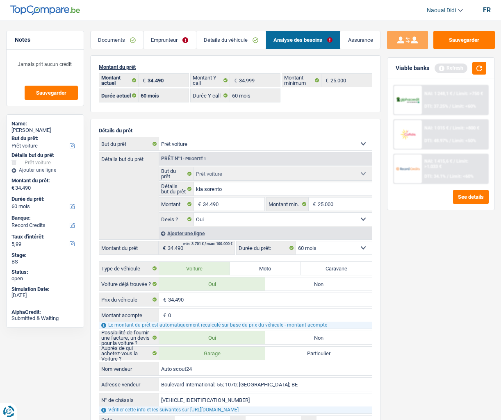
click at [113, 45] on link "Documents" at bounding box center [117, 40] width 52 height 18
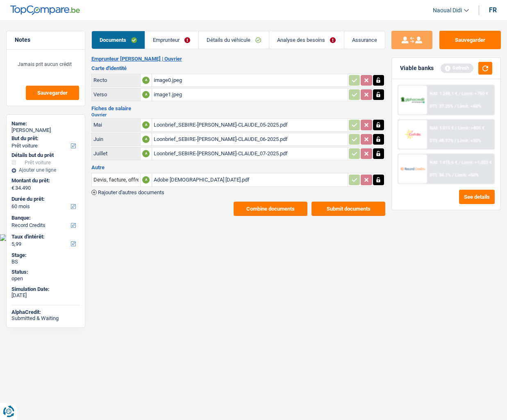
click at [289, 212] on button "Combine documents" at bounding box center [271, 209] width 74 height 14
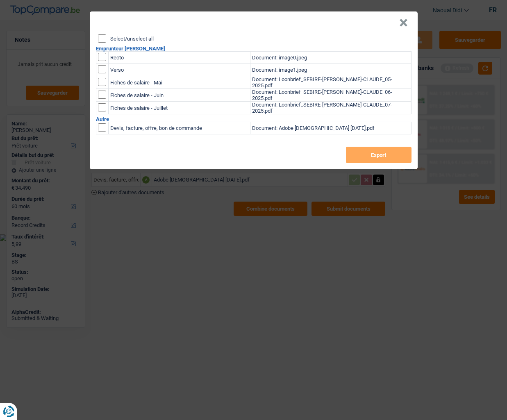
click at [101, 41] on input "Select/unselect all" at bounding box center [102, 38] width 8 height 8
checkbox input "true"
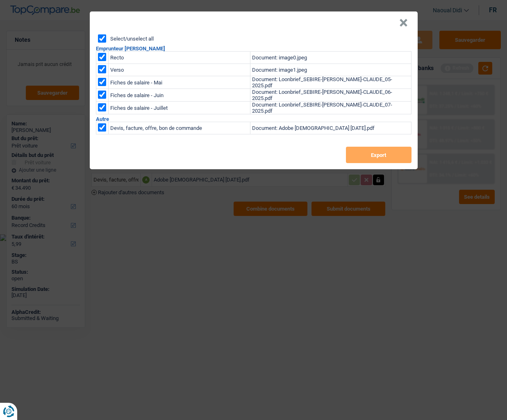
checkbox input "true"
click at [371, 156] on button "Export" at bounding box center [379, 155] width 66 height 16
click at [403, 19] on button "×" at bounding box center [403, 23] width 9 height 8
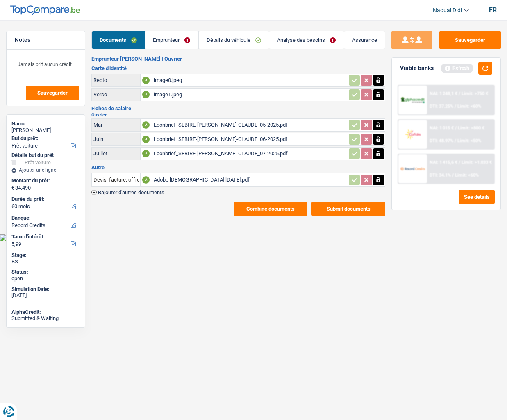
click at [233, 36] on link "Détails du véhicule" at bounding box center [234, 40] width 70 height 18
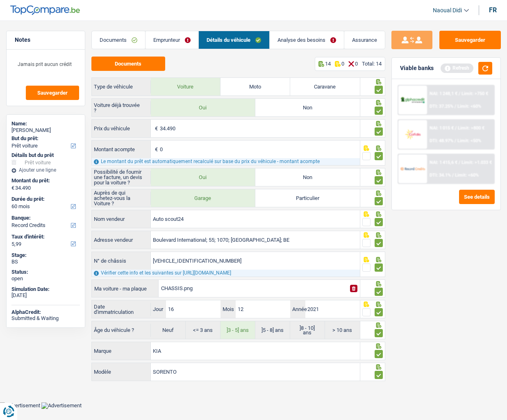
click at [291, 41] on link "Analyse des besoins" at bounding box center [307, 40] width 74 height 18
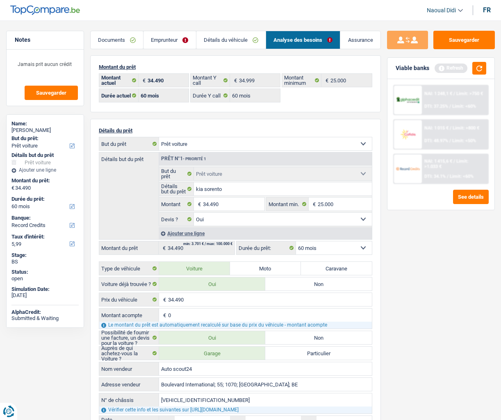
click at [161, 37] on link "Emprunteur" at bounding box center [169, 40] width 52 height 18
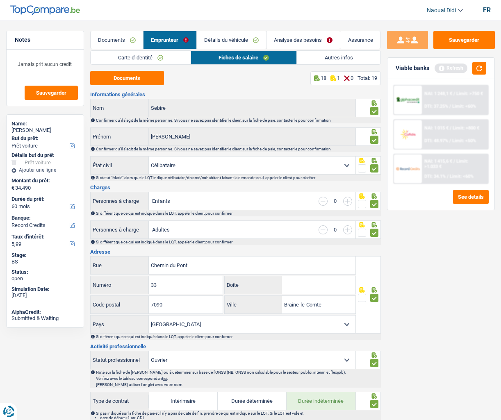
click at [318, 56] on link "Autres infos" at bounding box center [338, 58] width 83 height 14
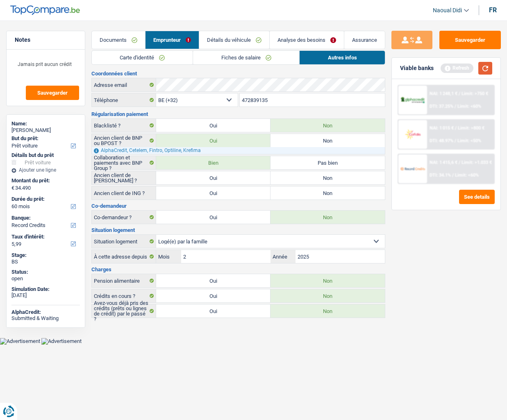
click at [480, 70] on button "button" at bounding box center [485, 68] width 14 height 13
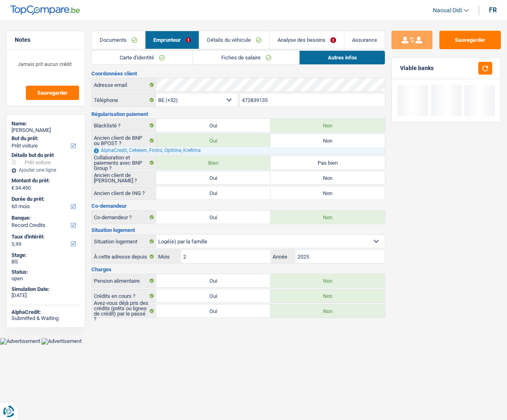
click at [231, 59] on link "Fiches de salaire" at bounding box center [246, 58] width 106 height 14
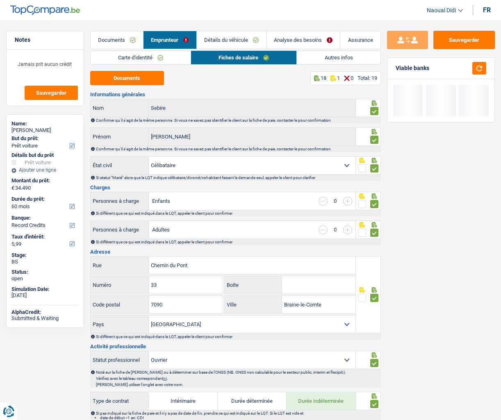
click at [307, 59] on link "Autres infos" at bounding box center [338, 58] width 83 height 14
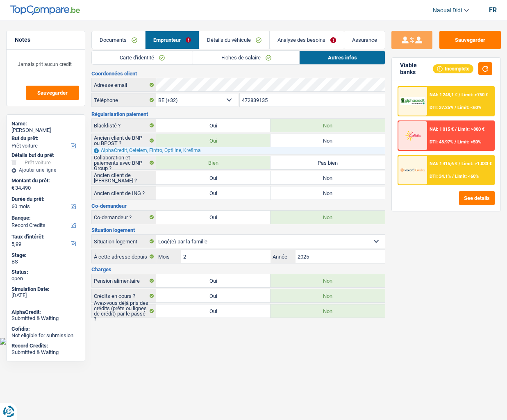
click at [245, 45] on link "Détails du véhicule" at bounding box center [234, 40] width 70 height 18
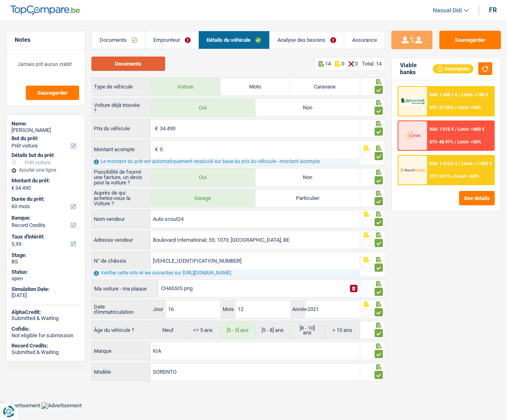
click at [138, 64] on button "Documents" at bounding box center [128, 64] width 74 height 14
drag, startPoint x: 223, startPoint y: 261, endPoint x: 150, endPoint y: 257, distance: 73.1
click at [150, 257] on div "KNARM81HDM5061191 N° de châssis" at bounding box center [226, 261] width 268 height 18
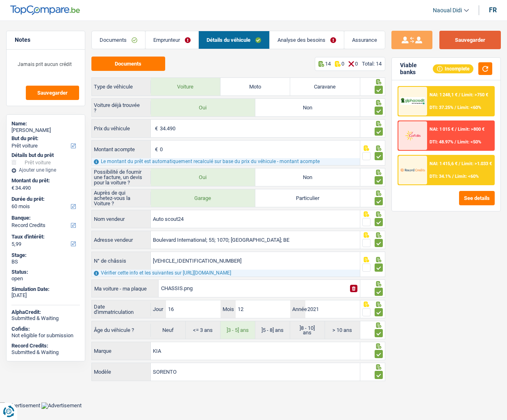
click at [465, 37] on button "Sauvegarder" at bounding box center [469, 40] width 61 height 18
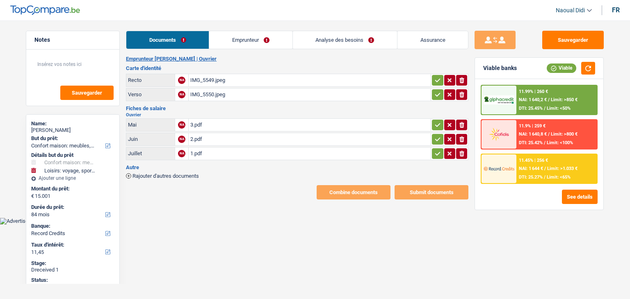
select select "household"
select select "hobbies"
select select "84"
select select "record credits"
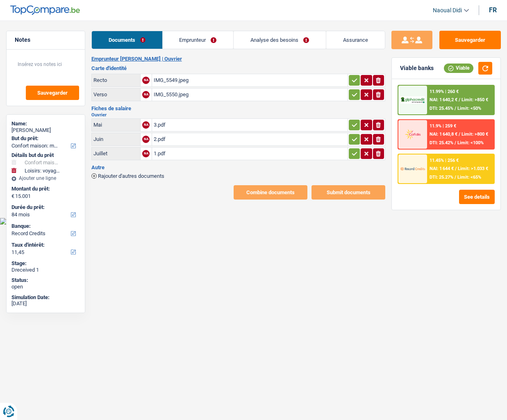
click at [171, 84] on div "IMG_5549.jpeg" at bounding box center [250, 80] width 192 height 12
click at [193, 33] on link "Emprunteur" at bounding box center [198, 40] width 71 height 18
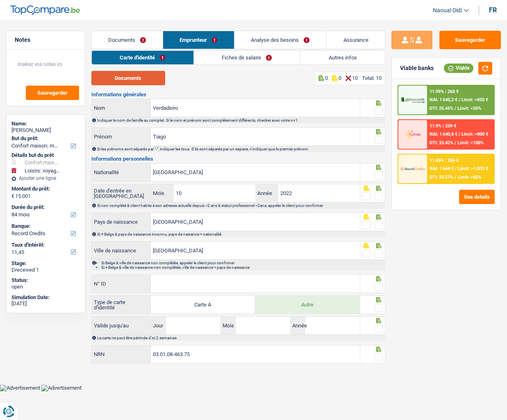
click at [137, 80] on button "Documents" at bounding box center [128, 78] width 74 height 14
click at [187, 111] on input "Verdadeiro" at bounding box center [255, 108] width 209 height 18
click at [153, 106] on input "Verdadeiro" at bounding box center [255, 108] width 209 height 18
click at [379, 112] on span at bounding box center [379, 111] width 8 height 8
click at [0, 0] on input "radio" at bounding box center [0, 0] width 0 height 0
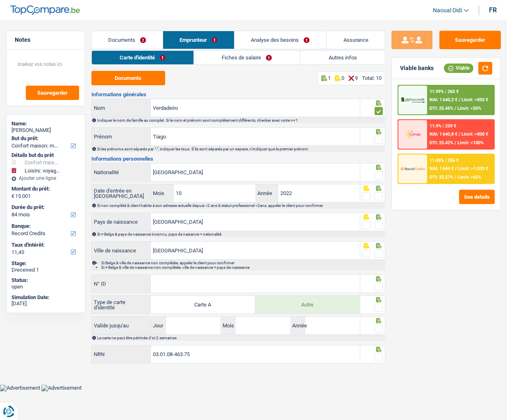
click at [379, 140] on span at bounding box center [379, 140] width 8 height 8
click at [0, 0] on input "radio" at bounding box center [0, 0] width 0 height 0
click at [376, 177] on span at bounding box center [379, 175] width 8 height 8
click at [0, 0] on input "radio" at bounding box center [0, 0] width 0 height 0
click at [383, 195] on div at bounding box center [372, 193] width 25 height 18
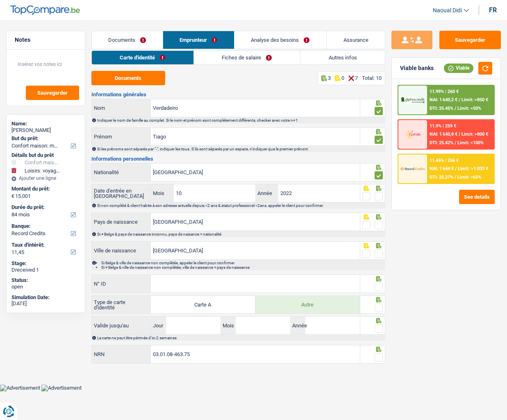
click at [379, 227] on span at bounding box center [379, 225] width 8 height 8
click at [0, 0] on input "radio" at bounding box center [0, 0] width 0 height 0
click at [379, 256] on span at bounding box center [379, 254] width 8 height 8
click at [0, 0] on input "radio" at bounding box center [0, 0] width 0 height 0
click at [211, 282] on input "N° ID" at bounding box center [255, 284] width 209 height 18
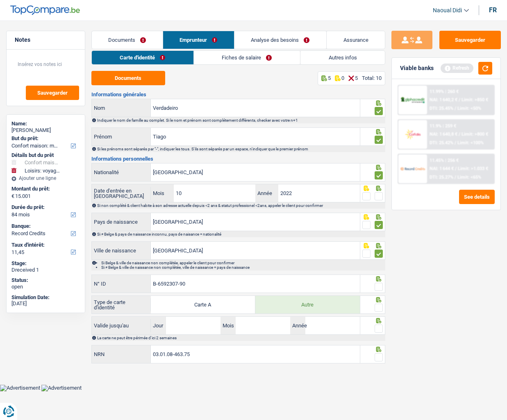
type input "B-6592307-90"
click at [378, 284] on span at bounding box center [379, 287] width 8 height 8
click at [0, 0] on input "radio" at bounding box center [0, 0] width 0 height 0
click at [378, 299] on span at bounding box center [379, 308] width 8 height 8
click at [0, 0] on input "radio" at bounding box center [0, 0] width 0 height 0
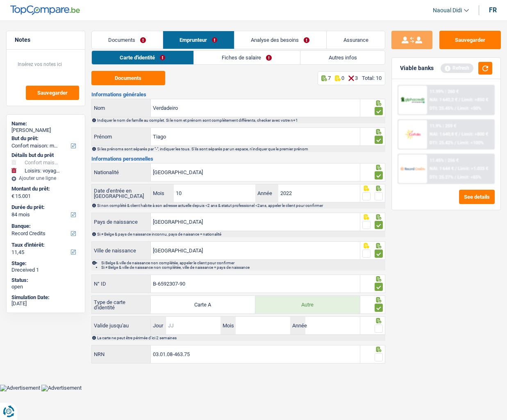
click at [215, 299] on input "Jour" at bounding box center [193, 326] width 55 height 18
type input "07"
type input "05"
type input "2030"
click at [378, 299] on span at bounding box center [379, 329] width 8 height 8
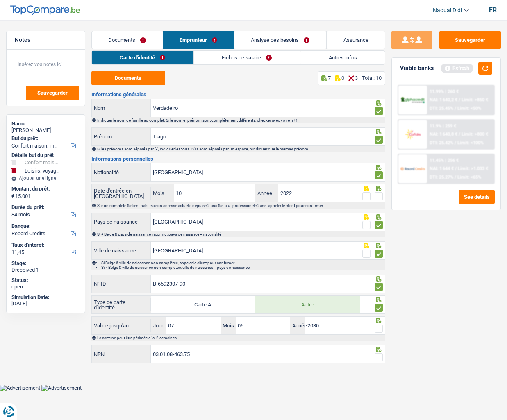
click at [0, 0] on input "radio" at bounding box center [0, 0] width 0 height 0
click at [253, 299] on input "03.01.08-463.75" at bounding box center [255, 355] width 209 height 18
click at [374, 299] on fieldset at bounding box center [372, 357] width 20 height 10
click at [376, 299] on span at bounding box center [379, 357] width 8 height 8
click at [0, 0] on input "radio" at bounding box center [0, 0] width 0 height 0
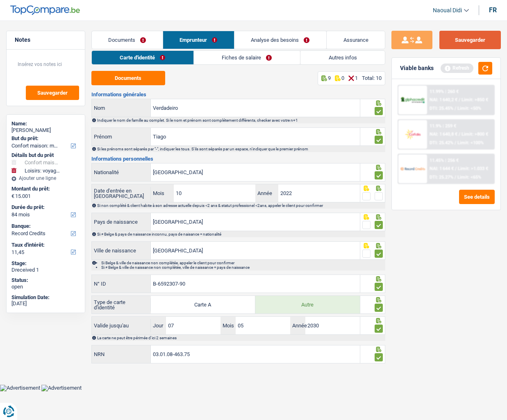
click at [473, 43] on button "Sauvegarder" at bounding box center [469, 40] width 61 height 18
click at [225, 56] on link "Fiches de salaire" at bounding box center [247, 58] width 106 height 14
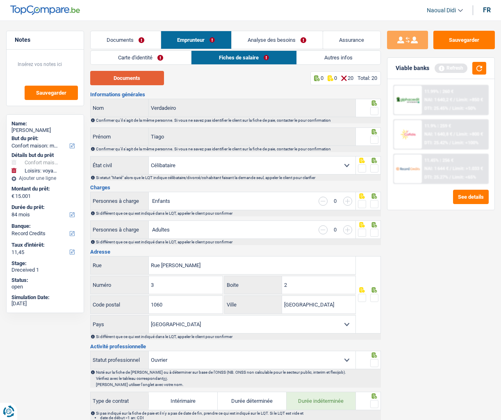
click at [146, 79] on button "Documents" at bounding box center [127, 78] width 74 height 14
click at [372, 114] on span at bounding box center [374, 111] width 8 height 8
click at [0, 0] on input "radio" at bounding box center [0, 0] width 0 height 0
click at [373, 139] on span at bounding box center [374, 140] width 8 height 8
click at [0, 0] on input "radio" at bounding box center [0, 0] width 0 height 0
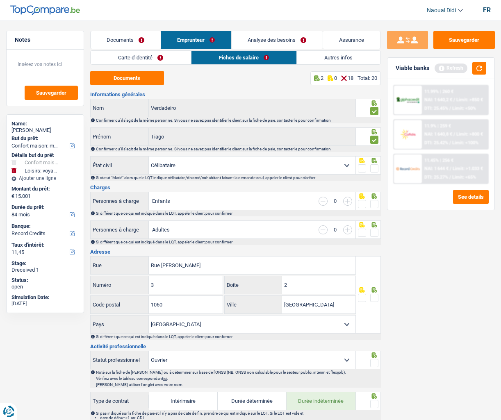
click at [374, 168] on span at bounding box center [374, 168] width 8 height 8
click at [0, 0] on input "radio" at bounding box center [0, 0] width 0 height 0
click at [374, 204] on span at bounding box center [374, 204] width 8 height 8
click at [0, 0] on input "radio" at bounding box center [0, 0] width 0 height 0
click at [374, 232] on span at bounding box center [374, 233] width 8 height 8
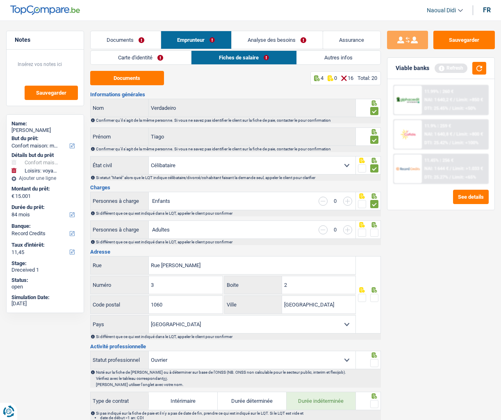
click at [0, 0] on input "radio" at bounding box center [0, 0] width 0 height 0
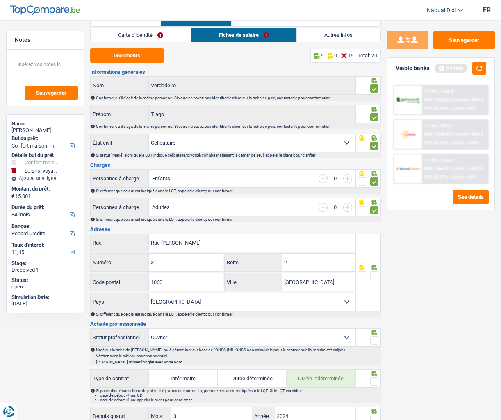
scroll to position [41, 0]
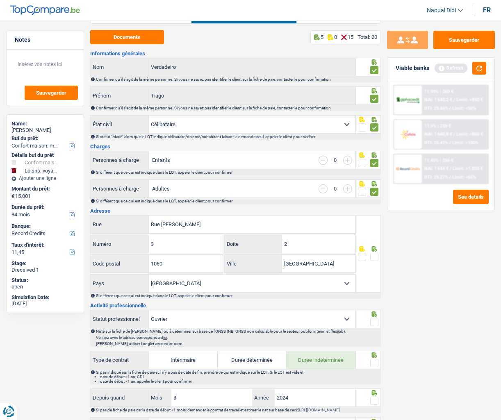
click at [372, 259] on span at bounding box center [374, 257] width 8 height 8
click at [0, 0] on input "radio" at bounding box center [0, 0] width 0 height 0
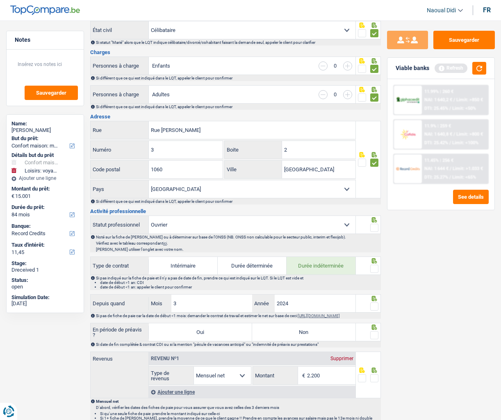
scroll to position [164, 0]
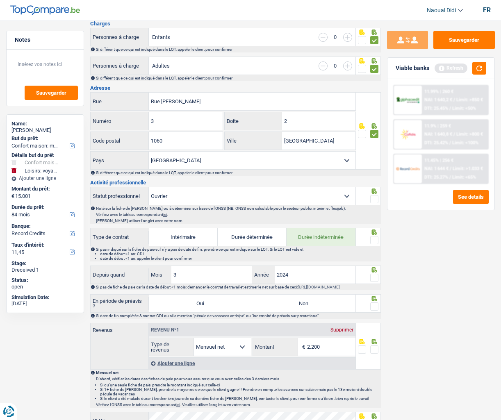
click at [372, 200] on span at bounding box center [374, 199] width 8 height 8
click at [0, 0] on input "radio" at bounding box center [0, 0] width 0 height 0
click at [307, 276] on input "2024" at bounding box center [315, 275] width 80 height 18
type input "2023"
click at [373, 276] on span at bounding box center [374, 278] width 8 height 8
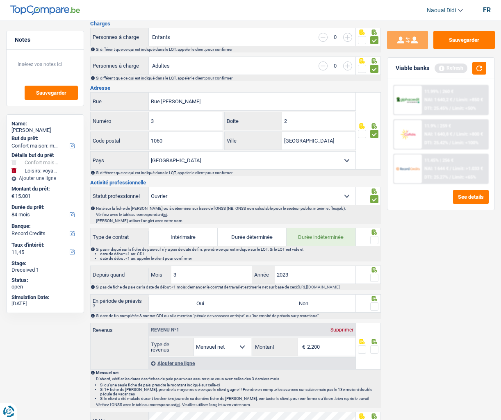
click at [0, 0] on input "radio" at bounding box center [0, 0] width 0 height 0
click at [375, 240] on span at bounding box center [374, 240] width 8 height 8
click at [0, 0] on input "radio" at bounding box center [0, 0] width 0 height 0
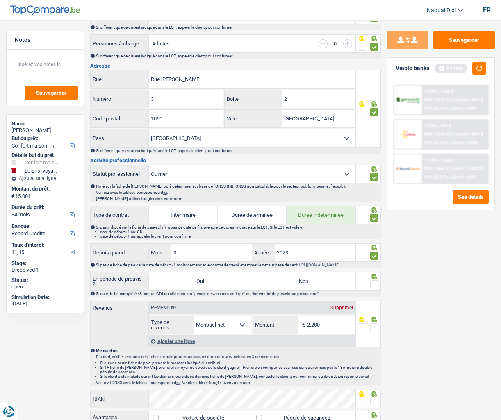
scroll to position [205, 0]
